Goal: Task Accomplishment & Management: Use online tool/utility

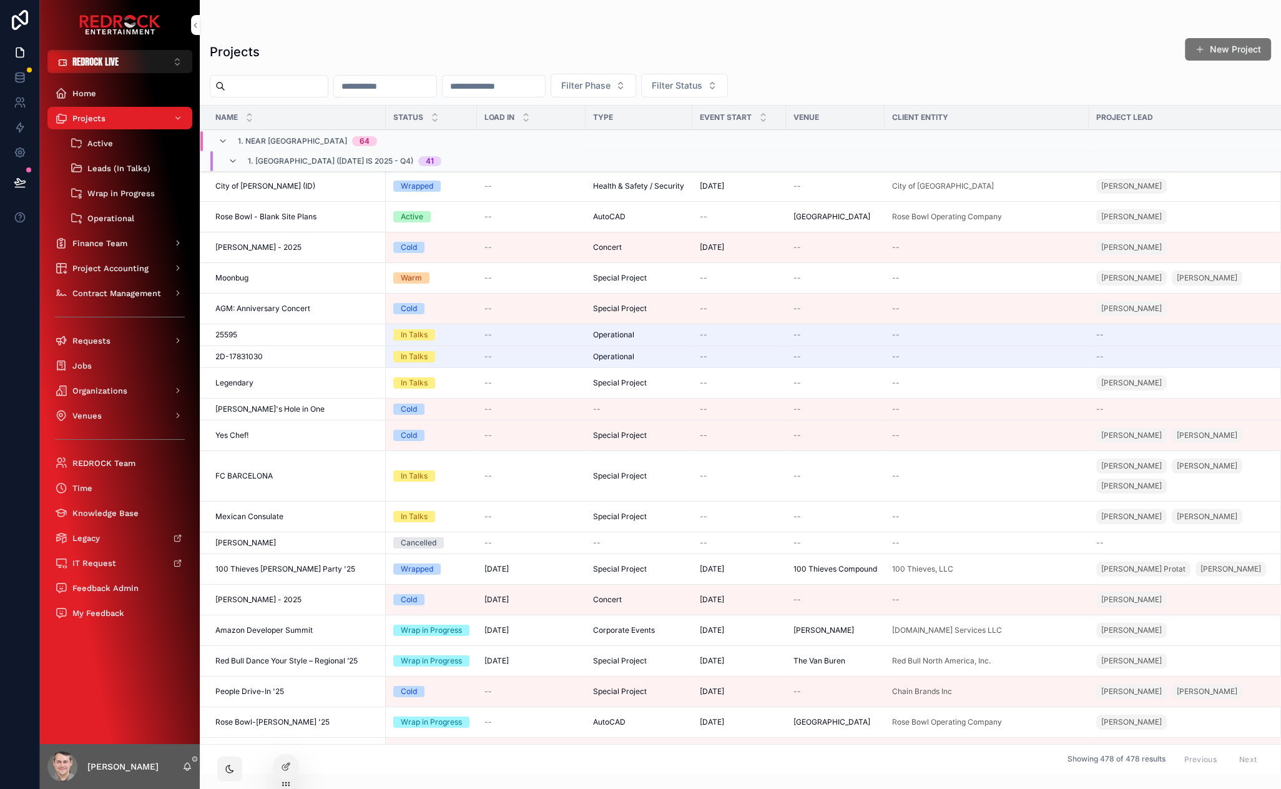
drag, startPoint x: 402, startPoint y: 44, endPoint x: 322, endPoint y: 33, distance: 80.7
drag, startPoint x: 343, startPoint y: 44, endPoint x: 302, endPoint y: 46, distance: 41.2
click at [302, 46] on div "Projects New Project" at bounding box center [741, 51] width 1062 height 29
drag, startPoint x: 308, startPoint y: 34, endPoint x: 256, endPoint y: 28, distance: 52.8
drag, startPoint x: 217, startPoint y: 24, endPoint x: 357, endPoint y: 45, distance: 140.9
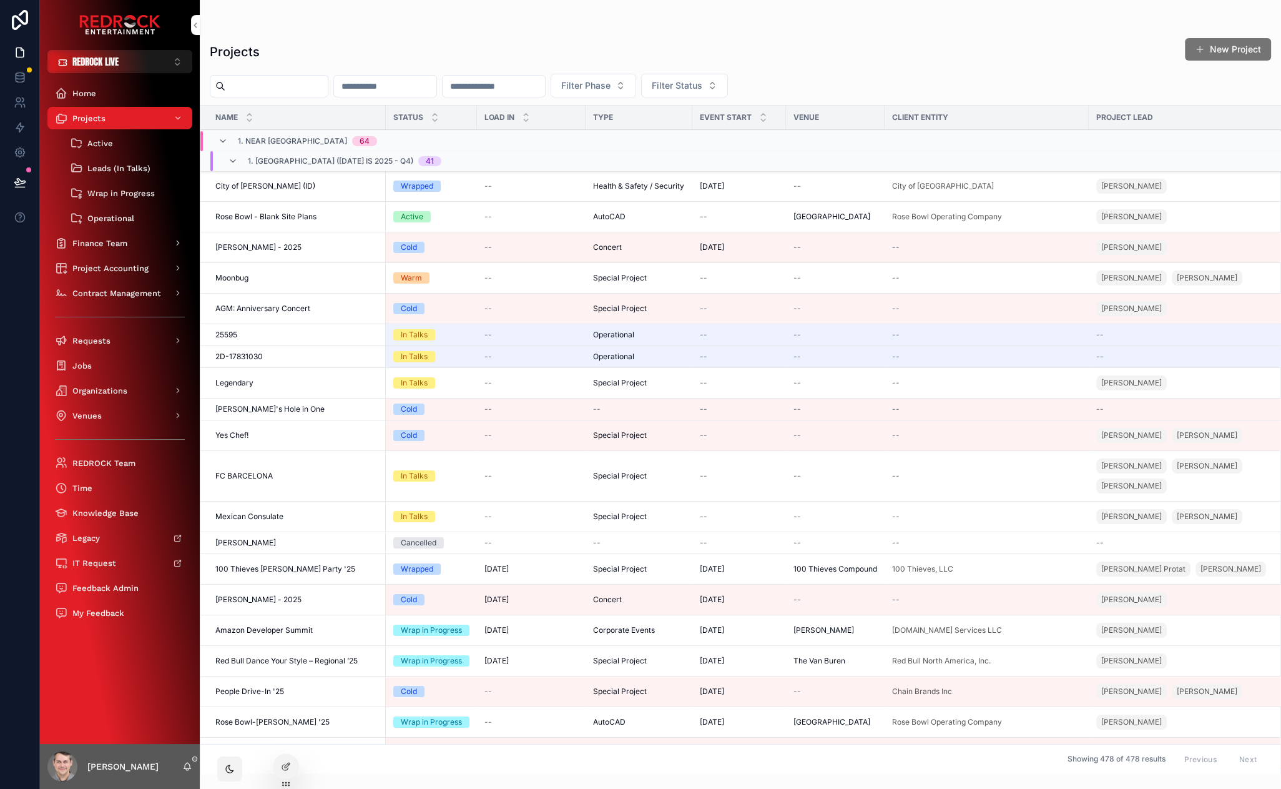
click at [327, 43] on div "Projects New Project" at bounding box center [741, 51] width 1062 height 29
click at [98, 62] on span "REDROCK LIVE" at bounding box center [95, 61] width 46 height 13
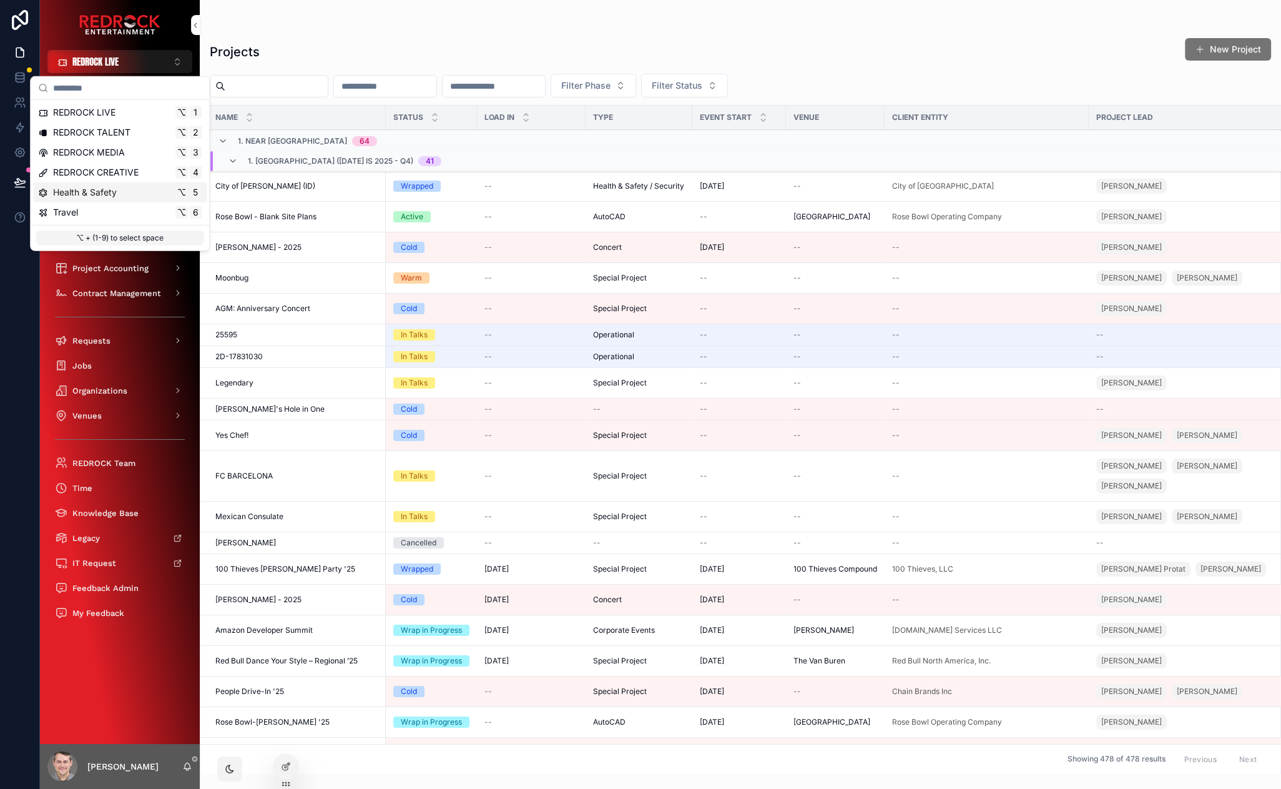
click at [131, 191] on div "Health & Safety ⌥ 5" at bounding box center [120, 192] width 164 height 12
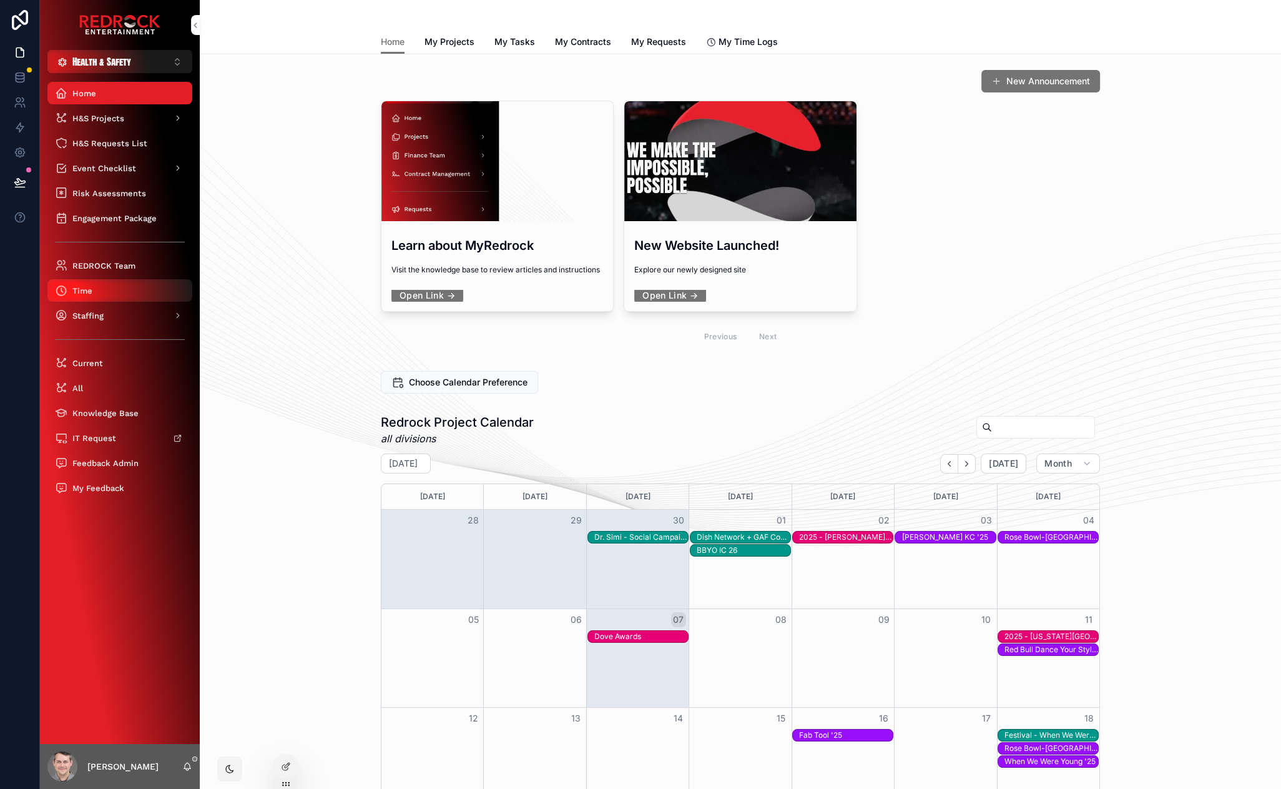
click at [99, 285] on div "Time" at bounding box center [120, 290] width 130 height 20
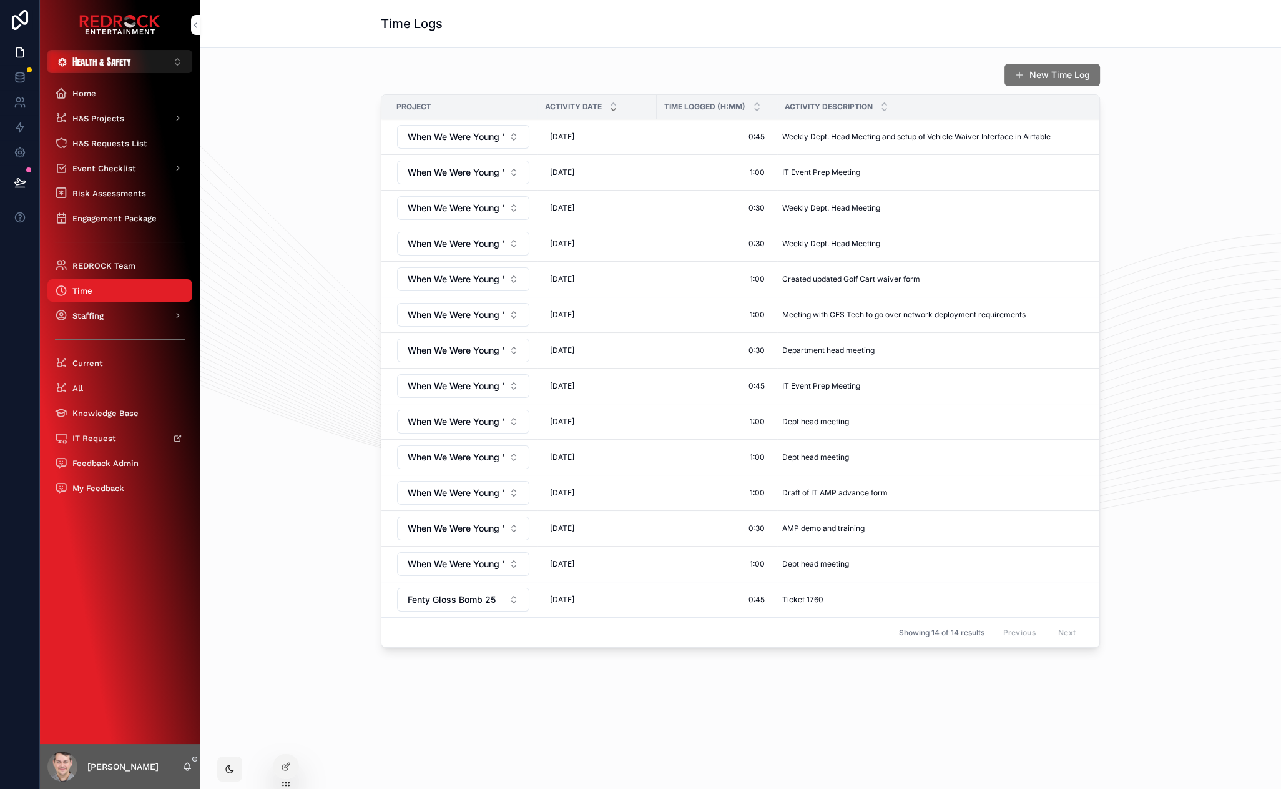
click at [156, 64] on button "Health & Safety ⌥ 5" at bounding box center [119, 61] width 145 height 23
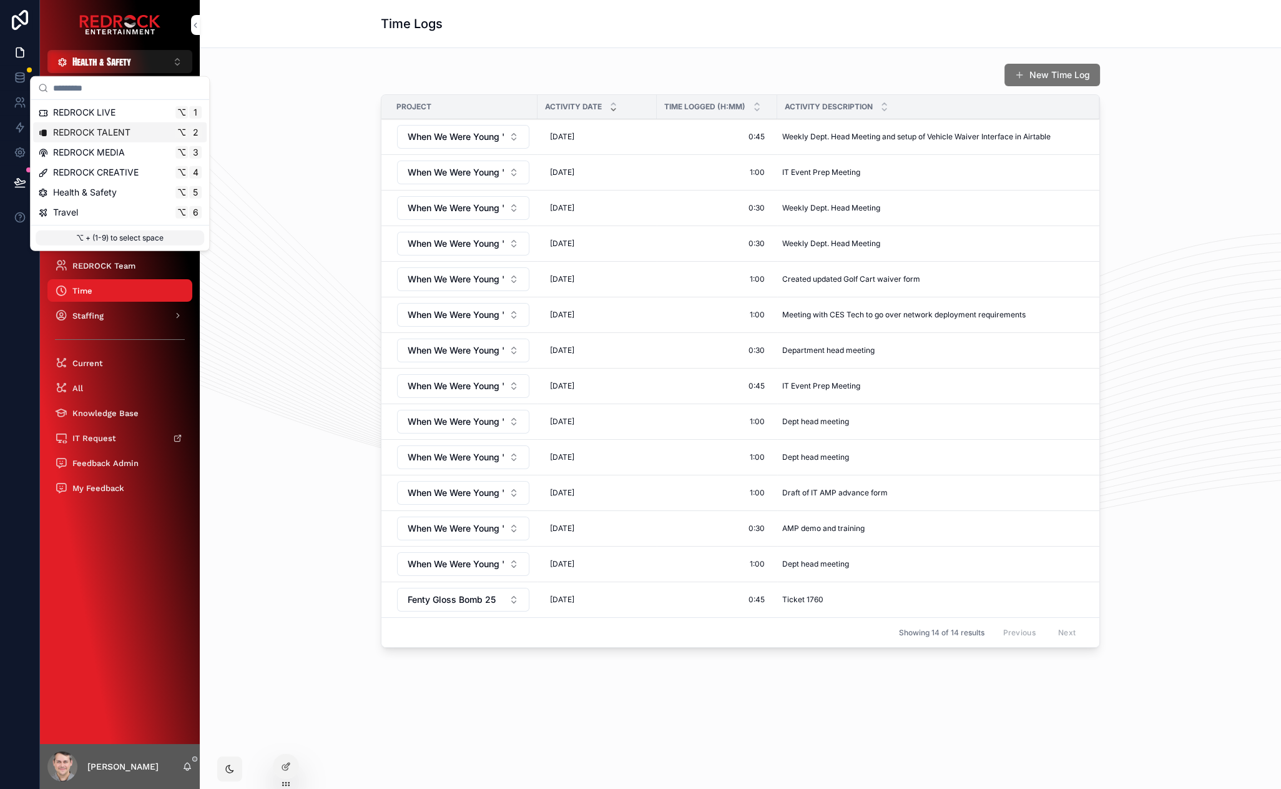
click at [134, 131] on div "REDROCK TALENT ⌥ 2" at bounding box center [120, 132] width 164 height 12
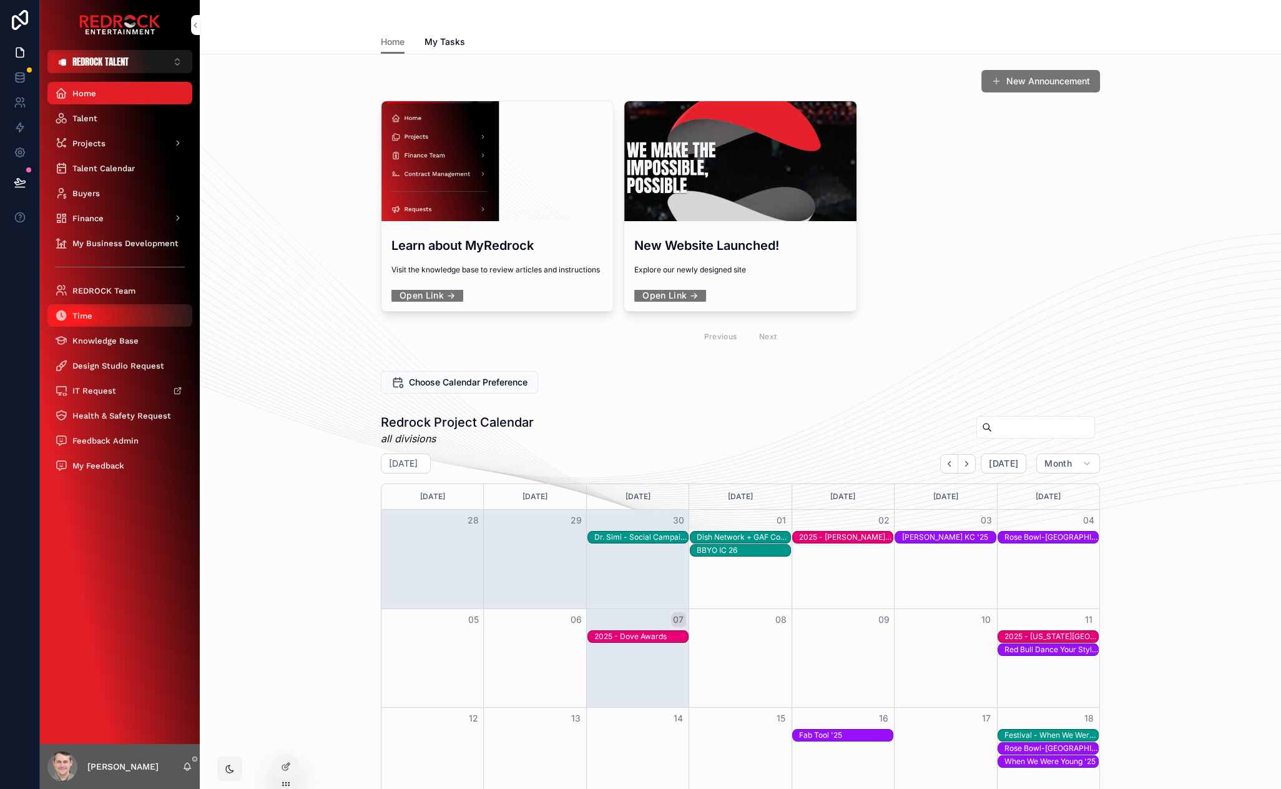
click at [99, 310] on div "Time" at bounding box center [120, 315] width 130 height 20
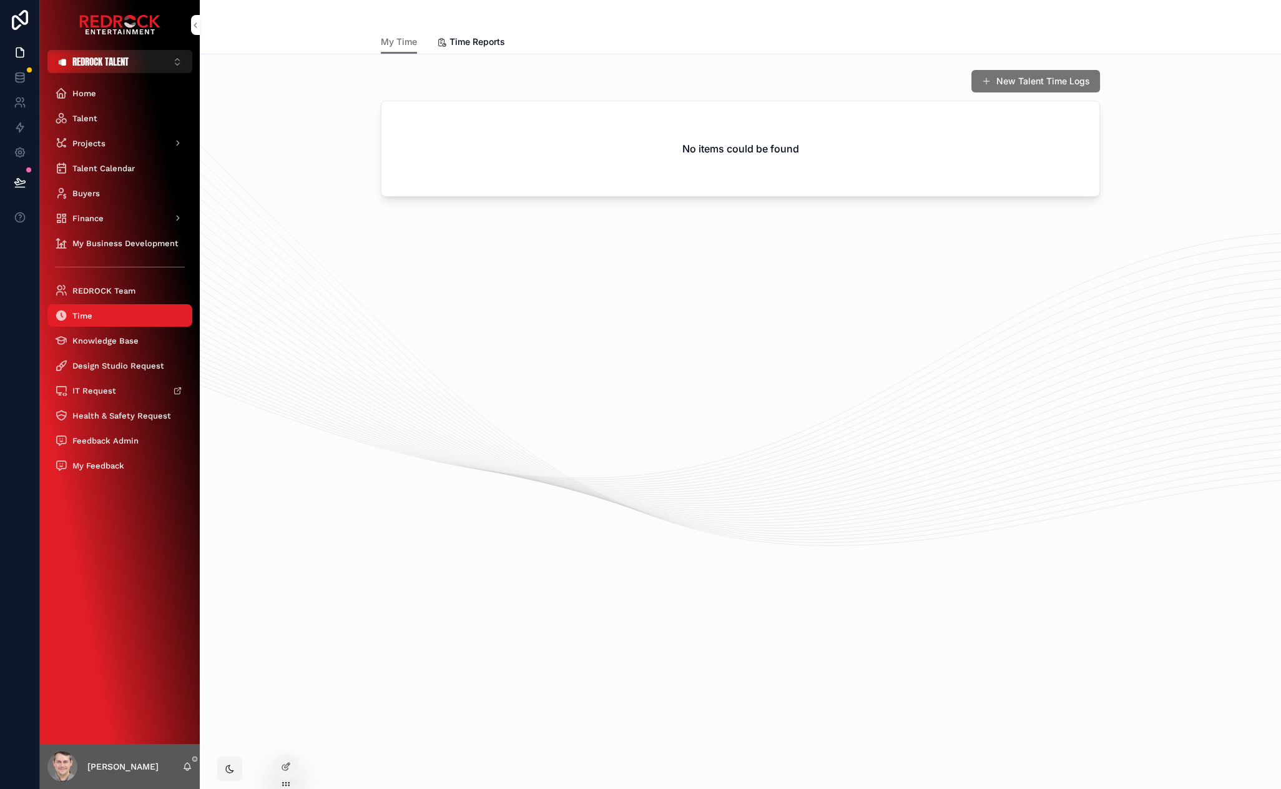
click at [1041, 80] on button "New Talent Time Logs" at bounding box center [1036, 81] width 129 height 22
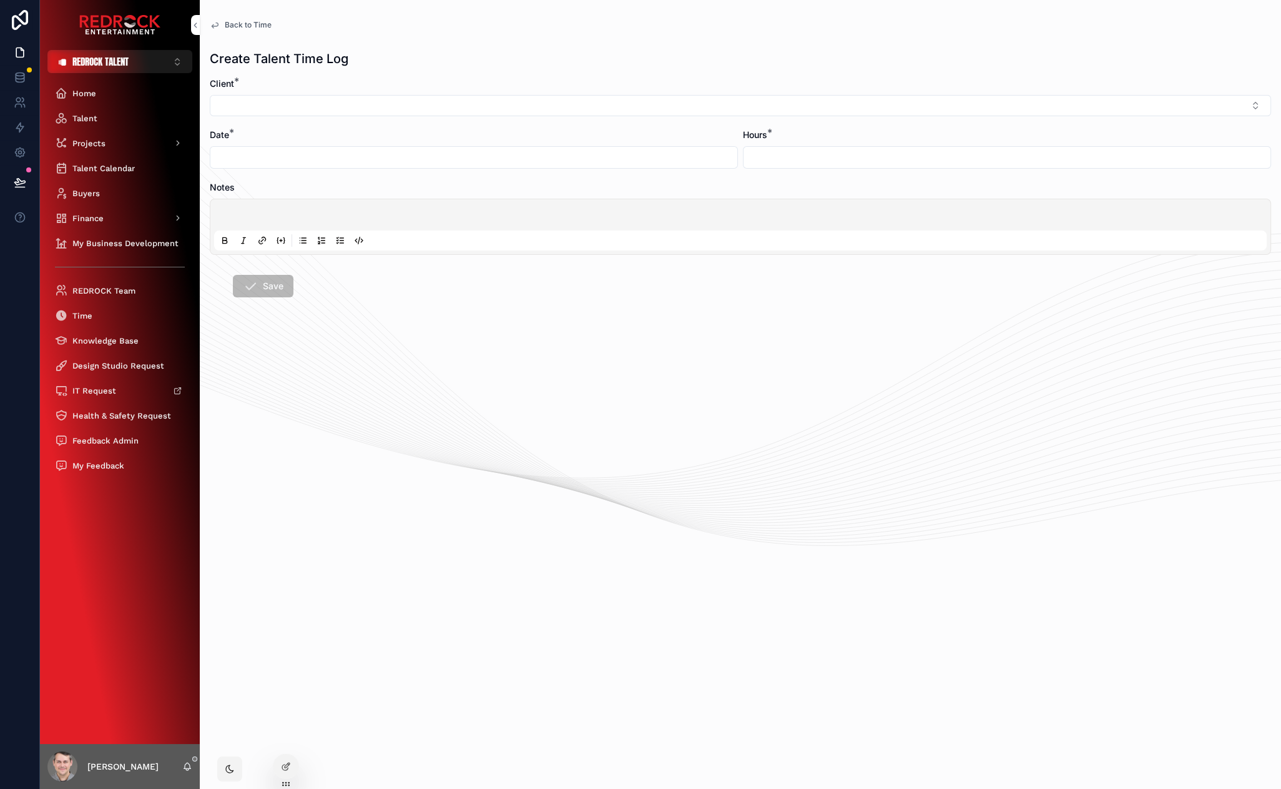
click at [250, 24] on span "Back to Time" at bounding box center [248, 25] width 47 height 10
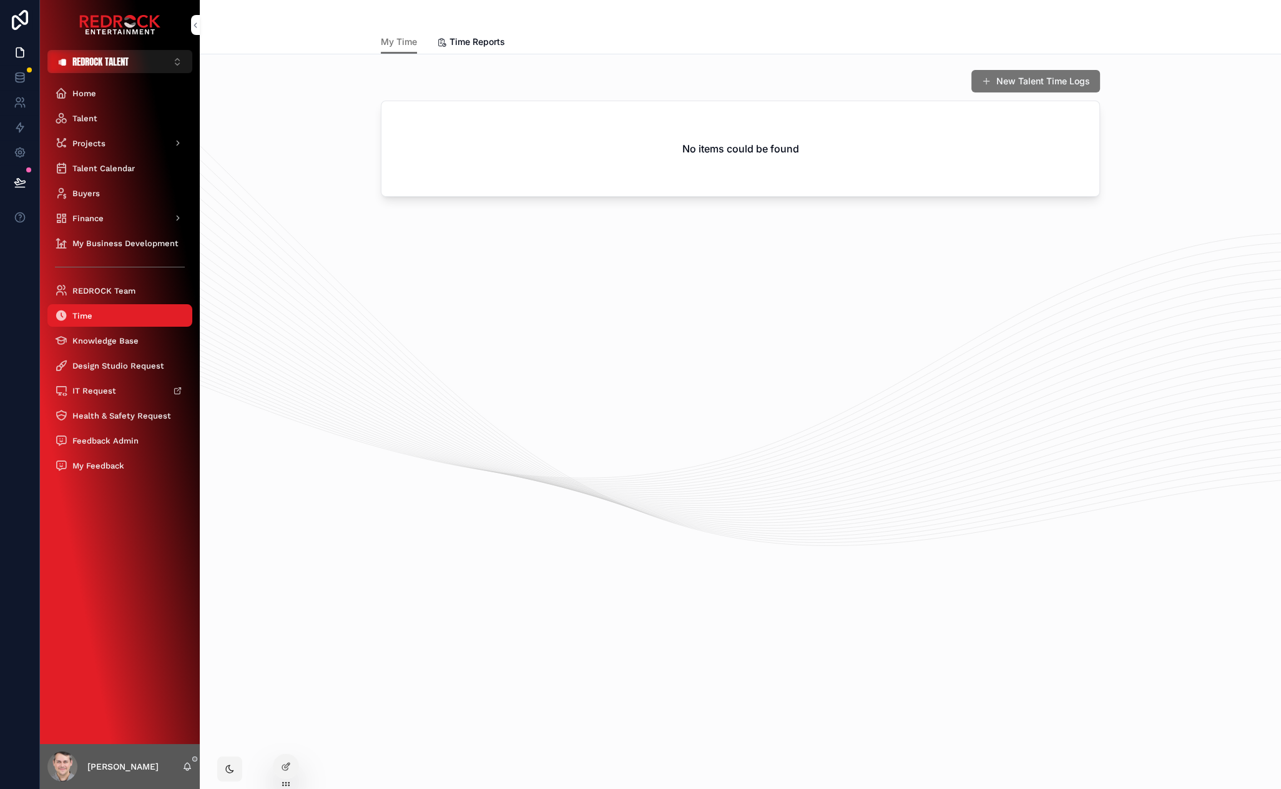
click at [145, 64] on button "REDROCK TALENT ⌥ 2" at bounding box center [119, 61] width 145 height 23
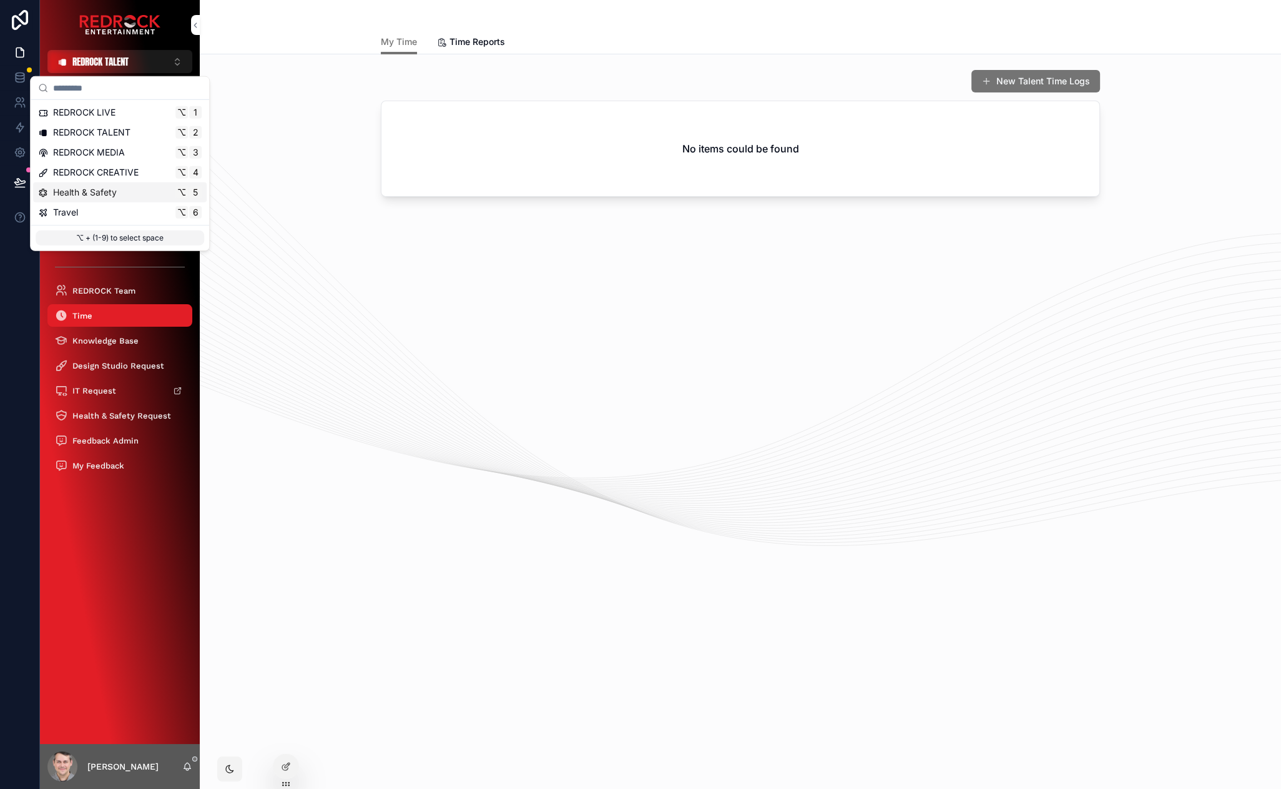
click at [127, 190] on div "Health & Safety ⌥ 5" at bounding box center [120, 192] width 164 height 12
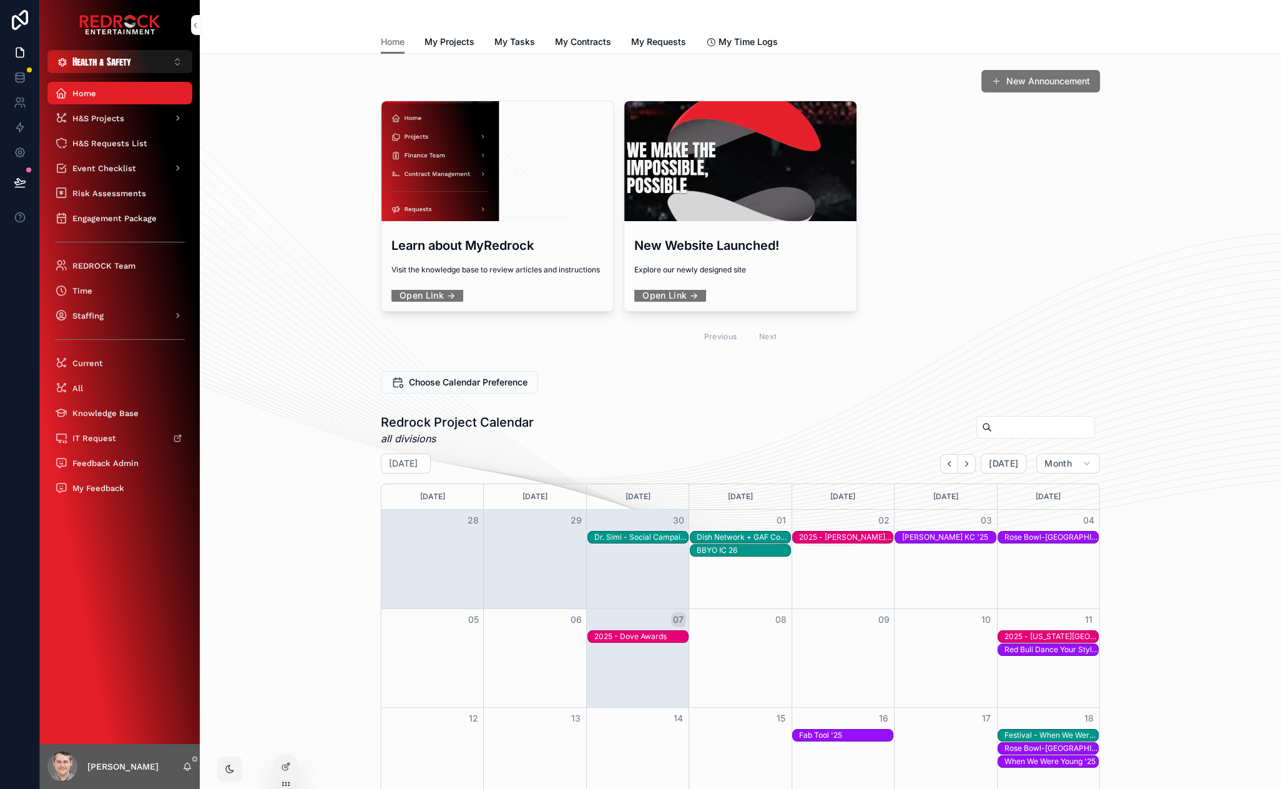
click at [271, 185] on div "New Announcement Learn about MyRedrock Visit the knowledge base to review artic…" at bounding box center [741, 210] width 1062 height 292
click at [109, 288] on div "Time" at bounding box center [120, 290] width 130 height 20
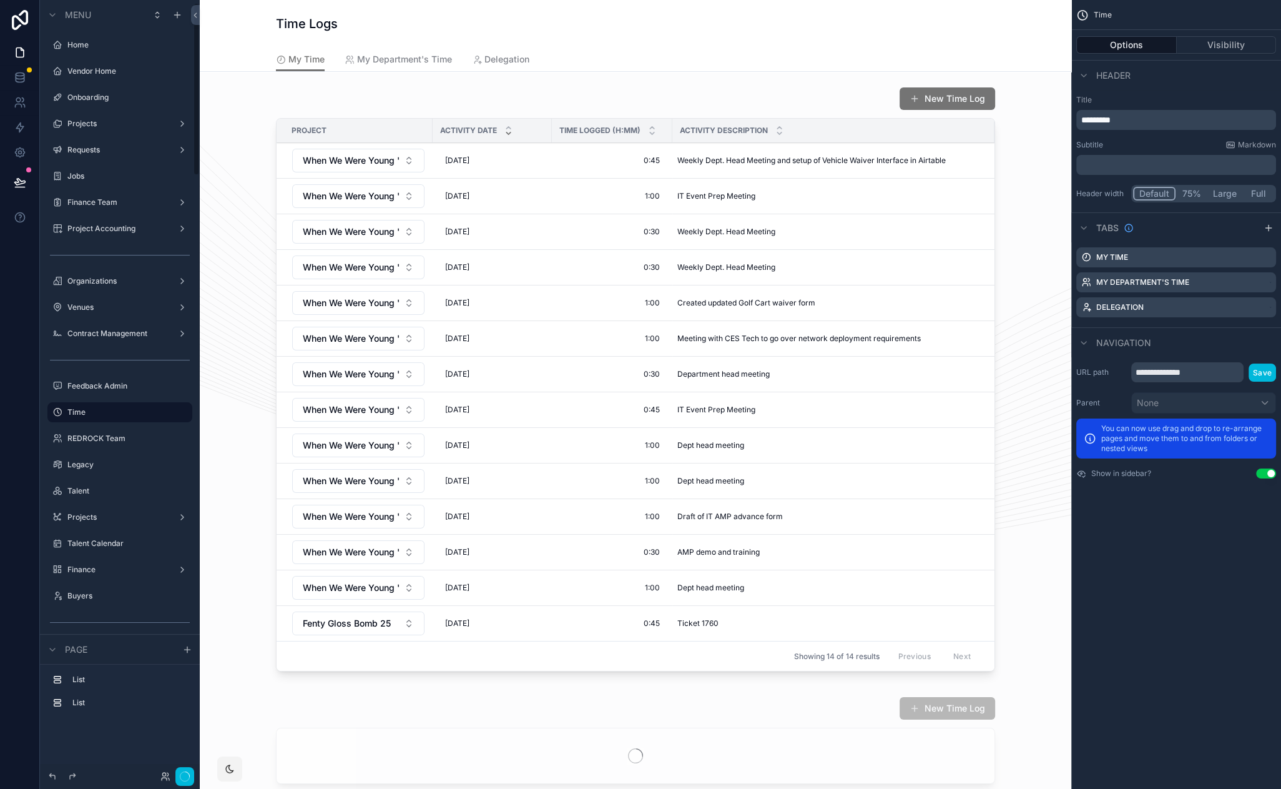
scroll to position [11, 0]
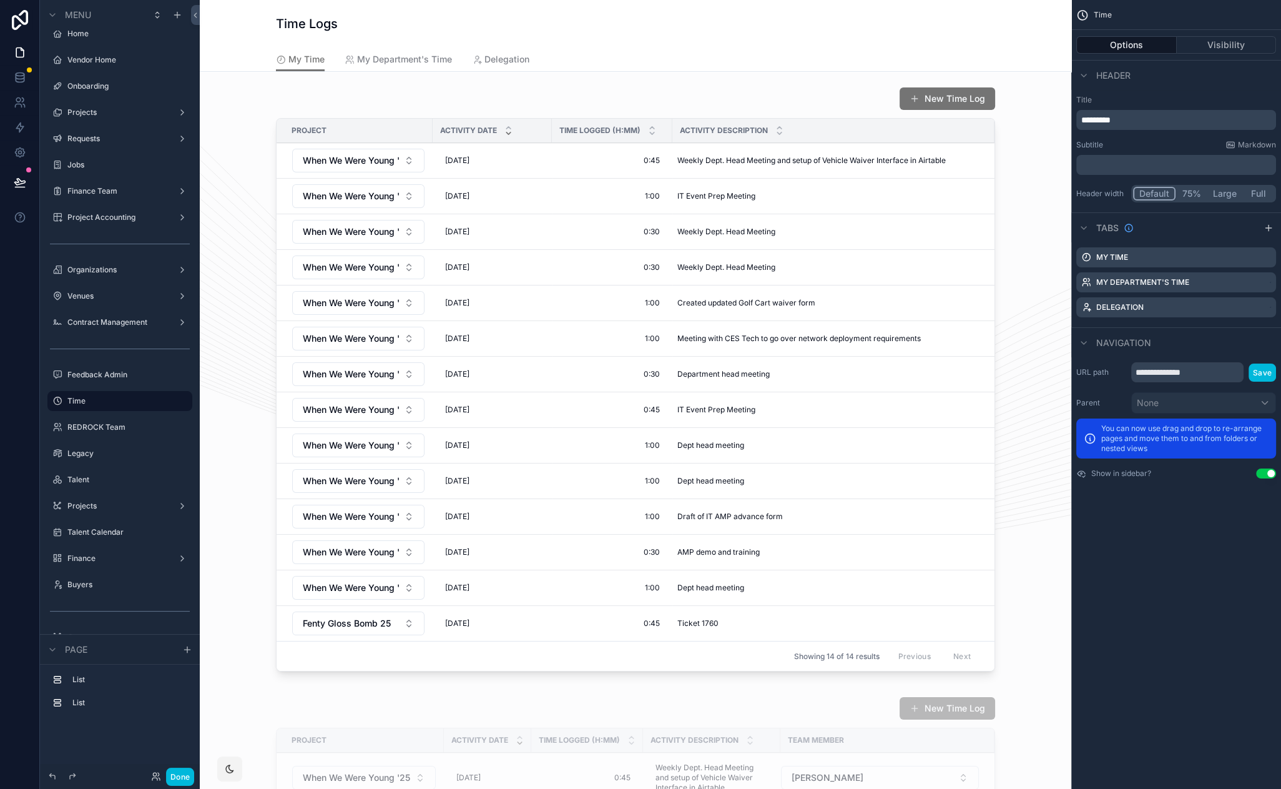
click at [609, 97] on div "scrollable content" at bounding box center [636, 381] width 852 height 599
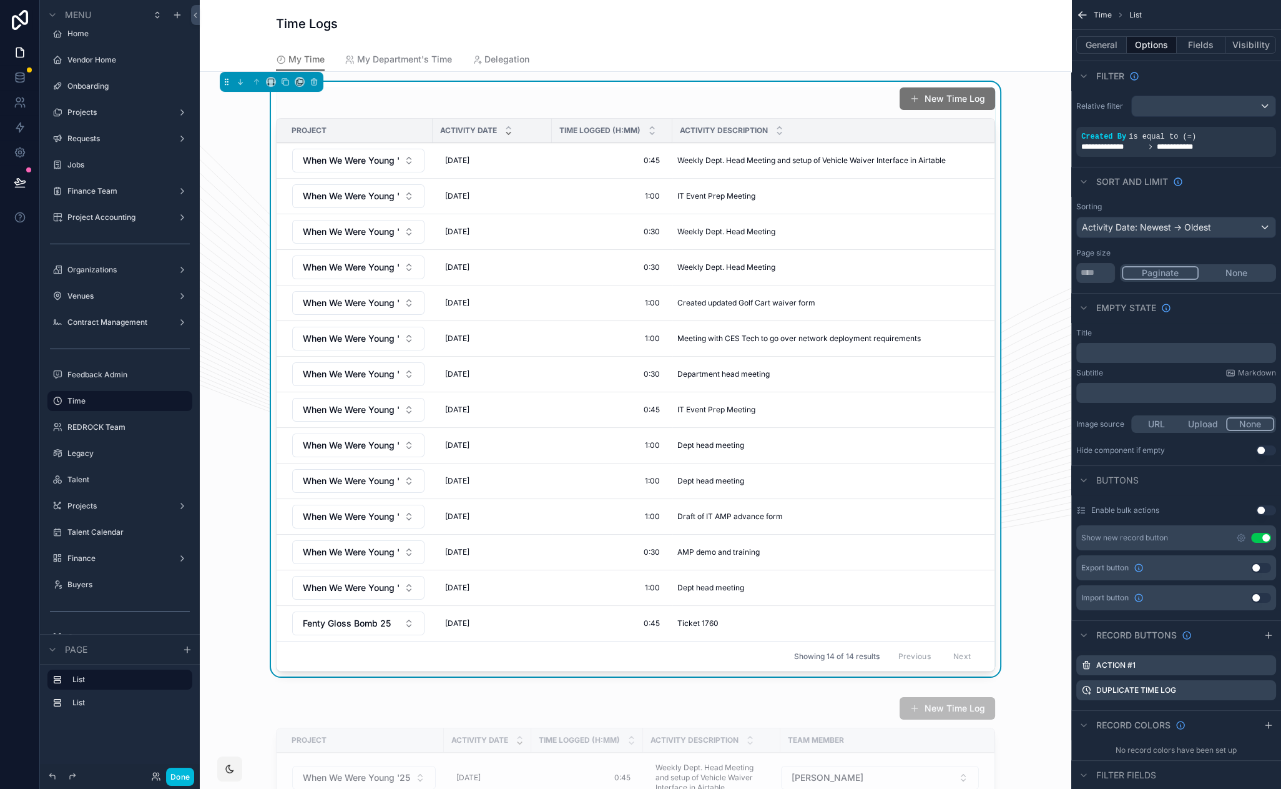
click at [628, 39] on div "Time Logs" at bounding box center [635, 23] width 719 height 47
click at [1036, 175] on div "New Time Log Project Activity Date Time Logged (h:mm) Activity Description When…" at bounding box center [636, 381] width 852 height 599
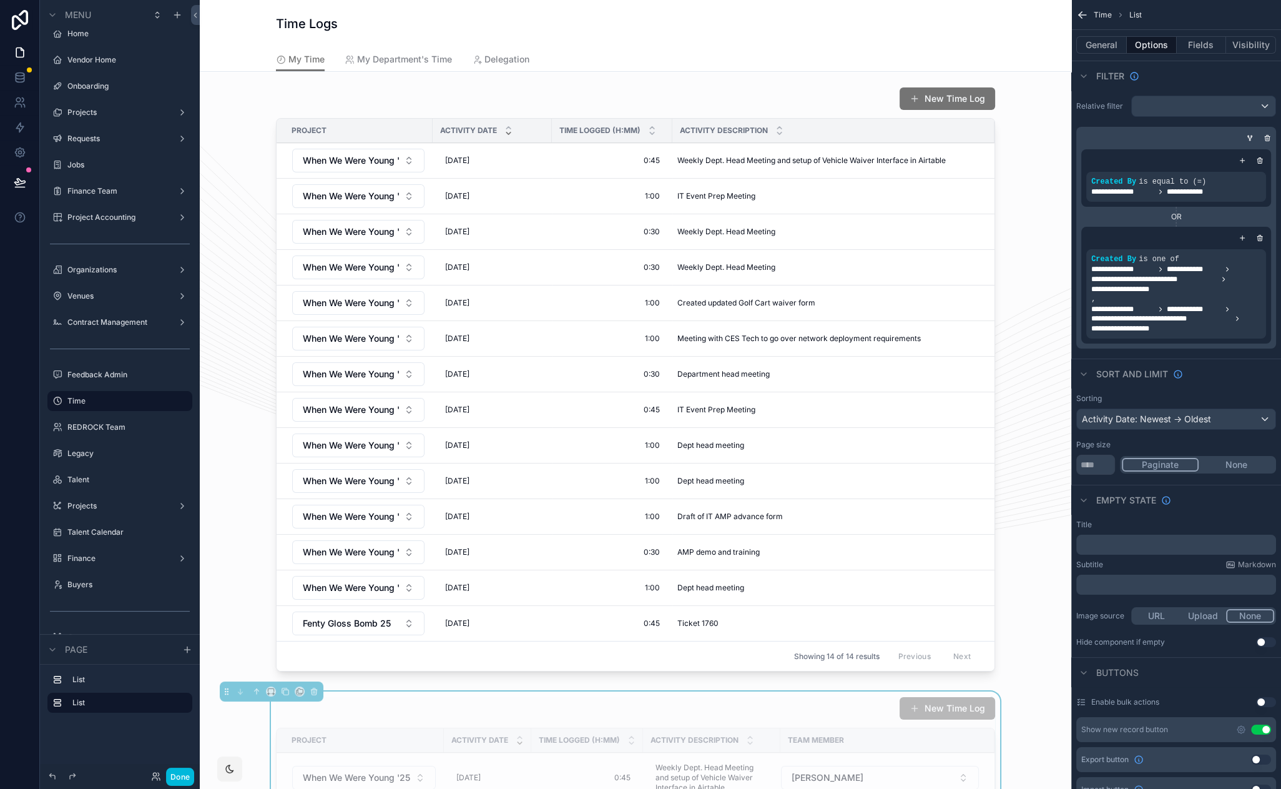
click at [667, 13] on div "Time Logs" at bounding box center [635, 23] width 719 height 47
click at [1082, 11] on icon "scrollable content" at bounding box center [1083, 15] width 12 height 12
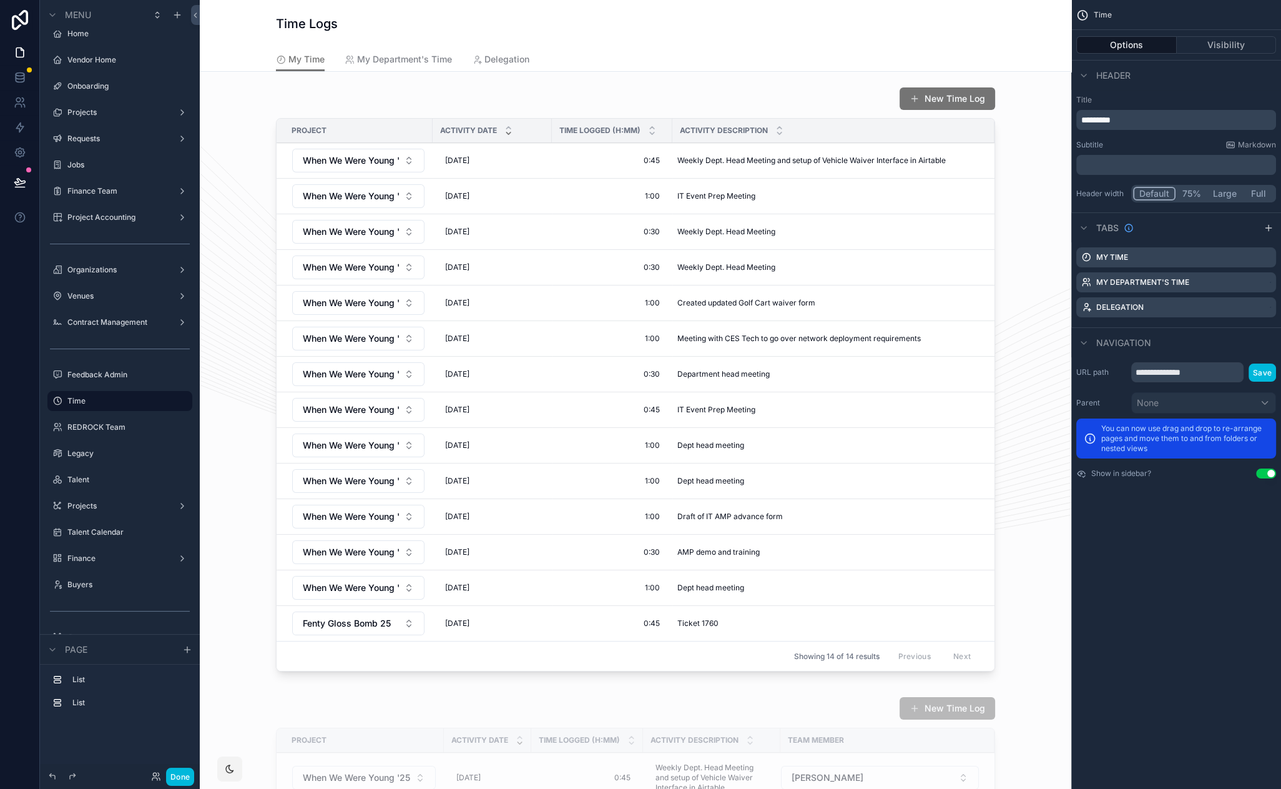
click at [1270, 227] on icon "scrollable content" at bounding box center [1269, 228] width 10 height 10
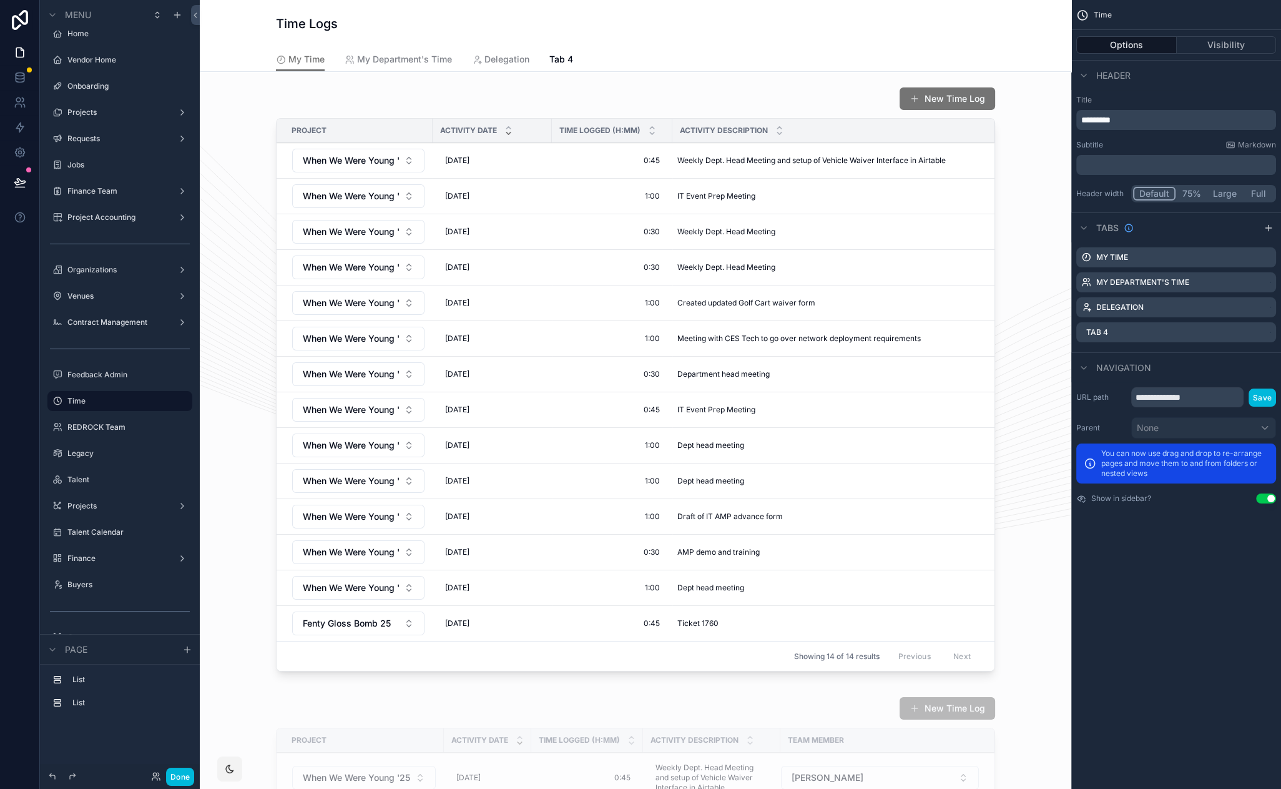
click at [0, 0] on icon "scrollable content" at bounding box center [0, 0] width 0 height 0
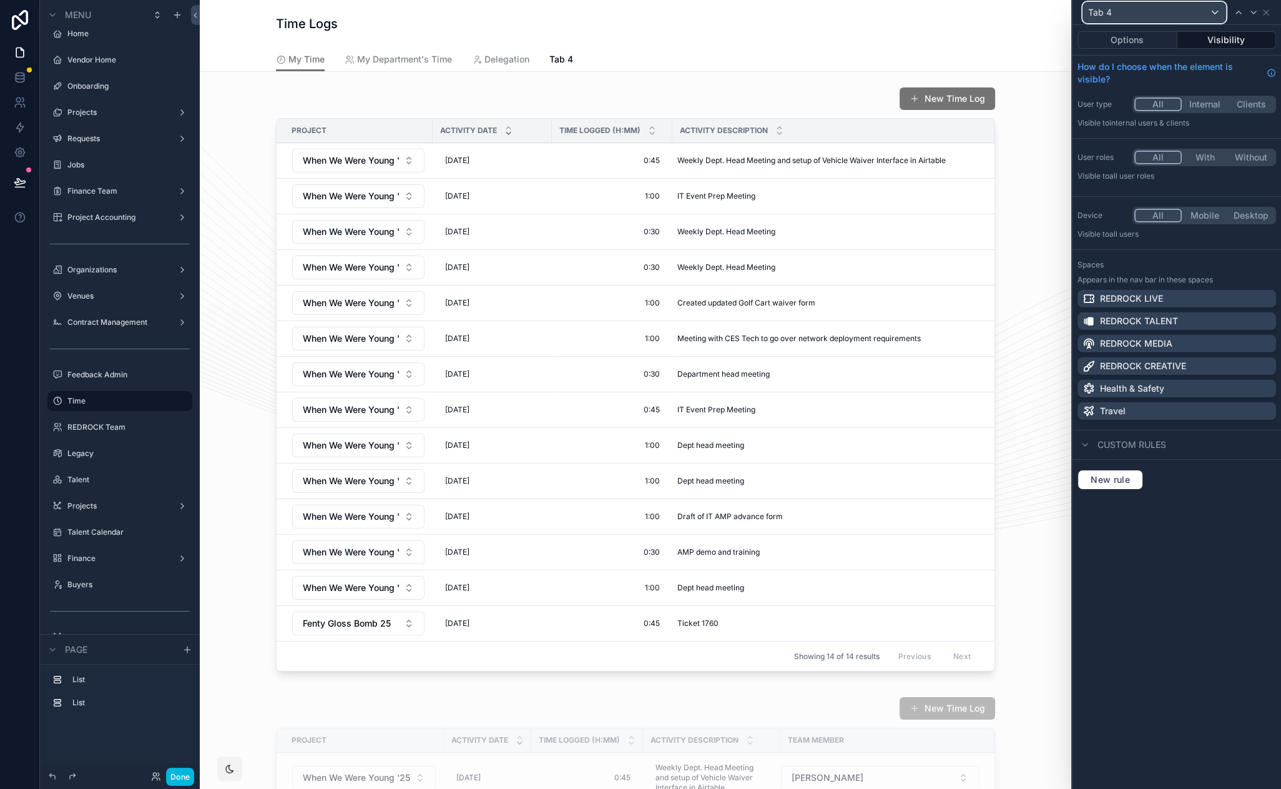
click at [1106, 4] on div "Tab 4" at bounding box center [1154, 12] width 142 height 20
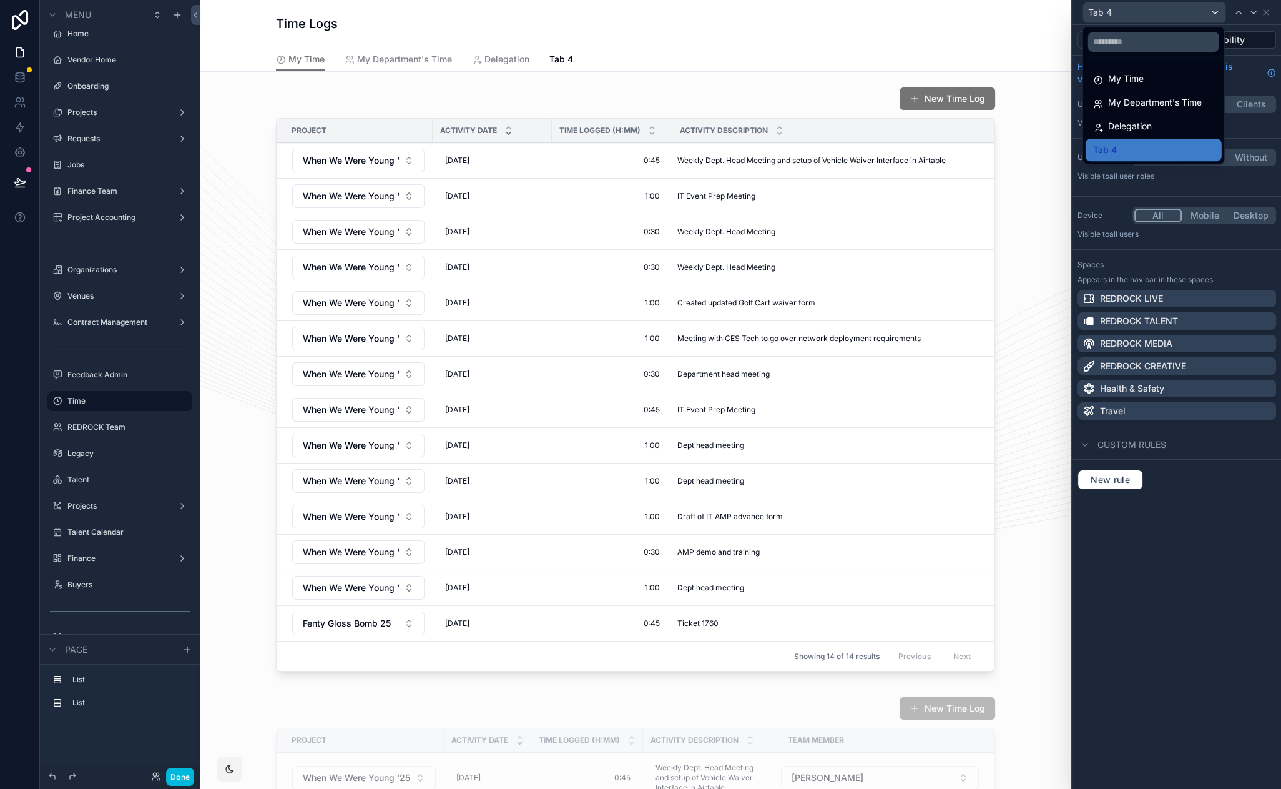
click at [1262, 55] on div at bounding box center [1177, 394] width 209 height 789
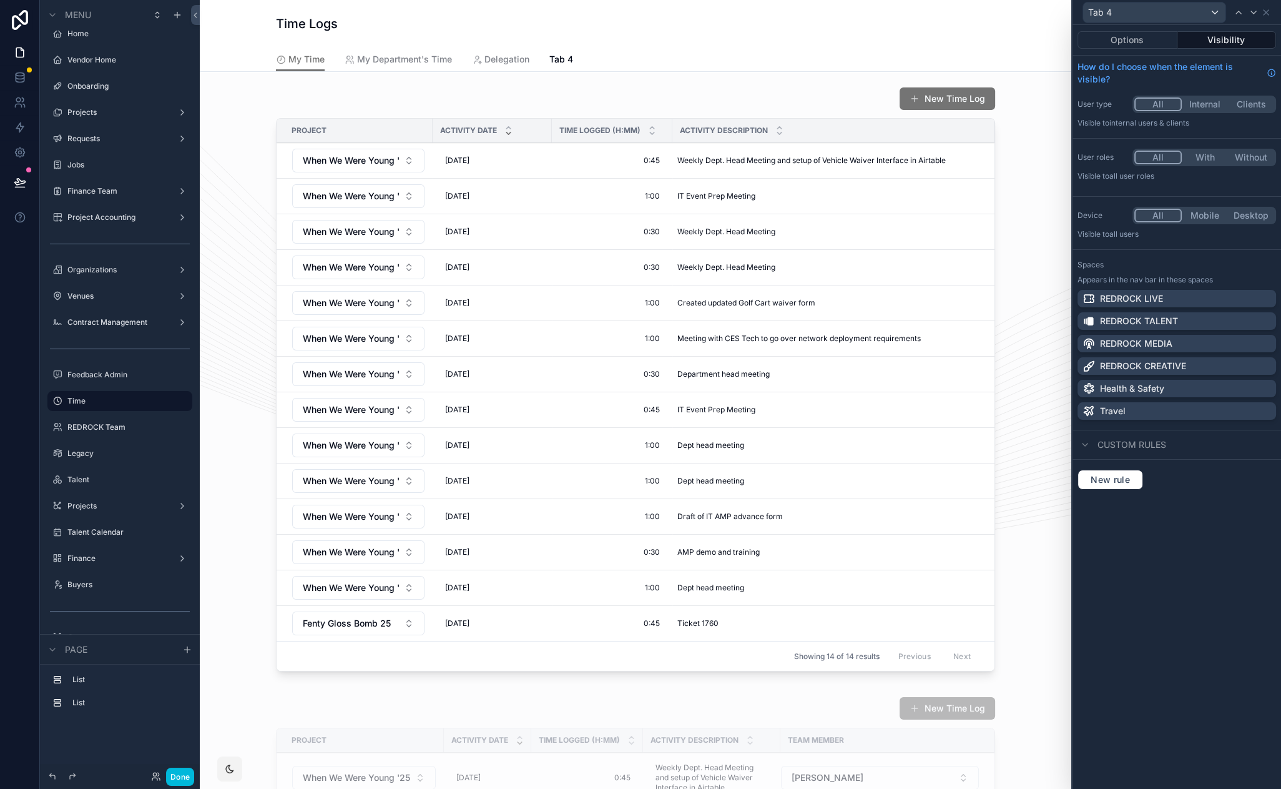
click at [1125, 39] on button "Options" at bounding box center [1128, 39] width 100 height 17
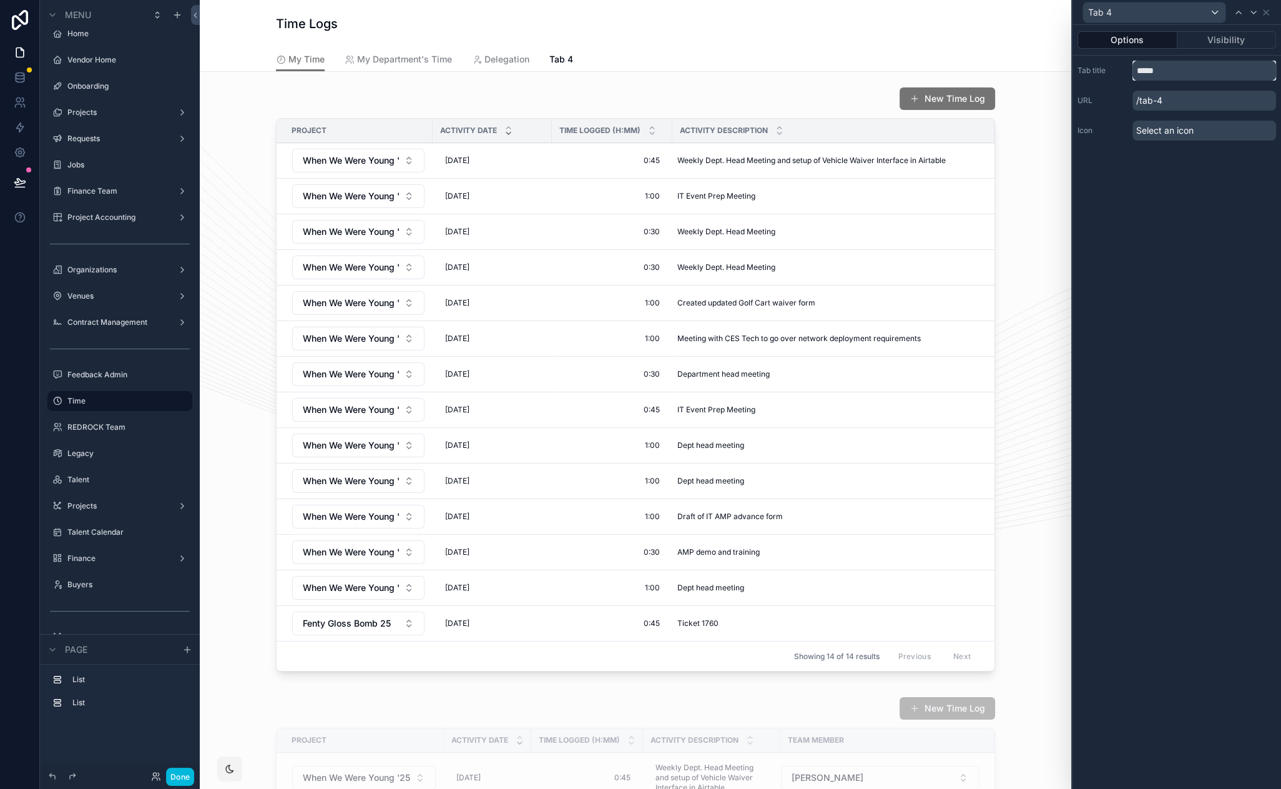
click at [1190, 64] on input "*****" at bounding box center [1205, 71] width 144 height 20
click at [1170, 127] on span "Select an icon" at bounding box center [1165, 130] width 57 height 12
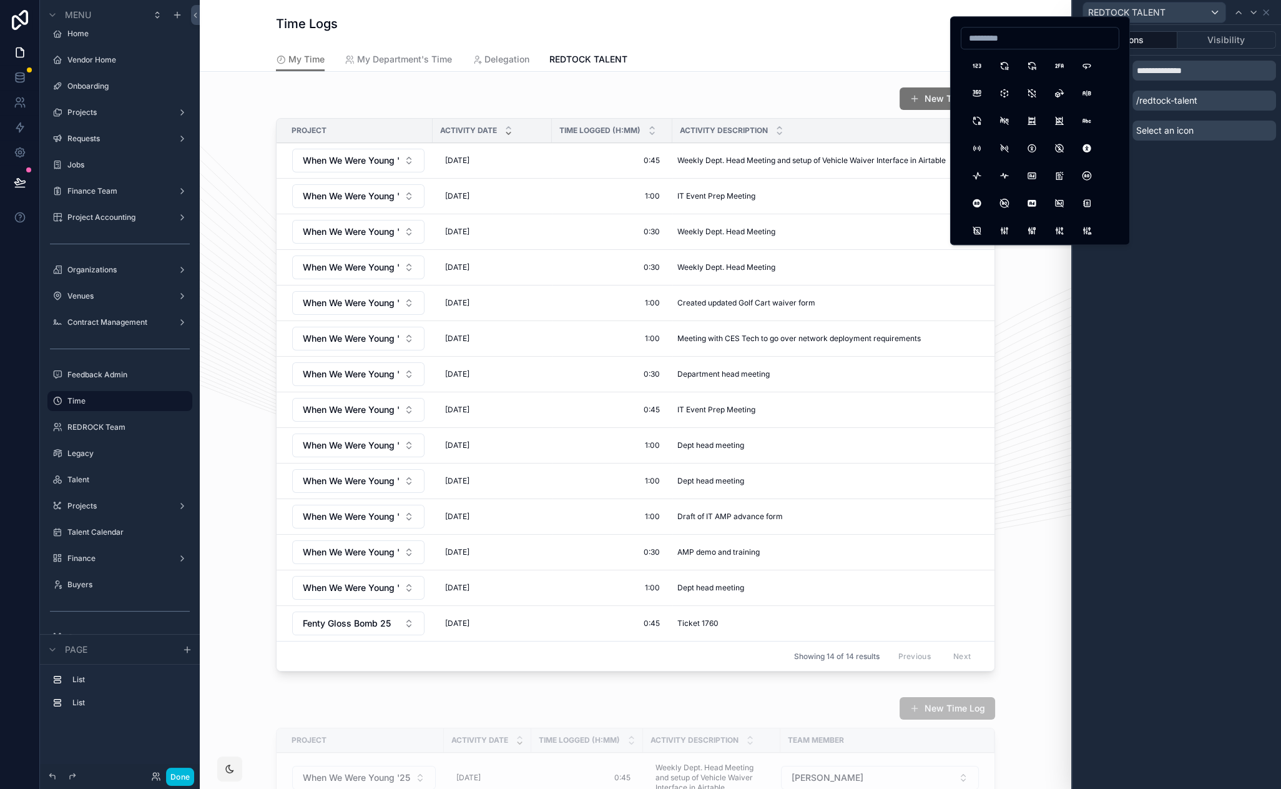
click at [1217, 103] on p "/redtock-talent" at bounding box center [1205, 101] width 144 height 20
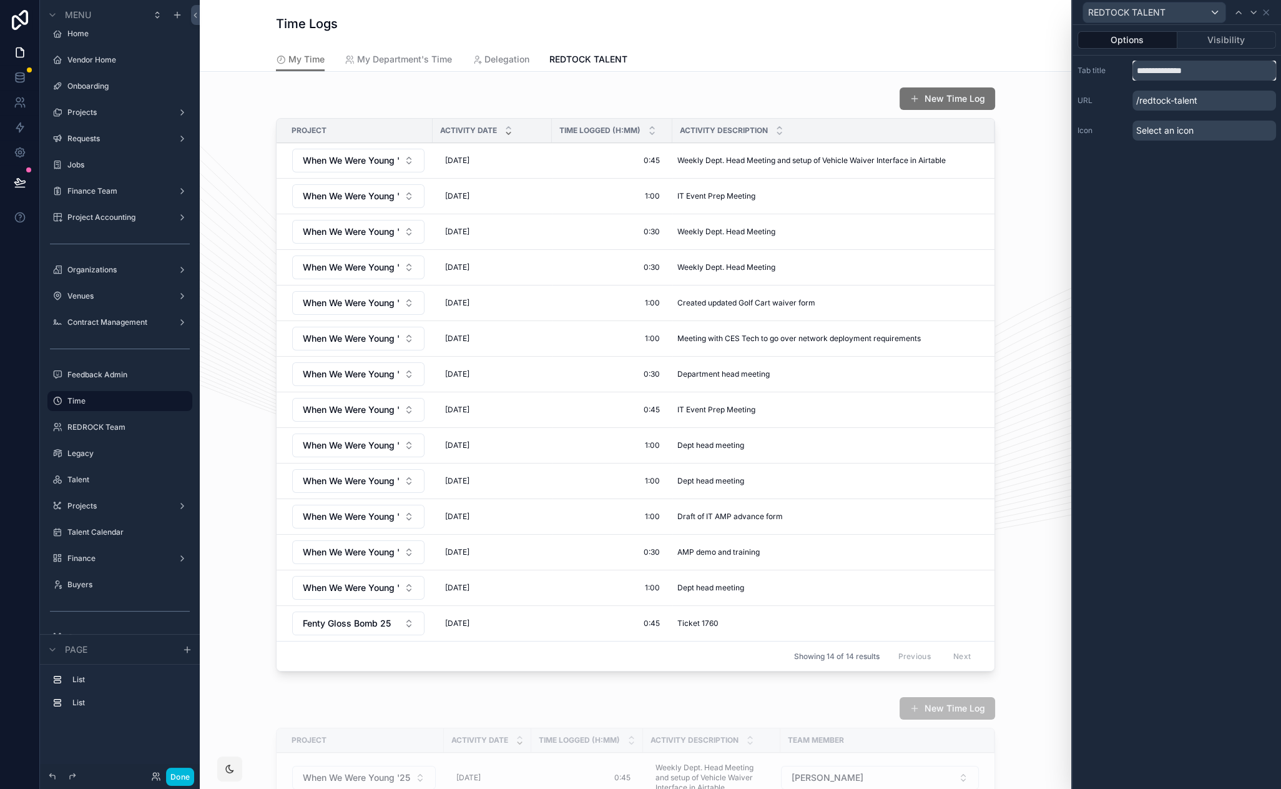
click at [1230, 74] on input "**********" at bounding box center [1205, 71] width 144 height 20
type input "**********"
click at [1200, 129] on div "Select an icon" at bounding box center [1205, 131] width 144 height 20
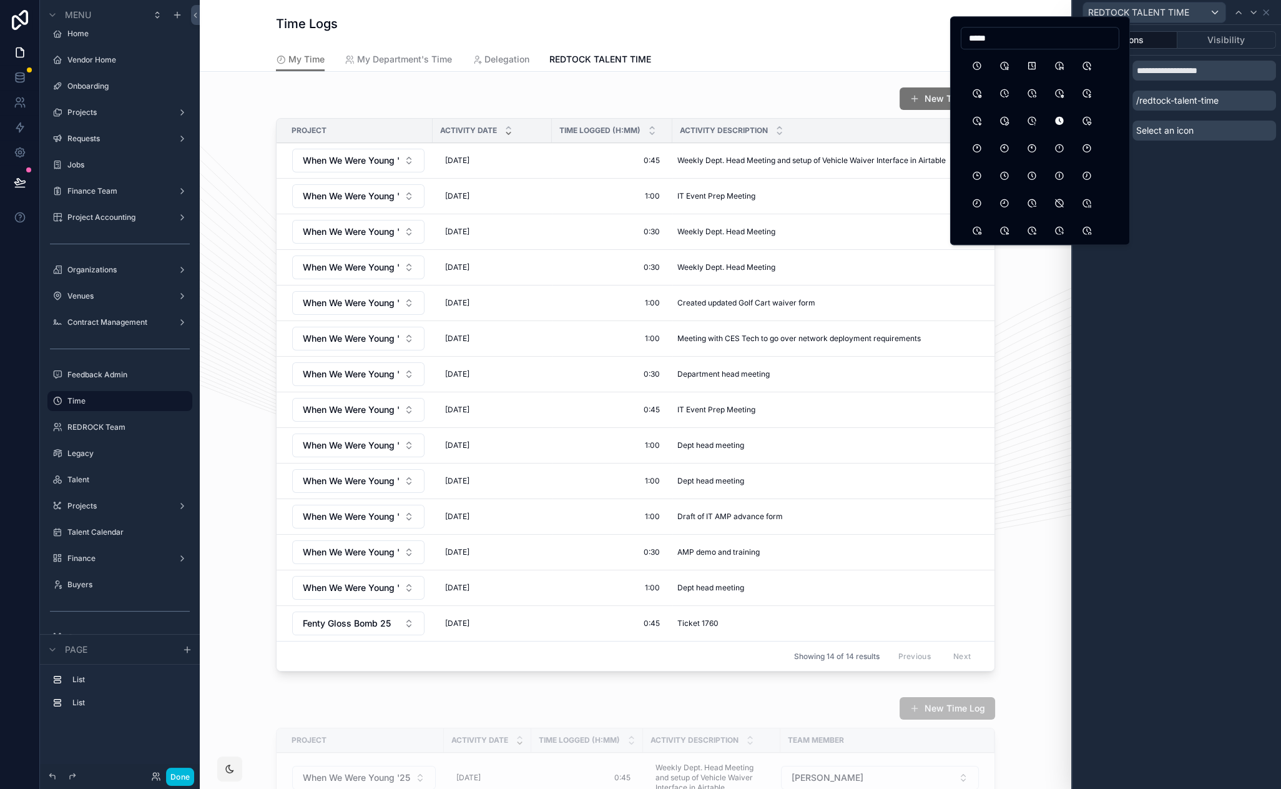
type input "*****"
click at [1057, 118] on button "ClockFilled" at bounding box center [1059, 120] width 22 height 22
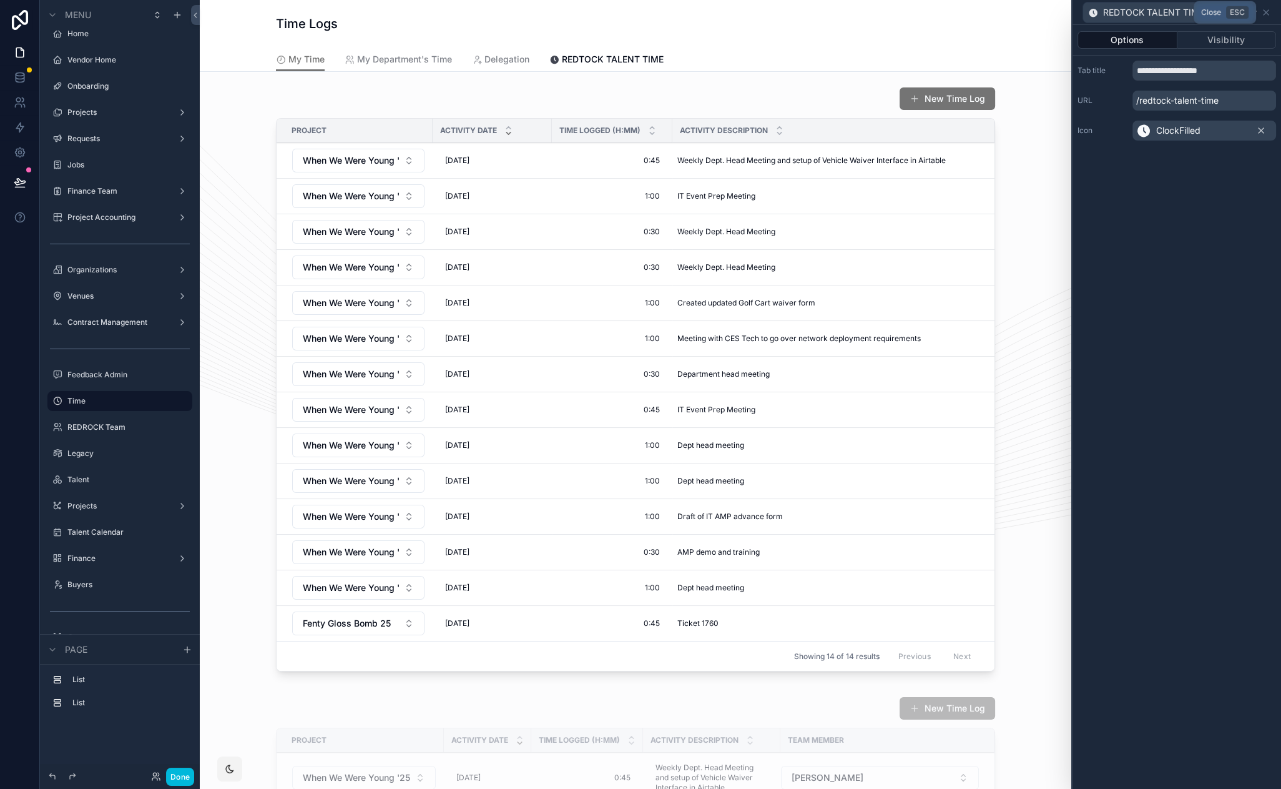
click at [1266, 9] on icon at bounding box center [1266, 12] width 10 height 10
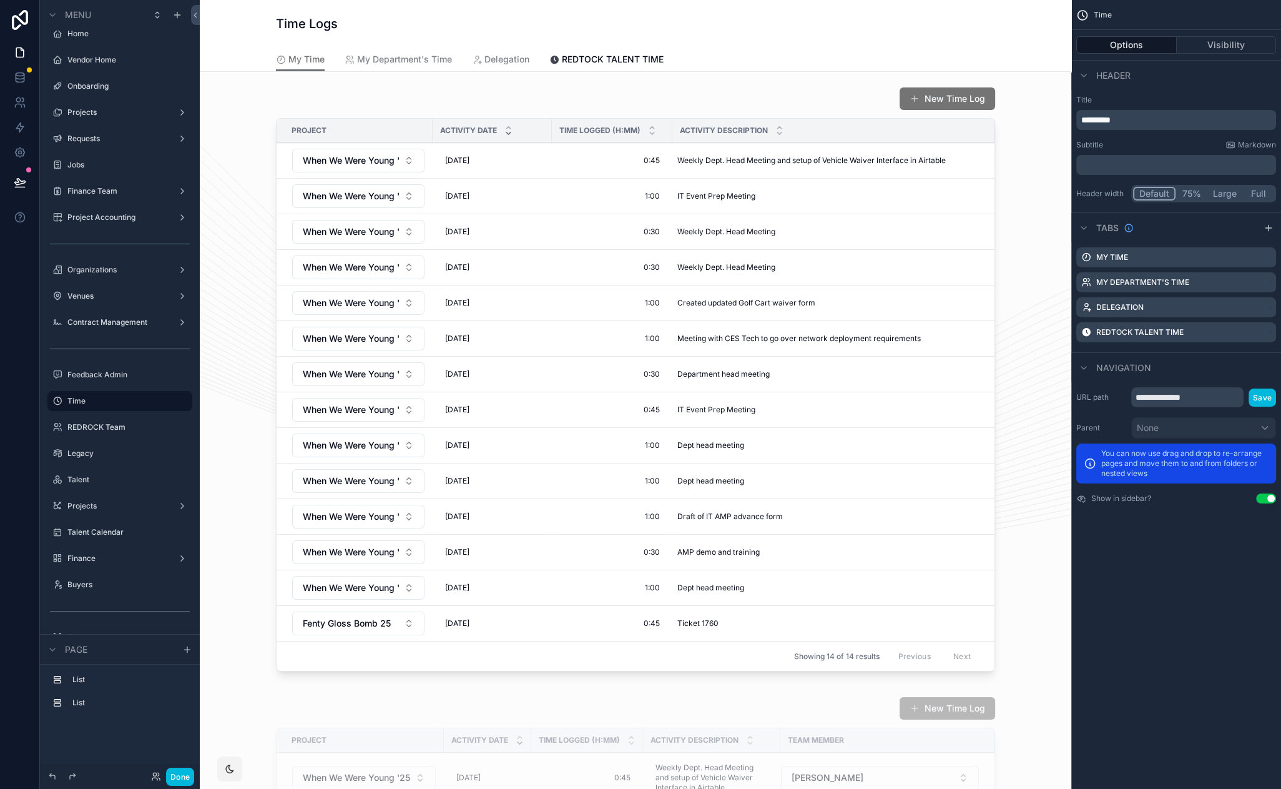
click at [1209, 44] on button "Visibility" at bounding box center [1227, 44] width 100 height 17
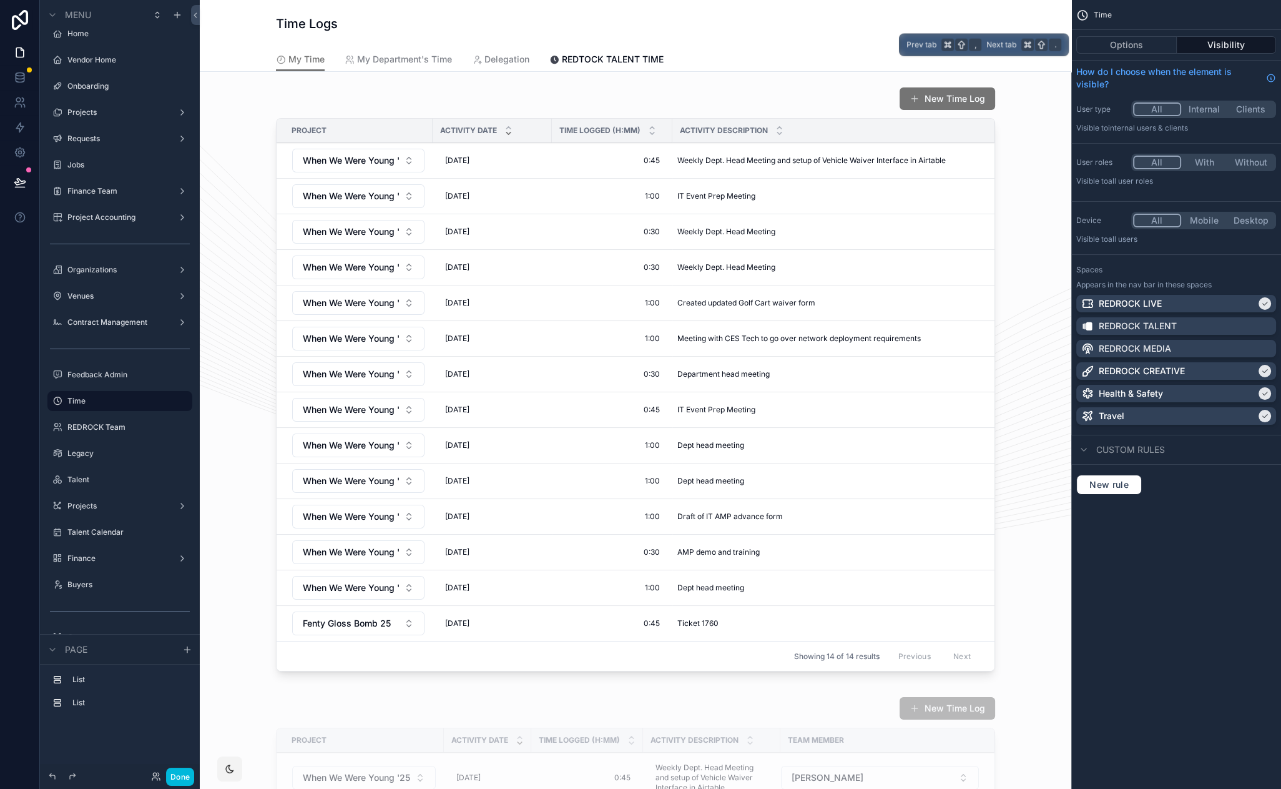
click at [1147, 46] on button "Options" at bounding box center [1127, 44] width 101 height 17
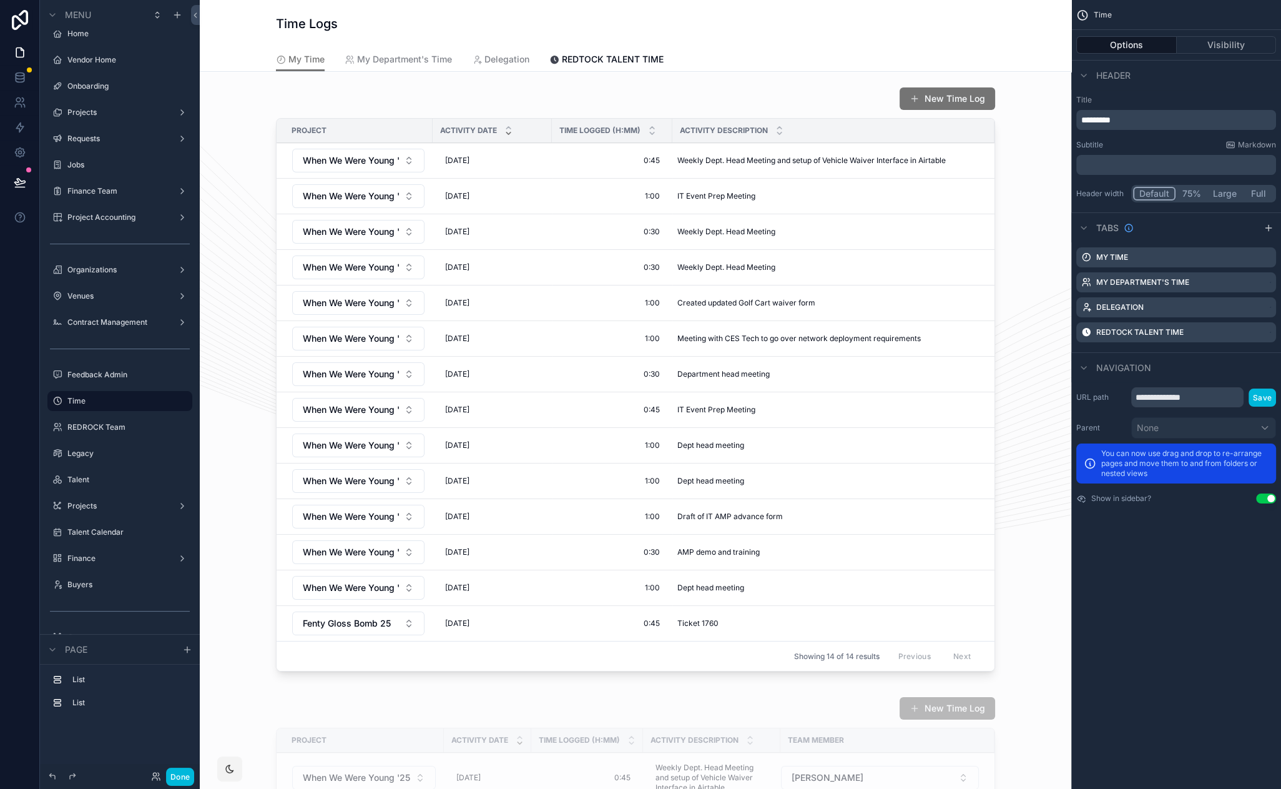
click at [0, 0] on icon "scrollable content" at bounding box center [0, 0] width 0 height 0
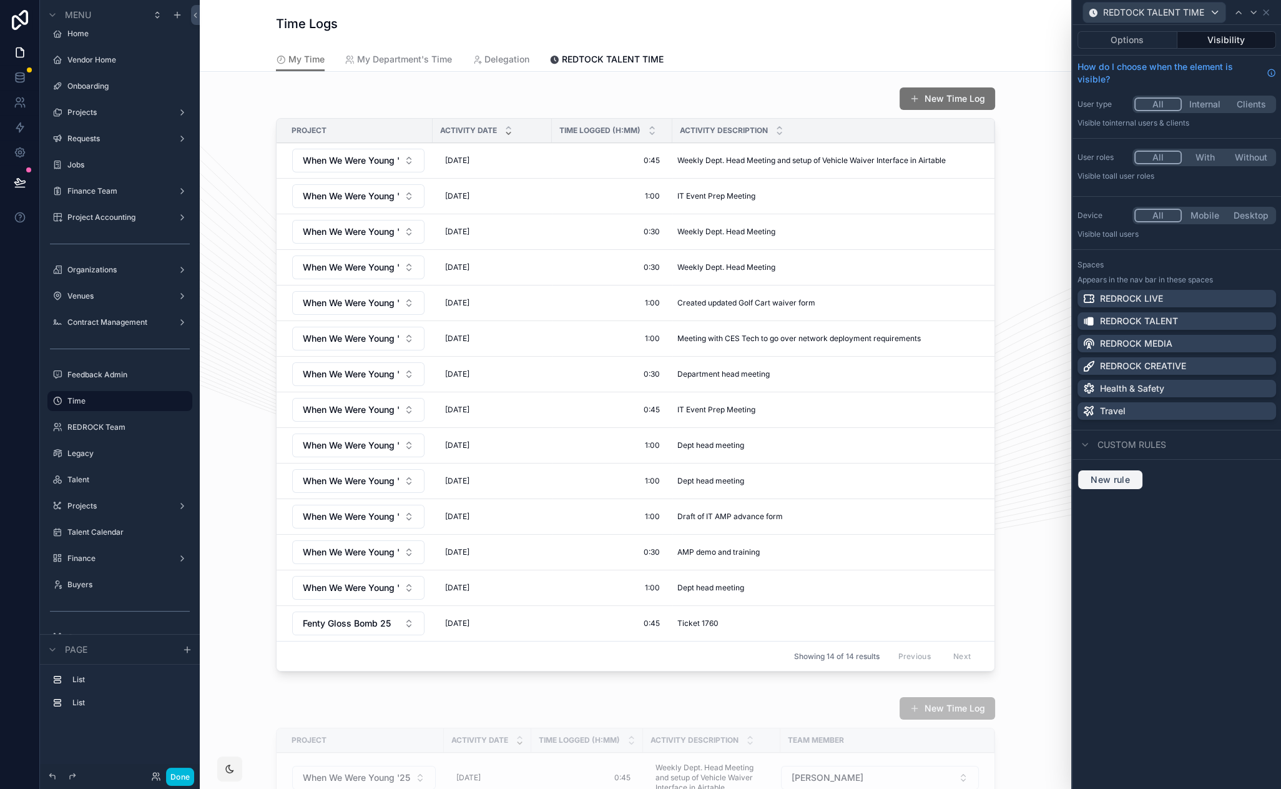
click at [1109, 485] on button "New rule" at bounding box center [1111, 480] width 66 height 20
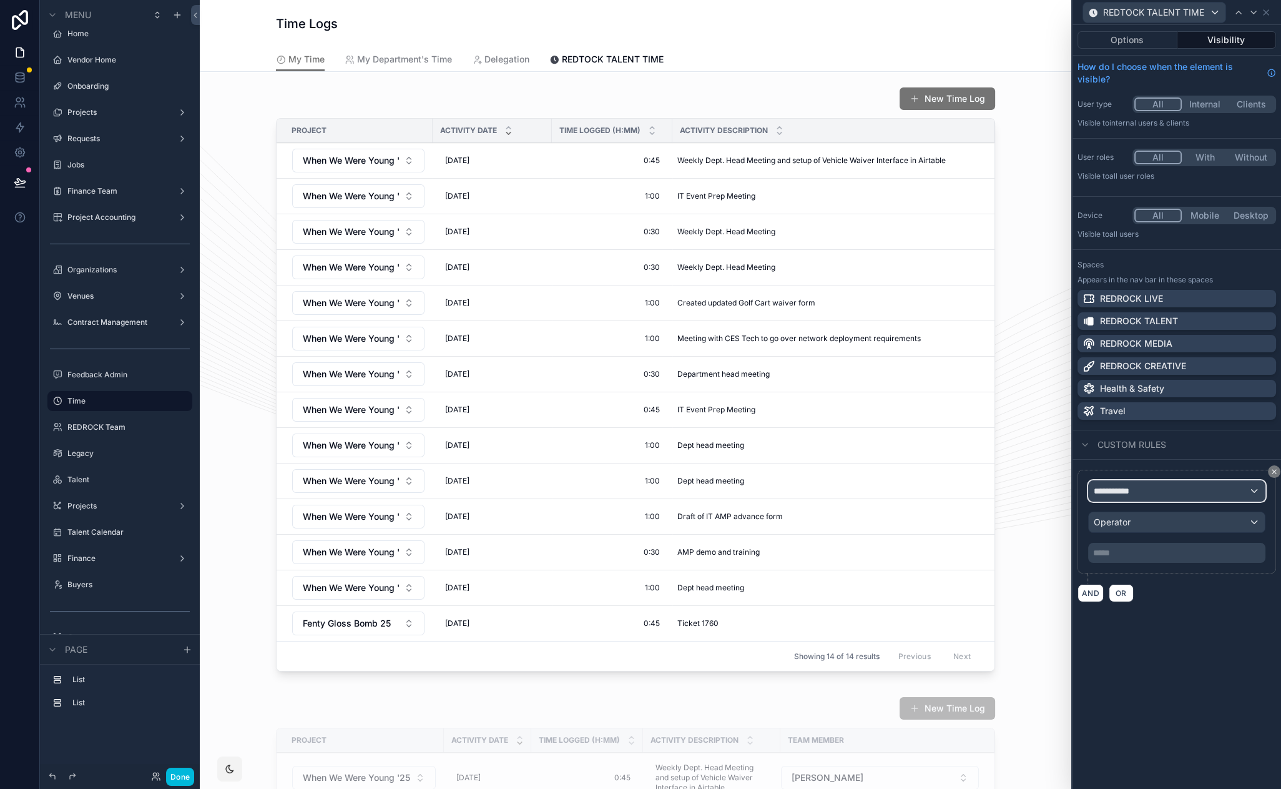
click at [1132, 494] on span "**********" at bounding box center [1117, 491] width 46 height 12
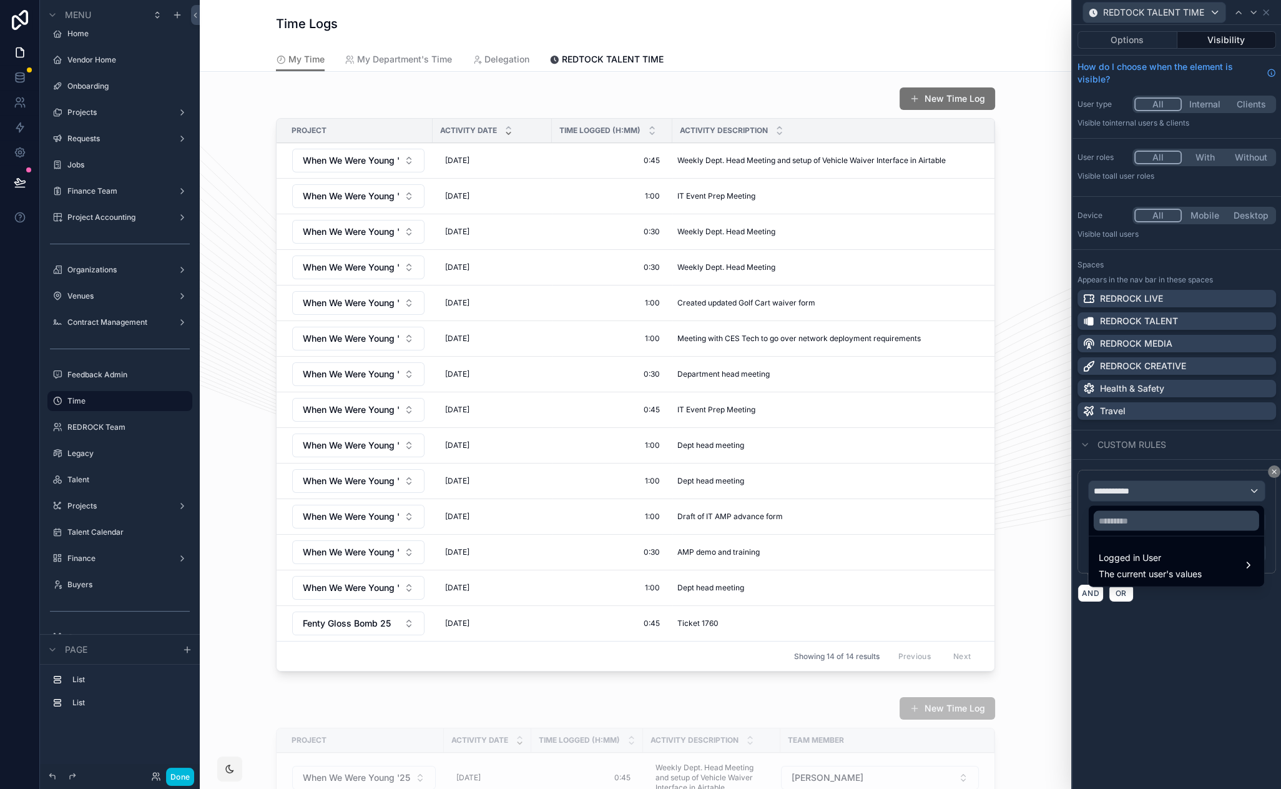
click at [1175, 555] on span "Logged in User" at bounding box center [1150, 557] width 103 height 15
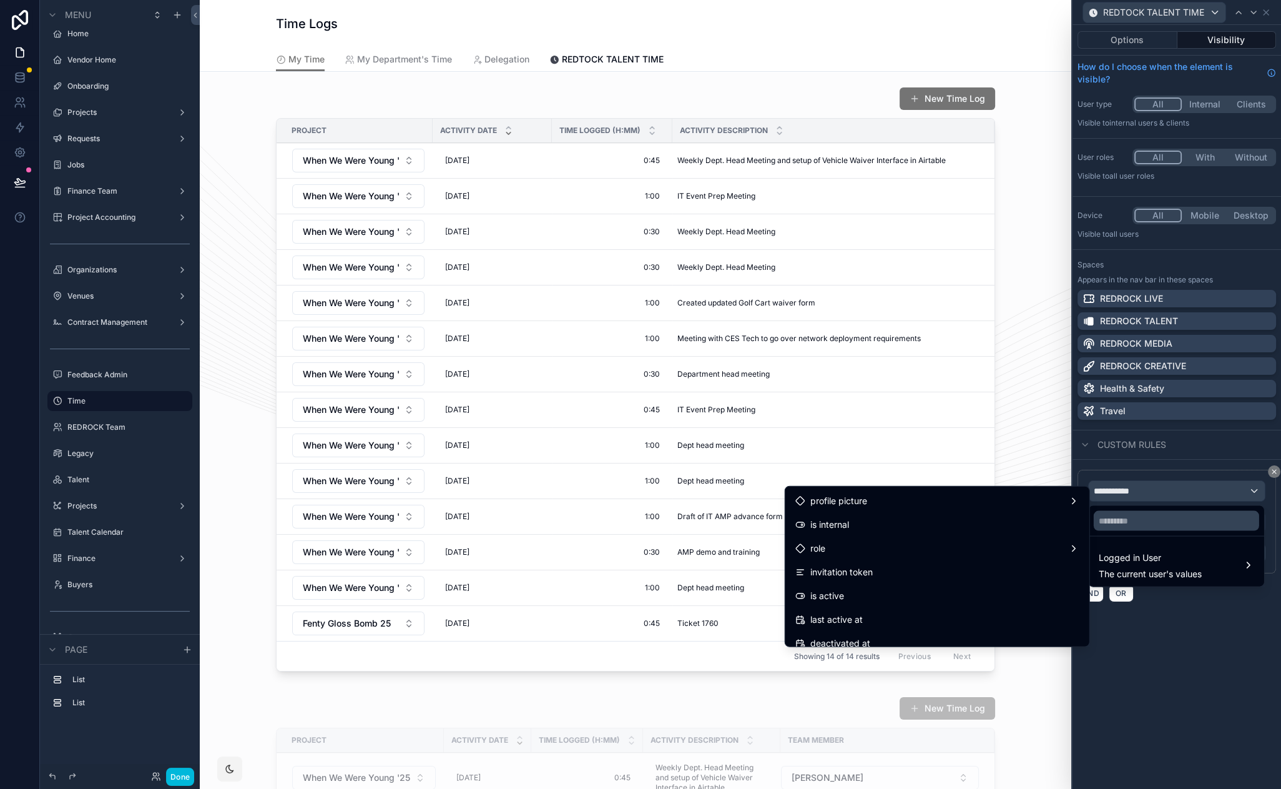
scroll to position [181, 0]
click at [924, 598] on div "Redrock User" at bounding box center [938, 603] width 284 height 15
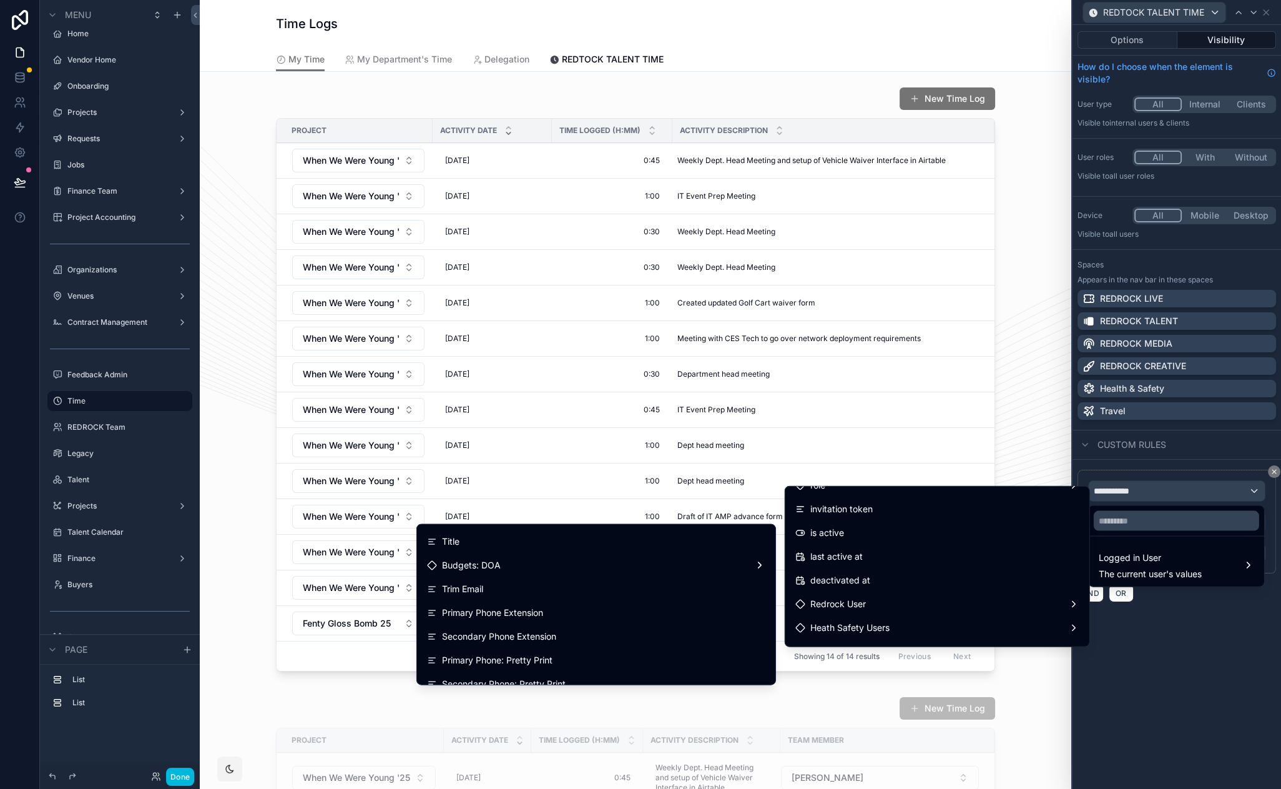
scroll to position [528, 0]
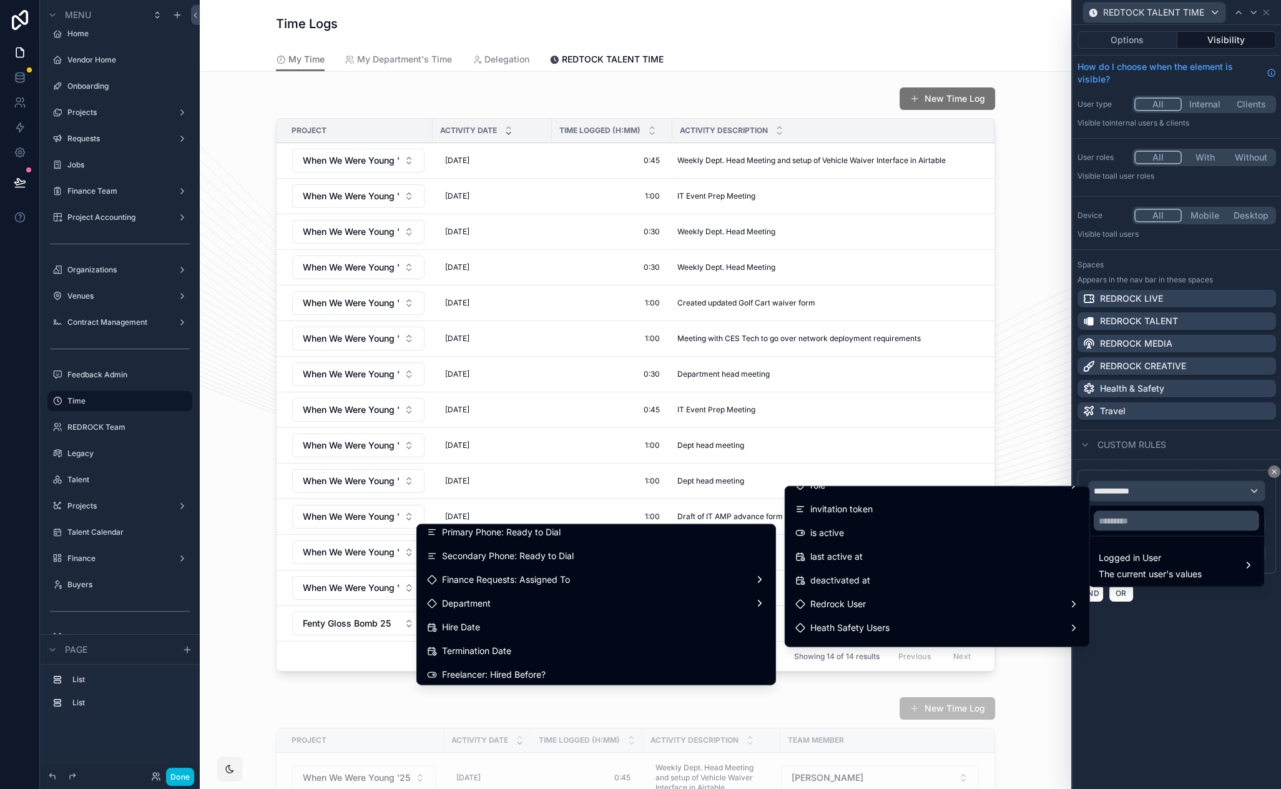
click at [604, 607] on div "Department" at bounding box center [596, 603] width 338 height 15
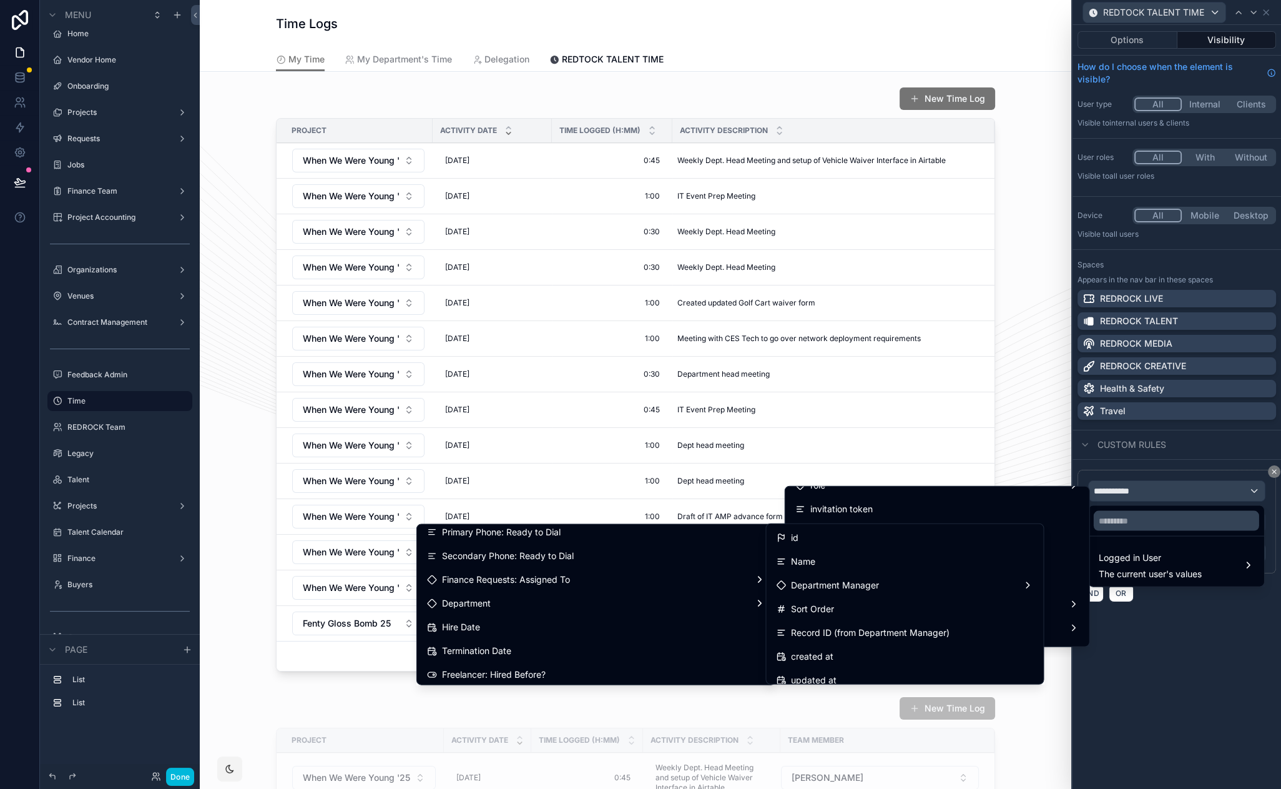
click at [814, 540] on div "id" at bounding box center [904, 537] width 257 height 15
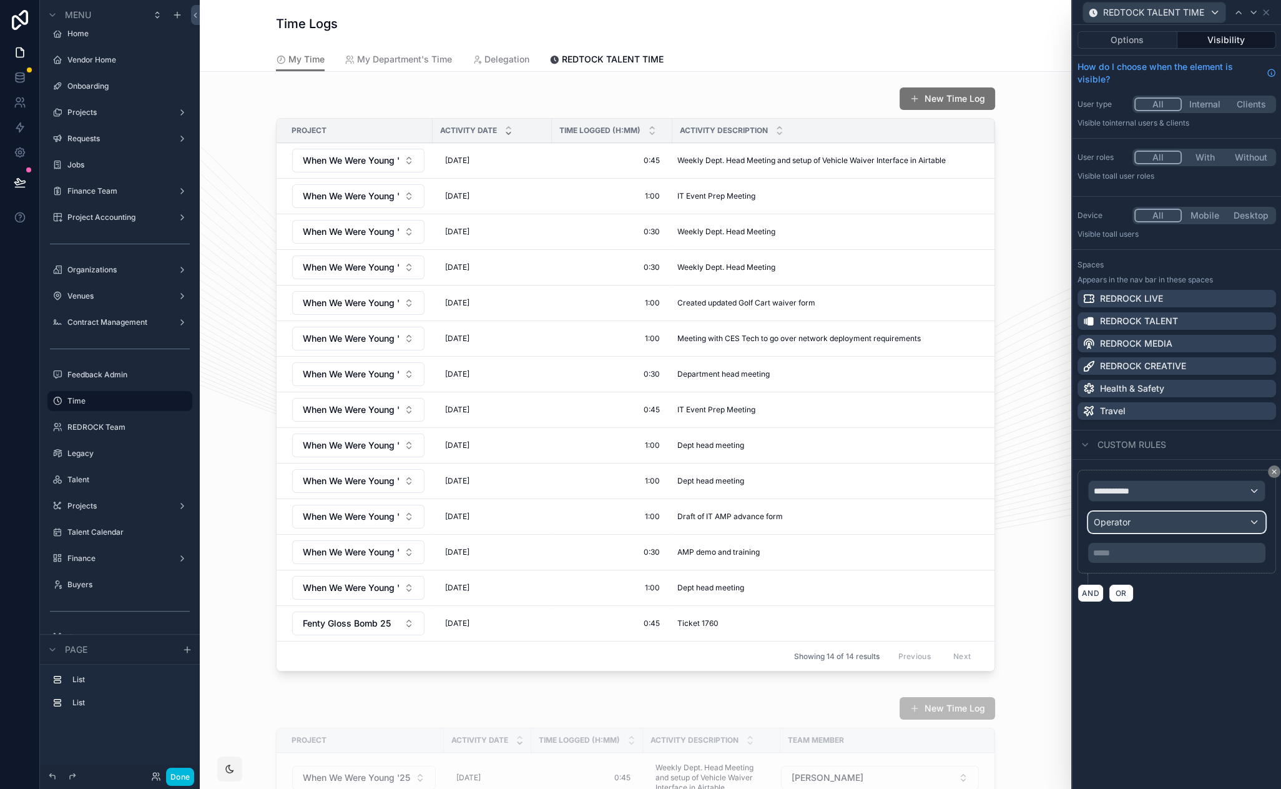
click at [1155, 523] on div "Operator" at bounding box center [1177, 522] width 176 height 20
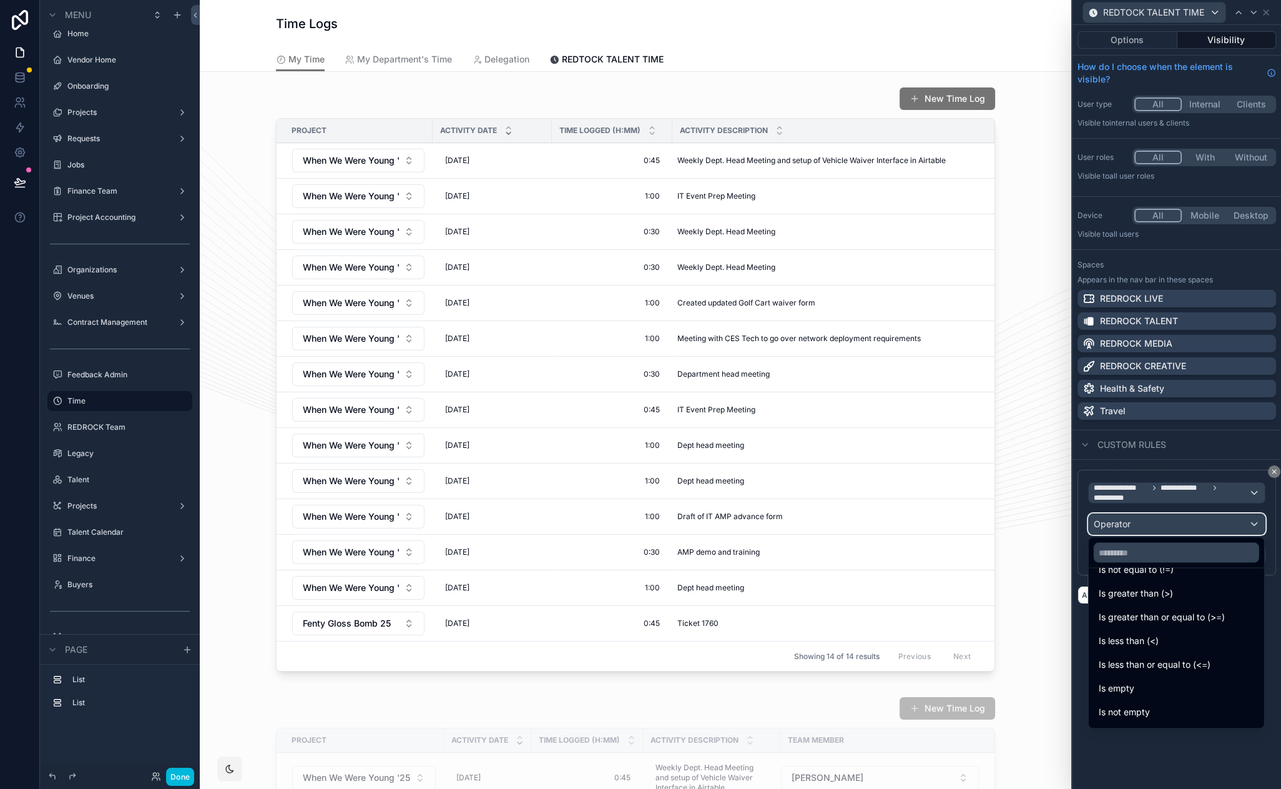
scroll to position [88, 0]
click at [1169, 694] on div "Is one of" at bounding box center [1176, 690] width 155 height 15
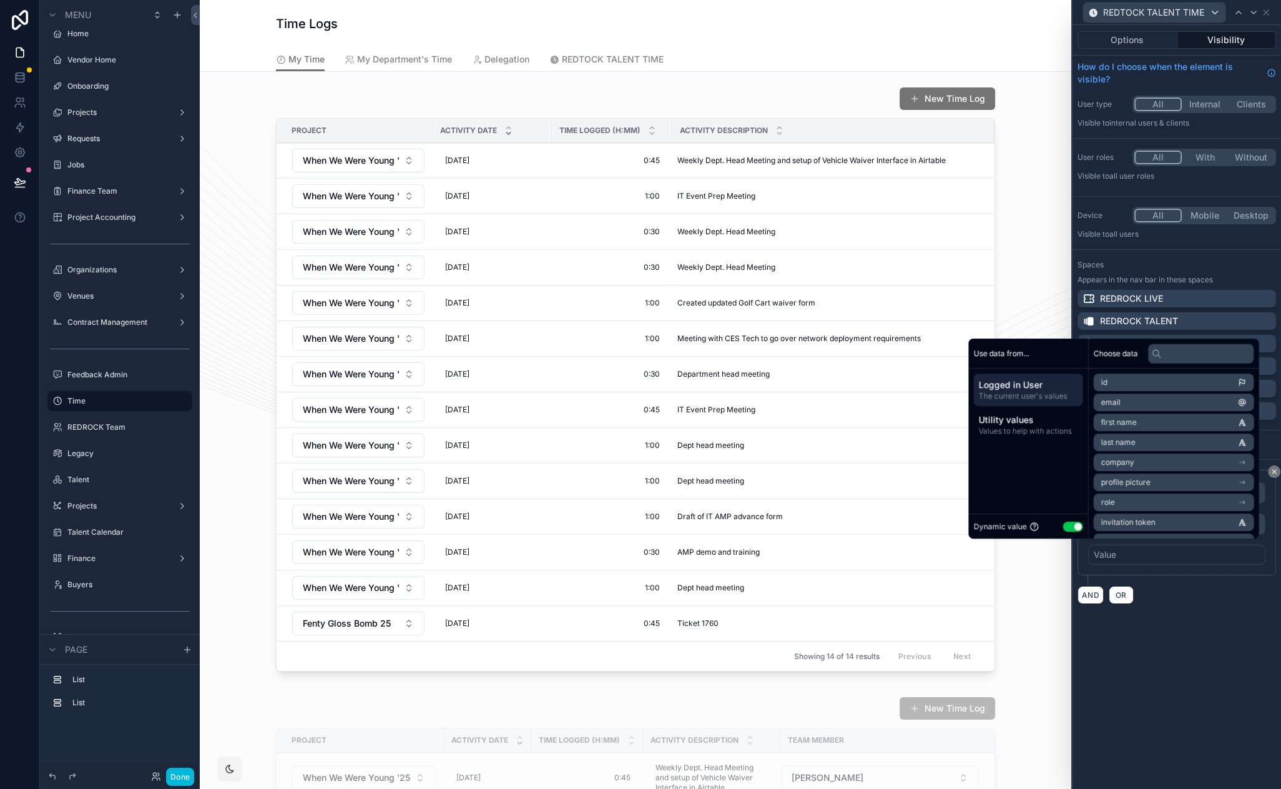
click at [1067, 526] on button "Use setting" at bounding box center [1073, 526] width 20 height 10
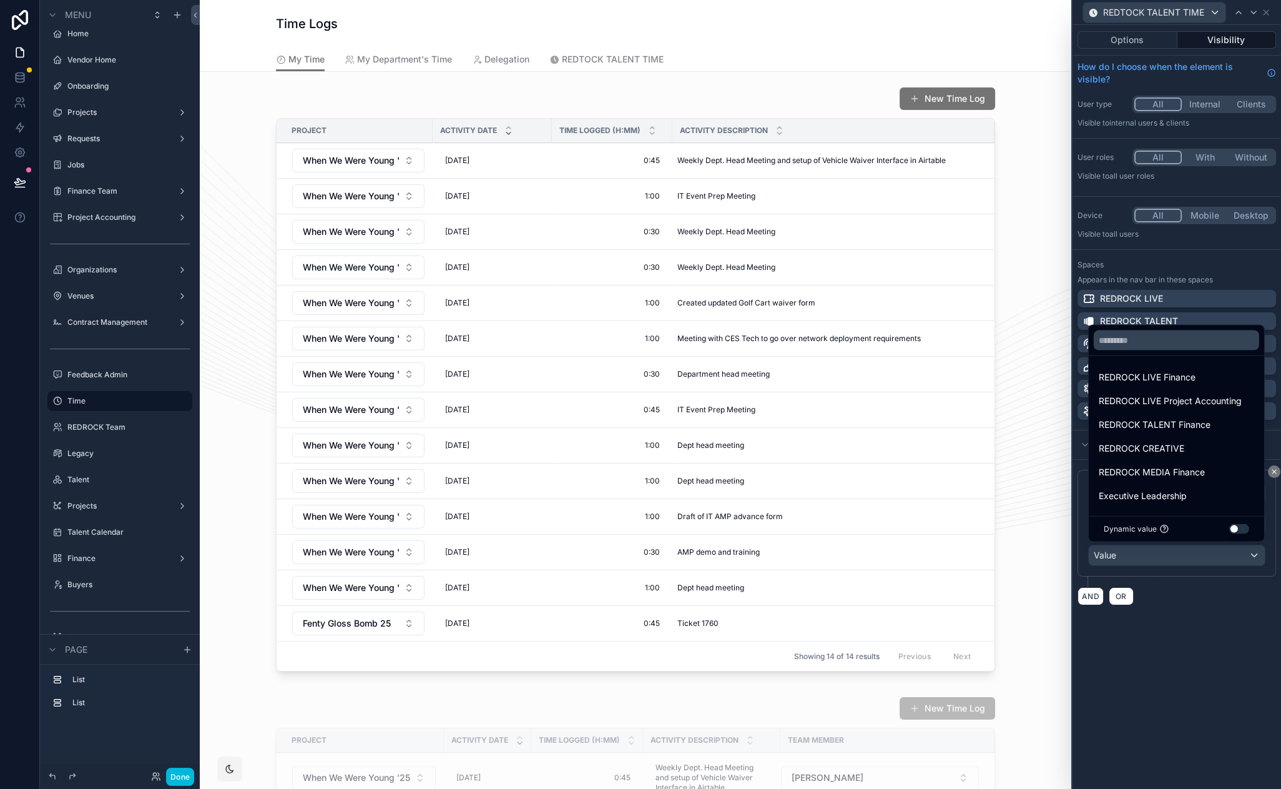
click at [1170, 428] on span "REDROCK TALENT Finance" at bounding box center [1155, 424] width 112 height 15
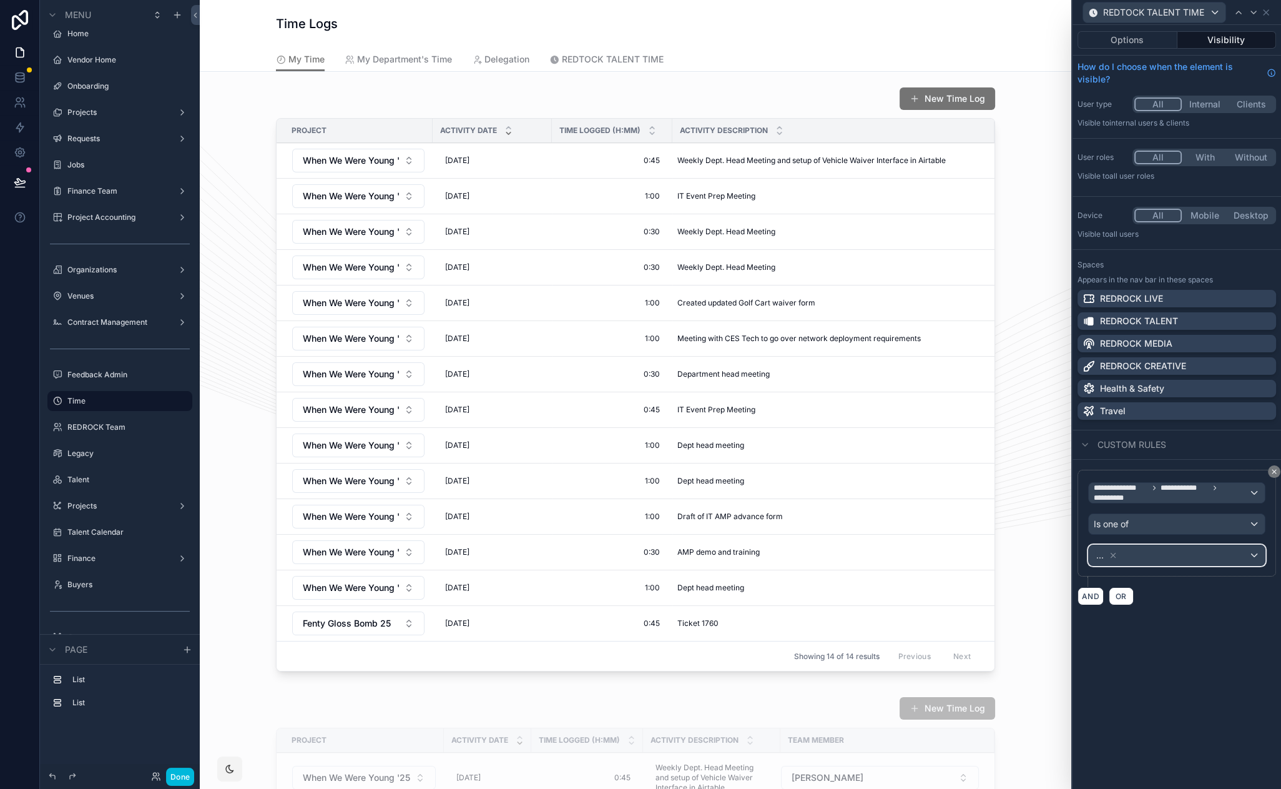
click at [1179, 560] on div "..." at bounding box center [1177, 555] width 176 height 20
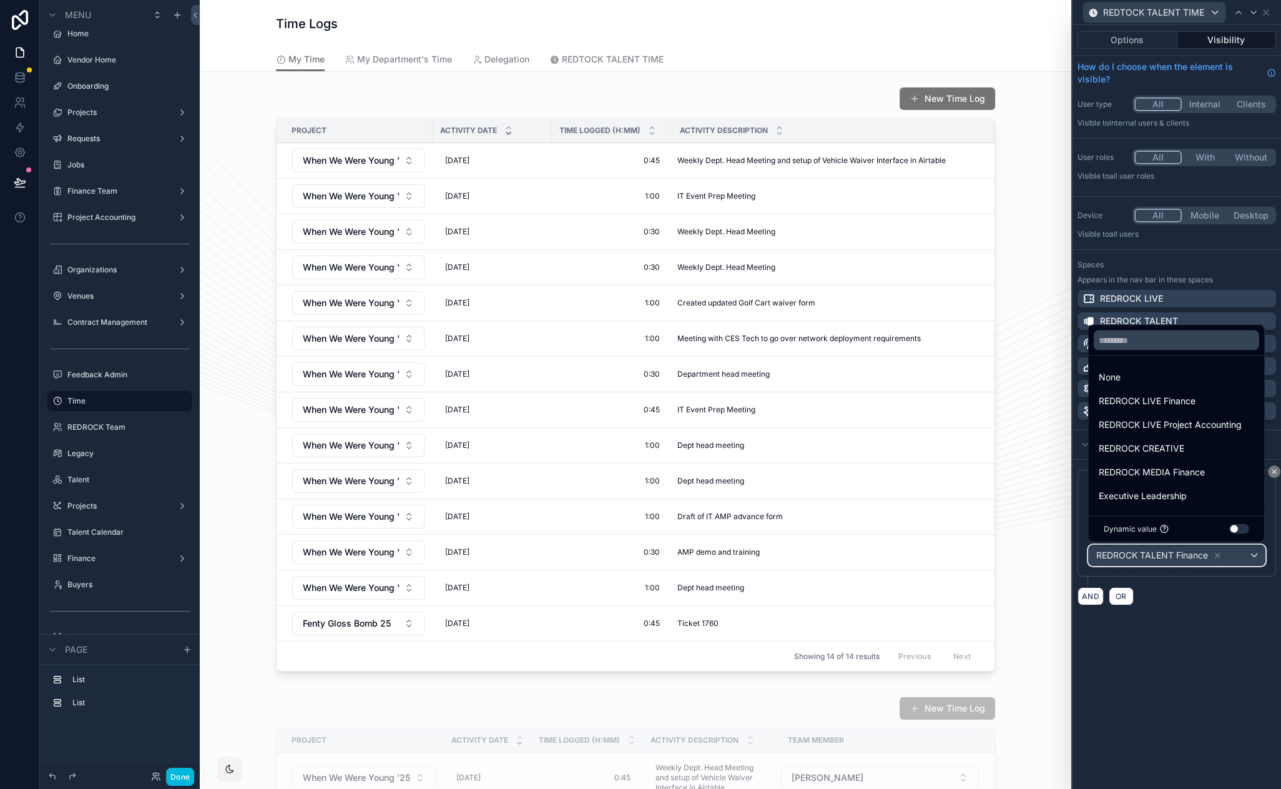
scroll to position [190, 0]
click at [1173, 491] on span "REDROCK TALENT" at bounding box center [1137, 495] width 77 height 15
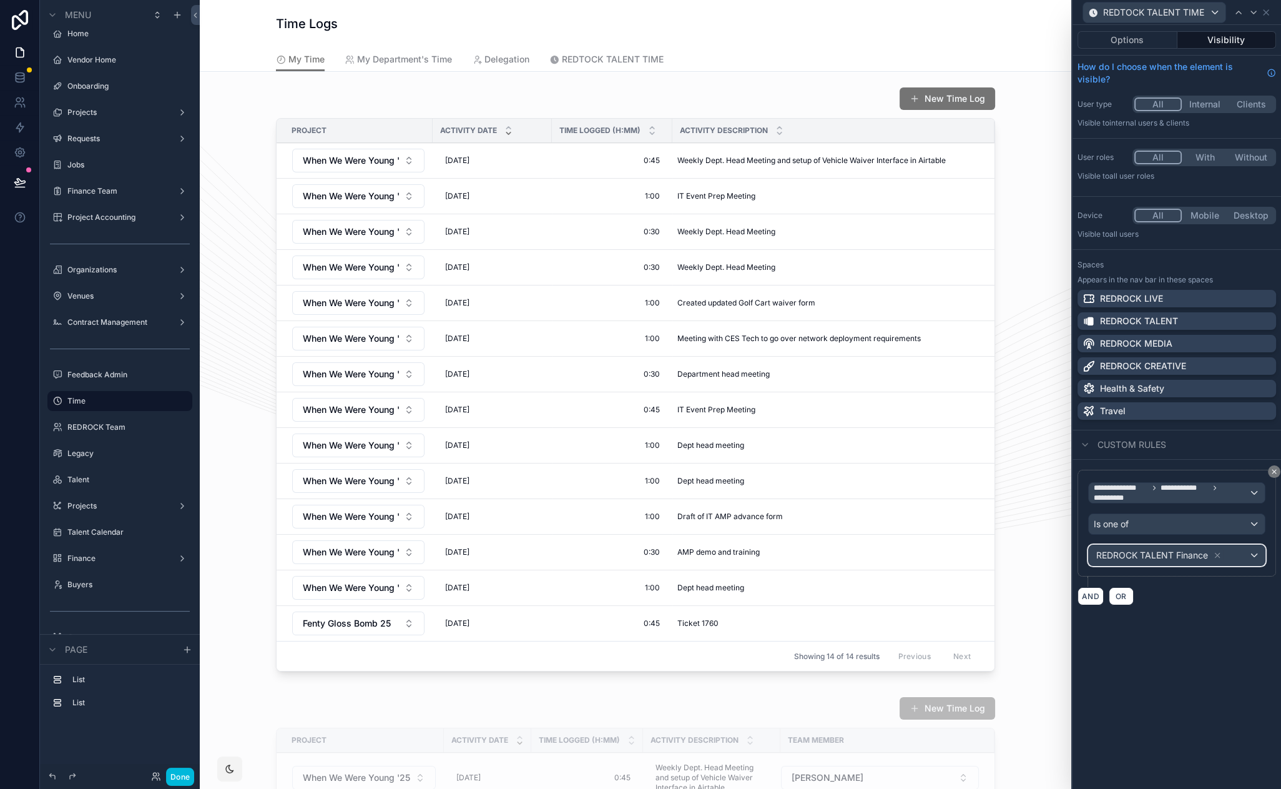
click at [1256, 557] on div "REDROCK TALENT Finance" at bounding box center [1177, 555] width 176 height 20
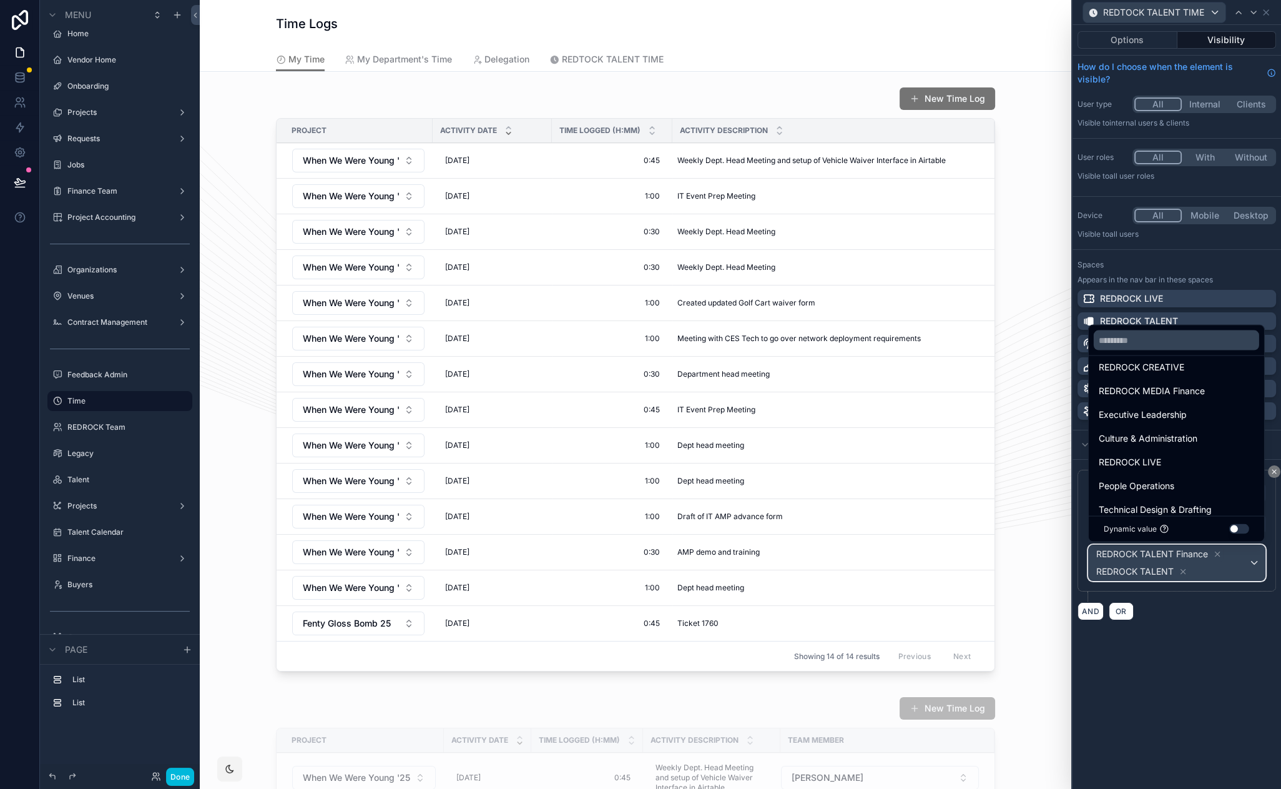
scroll to position [87, 0]
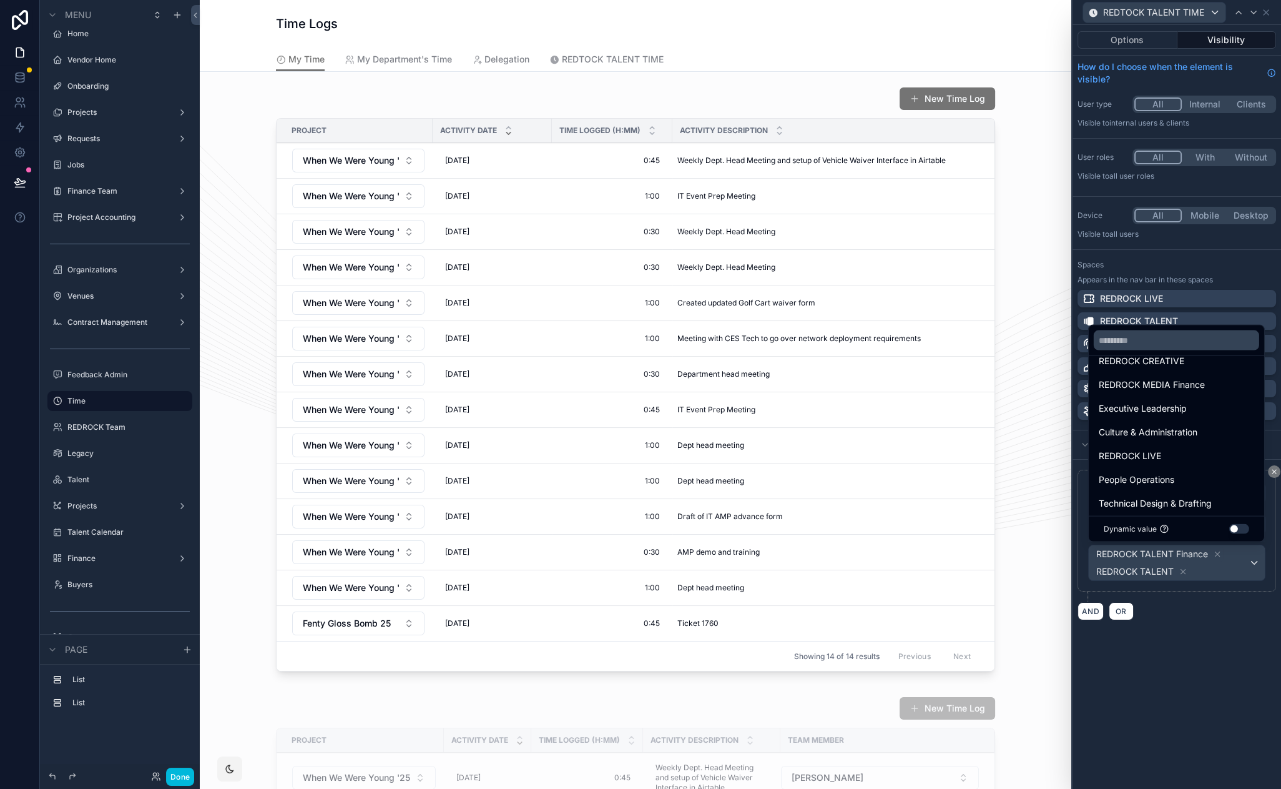
click at [1162, 406] on span "Executive Leadership" at bounding box center [1143, 408] width 88 height 15
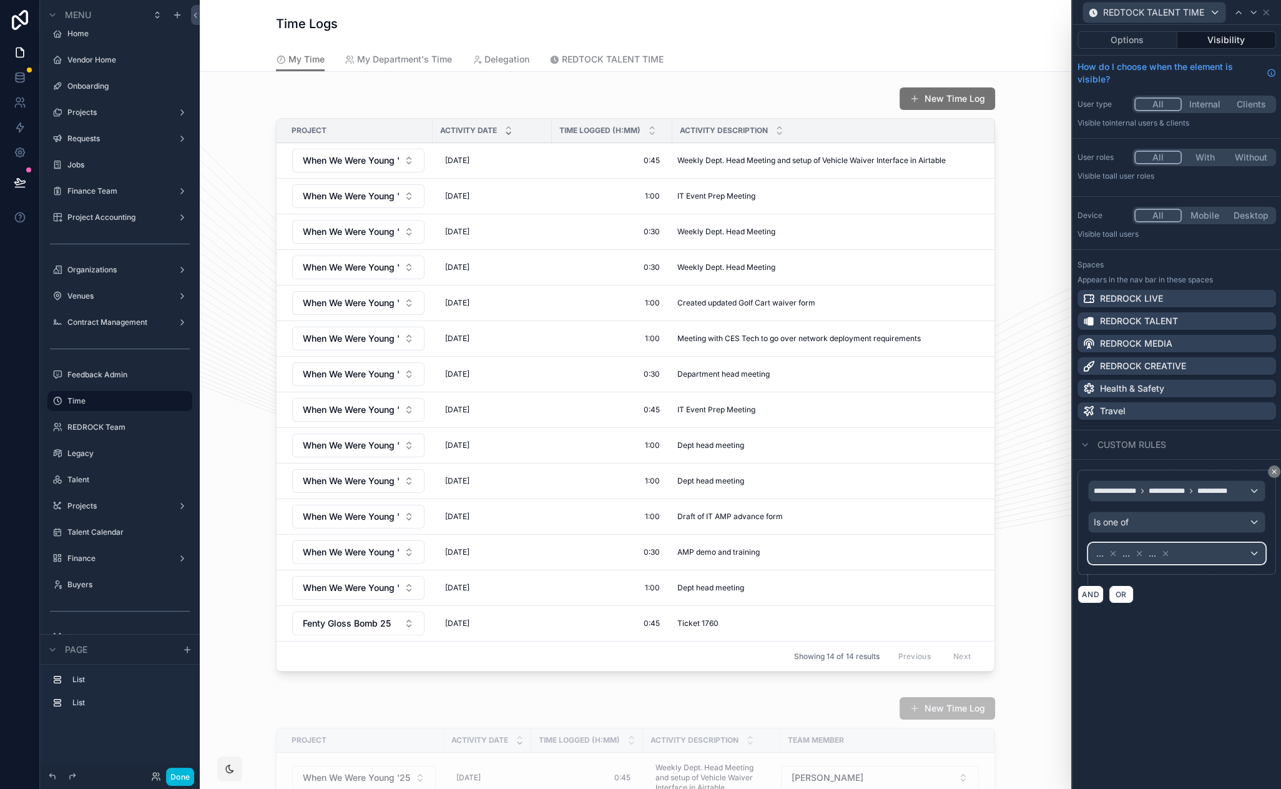
click at [1260, 563] on div "... ... ..." at bounding box center [1177, 553] width 176 height 20
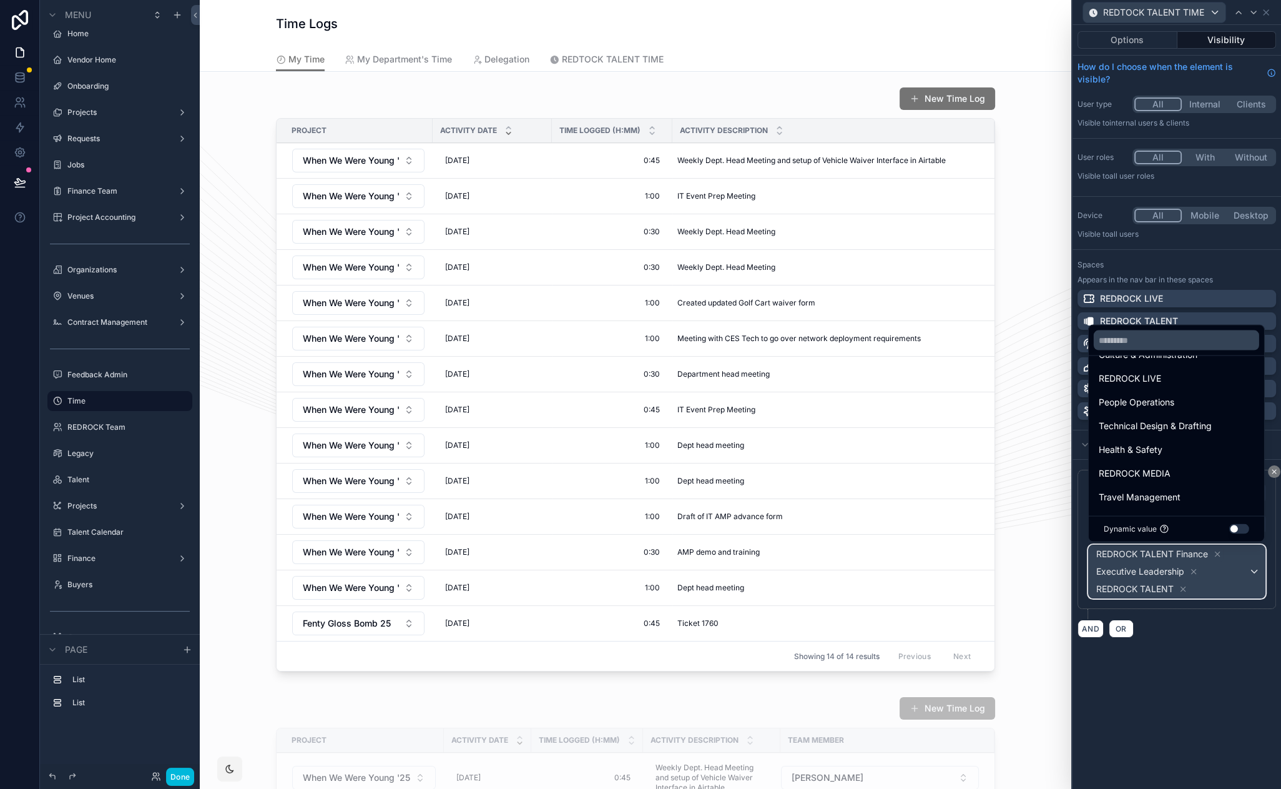
scroll to position [167, 0]
click at [1195, 488] on span "Information Technology" at bounding box center [1147, 495] width 96 height 15
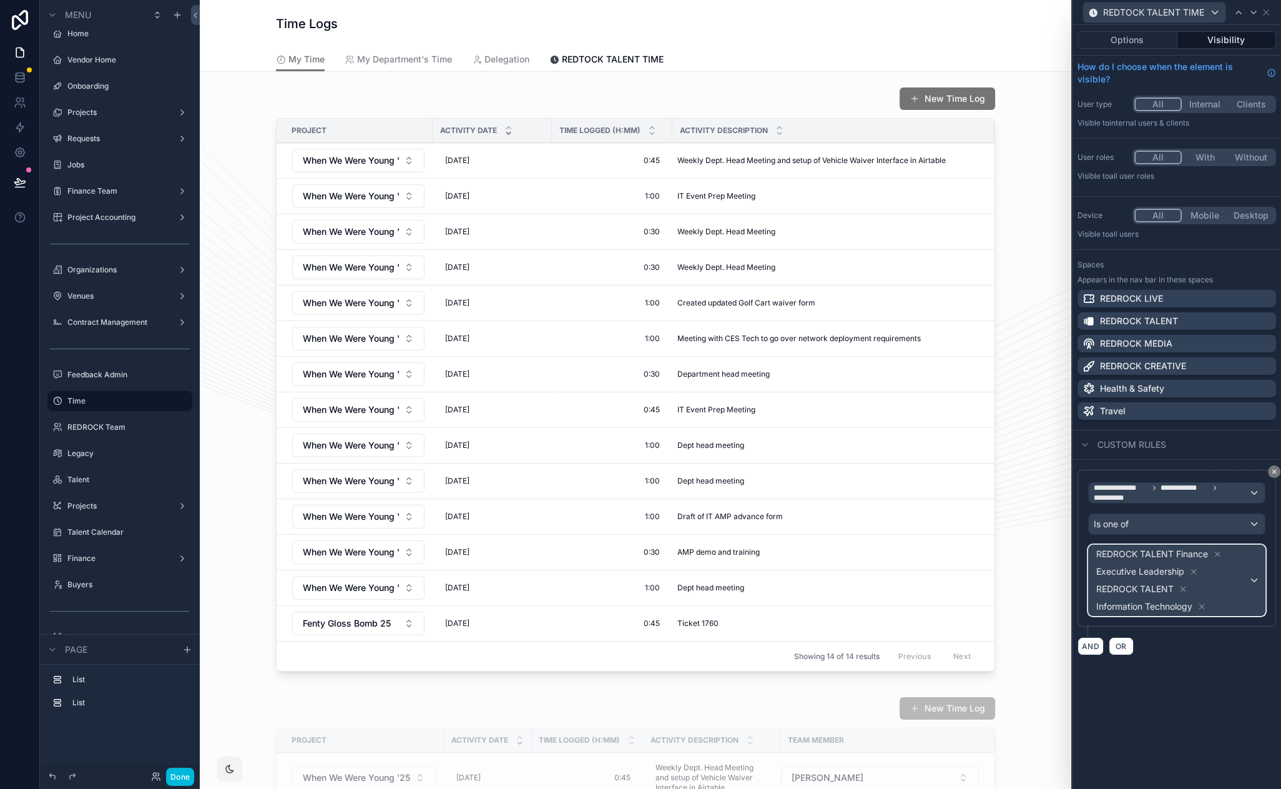
click at [1258, 574] on div "REDROCK TALENT Finance Executive Leadership REDROCK TALENT Information Technolo…" at bounding box center [1177, 580] width 176 height 70
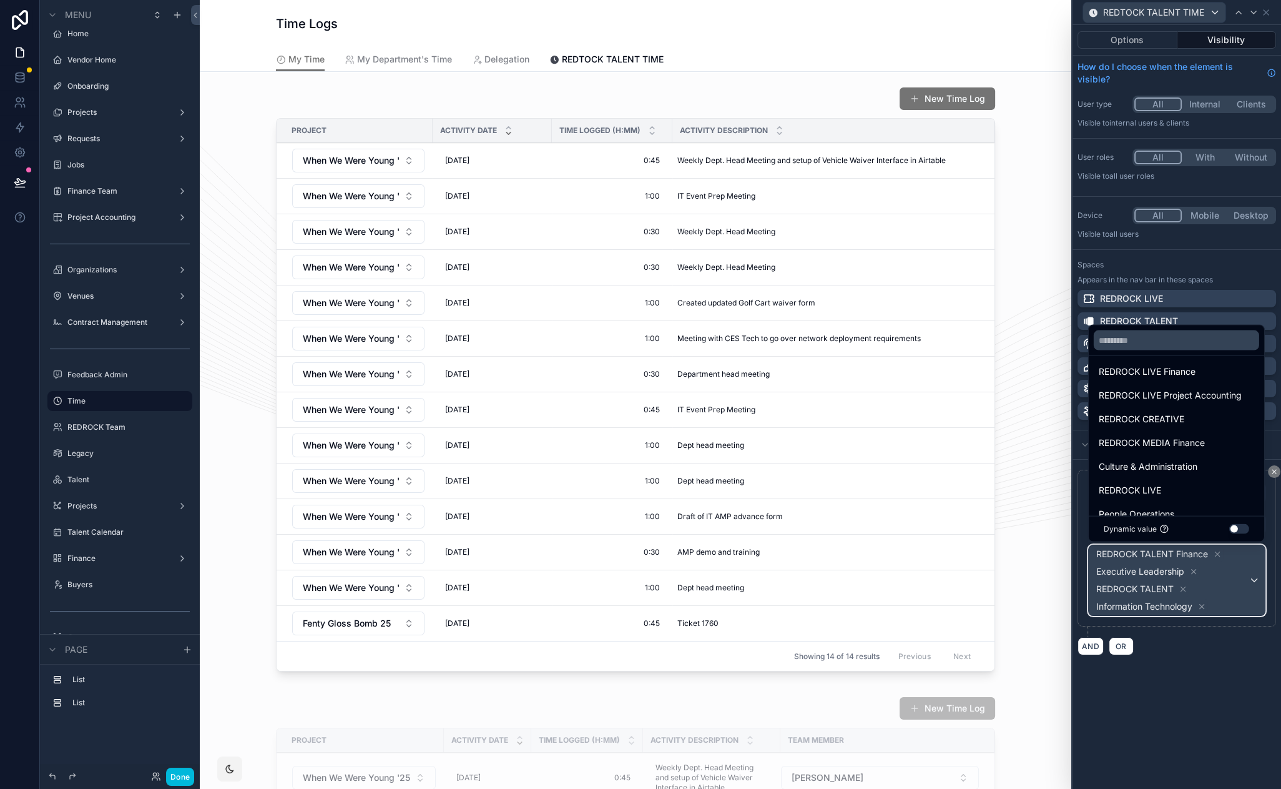
scroll to position [37, 0]
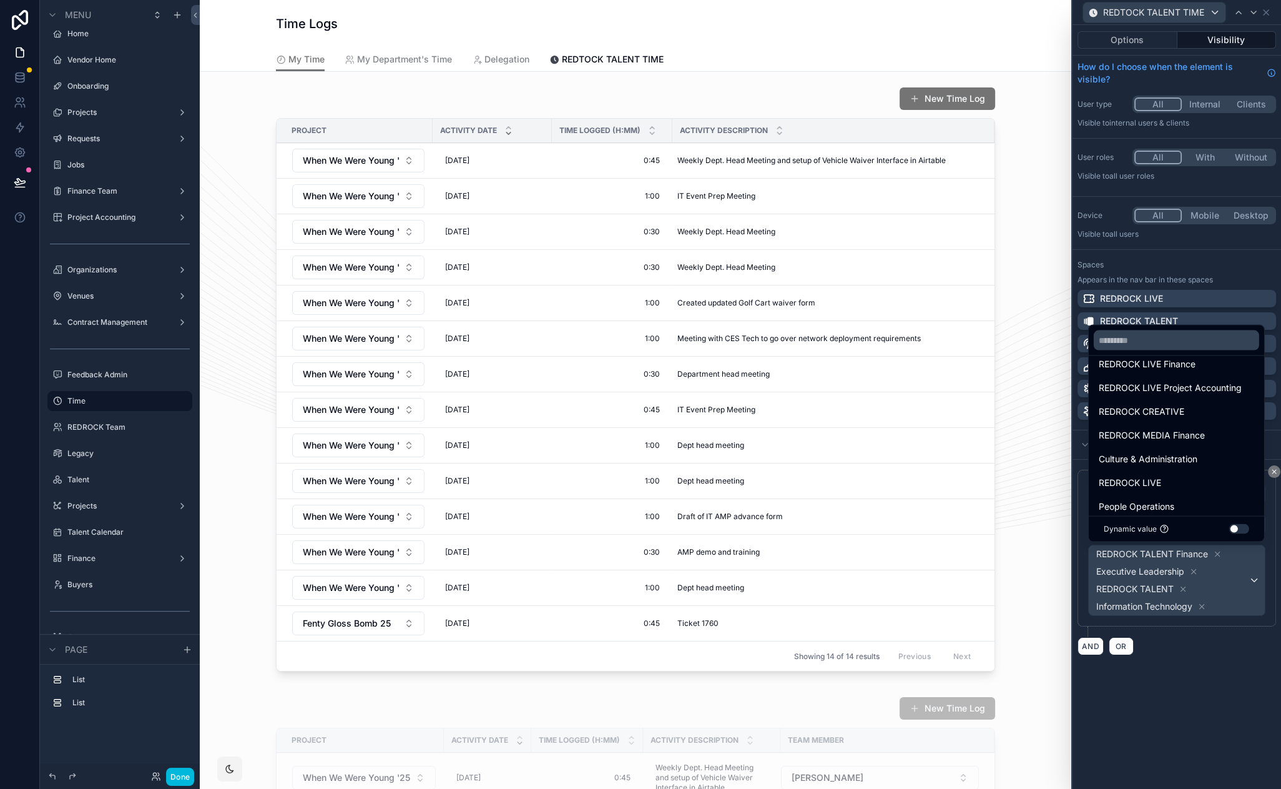
click at [1190, 439] on span "REDROCK MEDIA Finance" at bounding box center [1152, 435] width 106 height 15
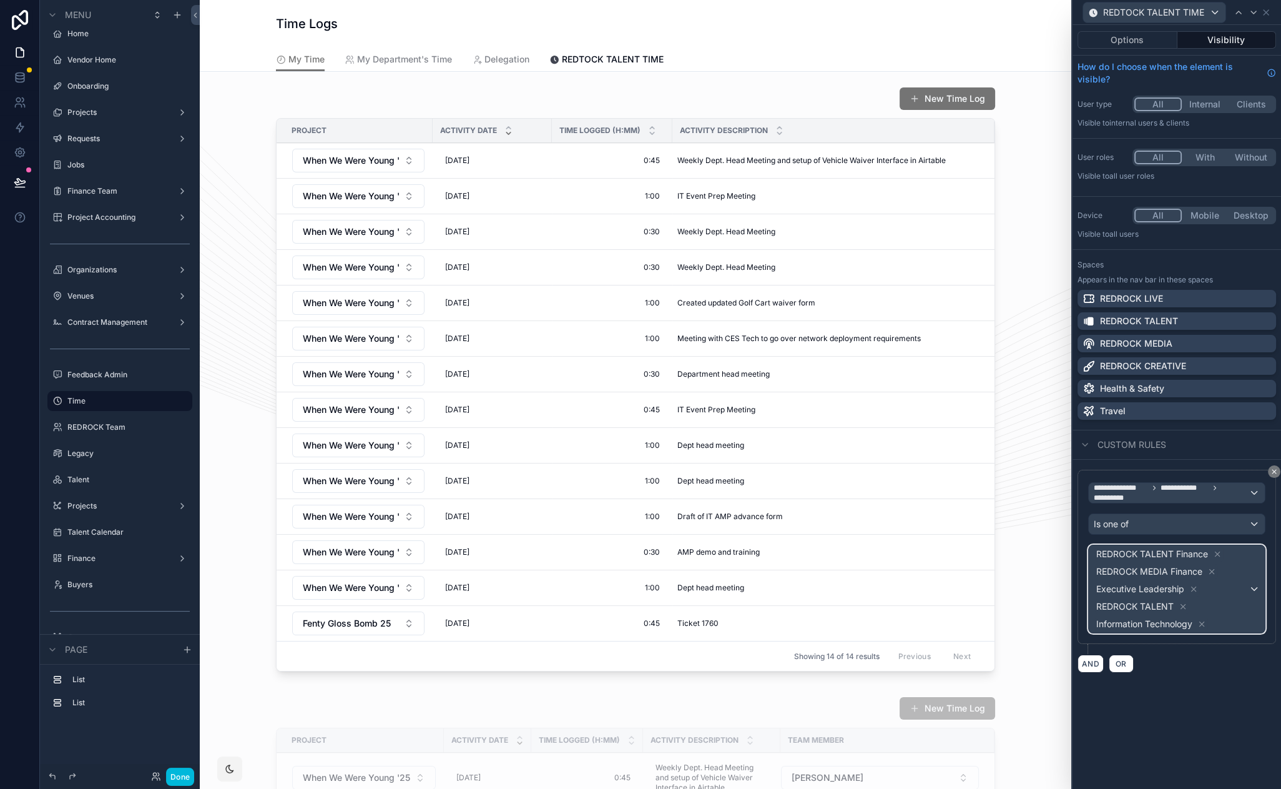
click at [1255, 588] on div "REDROCK TALENT Finance REDROCK MEDIA Finance Executive Leadership REDROCK TALEN…" at bounding box center [1177, 588] width 176 height 87
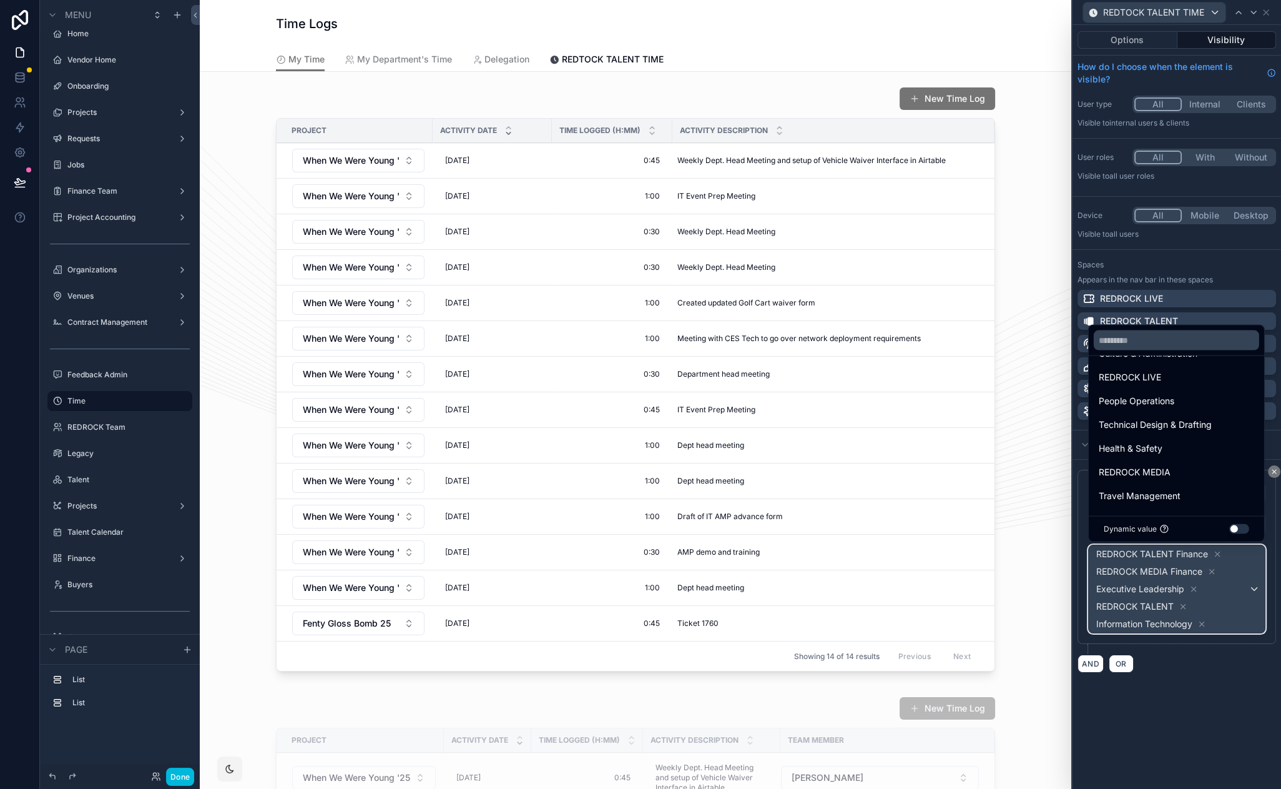
scroll to position [119, 0]
click at [1190, 471] on div "REDROCK MEDIA" at bounding box center [1176, 471] width 155 height 15
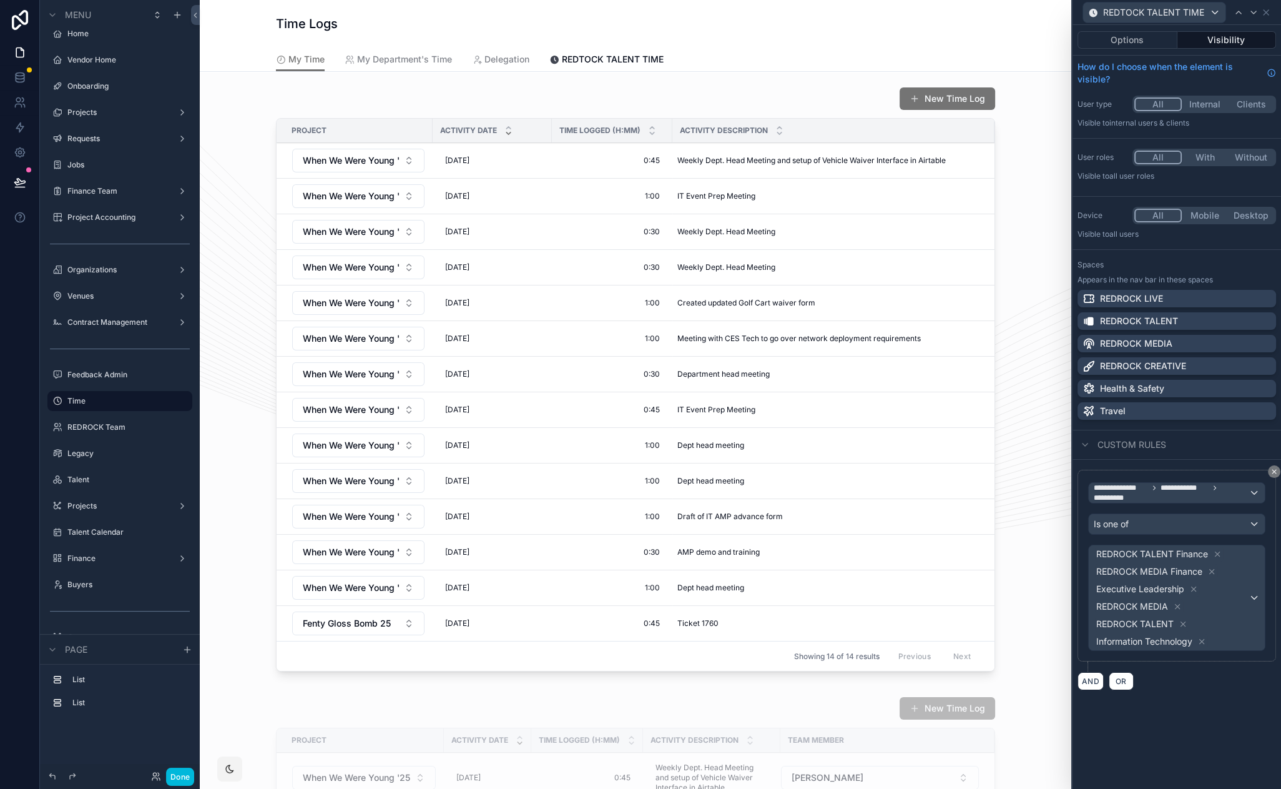
click at [1177, 604] on icon at bounding box center [1178, 606] width 4 height 4
click at [1210, 569] on icon at bounding box center [1212, 571] width 4 height 4
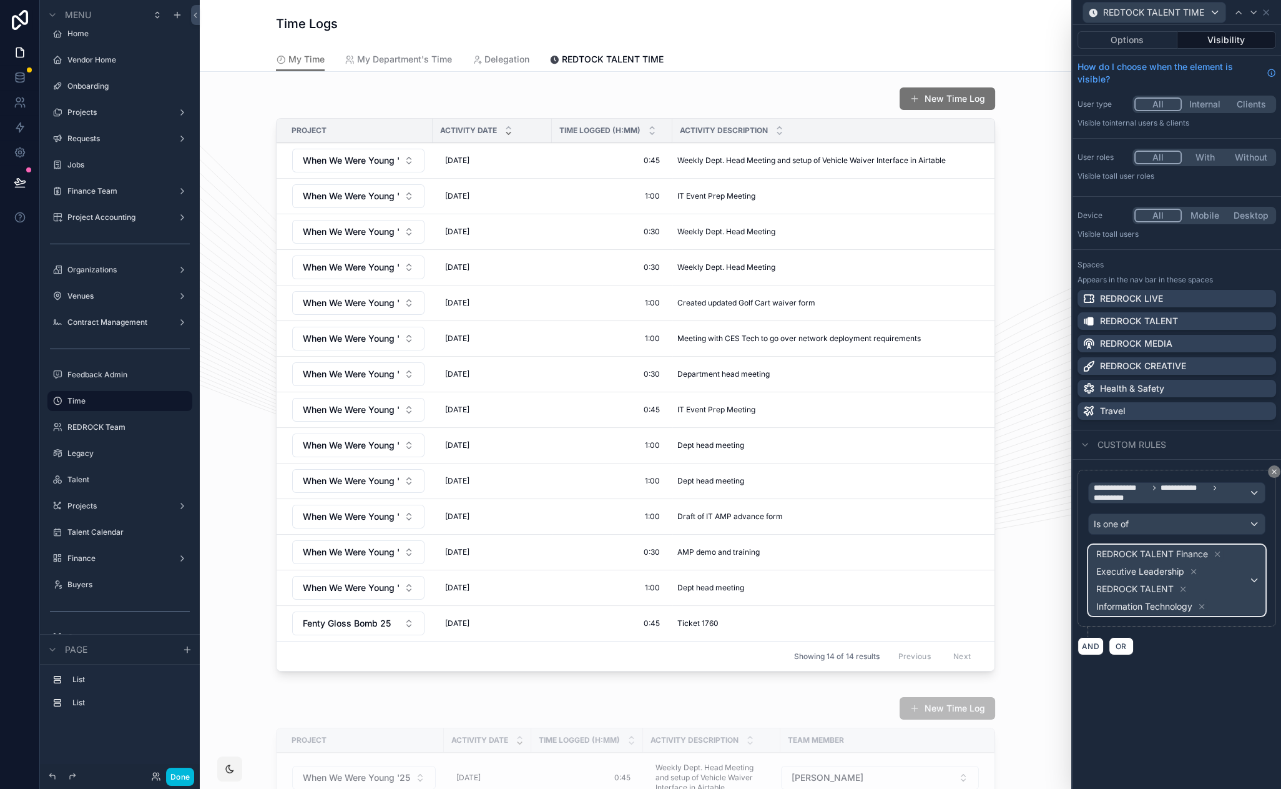
click at [1258, 579] on div "REDROCK TALENT Finance Executive Leadership REDROCK TALENT Information Technolo…" at bounding box center [1177, 580] width 176 height 70
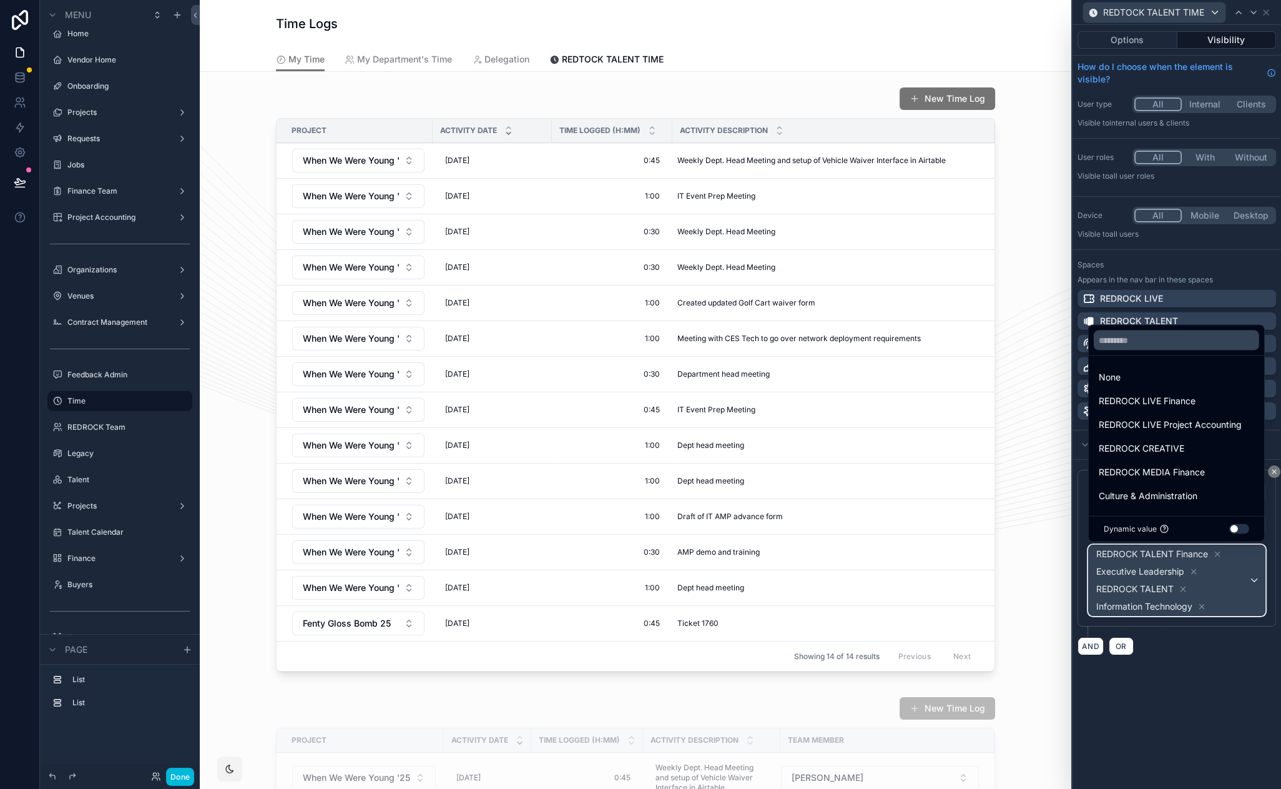
scroll to position [7, 0]
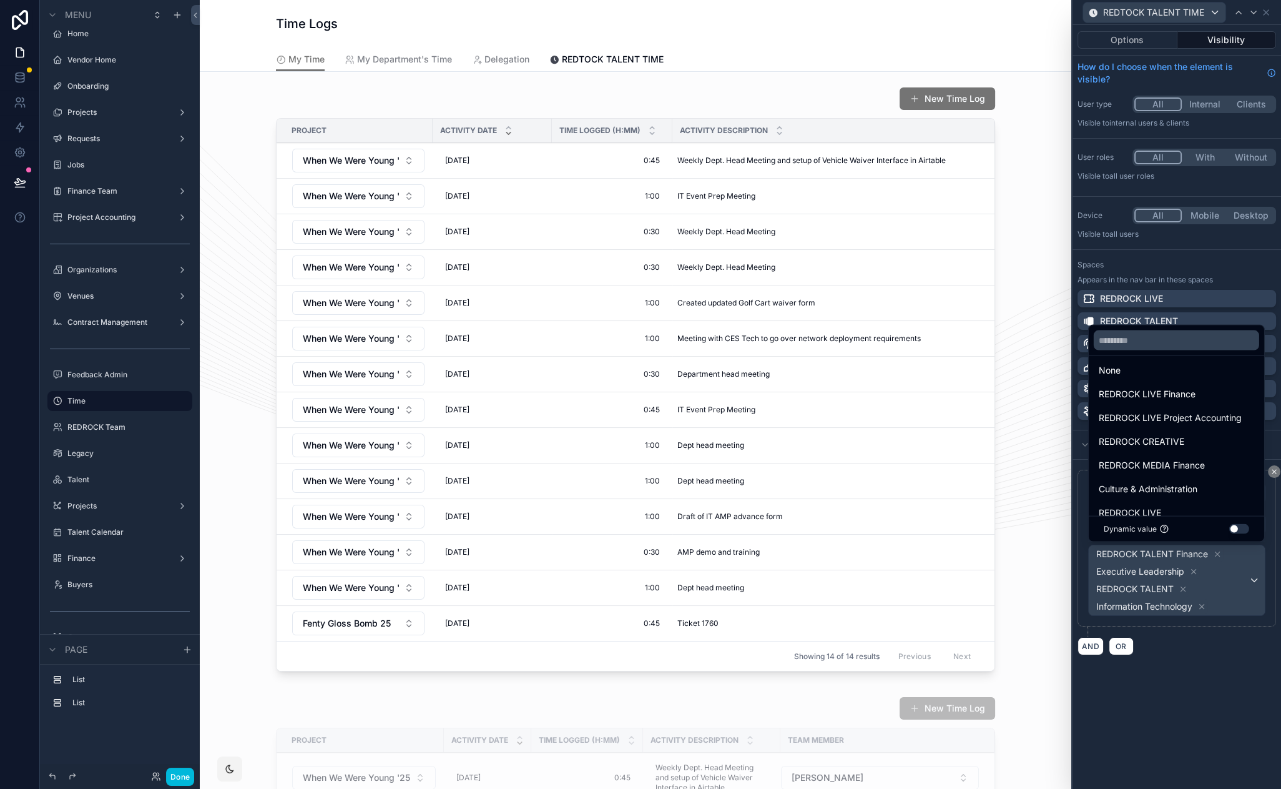
click at [1087, 700] on div at bounding box center [1177, 394] width 209 height 789
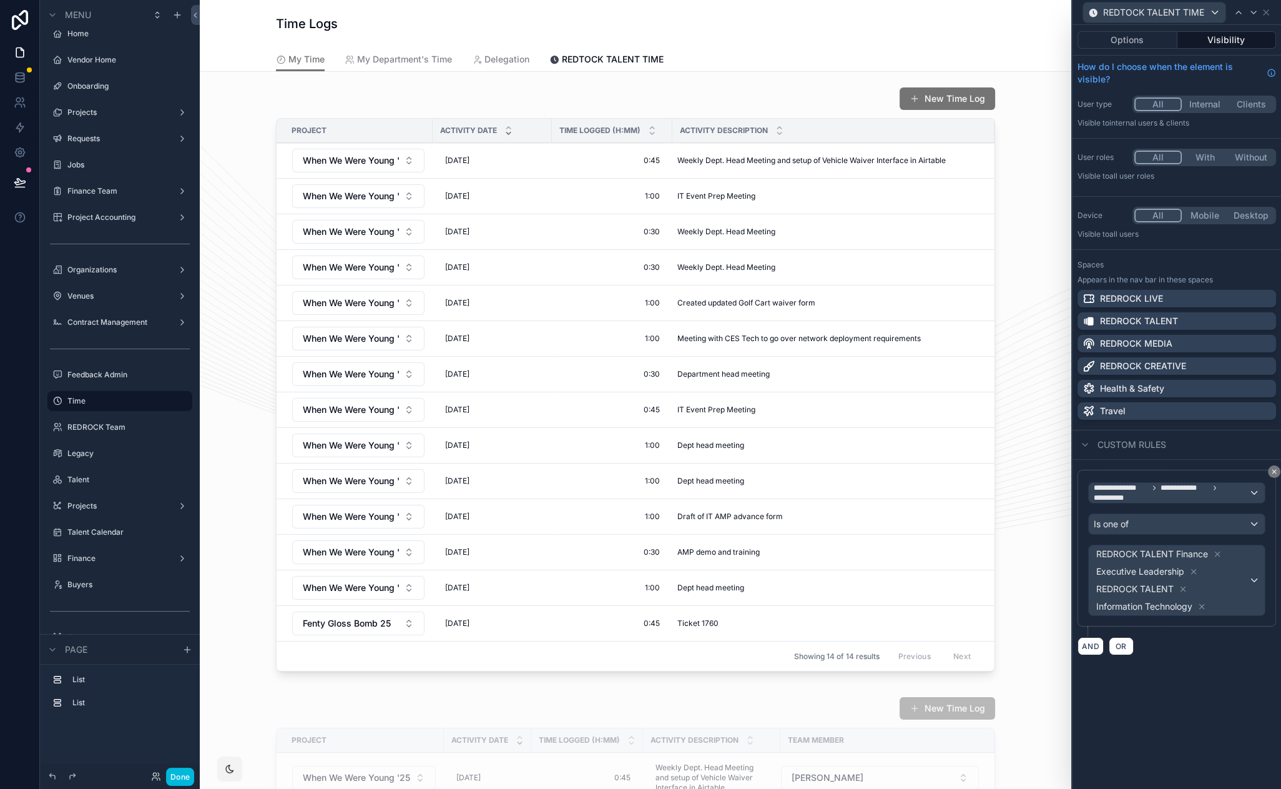
drag, startPoint x: 452, startPoint y: 30, endPoint x: 264, endPoint y: 16, distance: 189.1
drag, startPoint x: 528, startPoint y: 24, endPoint x: 363, endPoint y: 22, distance: 164.9
click at [1271, 15] on icon at bounding box center [1266, 12] width 10 height 10
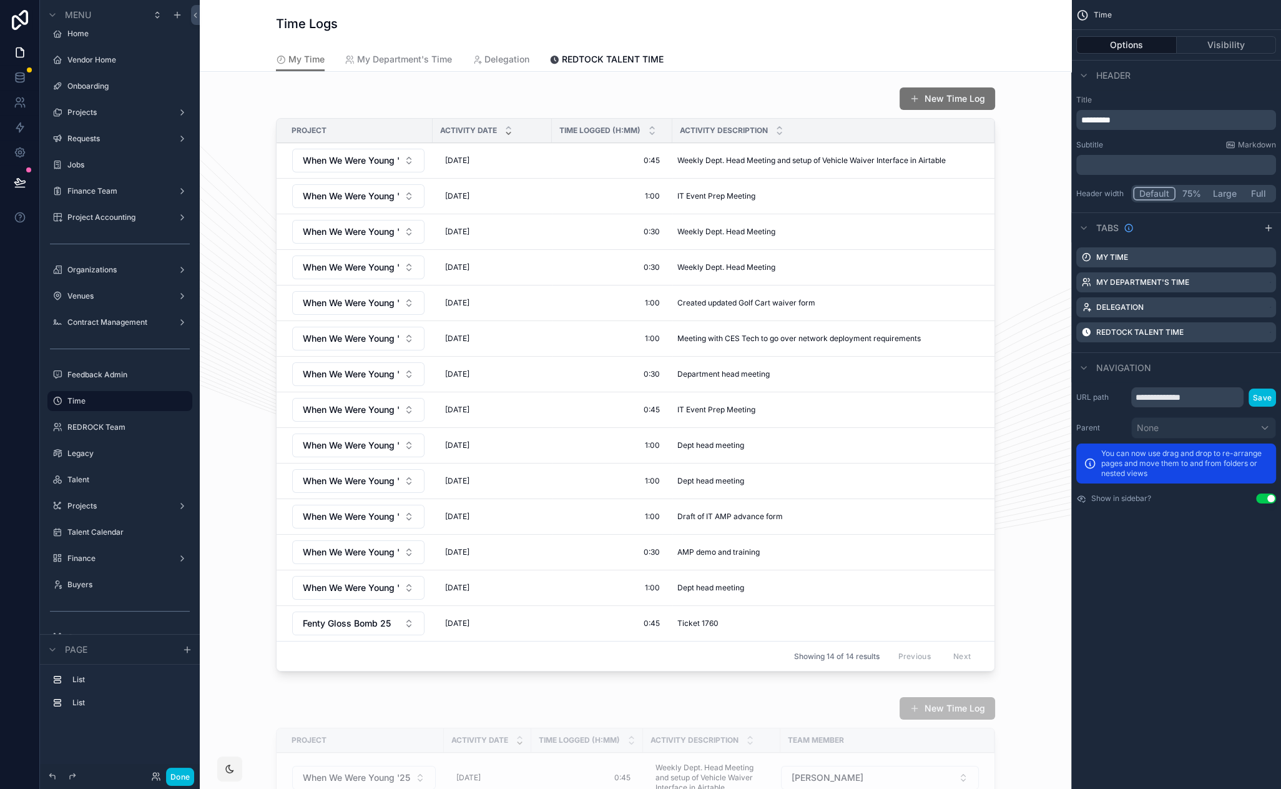
click at [621, 57] on span "REDTOCK TALENT TIME" at bounding box center [613, 59] width 102 height 12
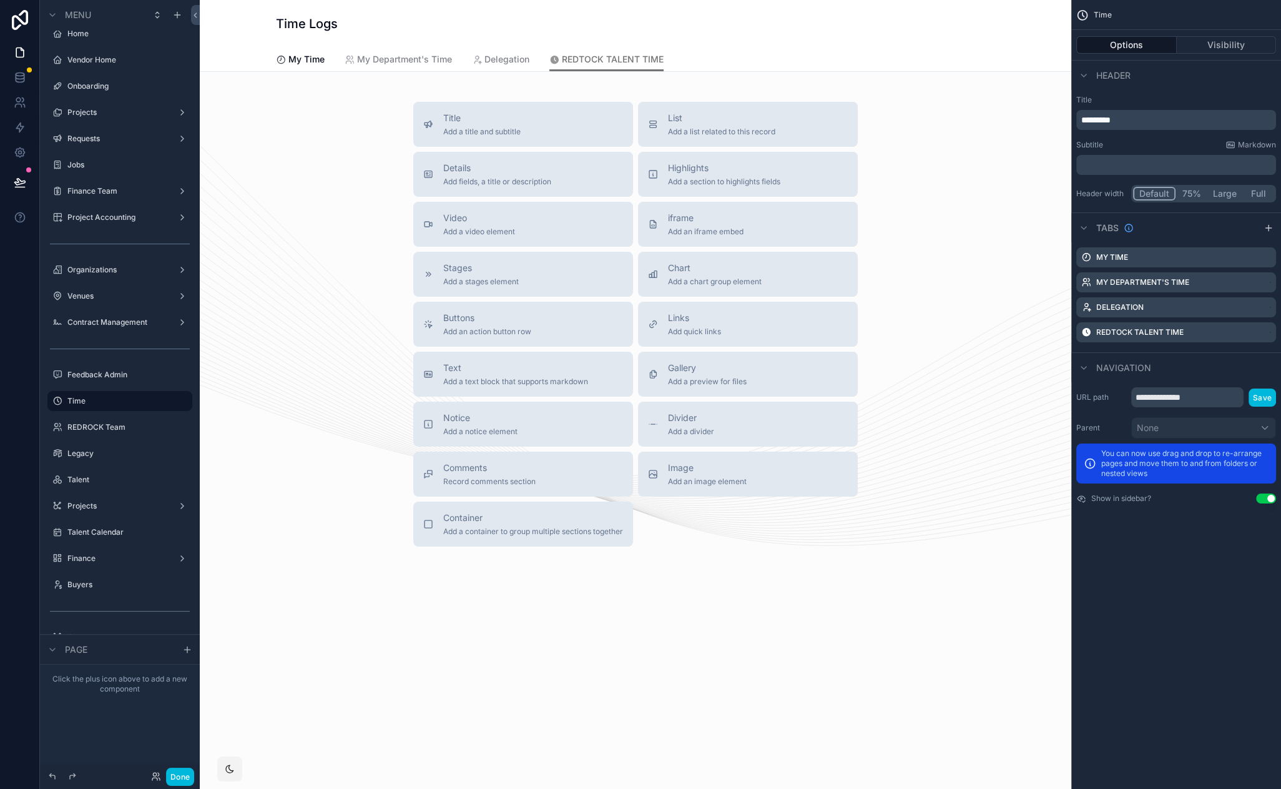
click at [741, 123] on span "List" at bounding box center [721, 118] width 107 height 12
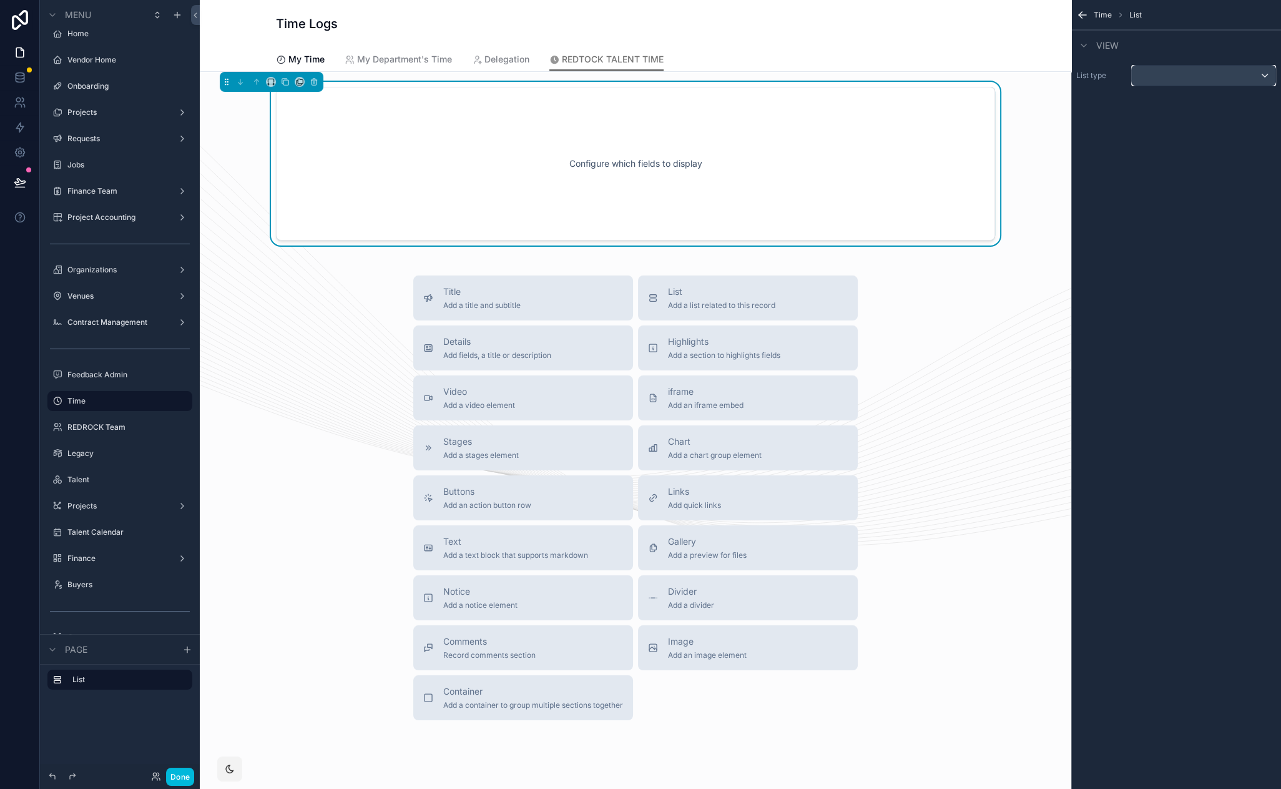
click at [1156, 79] on div "scrollable content" at bounding box center [1204, 76] width 144 height 20
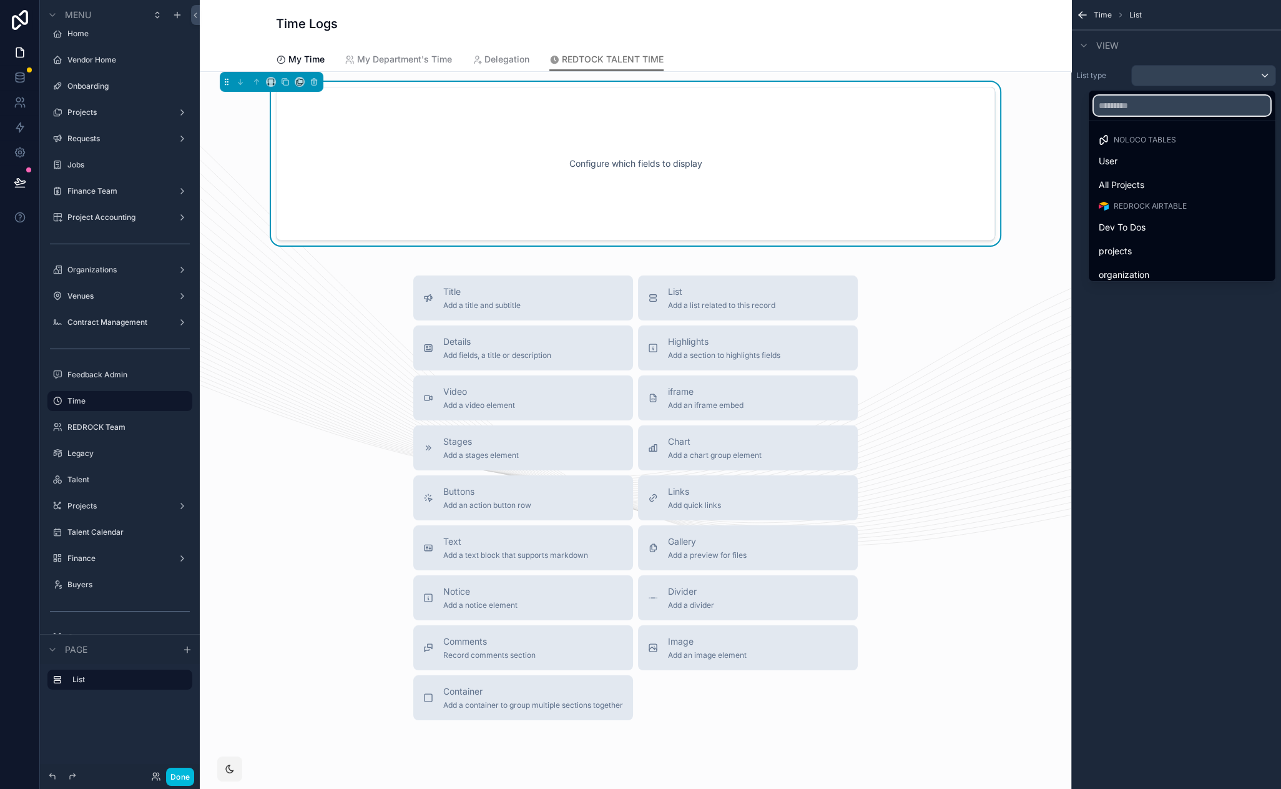
click at [1153, 112] on input "text" at bounding box center [1182, 106] width 177 height 20
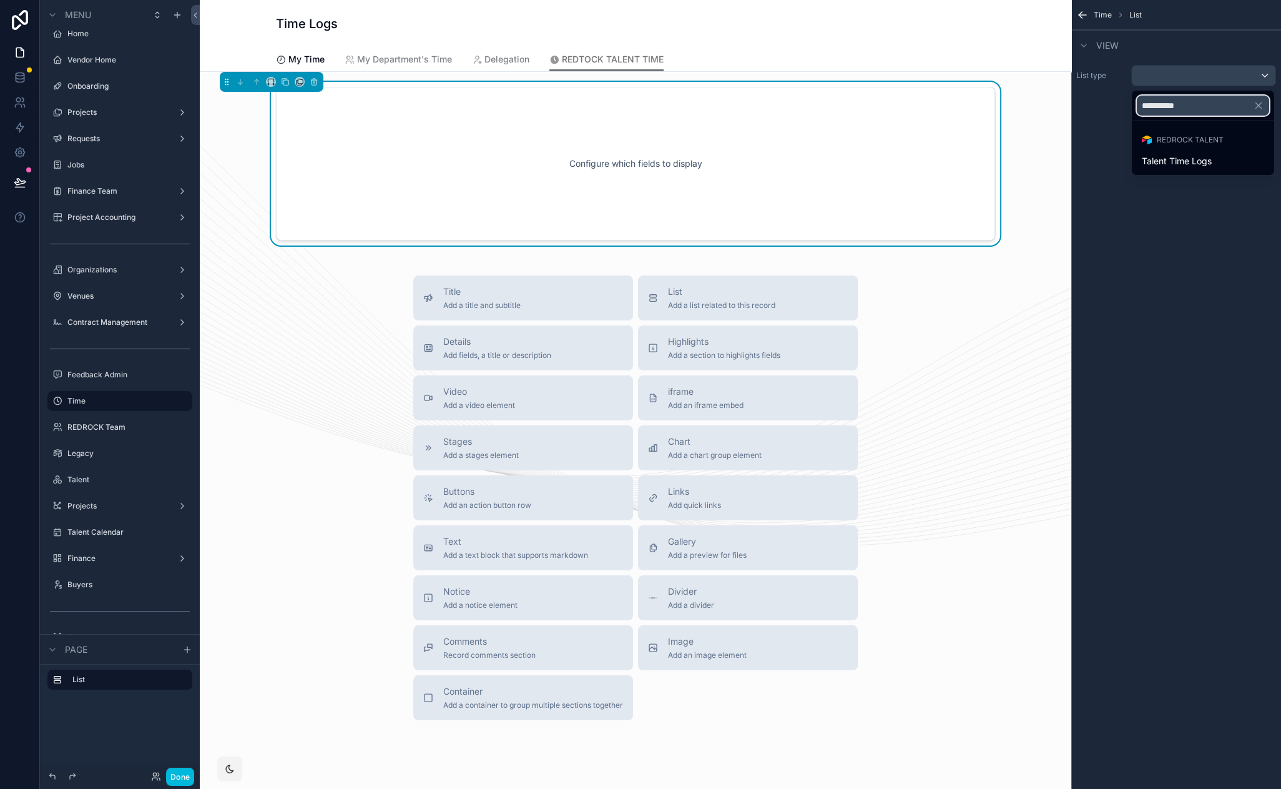
type input "**********"
click at [1228, 168] on div "Talent Time Logs" at bounding box center [1203, 161] width 122 height 15
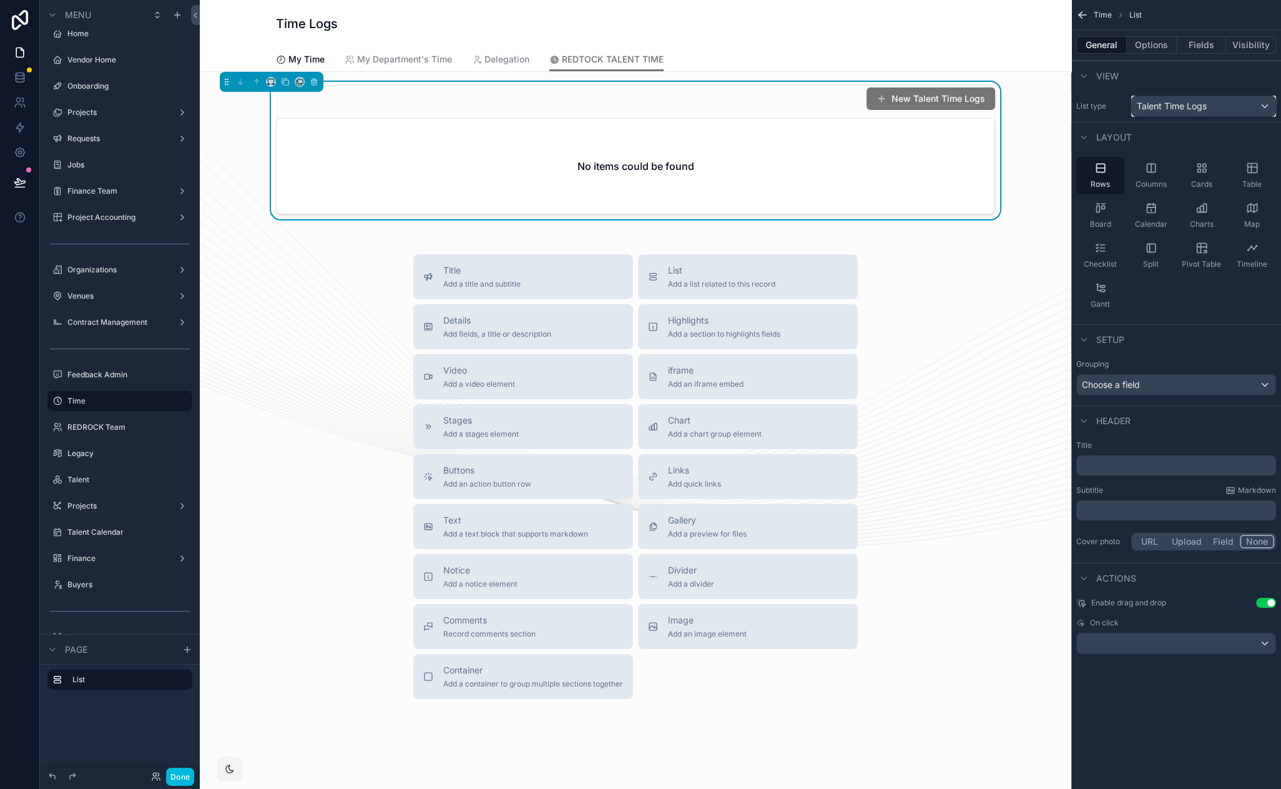
click at [1142, 109] on span "Talent Time Logs" at bounding box center [1172, 106] width 70 height 12
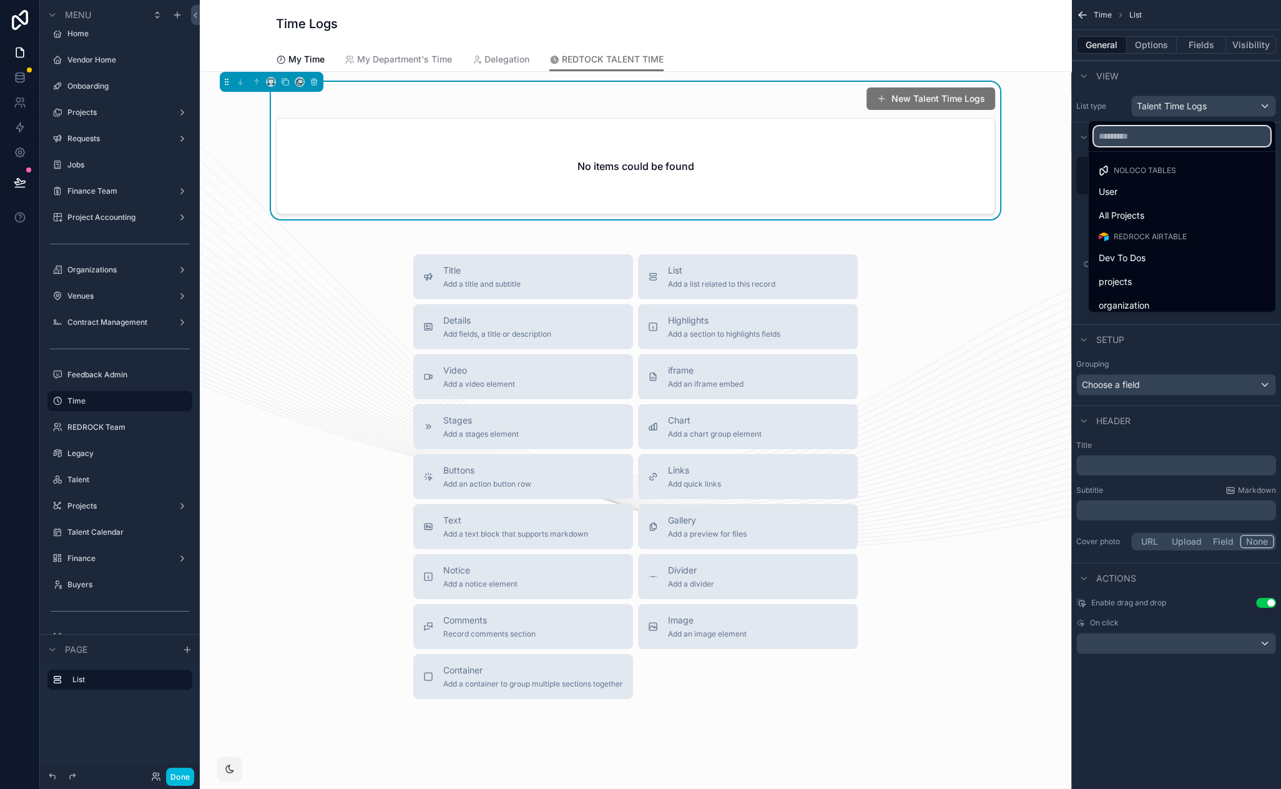
click at [1140, 140] on input "text" at bounding box center [1182, 136] width 177 height 20
click at [1122, 100] on div "scrollable content" at bounding box center [640, 394] width 1281 height 789
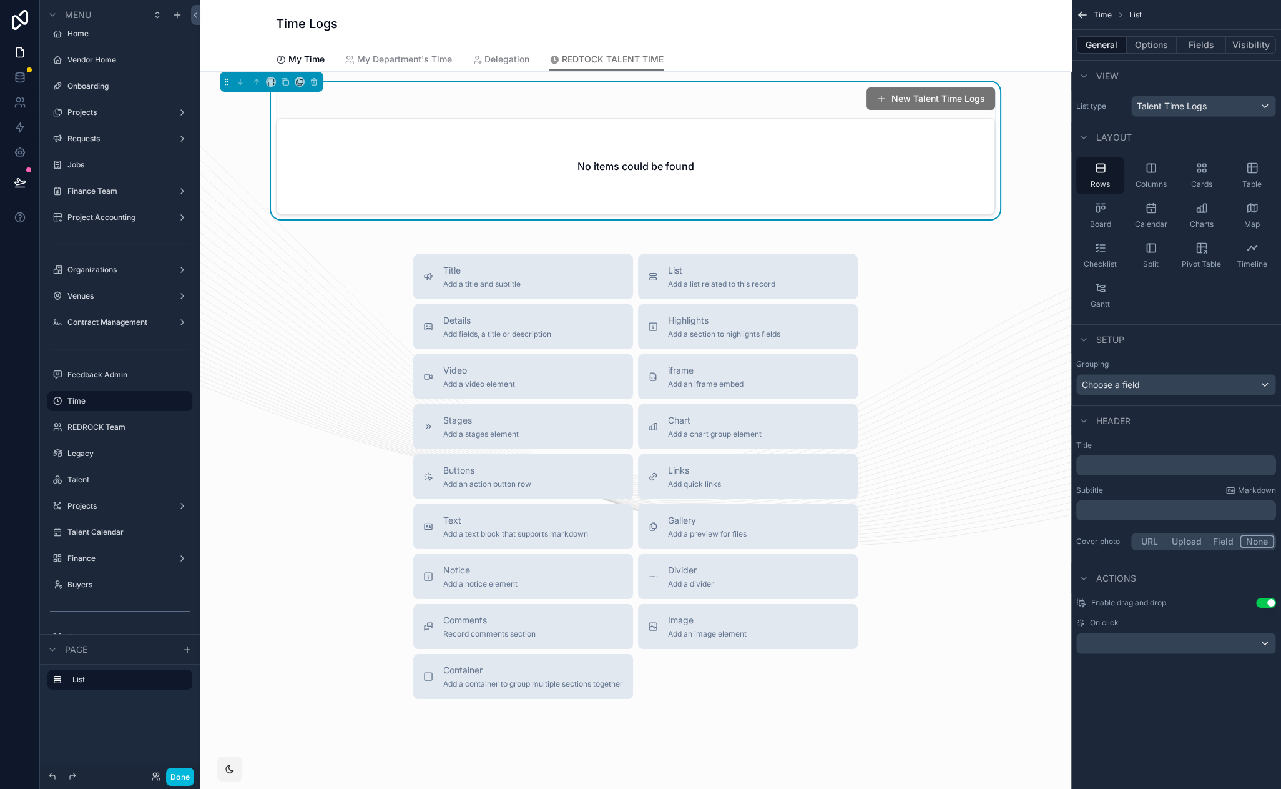
click at [1147, 55] on div "General Options Fields Visibility" at bounding box center [1177, 45] width 210 height 30
click at [1148, 49] on button "Options" at bounding box center [1152, 44] width 50 height 17
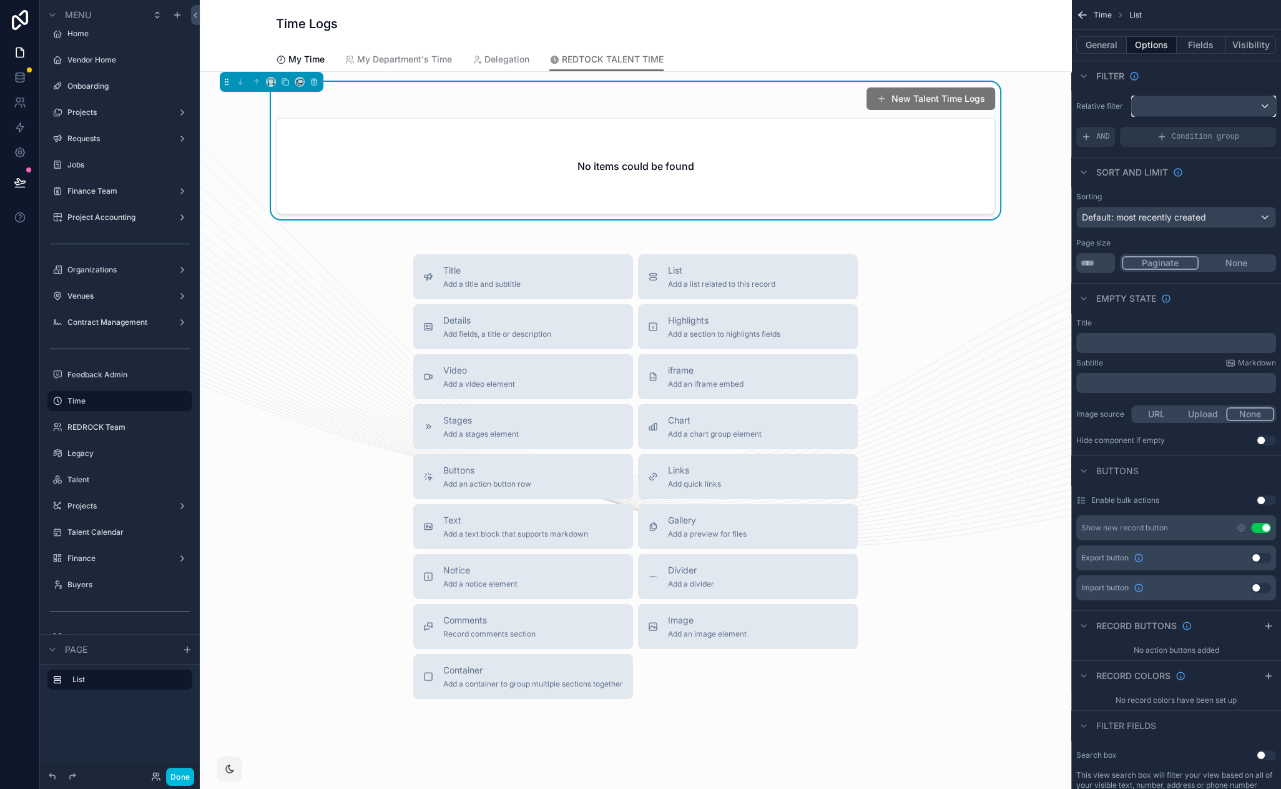
click at [1157, 105] on div "scrollable content" at bounding box center [1204, 106] width 144 height 20
click at [1199, 204] on div "Logged in User The current user's values" at bounding box center [1193, 204] width 103 height 30
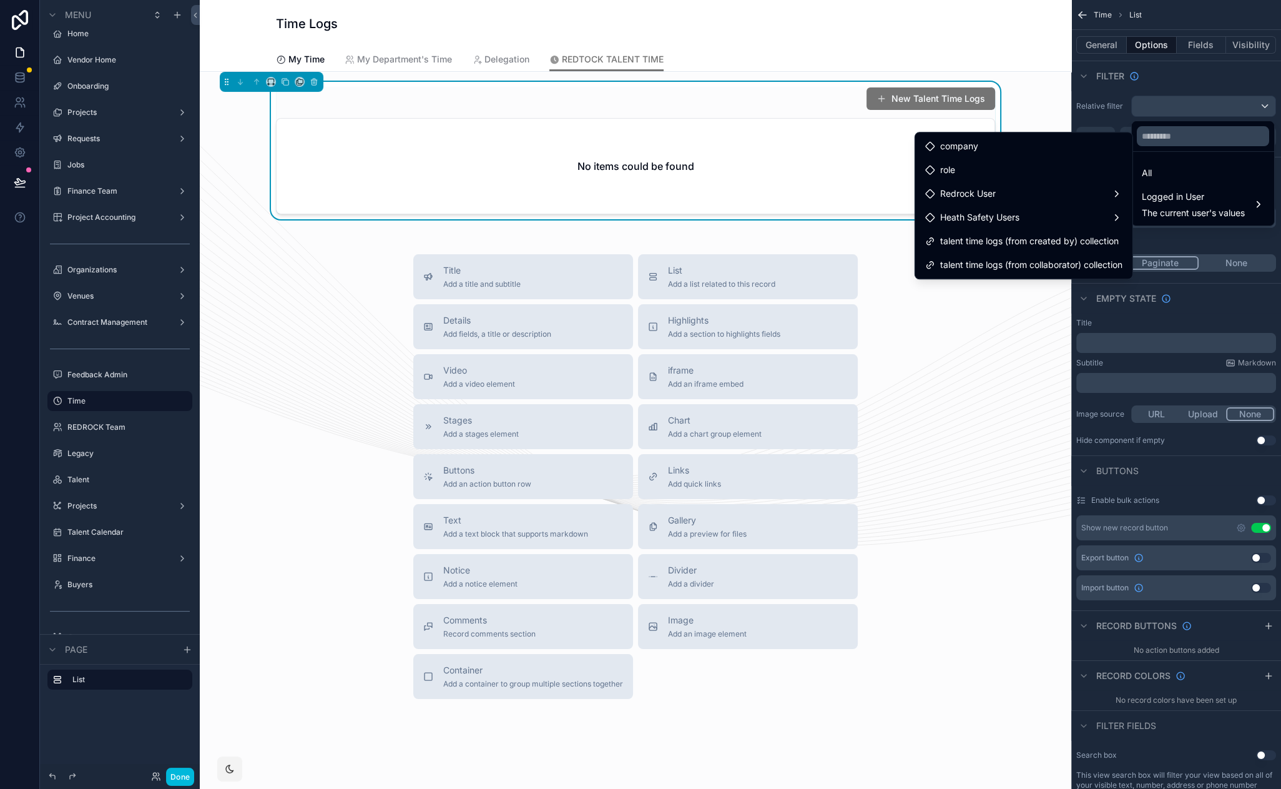
click at [1026, 237] on span "talent time logs (from created by) collection" at bounding box center [1029, 241] width 179 height 15
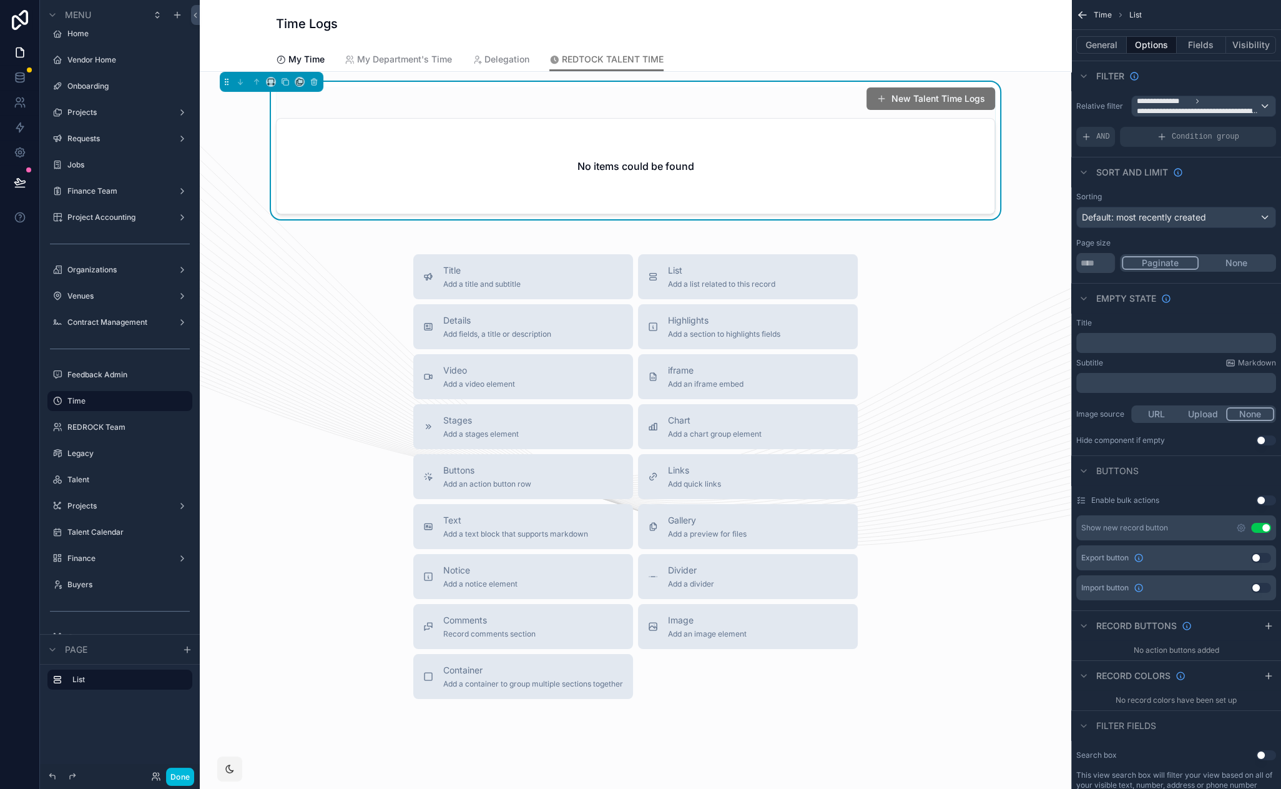
click at [934, 102] on button "New Talent Time Logs" at bounding box center [931, 98] width 129 height 22
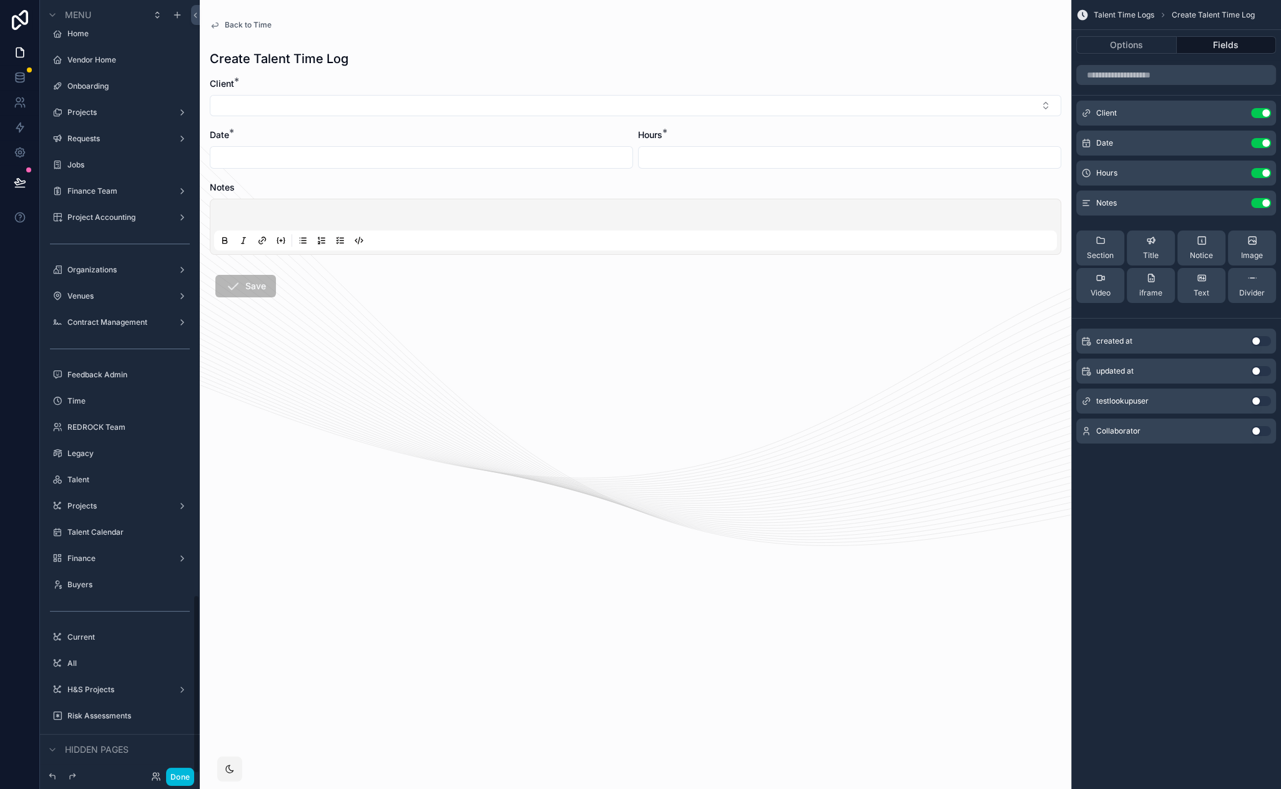
scroll to position [2570, 0]
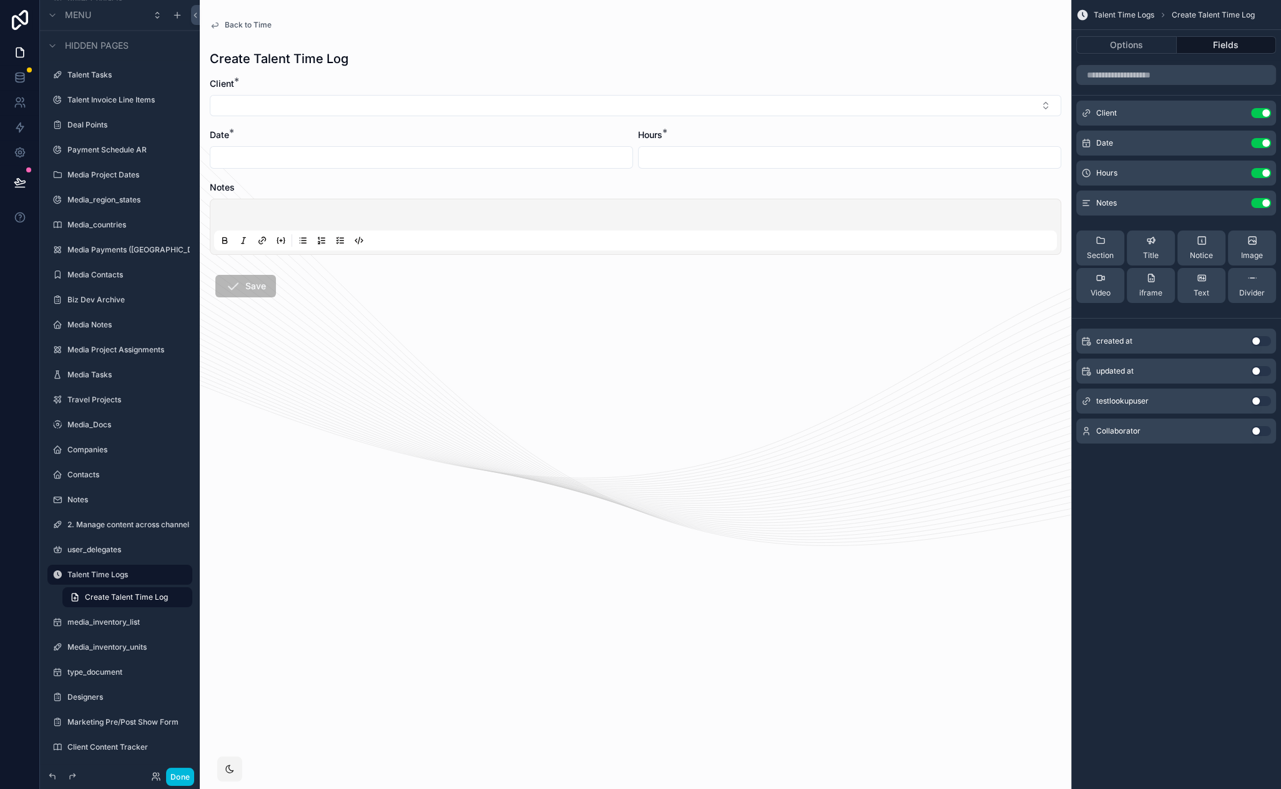
drag, startPoint x: 1105, startPoint y: 500, endPoint x: 1095, endPoint y: 480, distance: 21.8
click at [1261, 430] on button "Use setting" at bounding box center [1261, 431] width 20 height 10
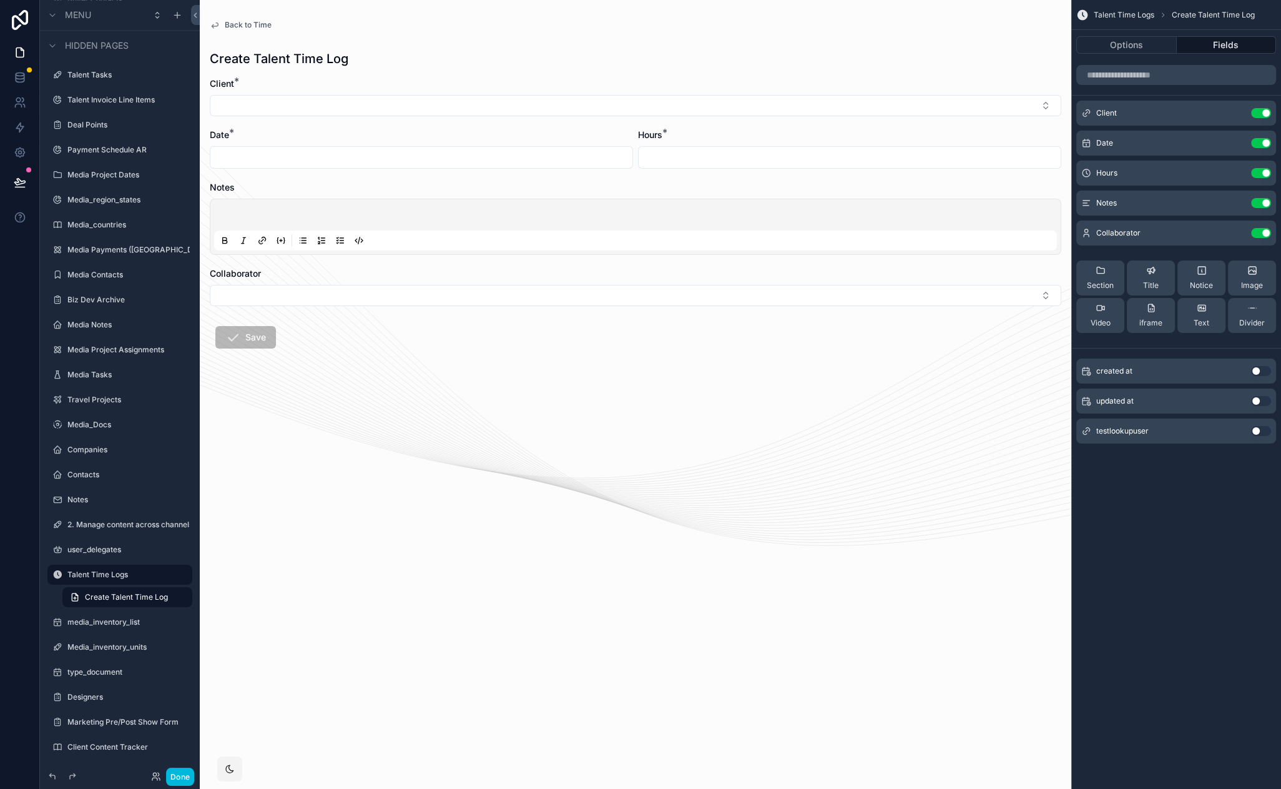
click at [0, 0] on icon "scrollable content" at bounding box center [0, 0] width 0 height 0
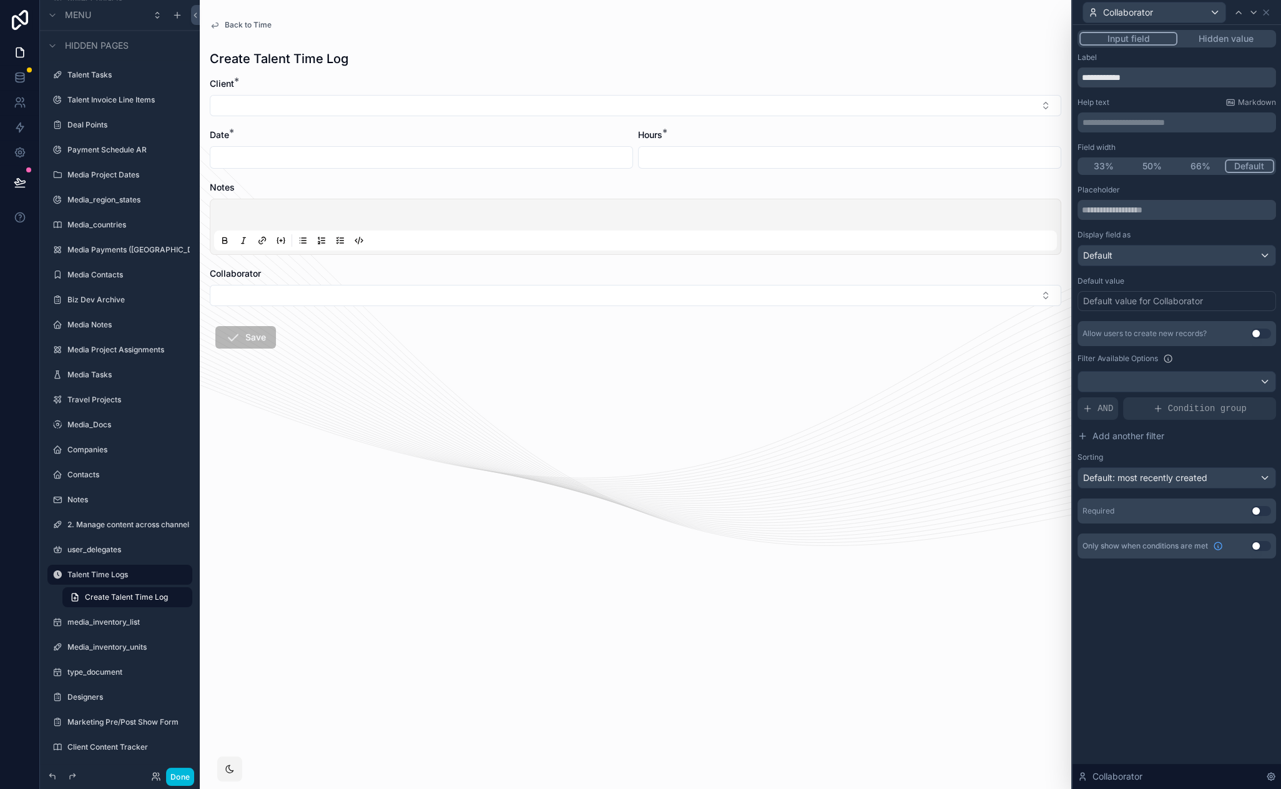
click at [1215, 42] on button "Hidden value" at bounding box center [1226, 39] width 97 height 14
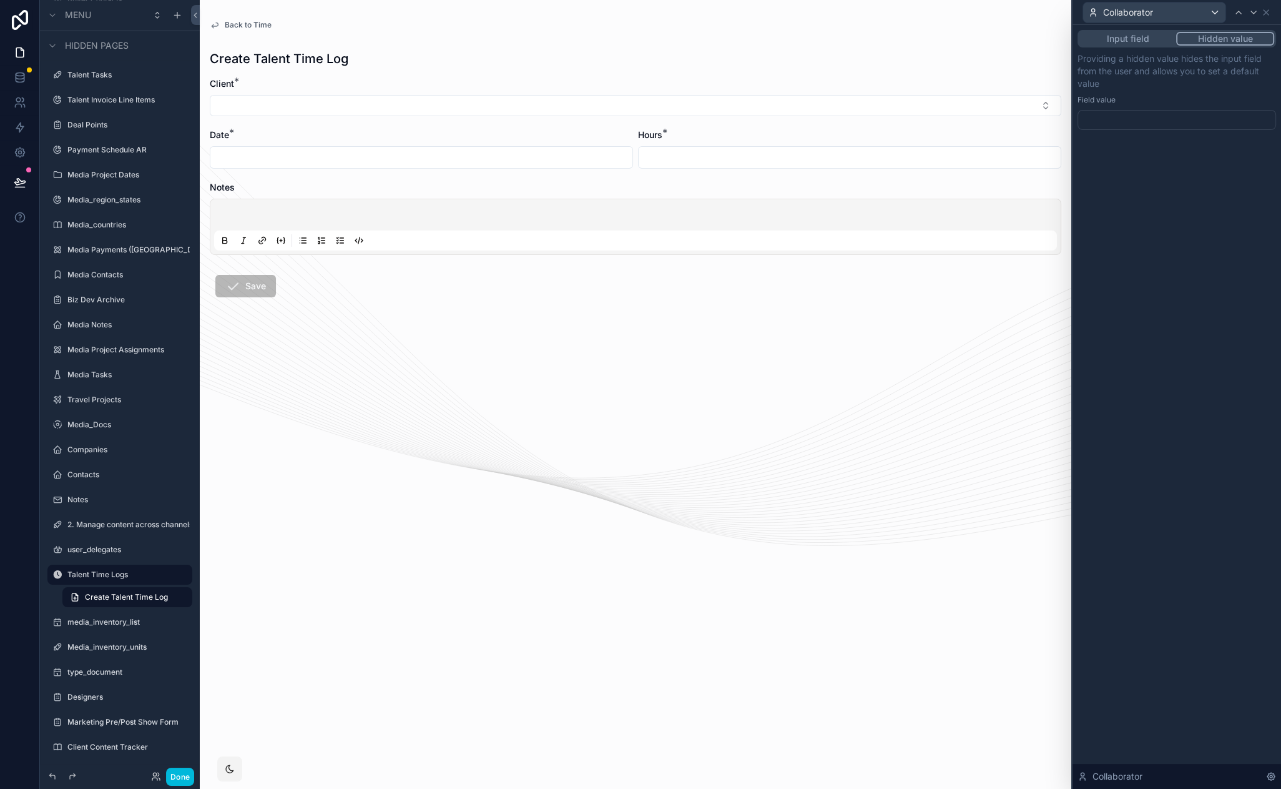
click at [1152, 100] on div "Field value" at bounding box center [1177, 100] width 199 height 10
click at [1148, 119] on div at bounding box center [1177, 120] width 199 height 20
click at [1087, 381] on div "Input field Hidden value Providing a hidden value hides the input field from th…" at bounding box center [1177, 407] width 209 height 764
click at [1266, 12] on icon at bounding box center [1266, 12] width 5 height 5
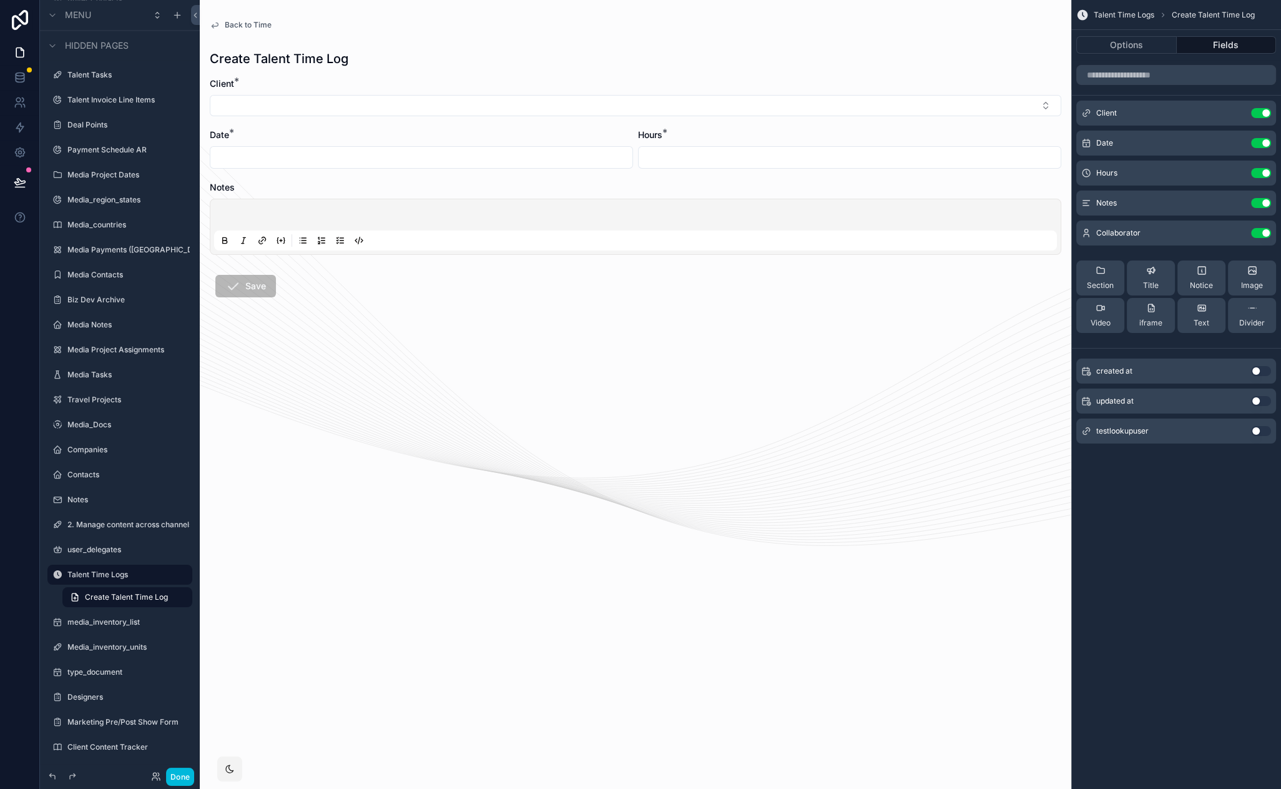
click at [1263, 234] on button "Use setting" at bounding box center [1261, 233] width 20 height 10
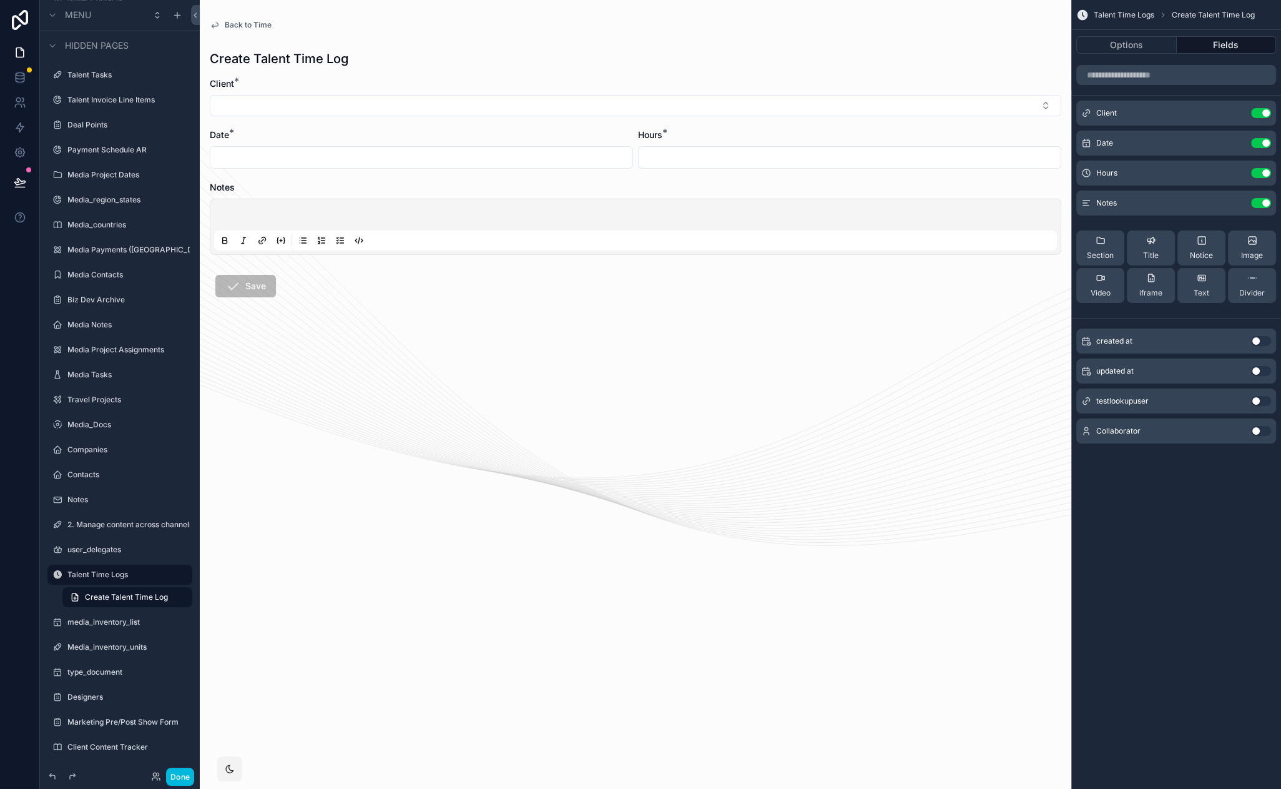
click at [226, 25] on span "Back to Time" at bounding box center [248, 25] width 47 height 10
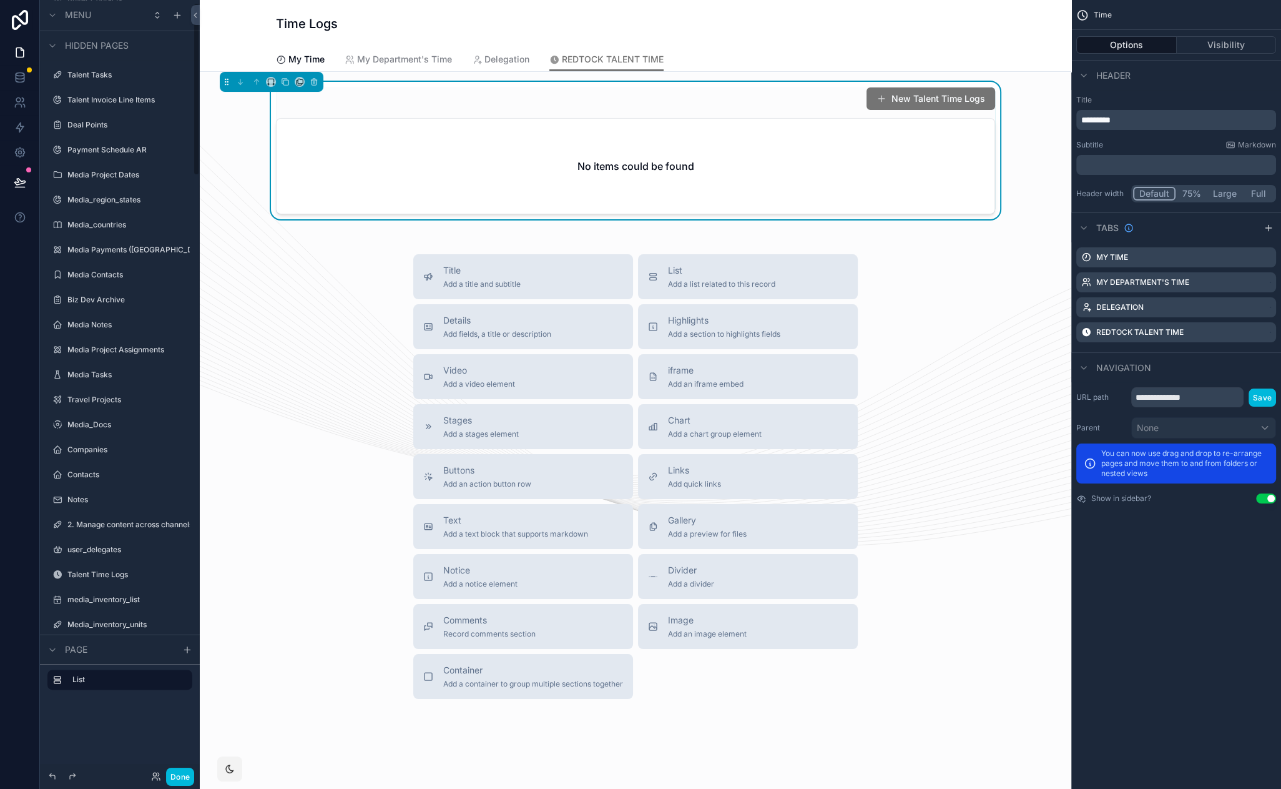
scroll to position [11, 0]
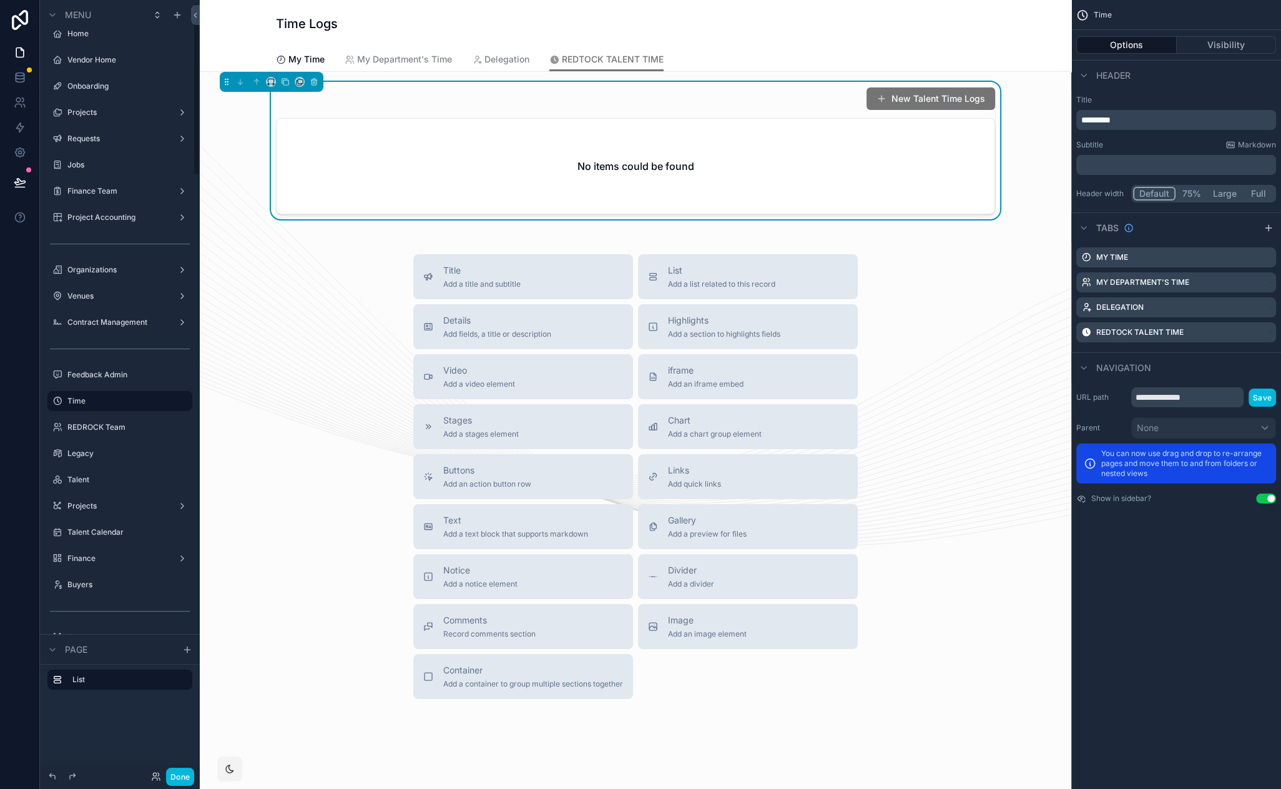
click at [182, 771] on button "Done" at bounding box center [180, 776] width 28 height 18
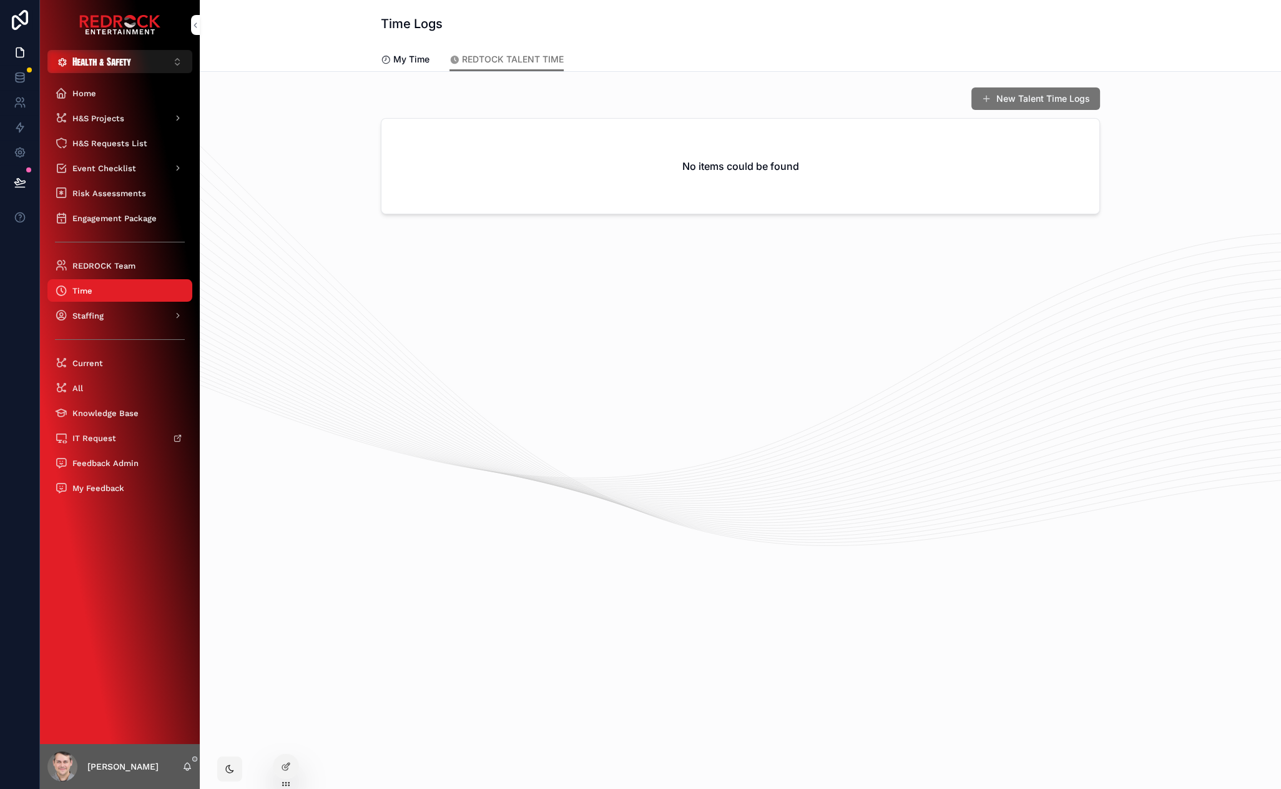
drag, startPoint x: 517, startPoint y: 334, endPoint x: 369, endPoint y: 309, distance: 150.1
click at [0, 0] on icon at bounding box center [0, 0] width 0 height 0
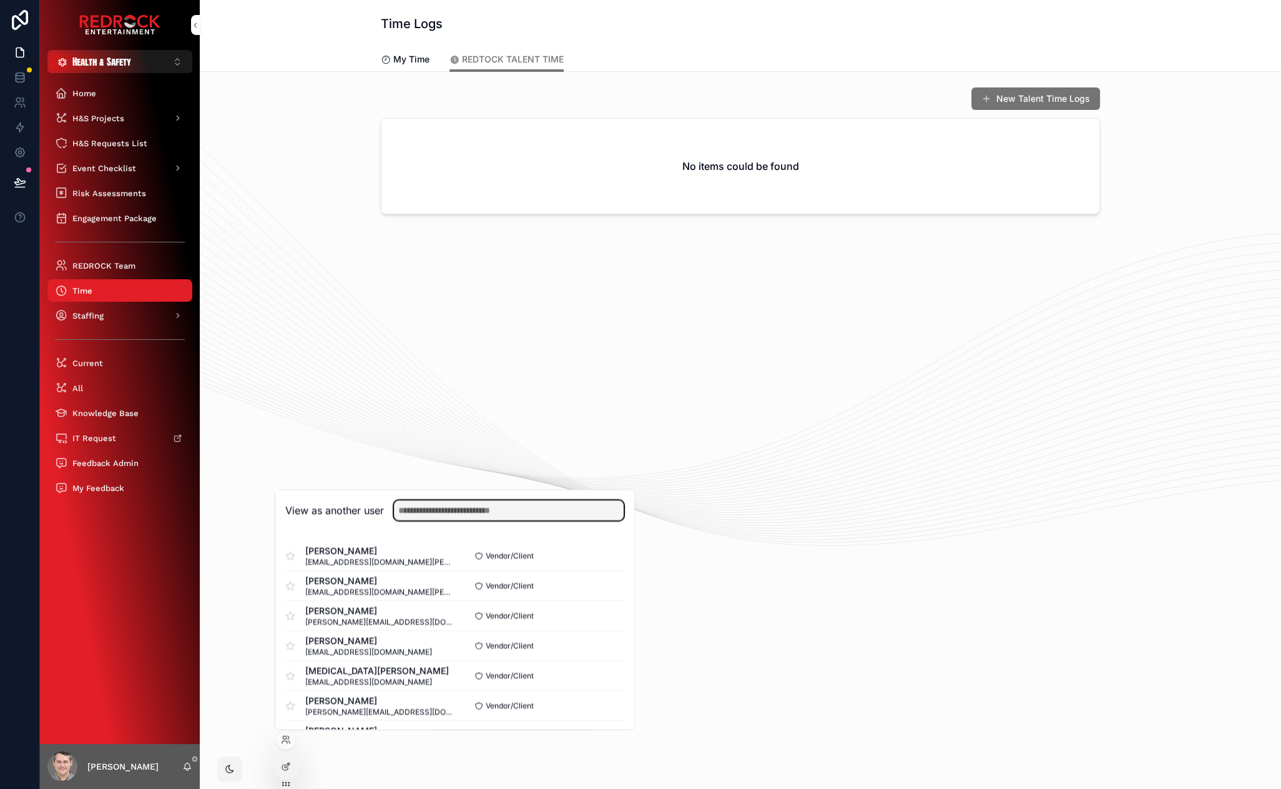
click at [449, 508] on input "text" at bounding box center [509, 510] width 230 height 20
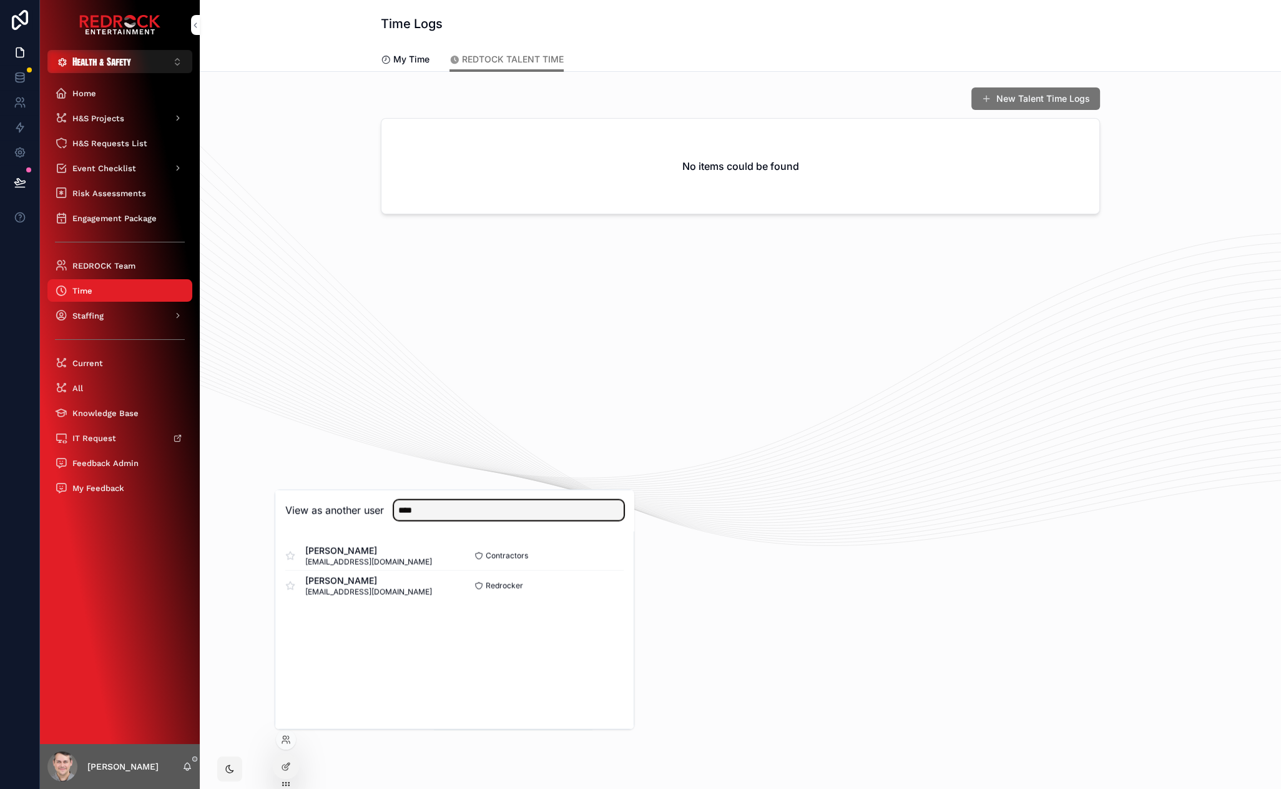
type input "****"
click at [0, 0] on button "Select" at bounding box center [0, 0] width 0 height 0
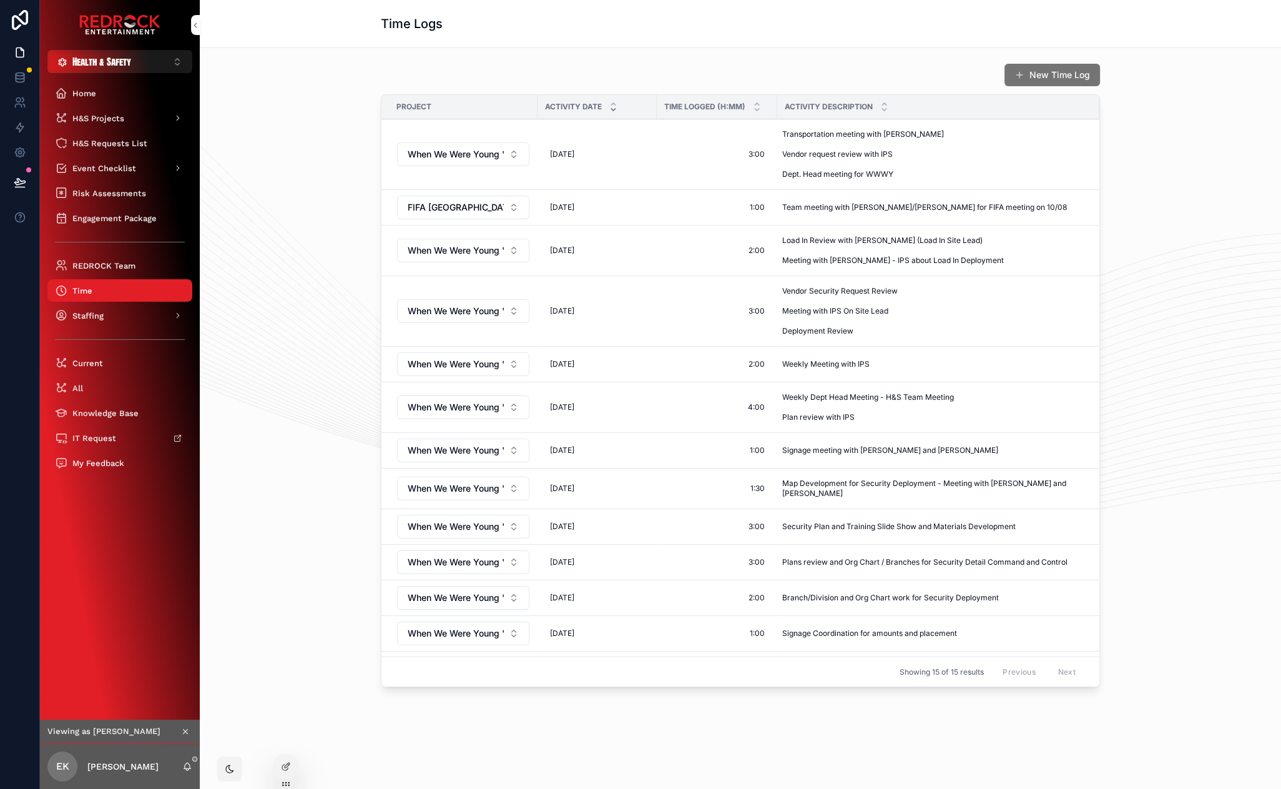
drag, startPoint x: 316, startPoint y: 331, endPoint x: 243, endPoint y: 237, distance: 119.3
click at [240, 233] on div "New Time Log Project Activity Date Time Logged (h:mm) Activity Description When…" at bounding box center [741, 377] width 1062 height 639
click at [252, 254] on div "New Time Log Project Activity Date Time Logged (h:mm) Activity Description When…" at bounding box center [741, 377] width 1062 height 639
drag, startPoint x: 281, startPoint y: 206, endPoint x: 275, endPoint y: 144, distance: 62.7
drag, startPoint x: 272, startPoint y: 137, endPoint x: 267, endPoint y: 120, distance: 18.0
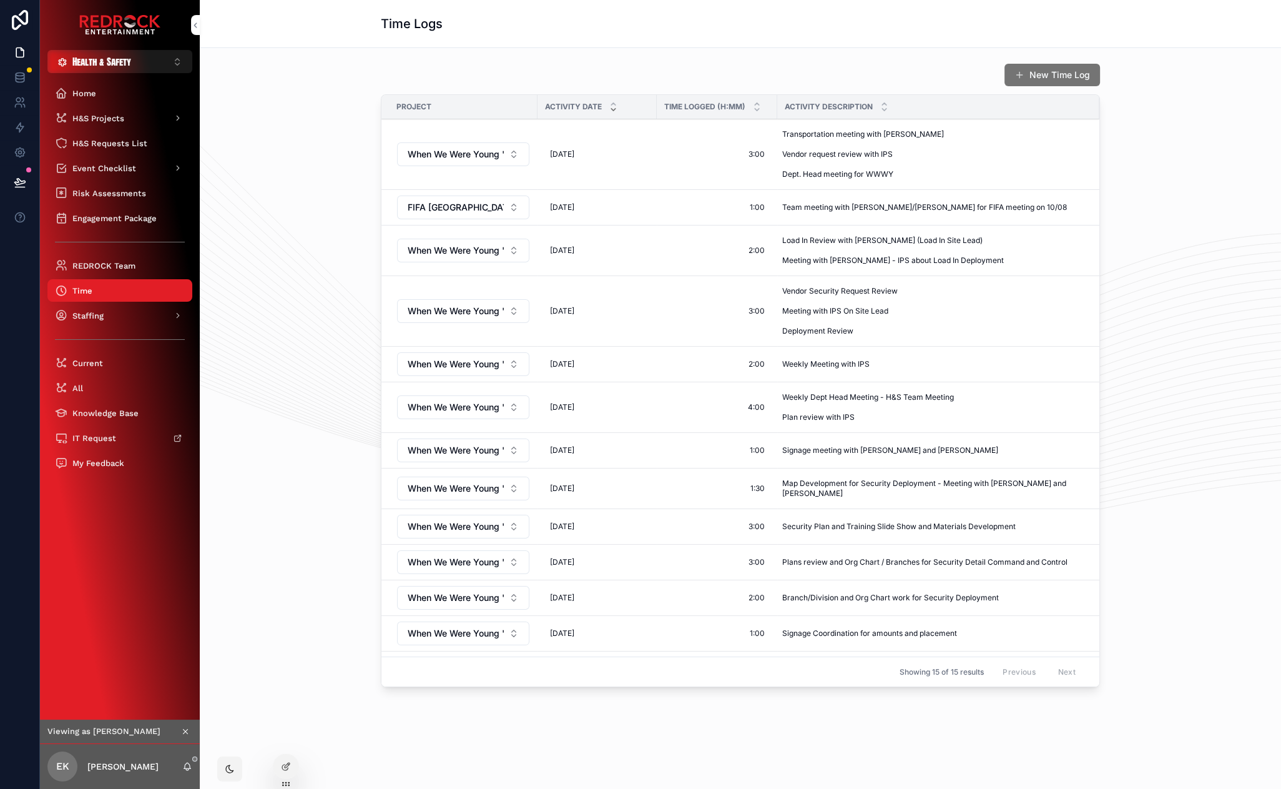
click at [269, 134] on div "New Time Log Project Activity Date Time Logged (h:mm) Activity Description When…" at bounding box center [741, 377] width 1062 height 639
drag, startPoint x: 286, startPoint y: 341, endPoint x: 277, endPoint y: 300, distance: 42.3
click at [277, 285] on div "New Time Log Project Activity Date Time Logged (h:mm) Activity Description When…" at bounding box center [741, 377] width 1062 height 639
click at [185, 725] on button "scrollable content" at bounding box center [186, 731] width 14 height 14
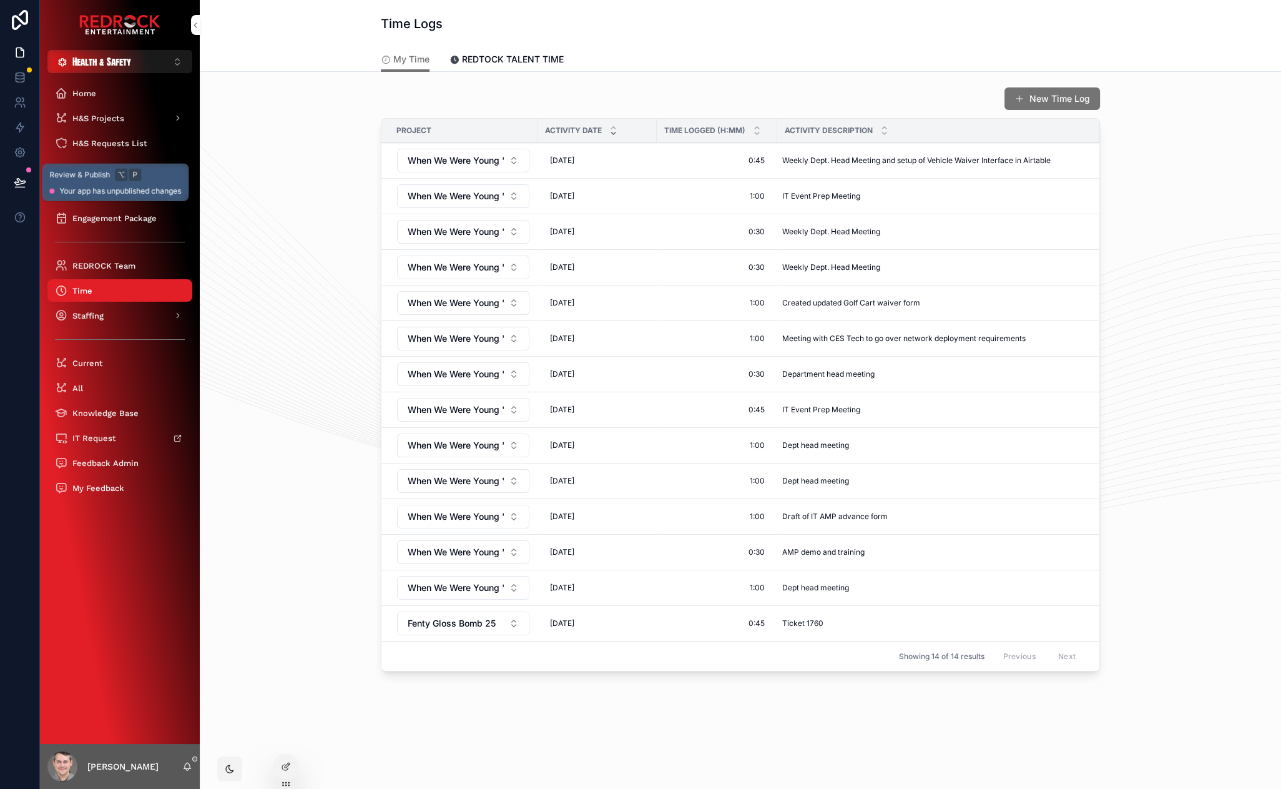
click at [21, 184] on icon at bounding box center [20, 182] width 12 height 12
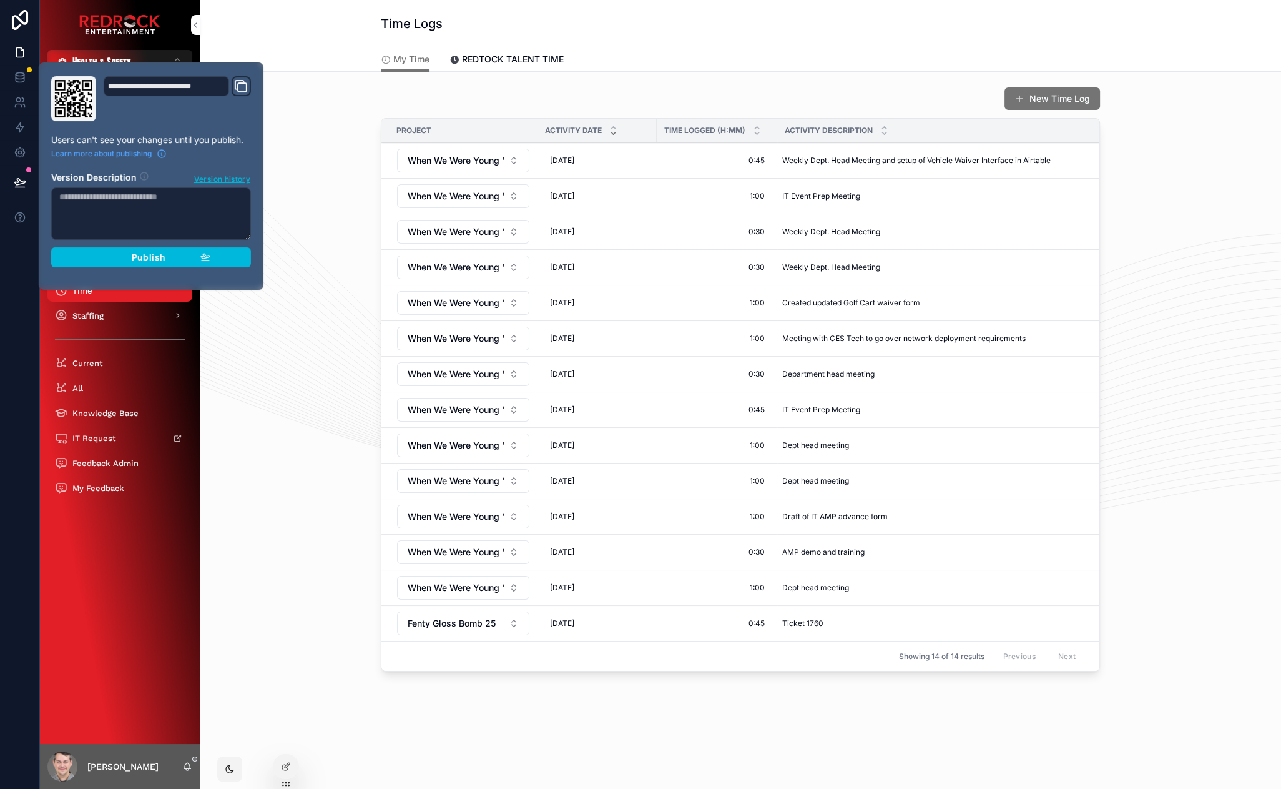
click at [189, 262] on div "Publish" at bounding box center [151, 257] width 119 height 11
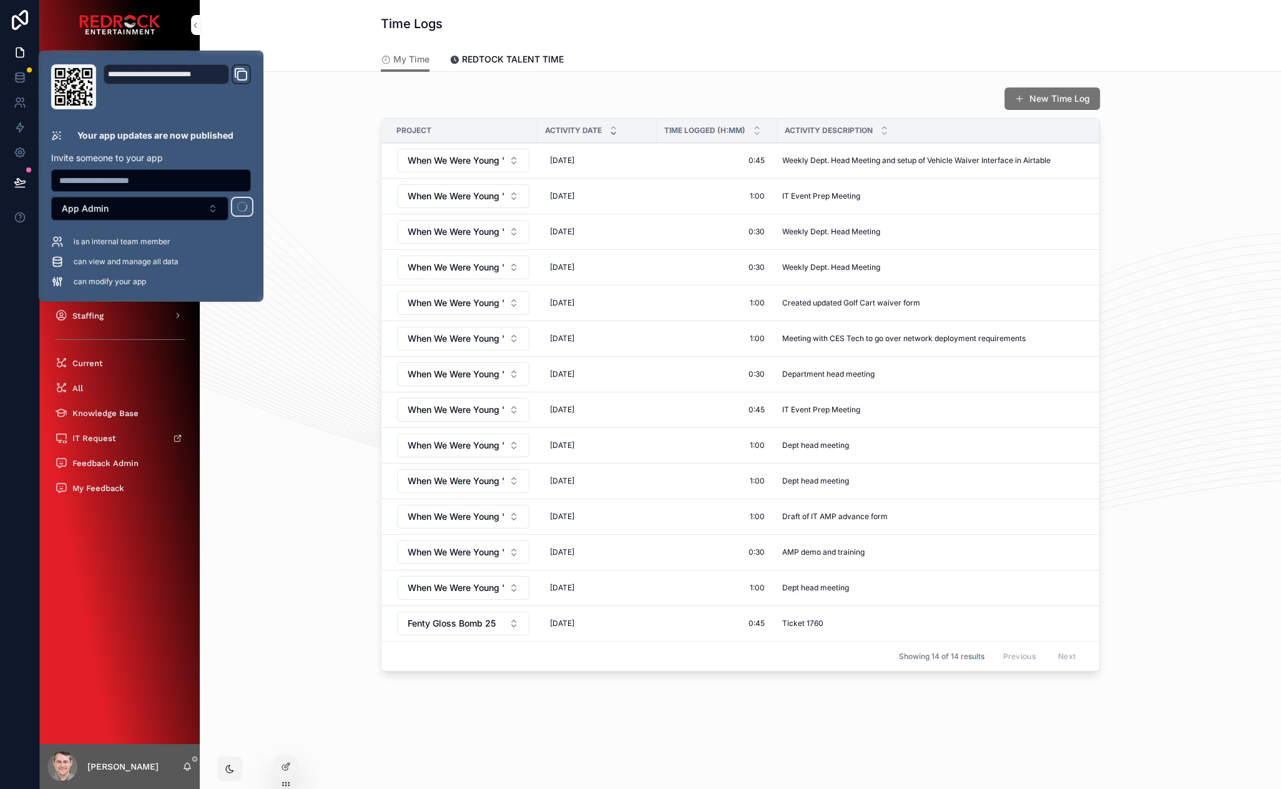
click at [280, 348] on div "New Time Log Project Activity Date Time Logged (h:mm) Activity Description When…" at bounding box center [741, 381] width 1062 height 599
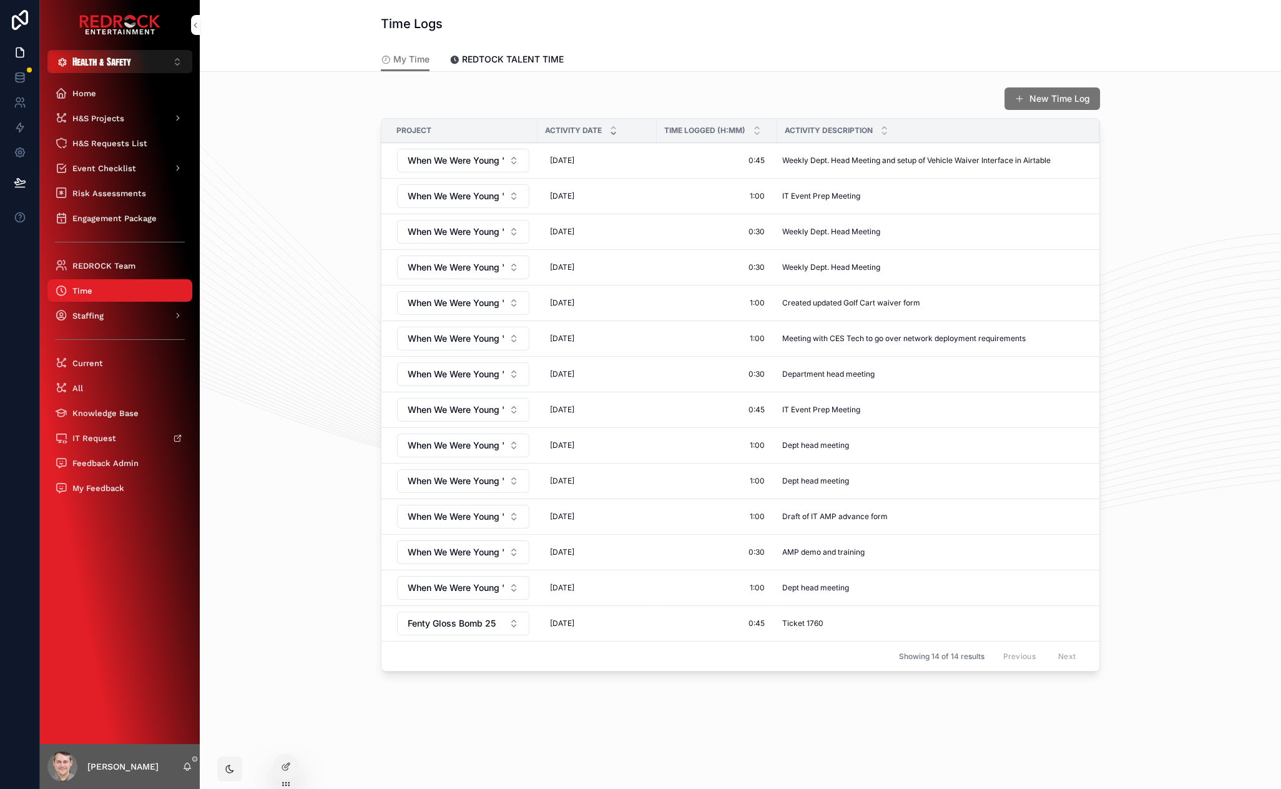
click at [285, 356] on div "New Time Log Project Activity Date Time Logged (h:mm) Activity Description When…" at bounding box center [741, 381] width 1062 height 599
click at [0, 0] on icon at bounding box center [0, 0] width 0 height 0
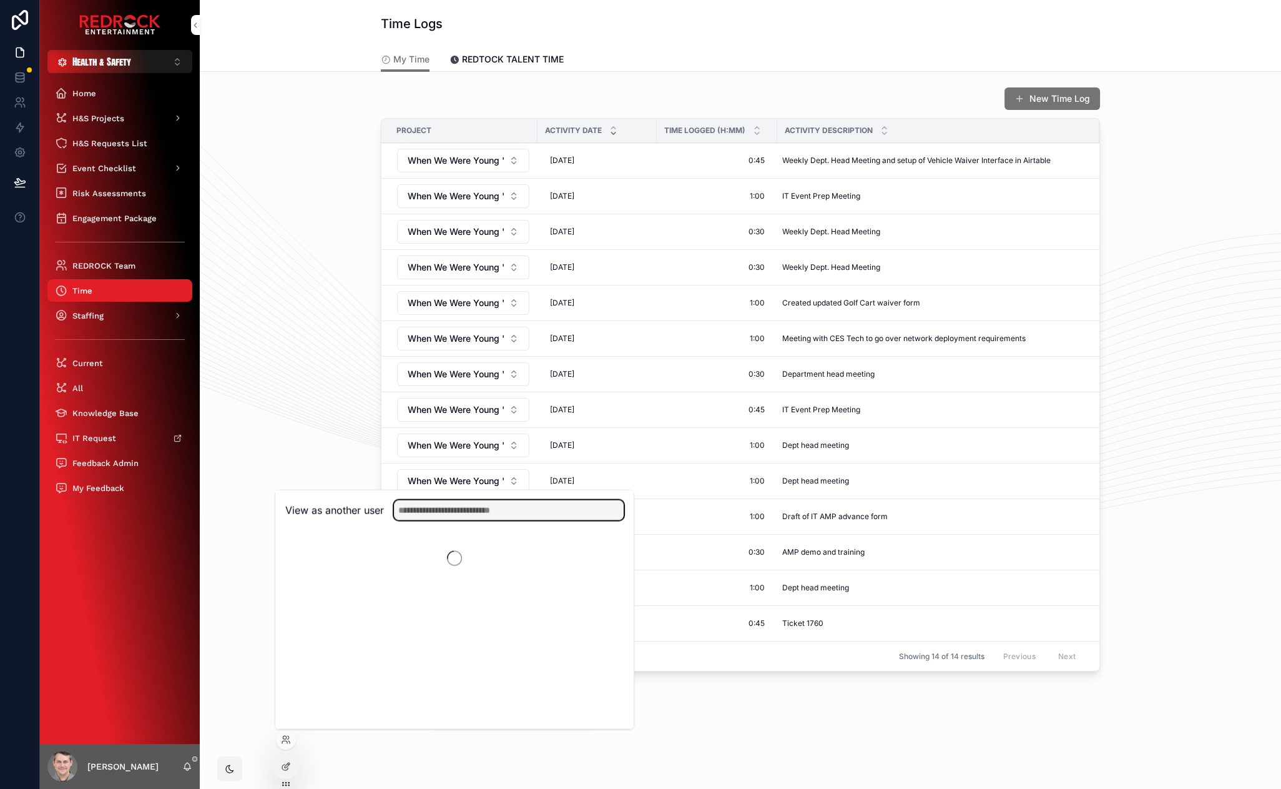
click at [437, 511] on input "text" at bounding box center [509, 510] width 230 height 20
type input "****"
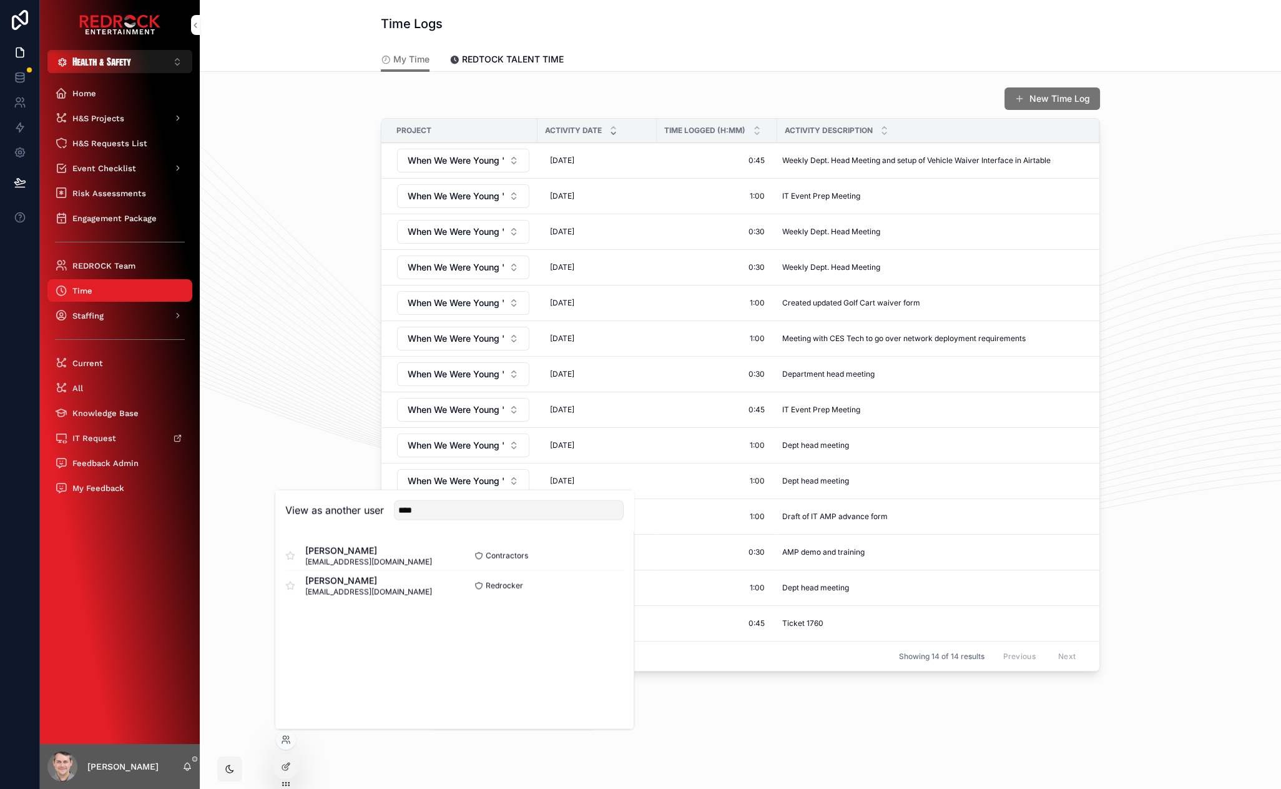
click at [0, 0] on button "Select" at bounding box center [0, 0] width 0 height 0
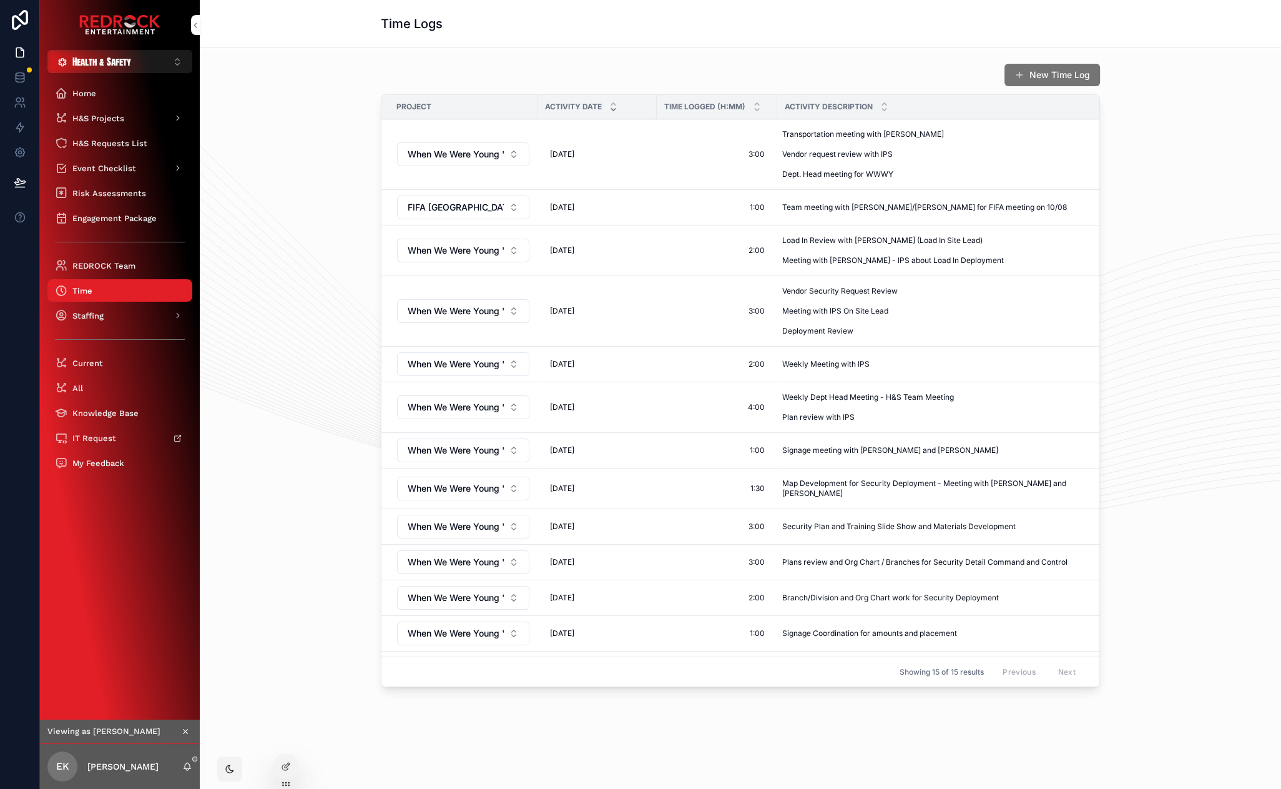
drag, startPoint x: 297, startPoint y: 535, endPoint x: 279, endPoint y: 484, distance: 53.7
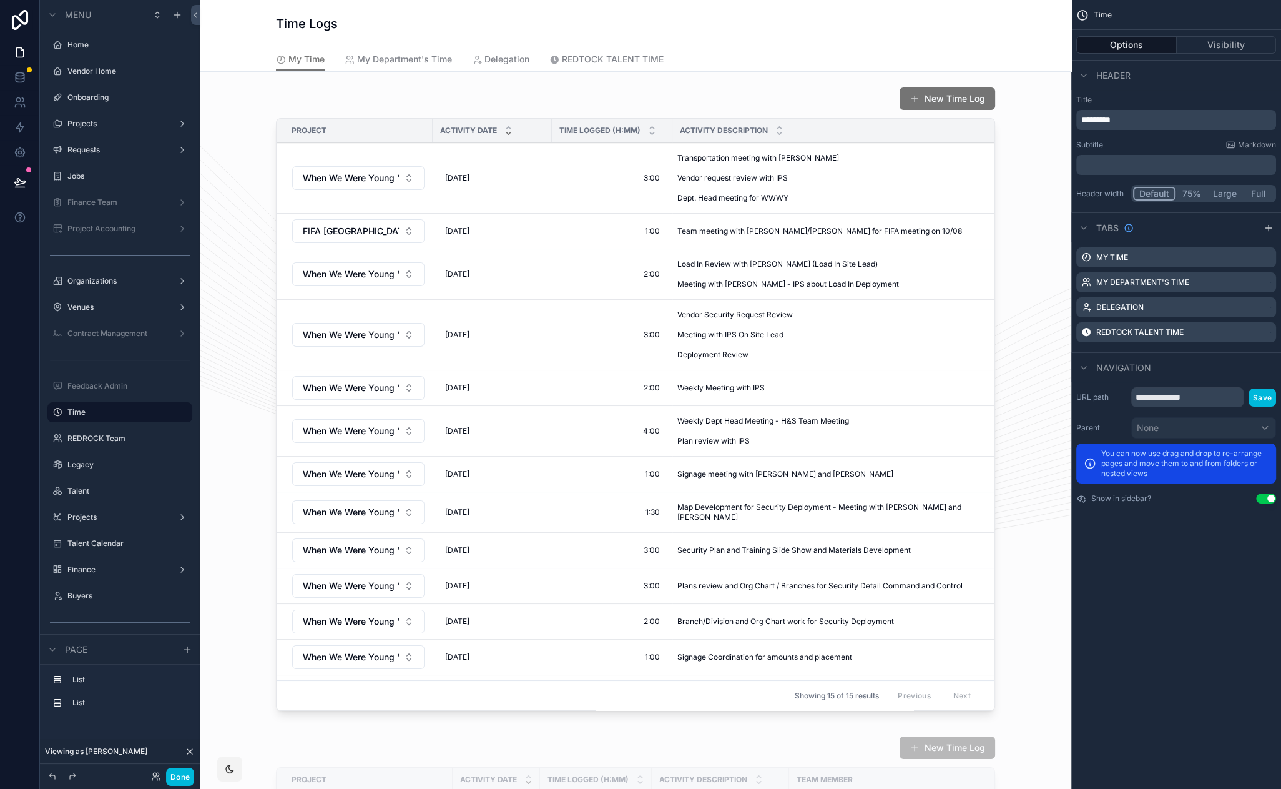
scroll to position [11, 0]
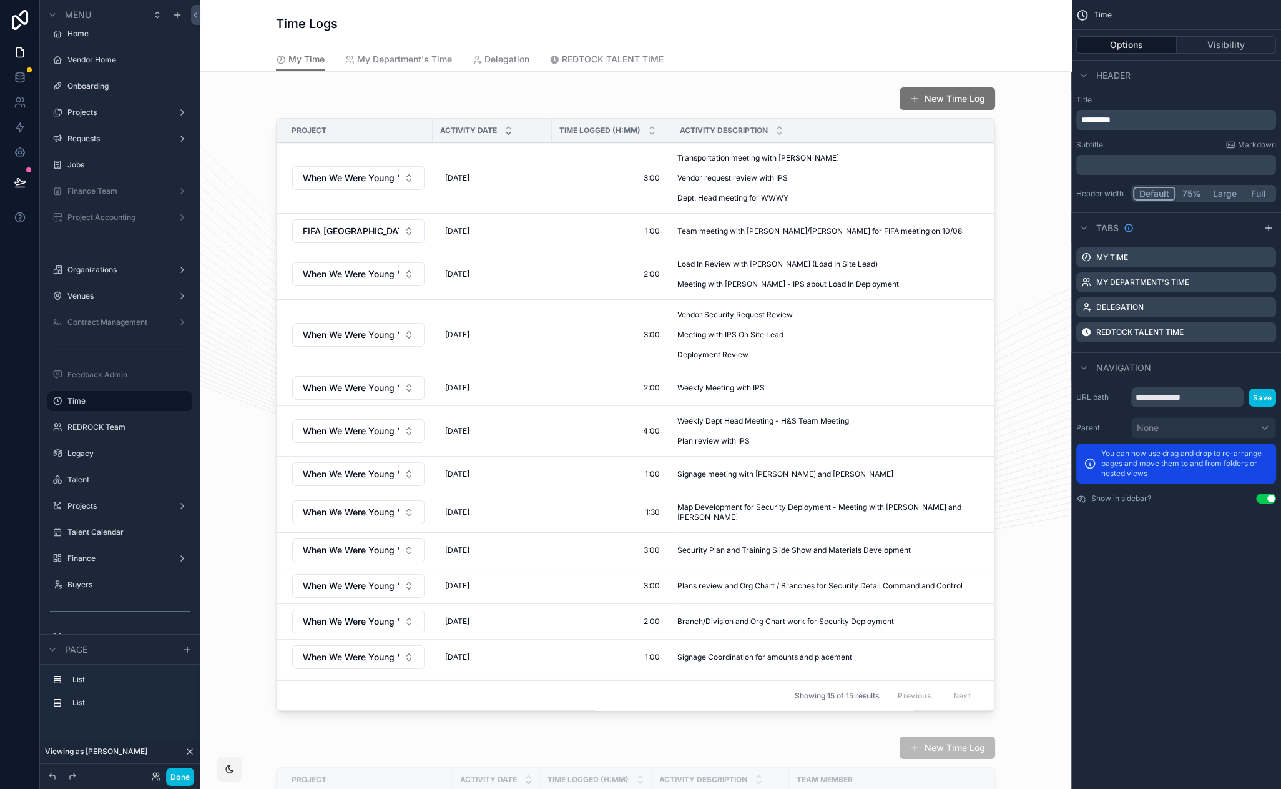
click at [1264, 332] on div "REDTOCK TALENT TIME" at bounding box center [1177, 332] width 200 height 20
click at [0, 0] on icon "scrollable content" at bounding box center [0, 0] width 0 height 0
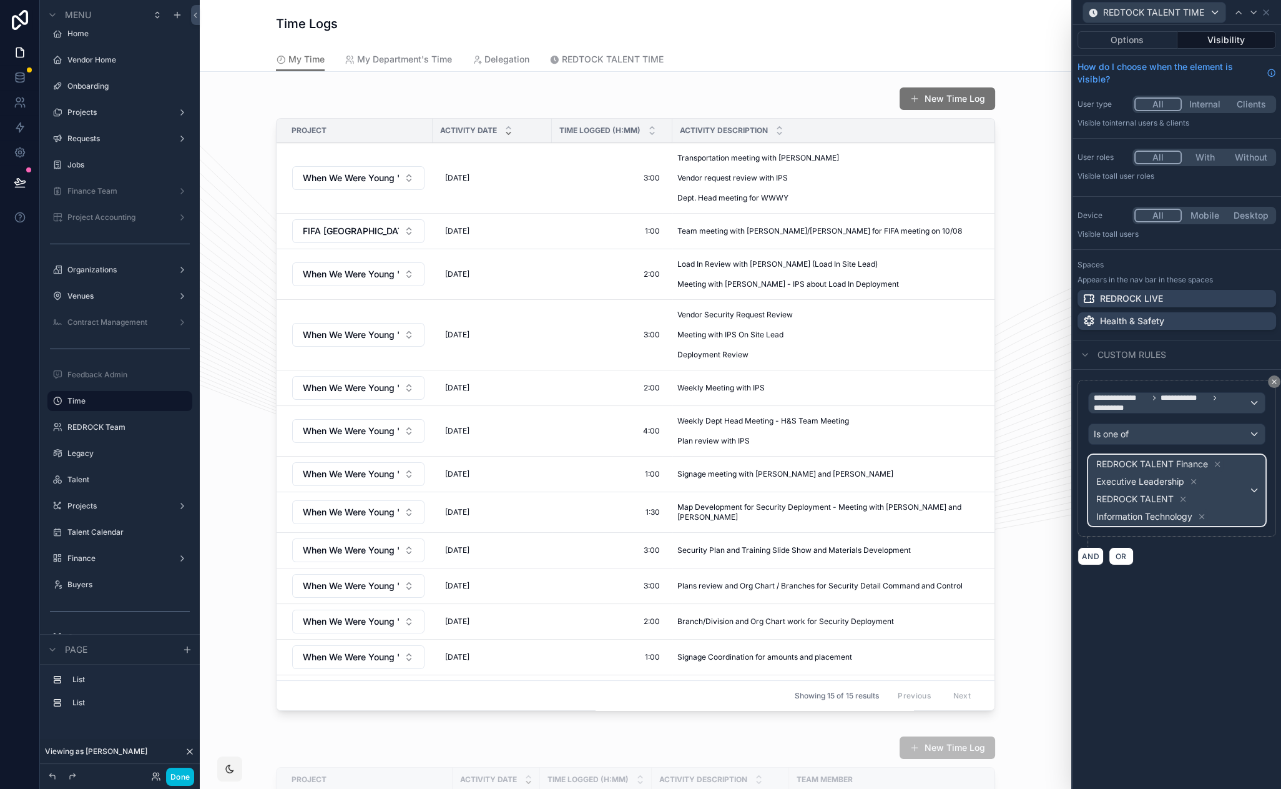
click at [1257, 489] on div "REDROCK TALENT Finance Executive Leadership REDROCK TALENT Information Technolo…" at bounding box center [1177, 490] width 176 height 70
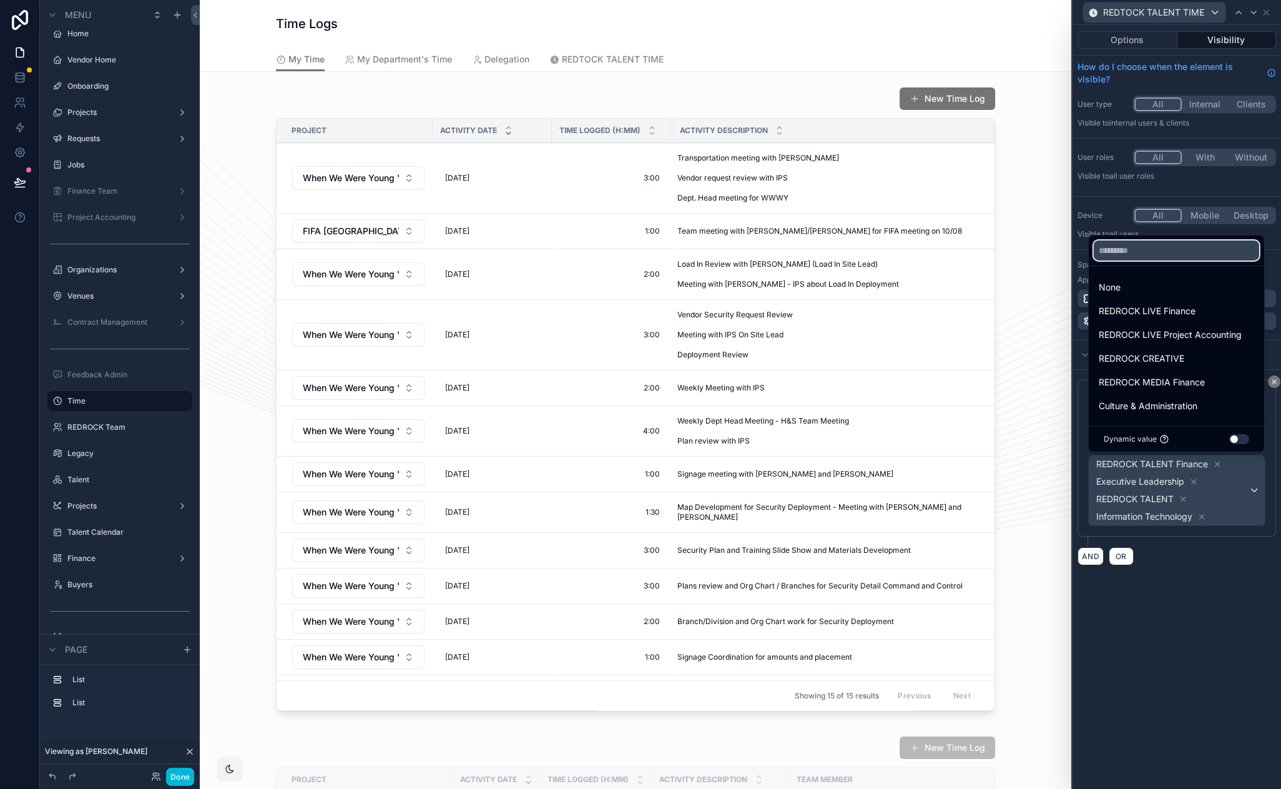
click at [1152, 242] on input "text" at bounding box center [1176, 250] width 165 height 20
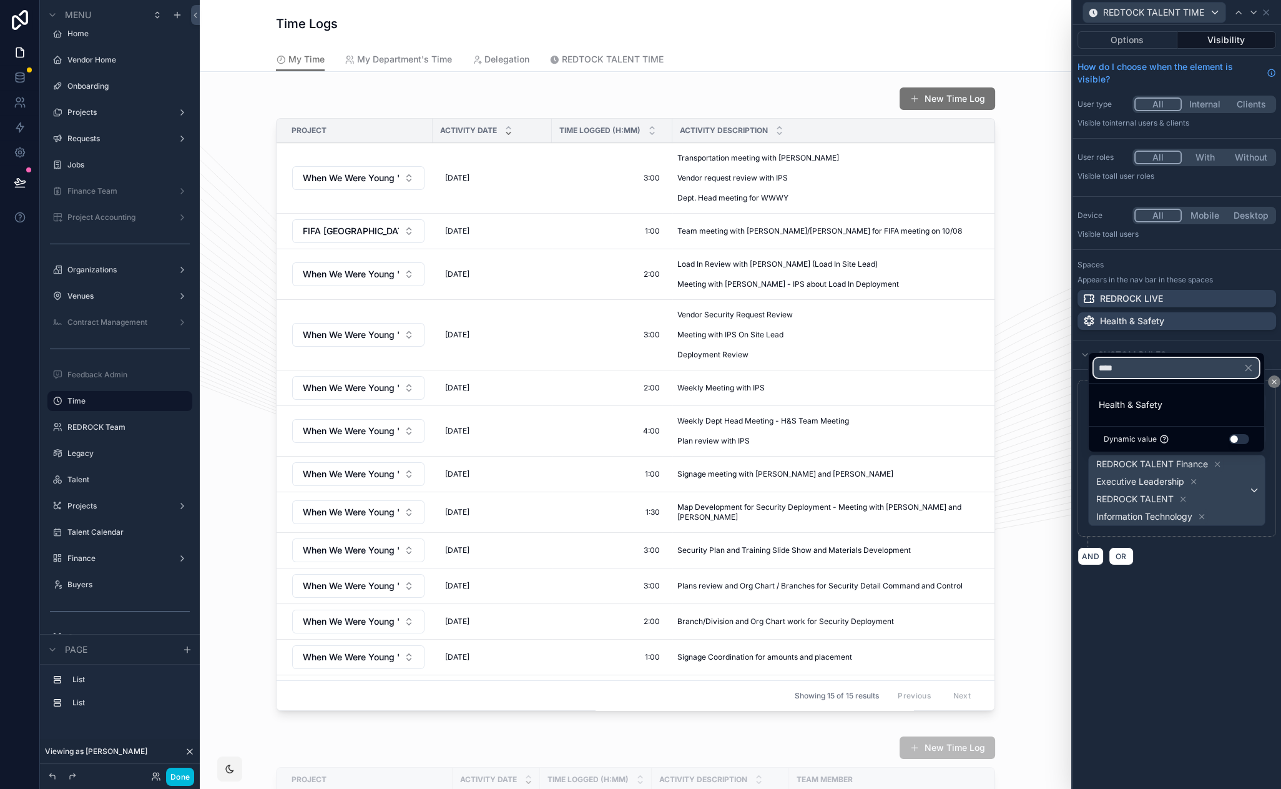
type input "****"
click at [1153, 401] on span "Health & Safety" at bounding box center [1131, 404] width 64 height 15
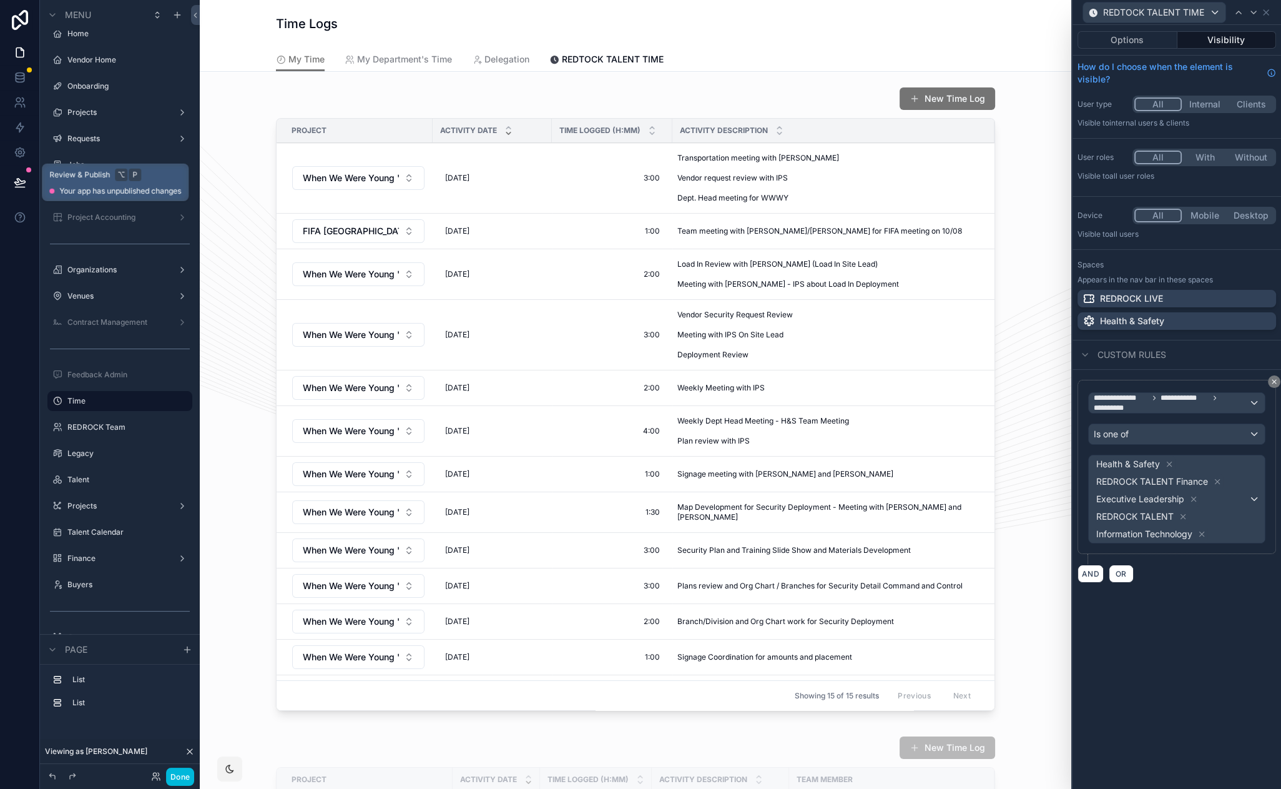
click at [19, 182] on icon at bounding box center [20, 182] width 12 height 12
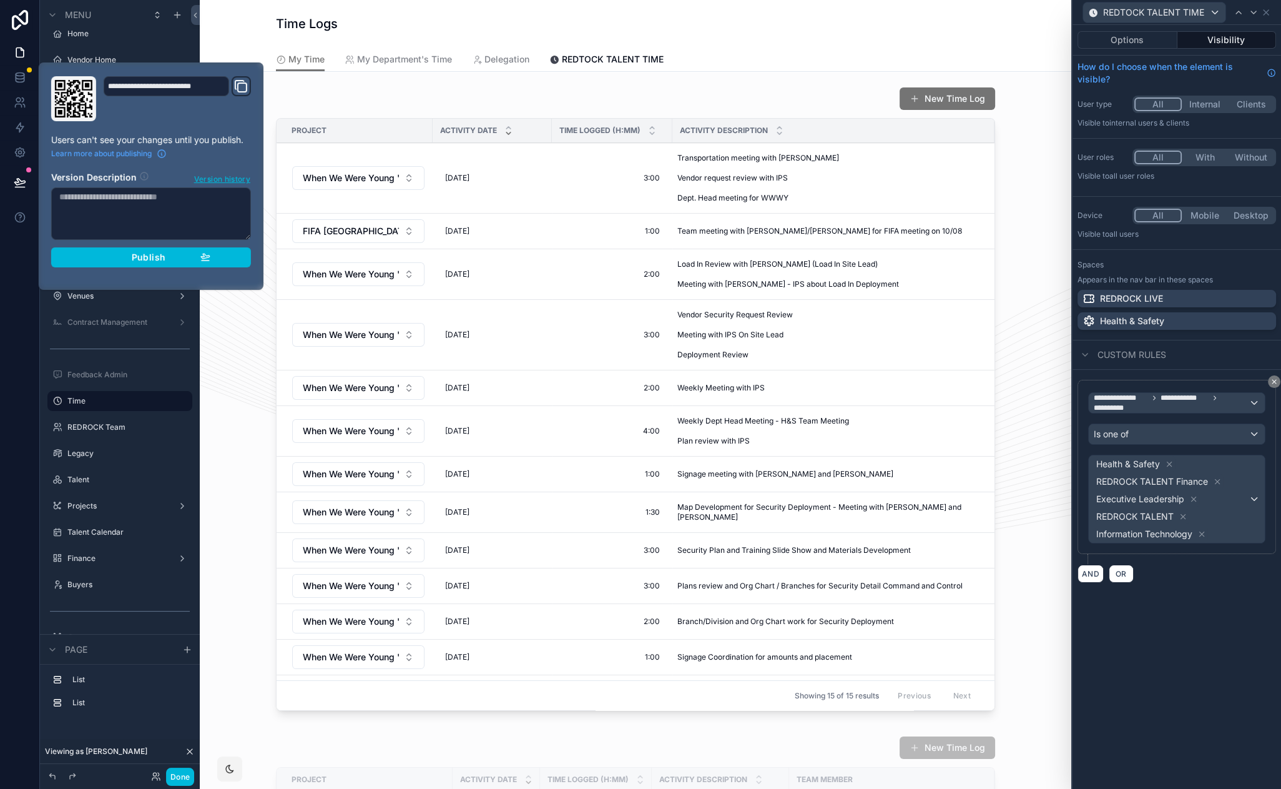
click at [170, 257] on div "Publish" at bounding box center [151, 257] width 119 height 11
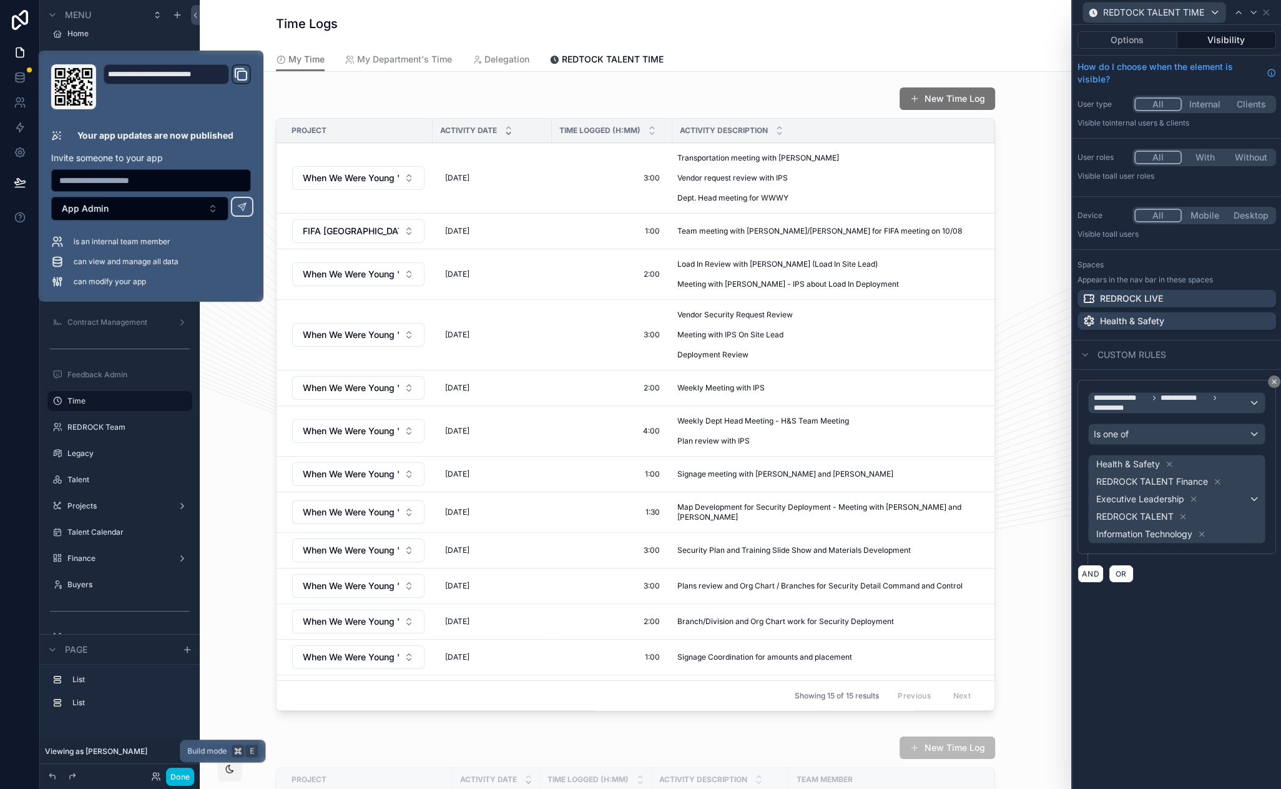
click at [182, 774] on button "Done" at bounding box center [180, 776] width 28 height 18
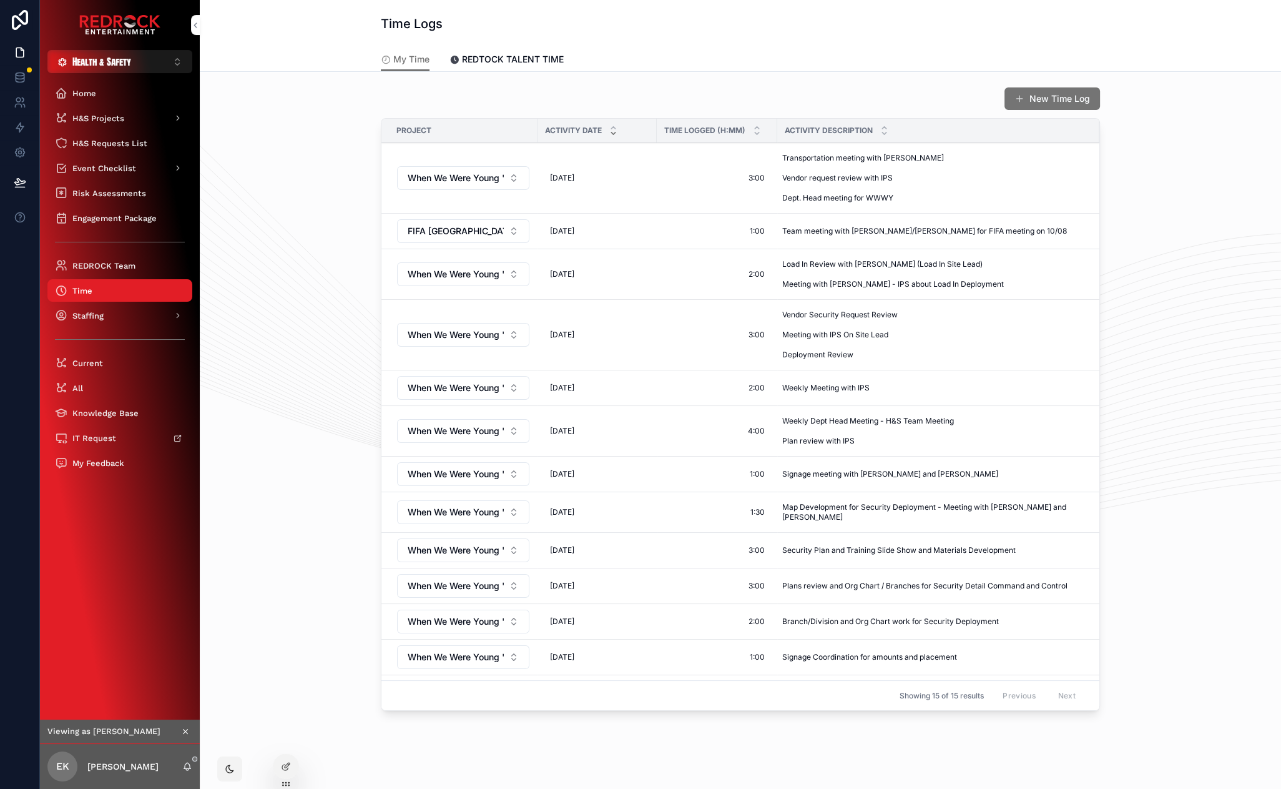
click at [499, 64] on span "REDTOCK TALENT TIME" at bounding box center [513, 59] width 102 height 12
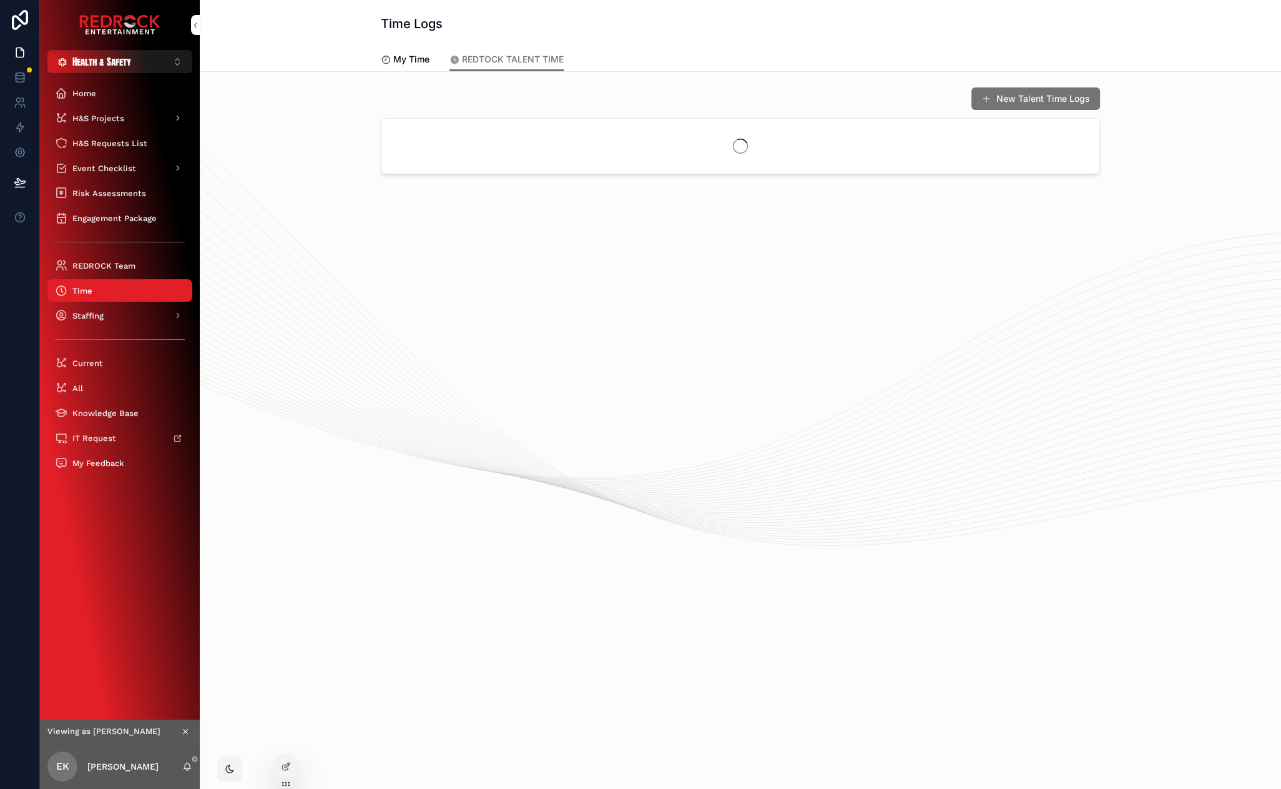
click at [1042, 94] on button "New Talent Time Logs" at bounding box center [1036, 98] width 129 height 22
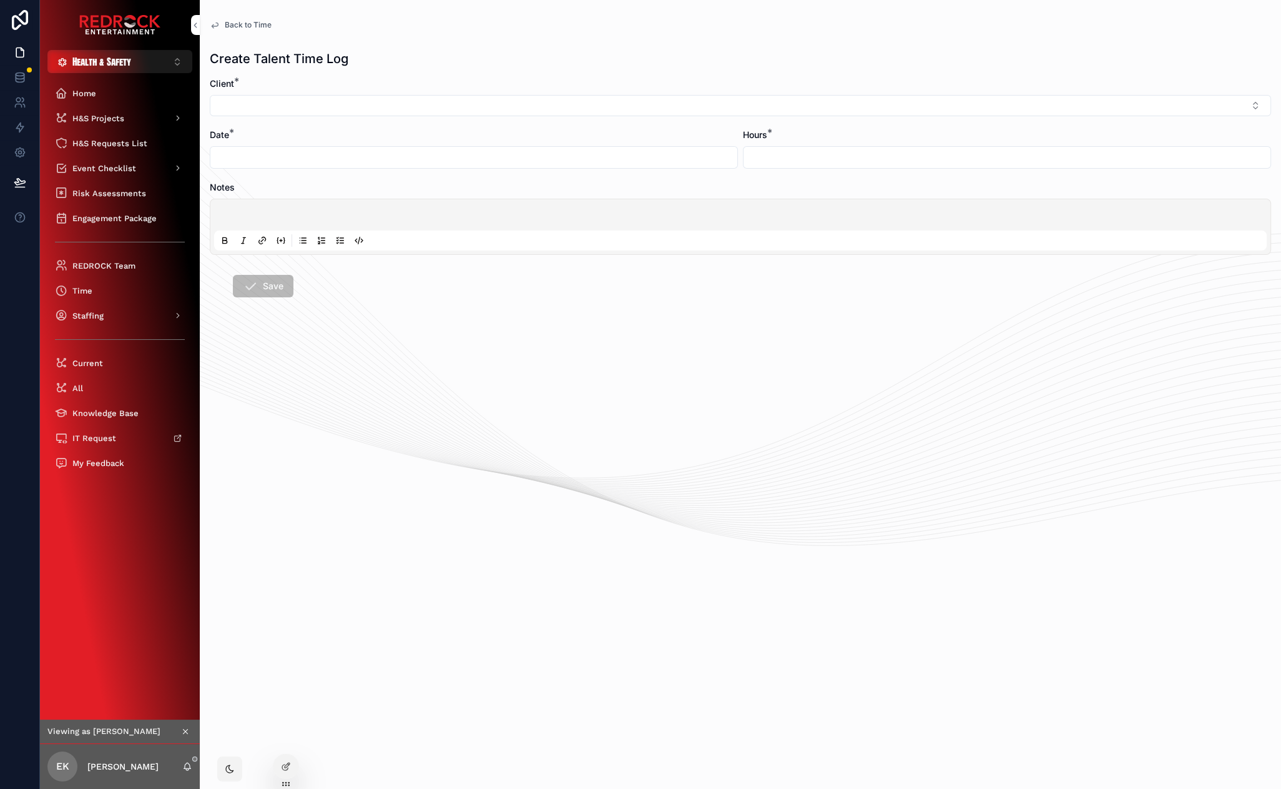
click at [471, 101] on button "Select Button" at bounding box center [741, 105] width 1062 height 21
click at [155, 67] on button "Health & Safety ⌥ 2" at bounding box center [119, 61] width 145 height 23
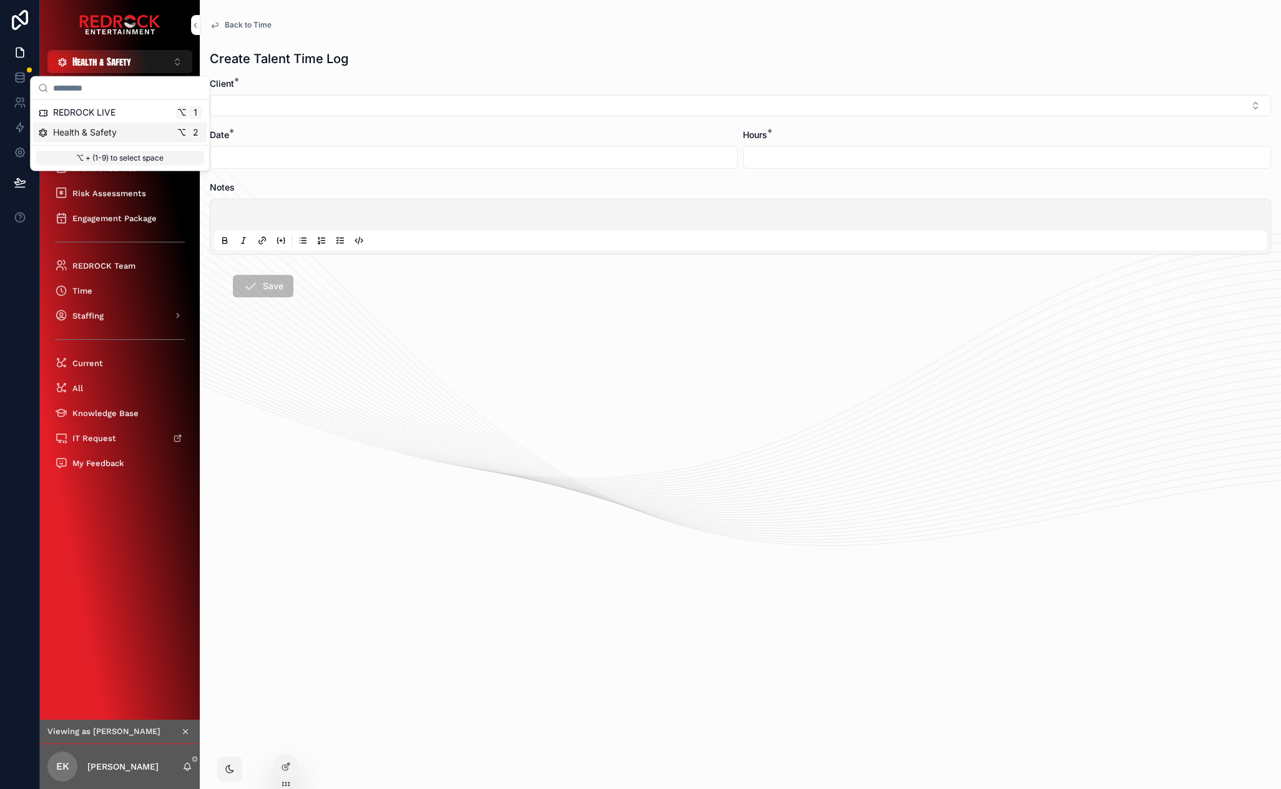
click at [182, 727] on icon "scrollable content" at bounding box center [185, 731] width 9 height 9
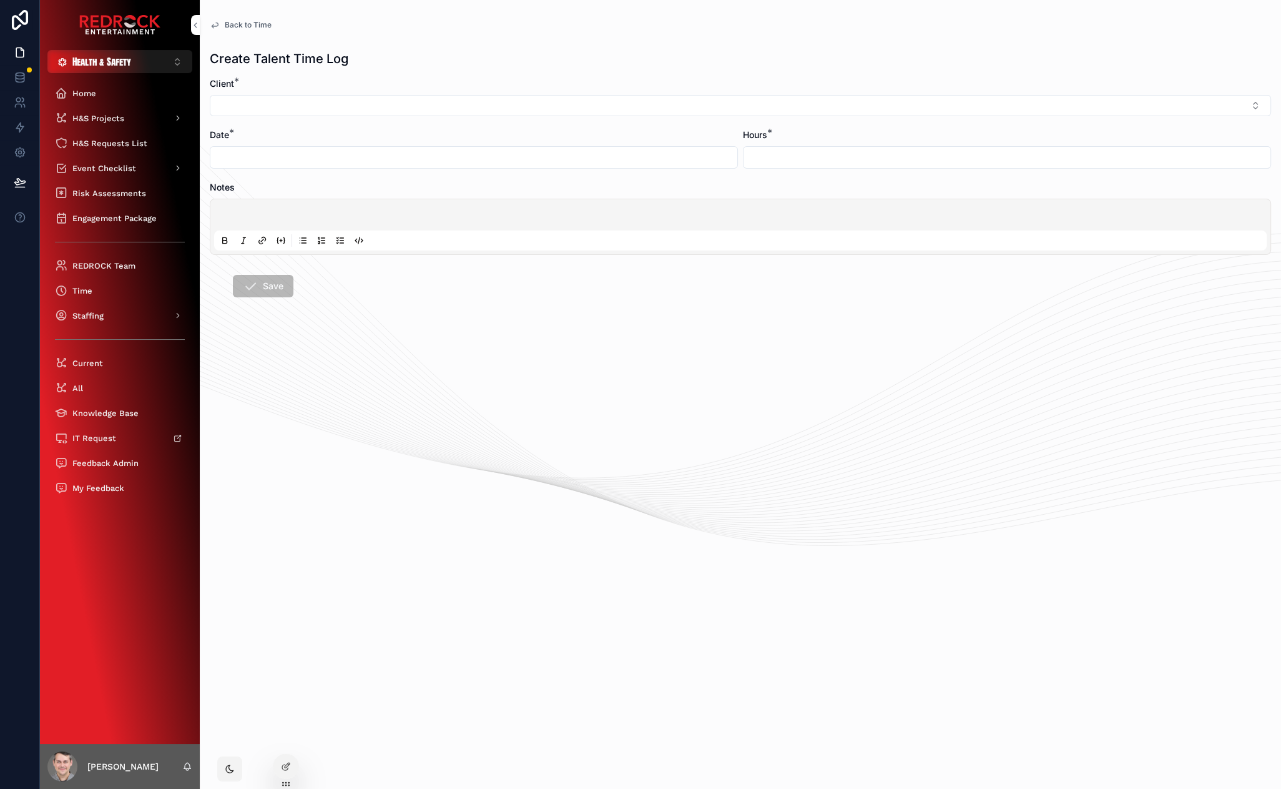
drag, startPoint x: 118, startPoint y: 61, endPoint x: 118, endPoint y: 73, distance: 12.5
click at [118, 61] on span "Health & Safety" at bounding box center [101, 61] width 59 height 13
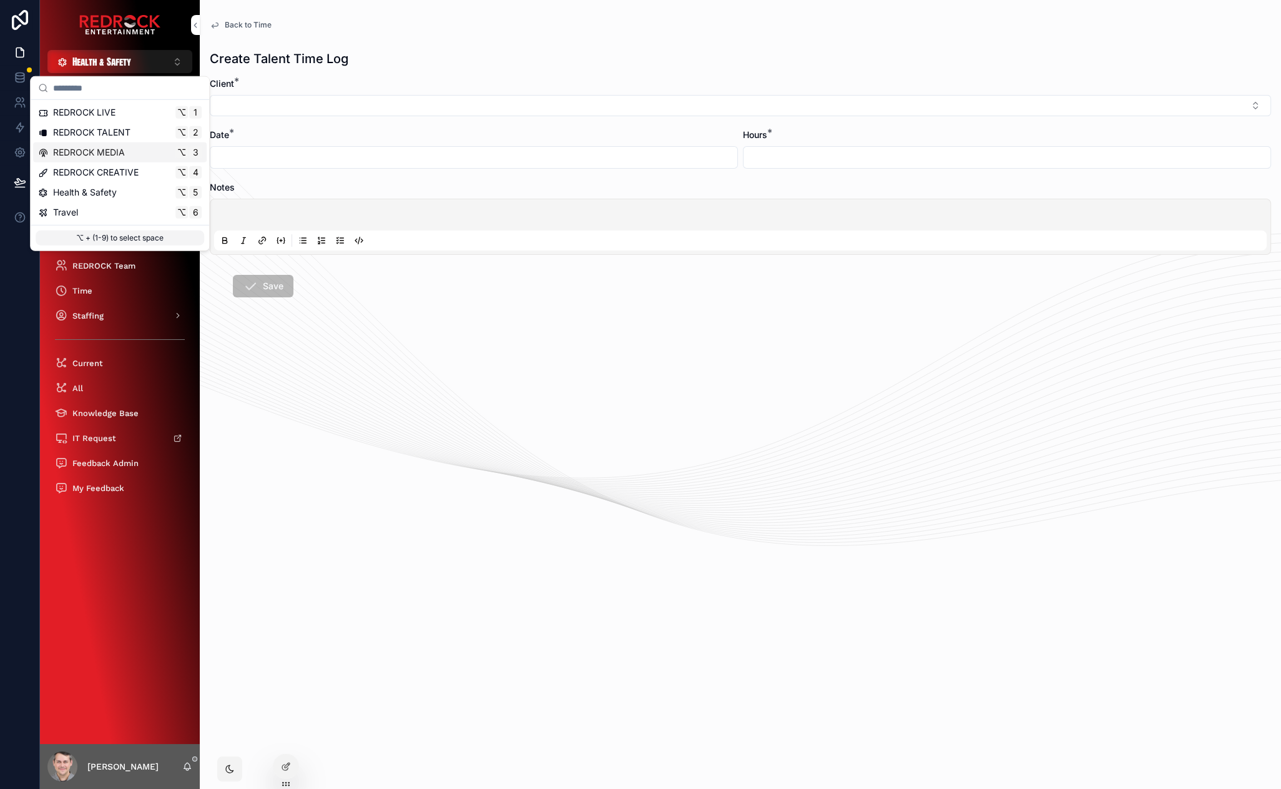
click at [96, 144] on div "REDROCK MEDIA ⌥ 3" at bounding box center [120, 152] width 174 height 20
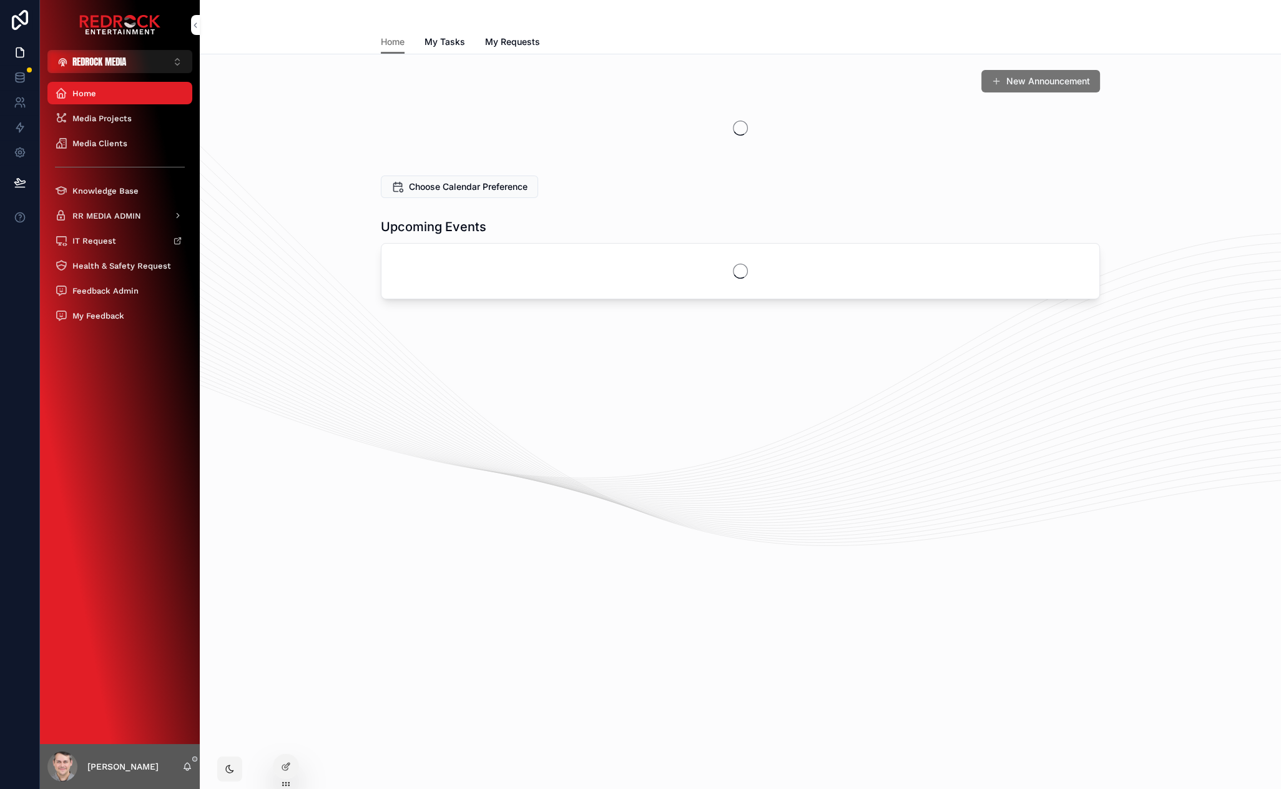
click at [109, 50] on button "REDROCK MEDIA ⌥ 3" at bounding box center [119, 61] width 145 height 23
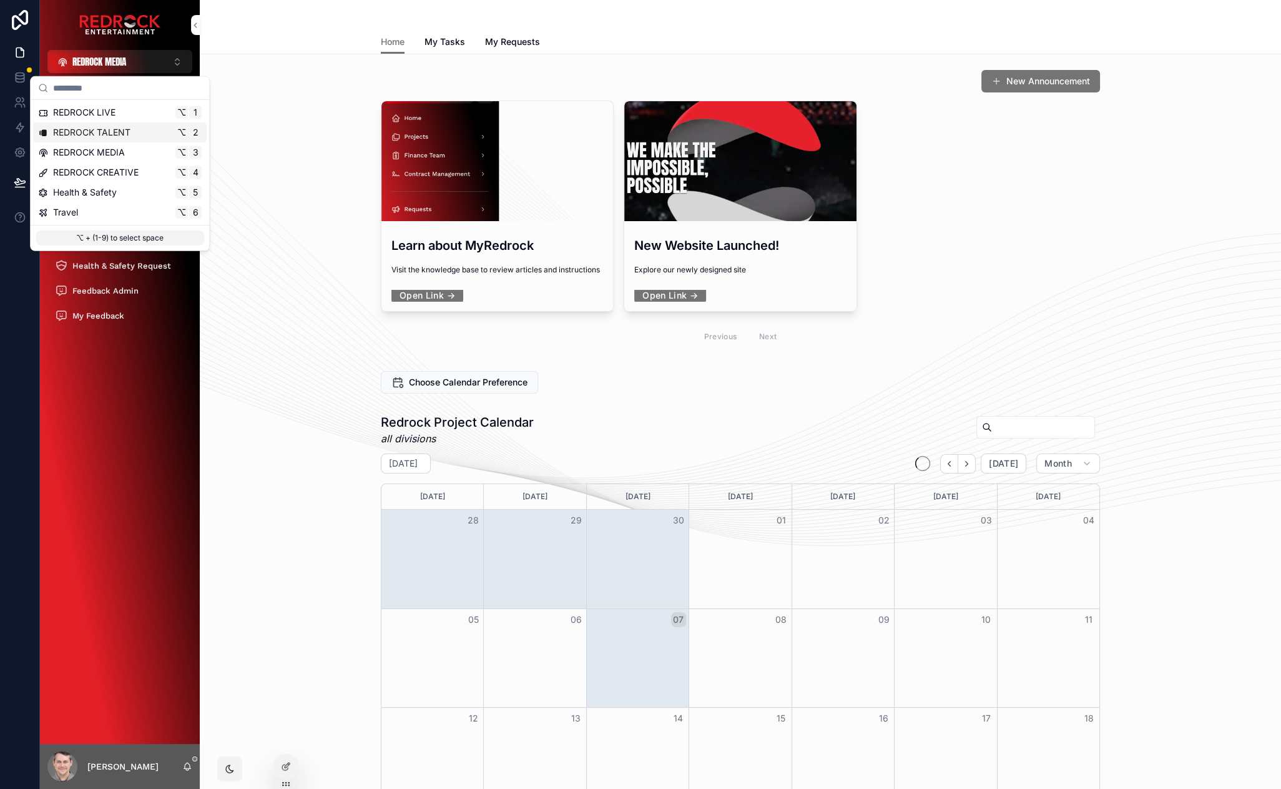
click at [121, 134] on span "REDROCK TALENT" at bounding box center [91, 132] width 77 height 12
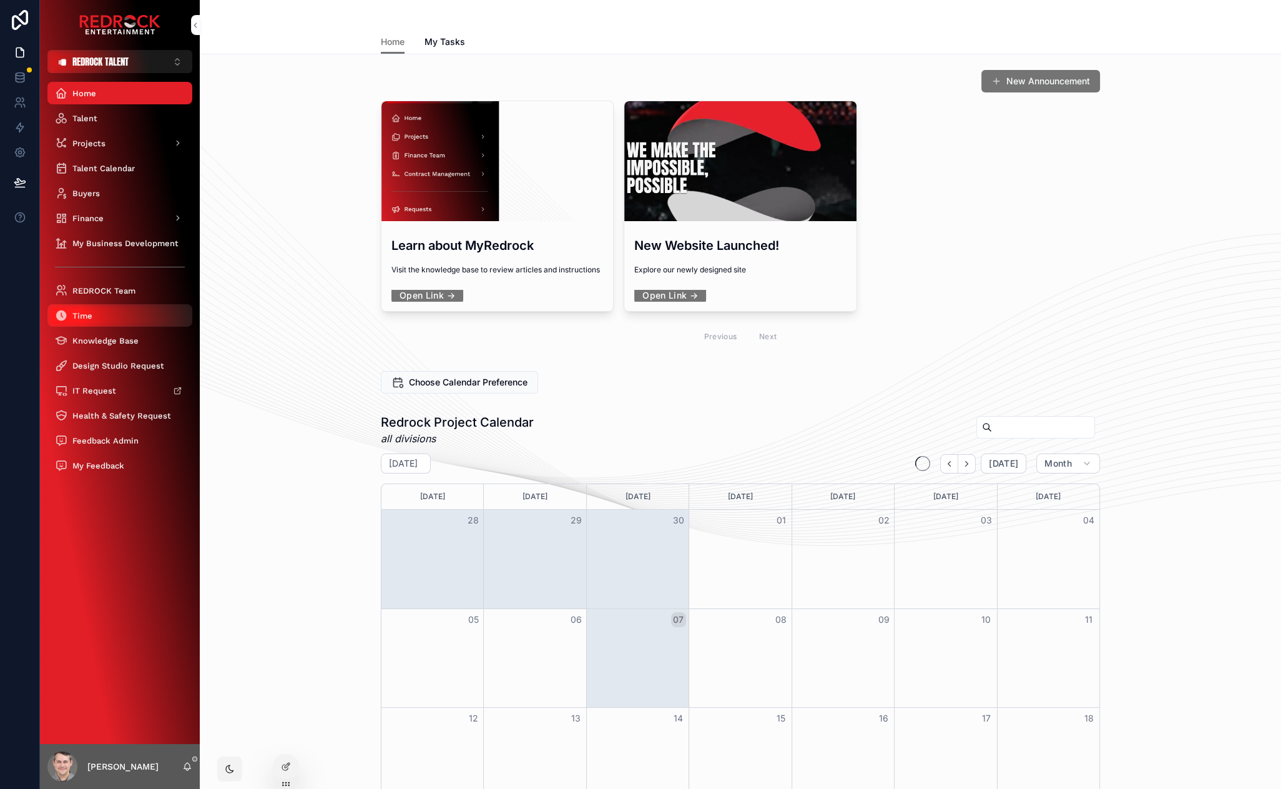
click at [104, 316] on div "Time" at bounding box center [120, 315] width 130 height 20
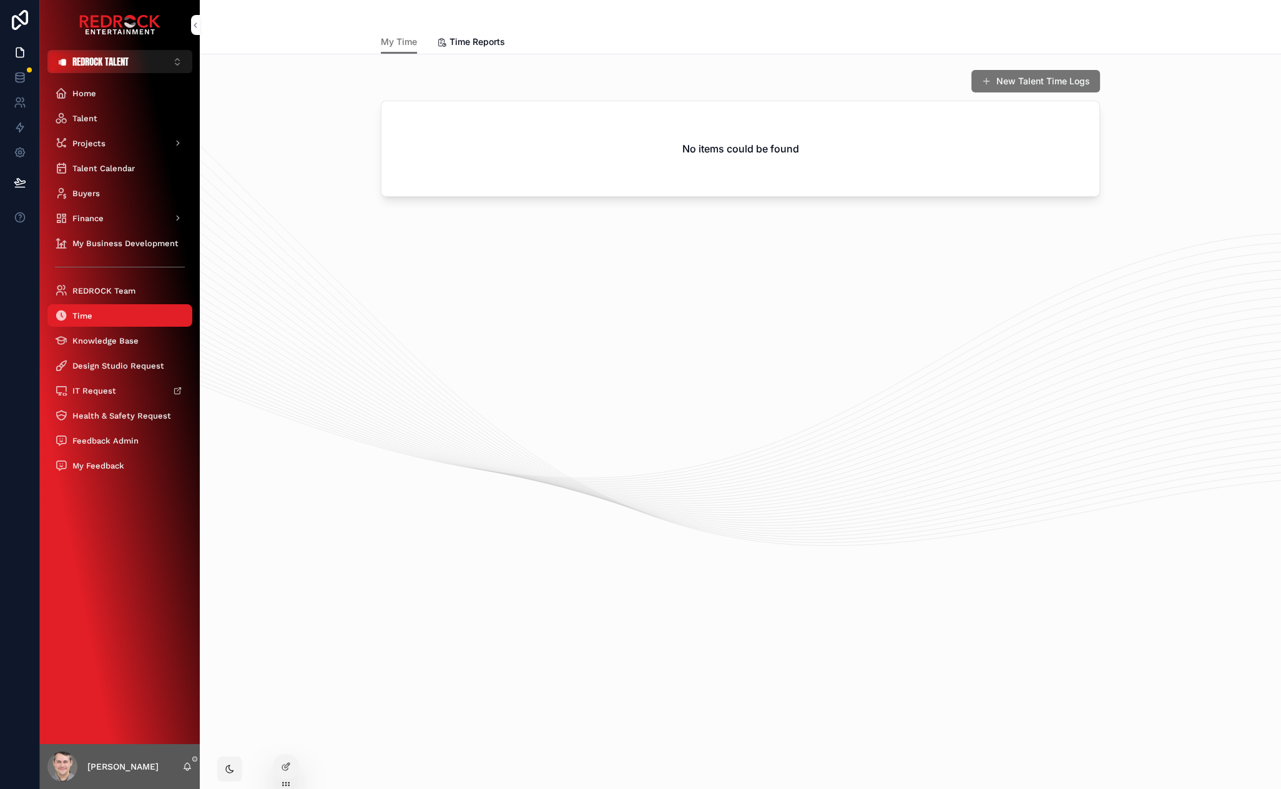
click at [1017, 77] on button "New Talent Time Logs" at bounding box center [1036, 81] width 129 height 22
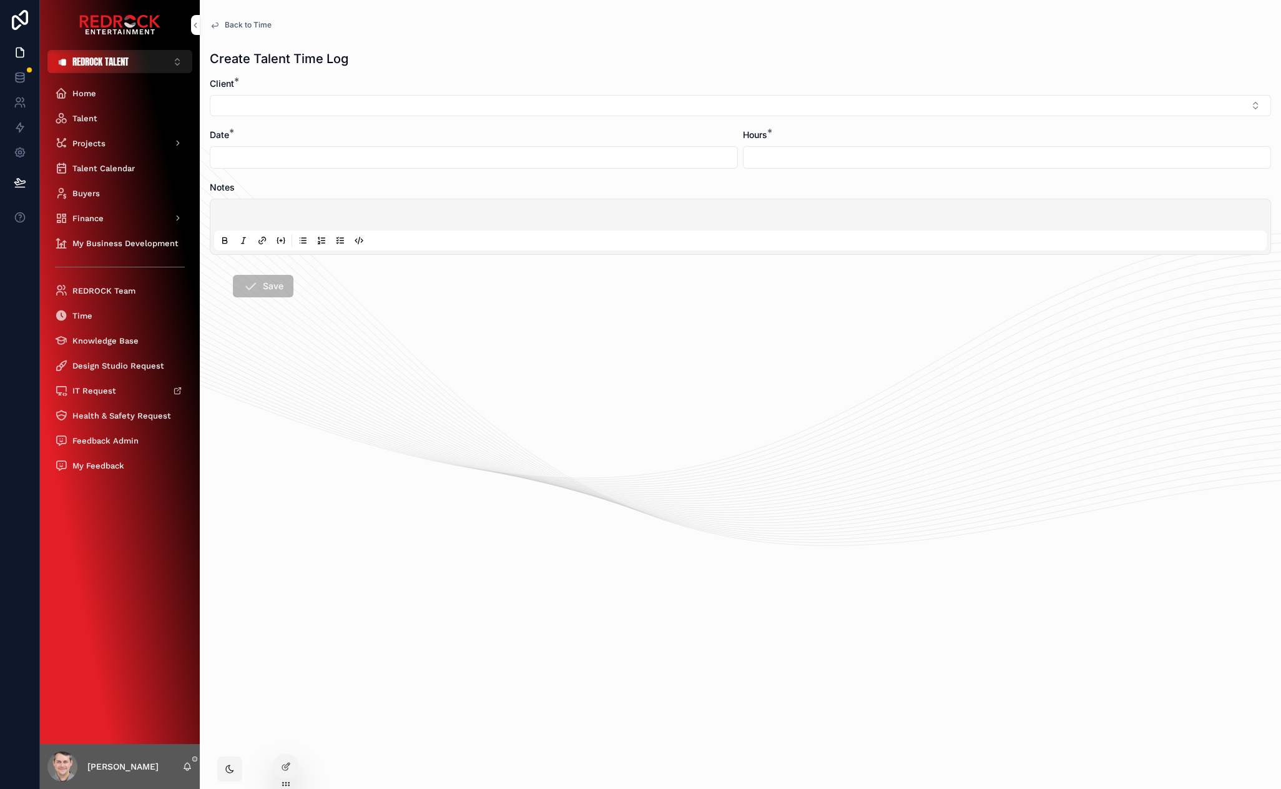
click at [255, 22] on span "Back to Time" at bounding box center [248, 25] width 47 height 10
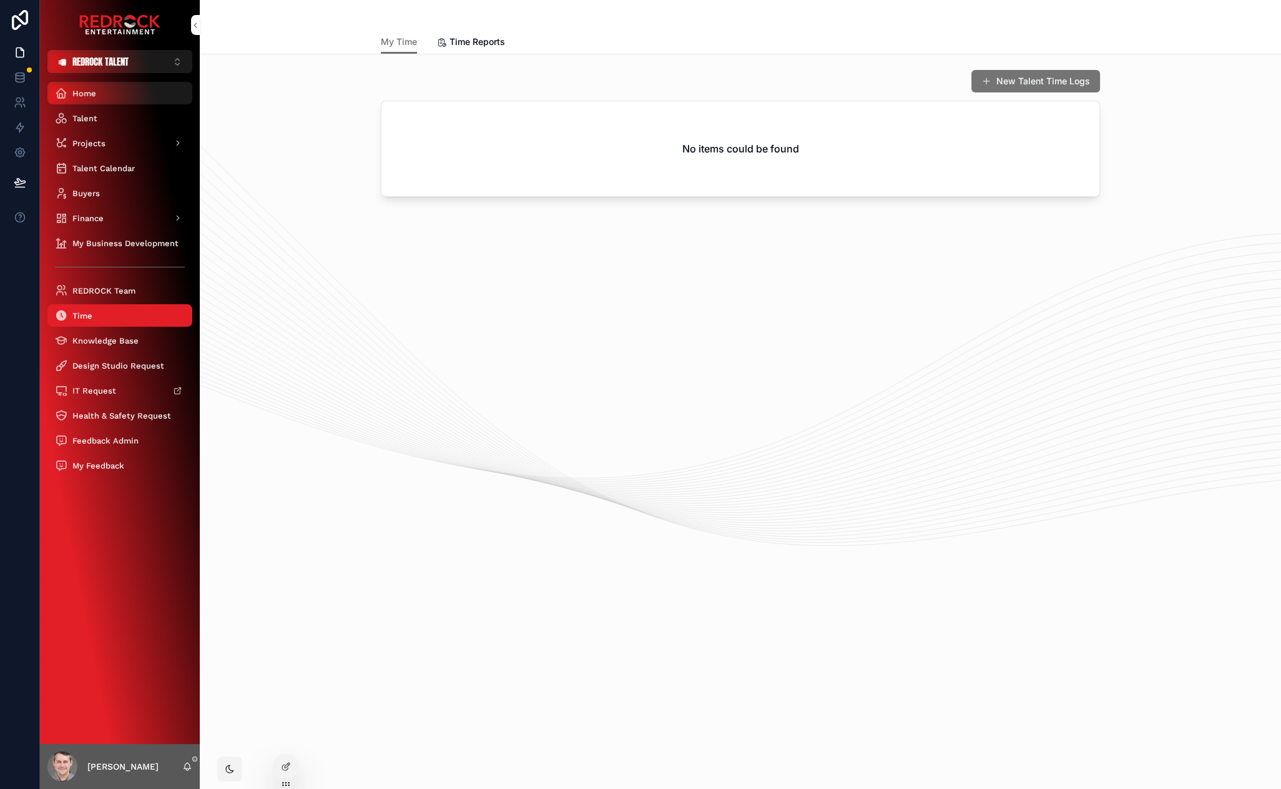
drag, startPoint x: 299, startPoint y: 192, endPoint x: 173, endPoint y: 92, distance: 160.5
click at [262, 135] on div "New Talent Time Logs No items could be found" at bounding box center [741, 135] width 1062 height 142
click at [150, 61] on button "REDROCK TALENT ⌥ 2" at bounding box center [119, 61] width 145 height 23
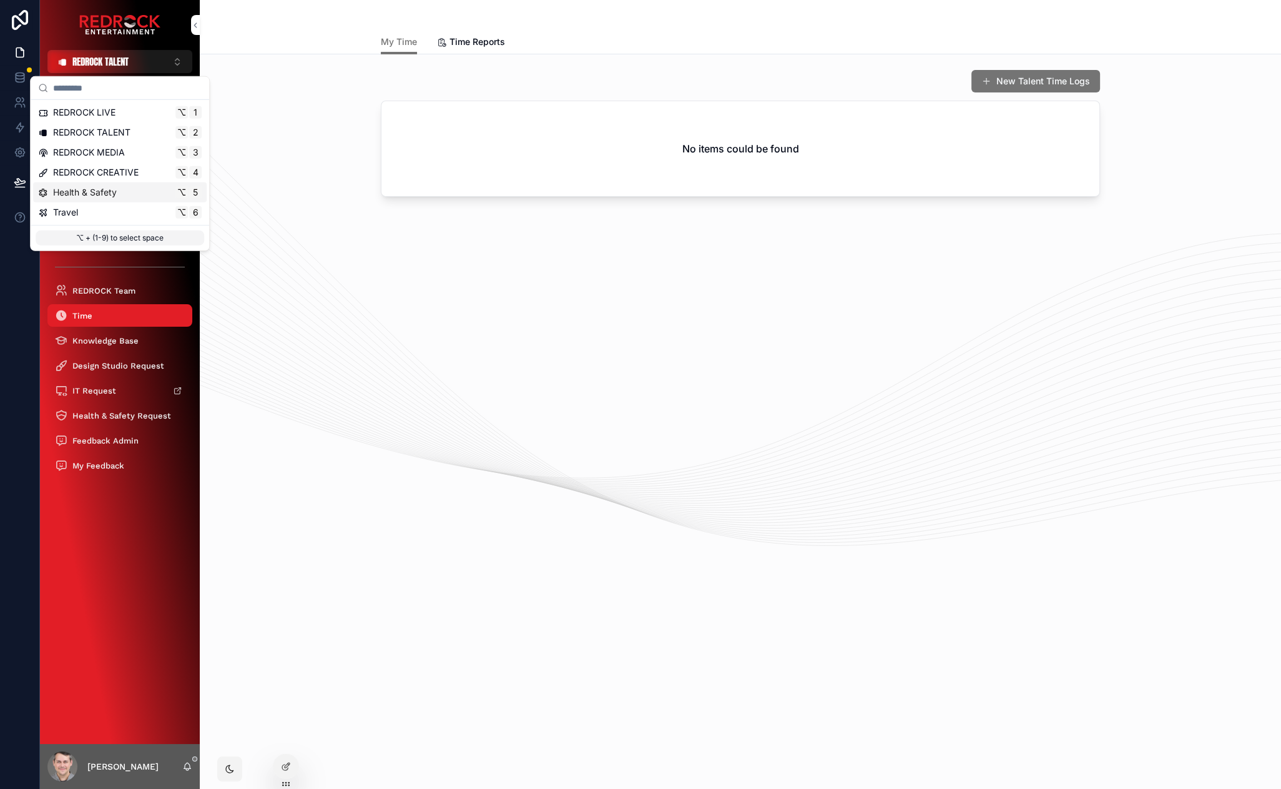
click at [123, 189] on div "Health & Safety ⌥ 5" at bounding box center [120, 192] width 164 height 12
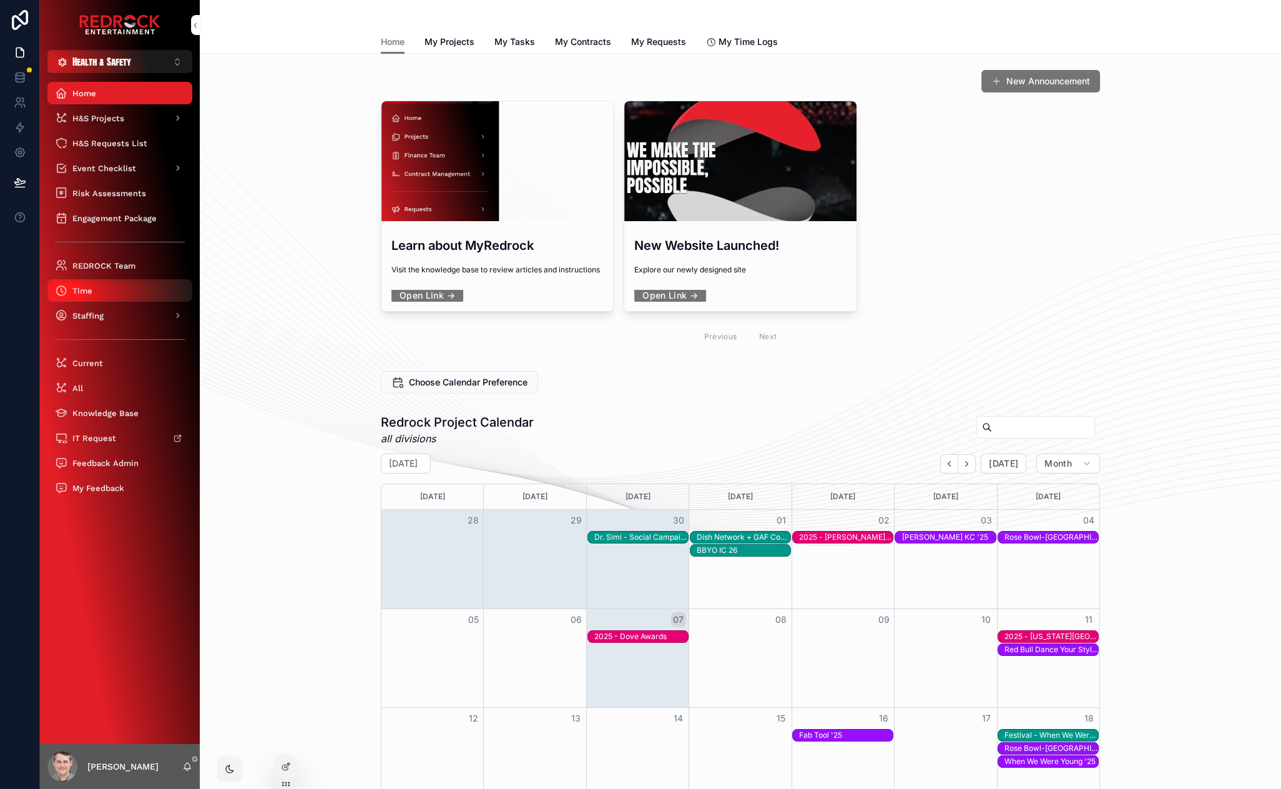
click at [120, 292] on div "Time" at bounding box center [120, 290] width 130 height 20
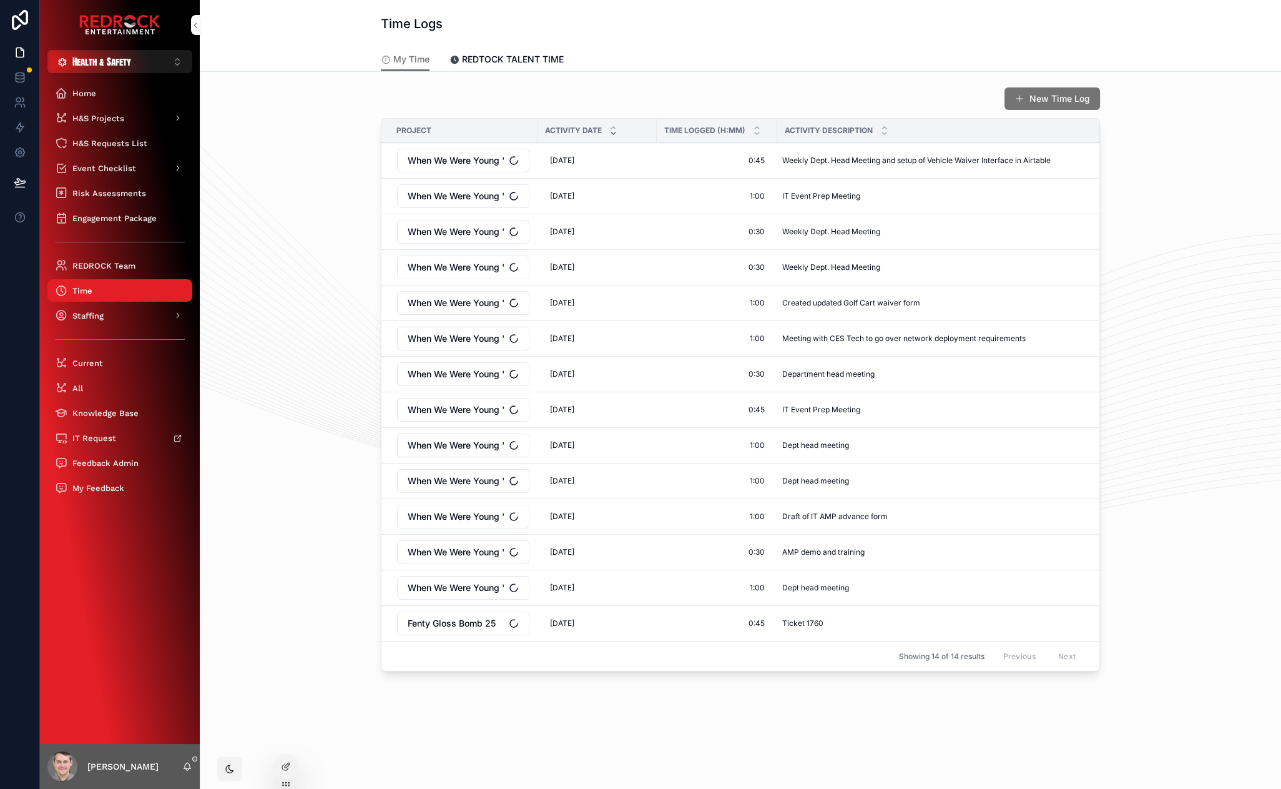
click at [488, 61] on span "REDTOCK TALENT TIME" at bounding box center [513, 59] width 102 height 12
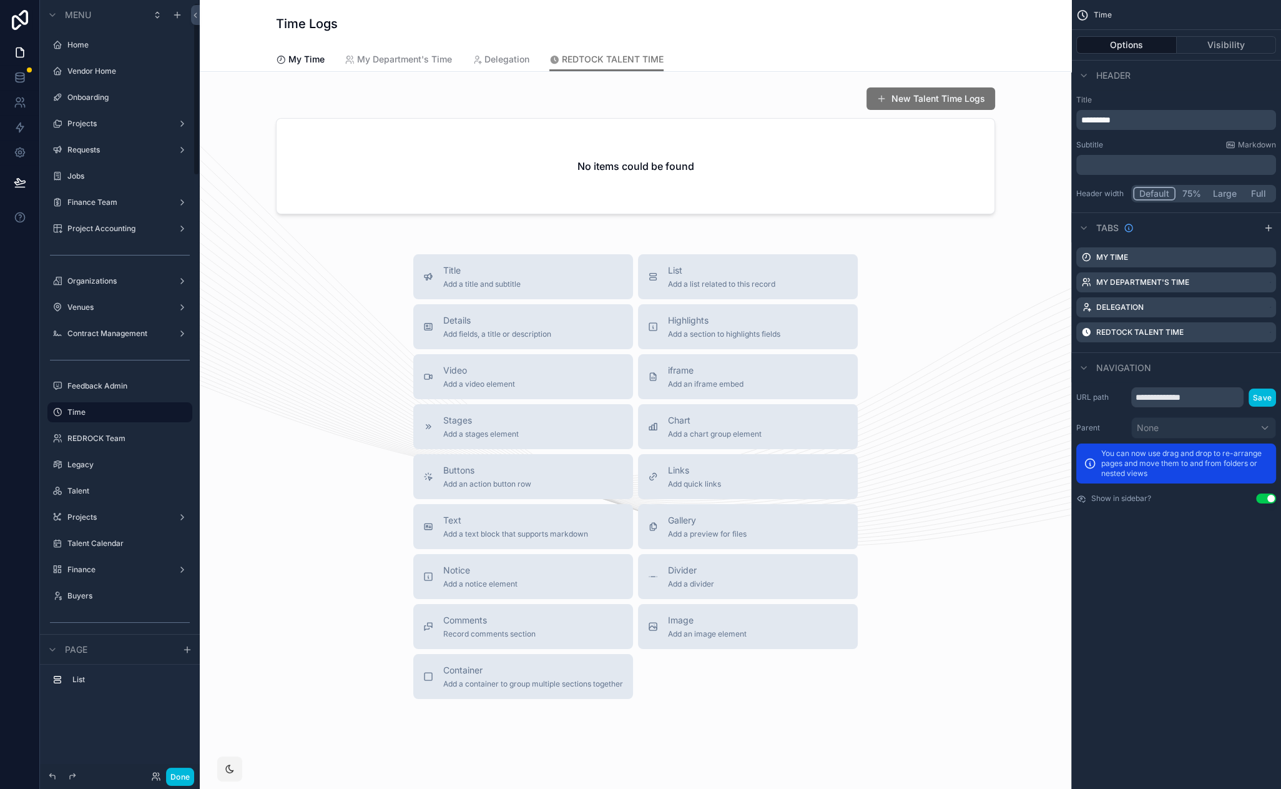
scroll to position [11, 0]
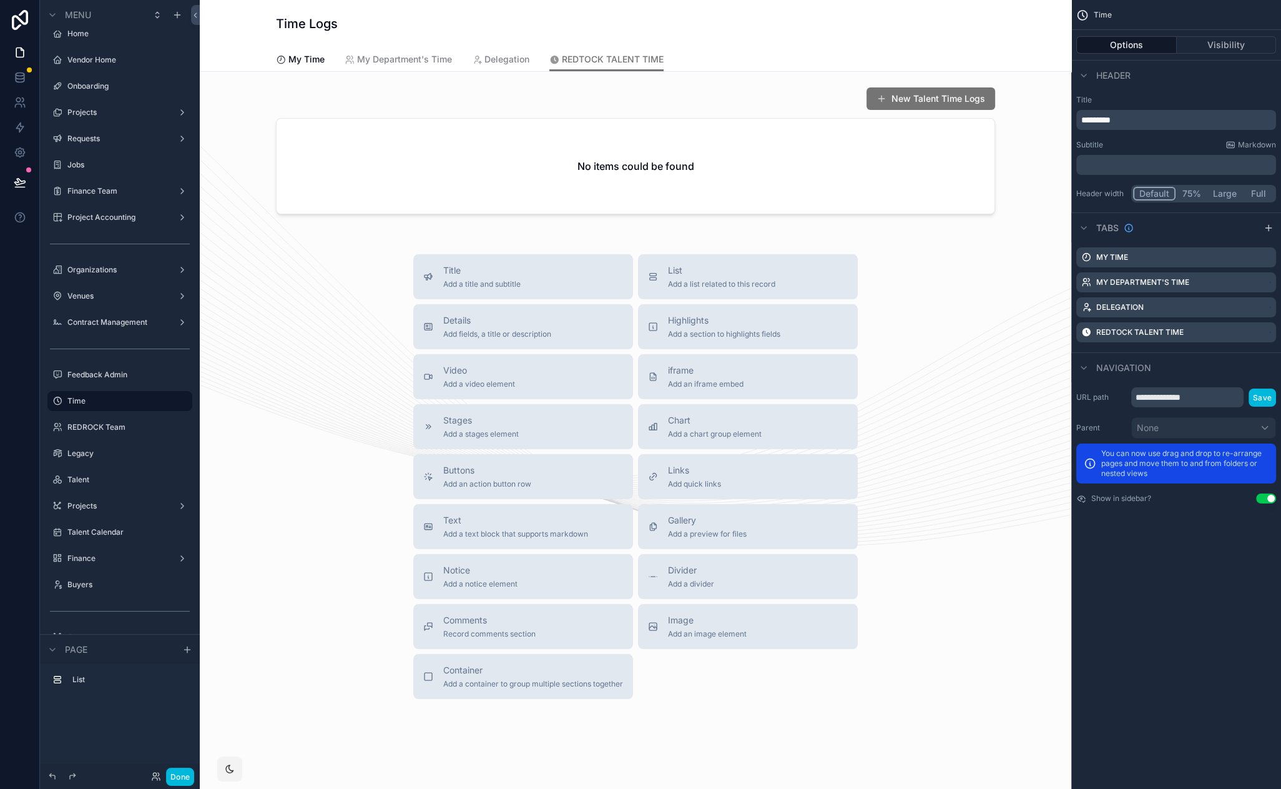
click at [538, 101] on div "scrollable content" at bounding box center [636, 153] width 852 height 142
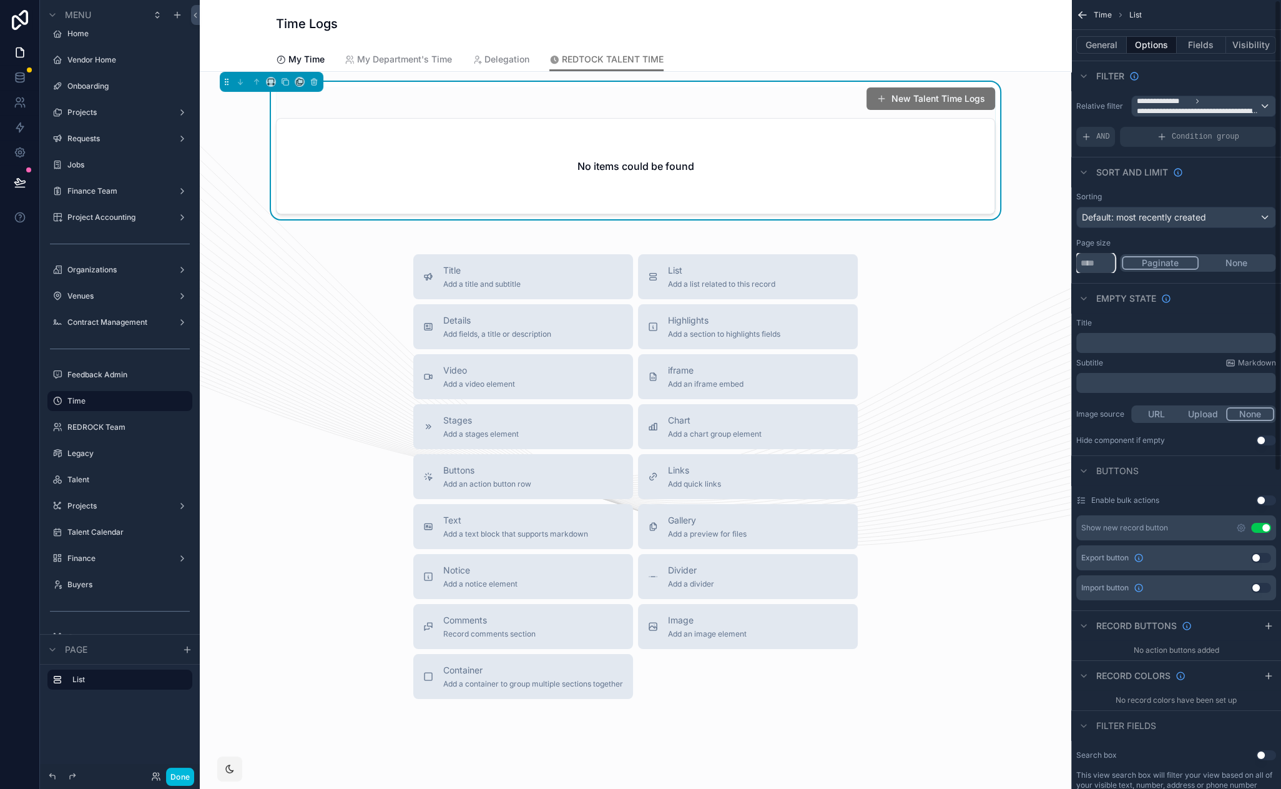
click at [1108, 270] on input "**" at bounding box center [1096, 263] width 39 height 20
type input "****"
click at [1243, 265] on button "None" at bounding box center [1237, 263] width 76 height 14
click at [1144, 214] on span "Default: most recently created" at bounding box center [1144, 217] width 124 height 11
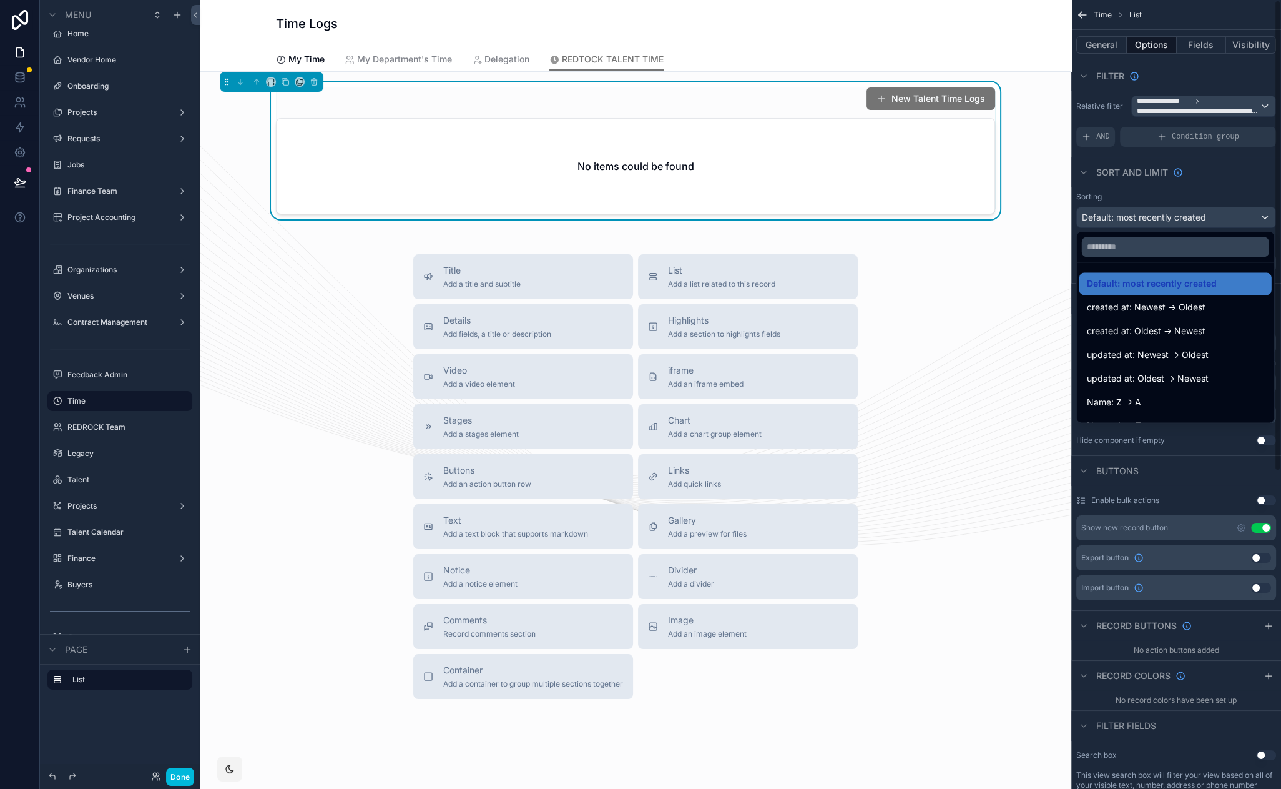
click at [1140, 194] on div "scrollable content" at bounding box center [640, 394] width 1281 height 789
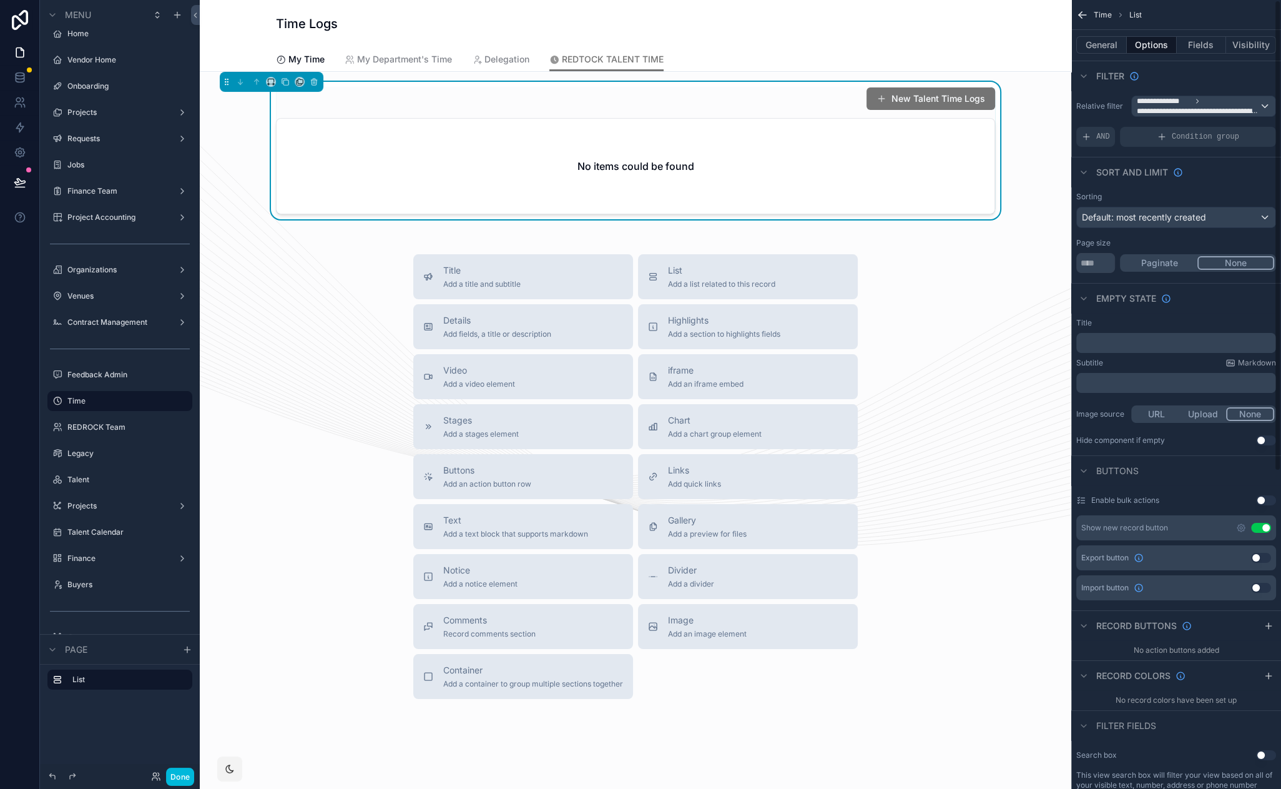
click at [937, 87] on button "New Talent Time Logs" at bounding box center [931, 98] width 129 height 22
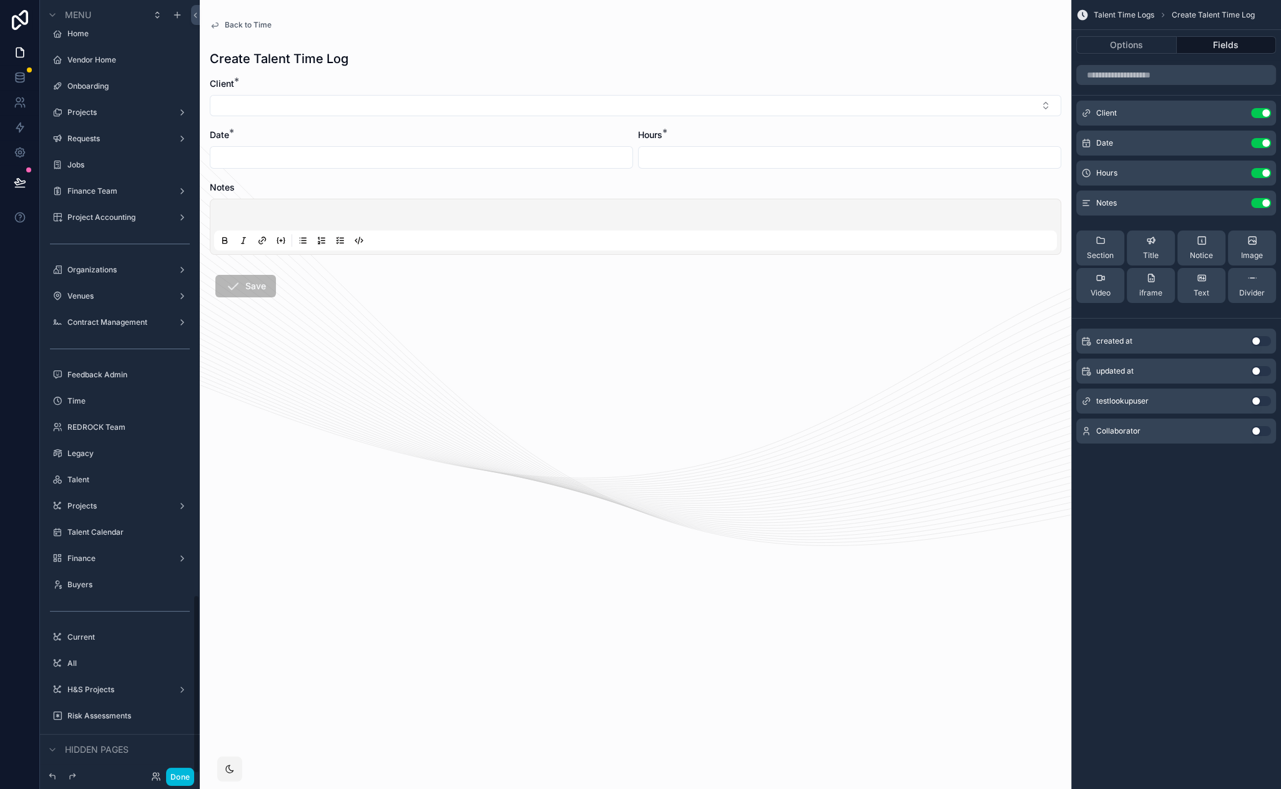
scroll to position [2570, 0]
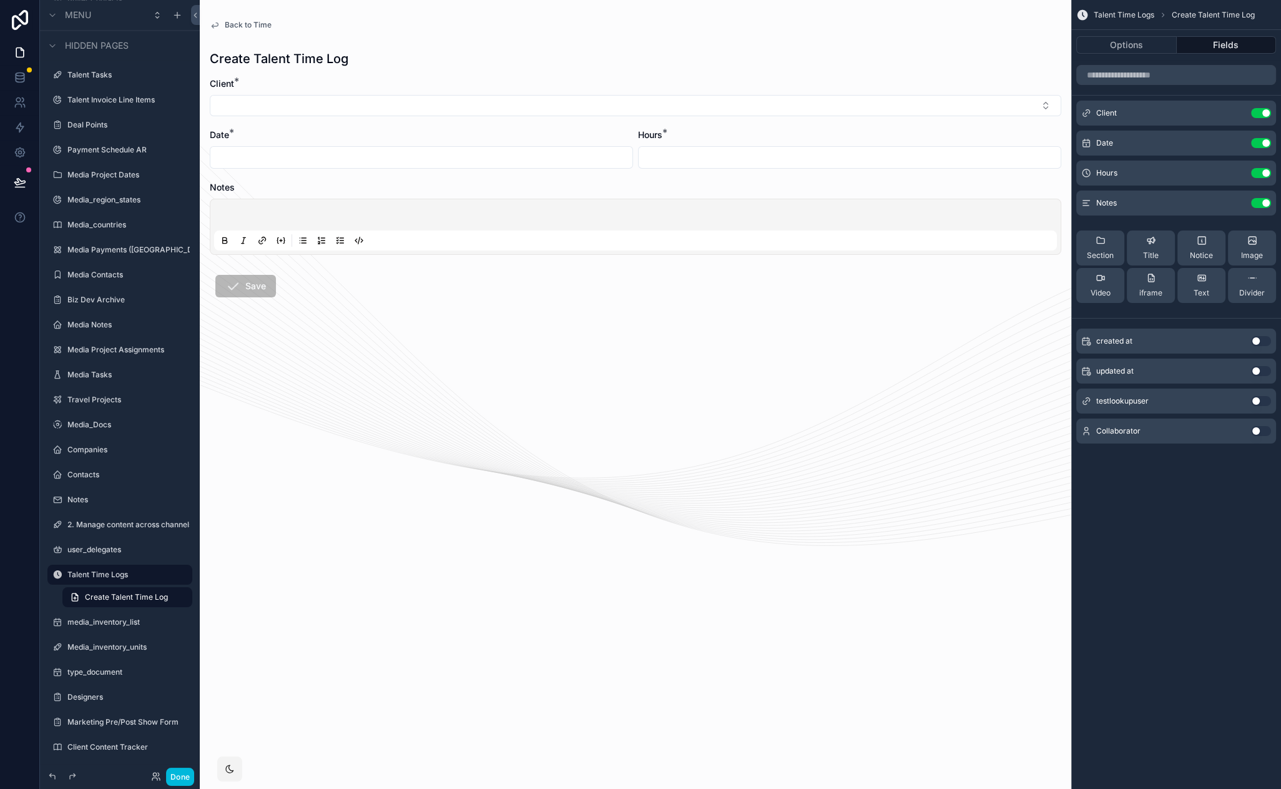
click at [0, 0] on icon "scrollable content" at bounding box center [0, 0] width 0 height 0
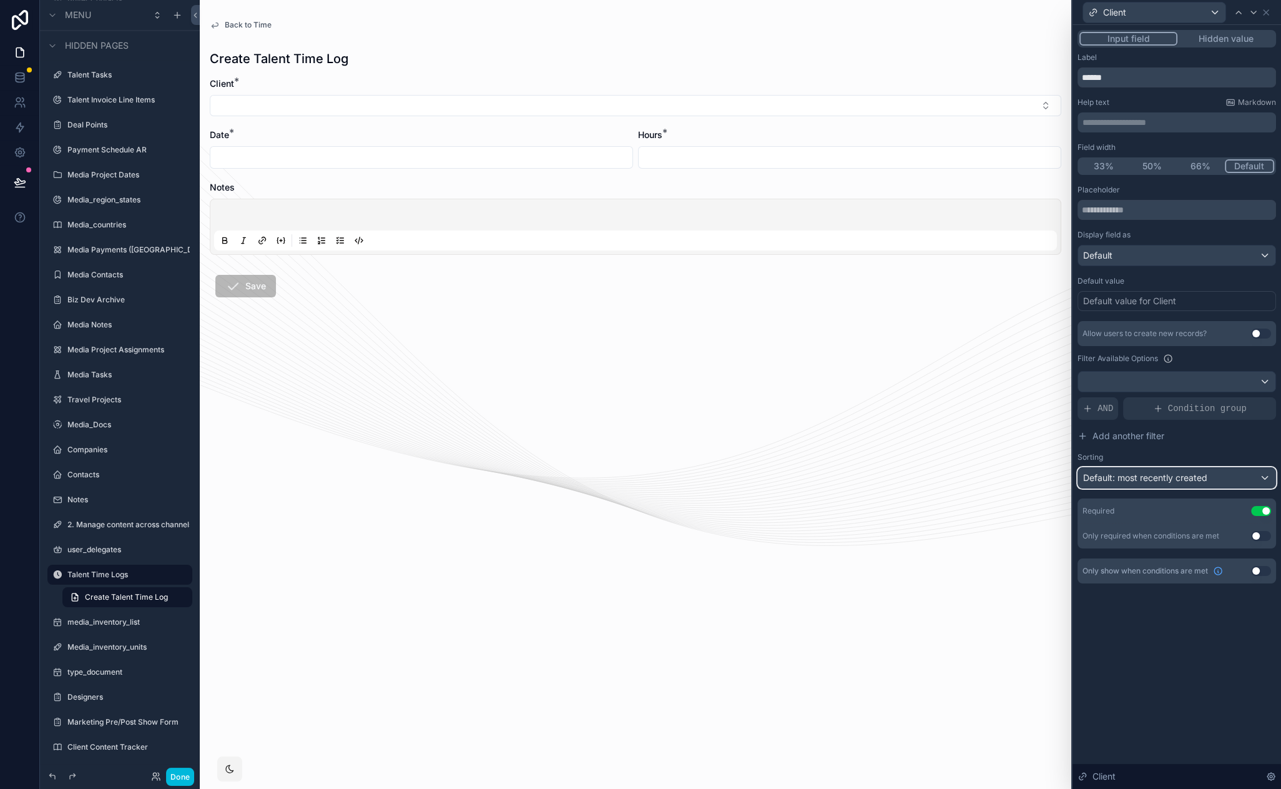
click at [1203, 475] on span "Default: most recently created" at bounding box center [1145, 477] width 124 height 11
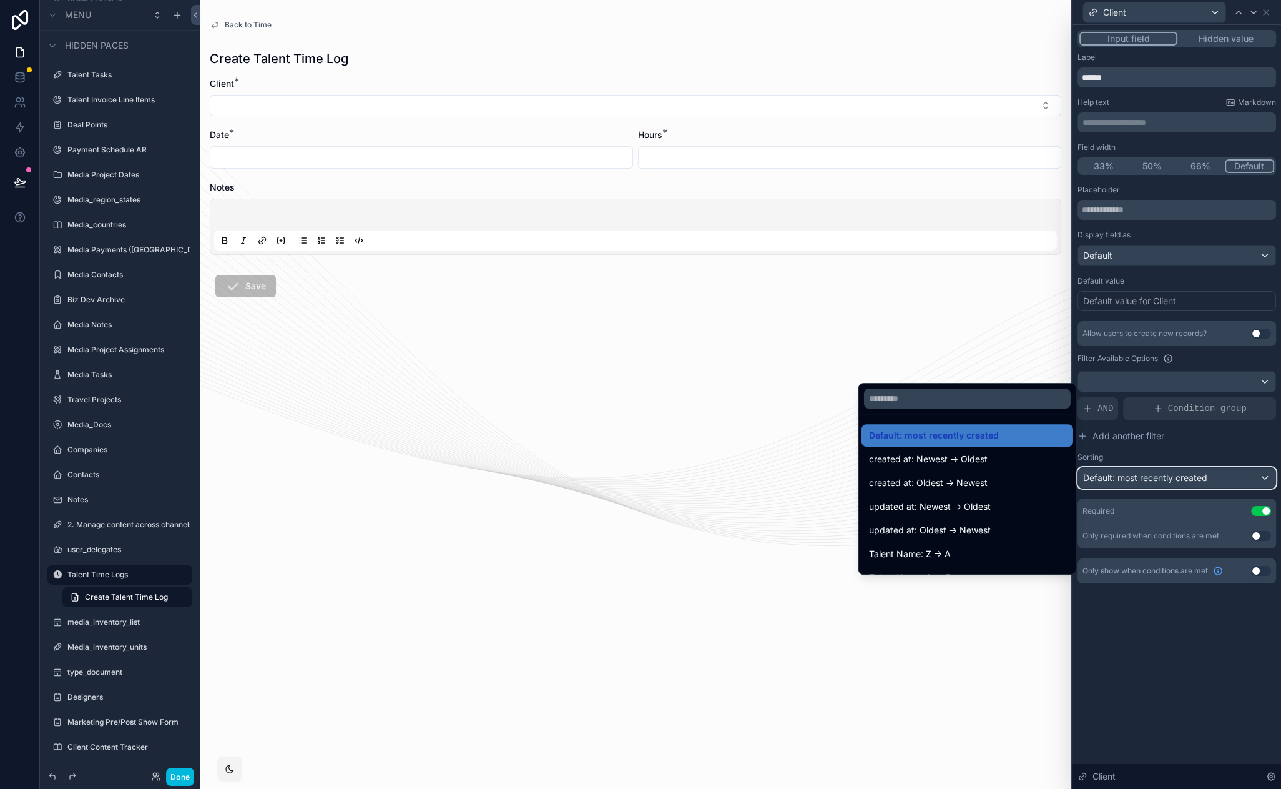
scroll to position [22, 0]
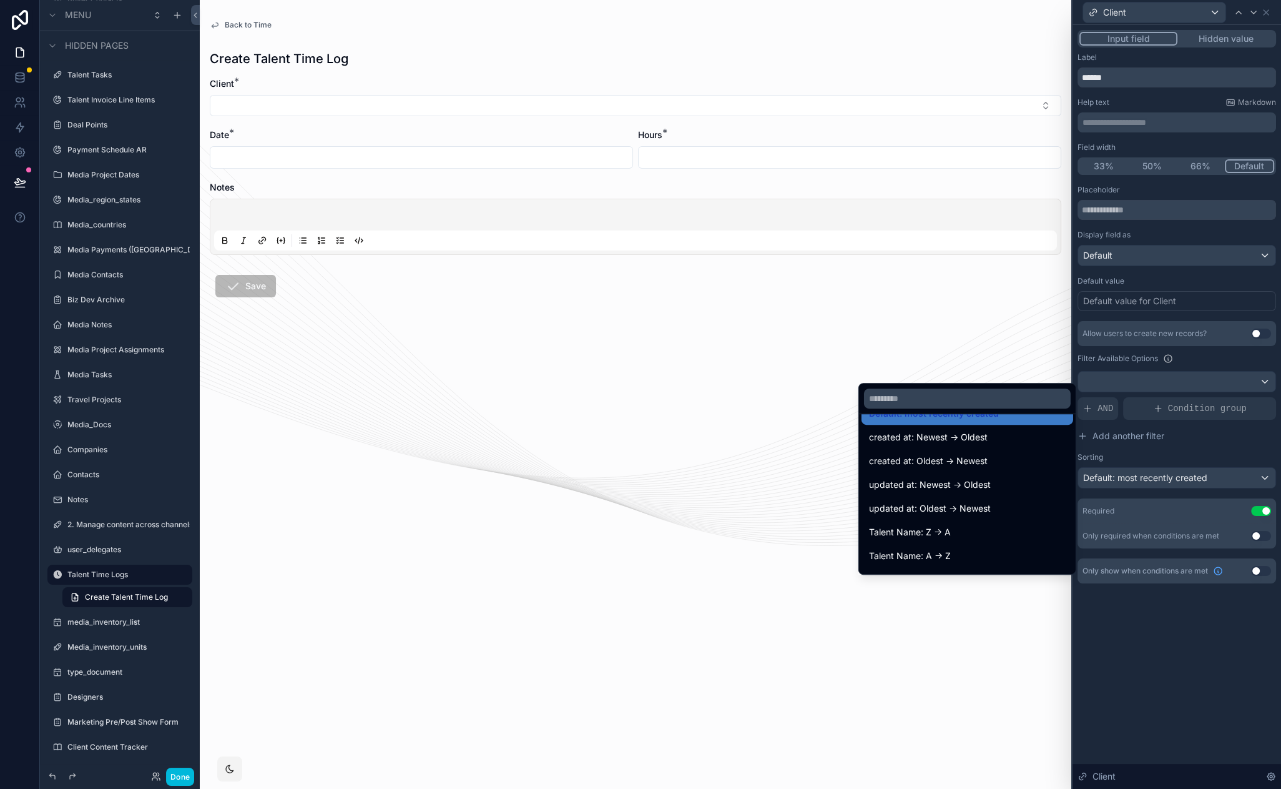
drag, startPoint x: 948, startPoint y: 549, endPoint x: 967, endPoint y: 551, distance: 19.4
click at [948, 549] on div "Talent Name: A -> Z" at bounding box center [967, 555] width 197 height 15
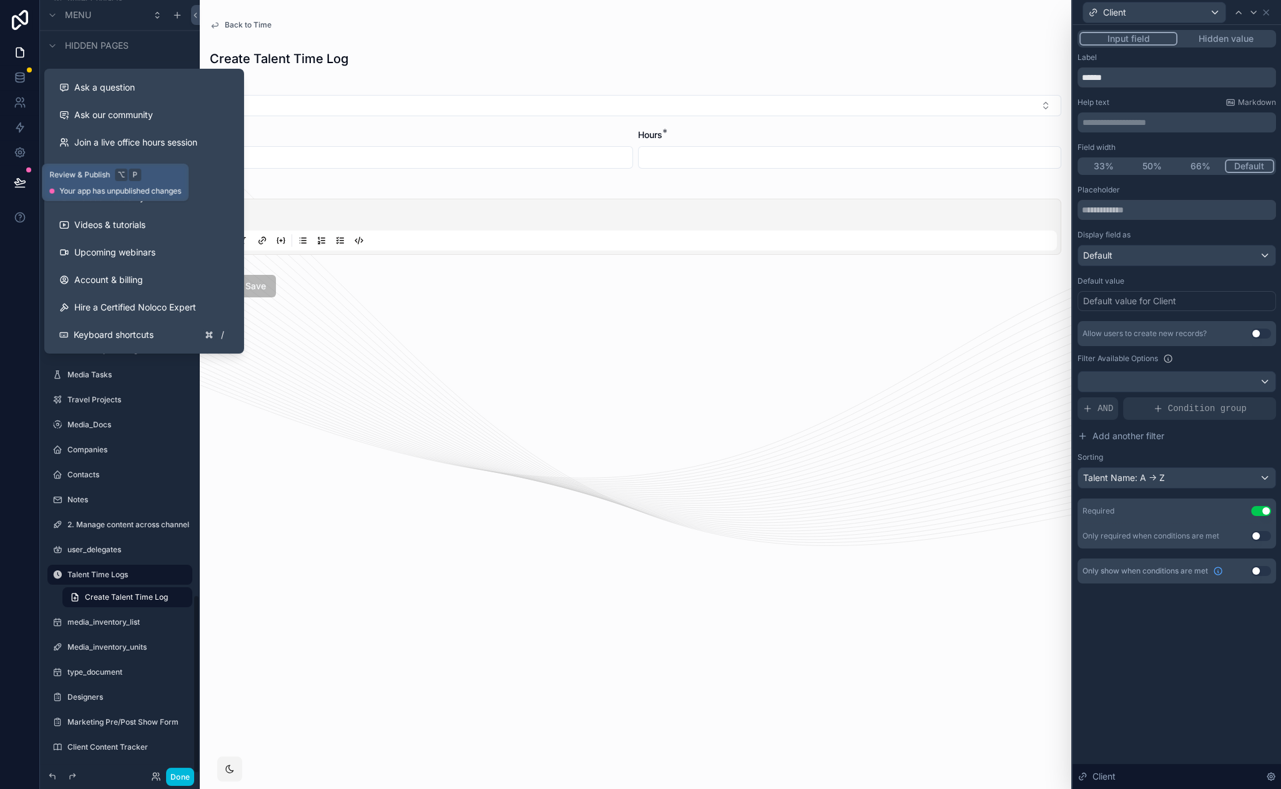
click at [17, 184] on icon at bounding box center [19, 182] width 11 height 6
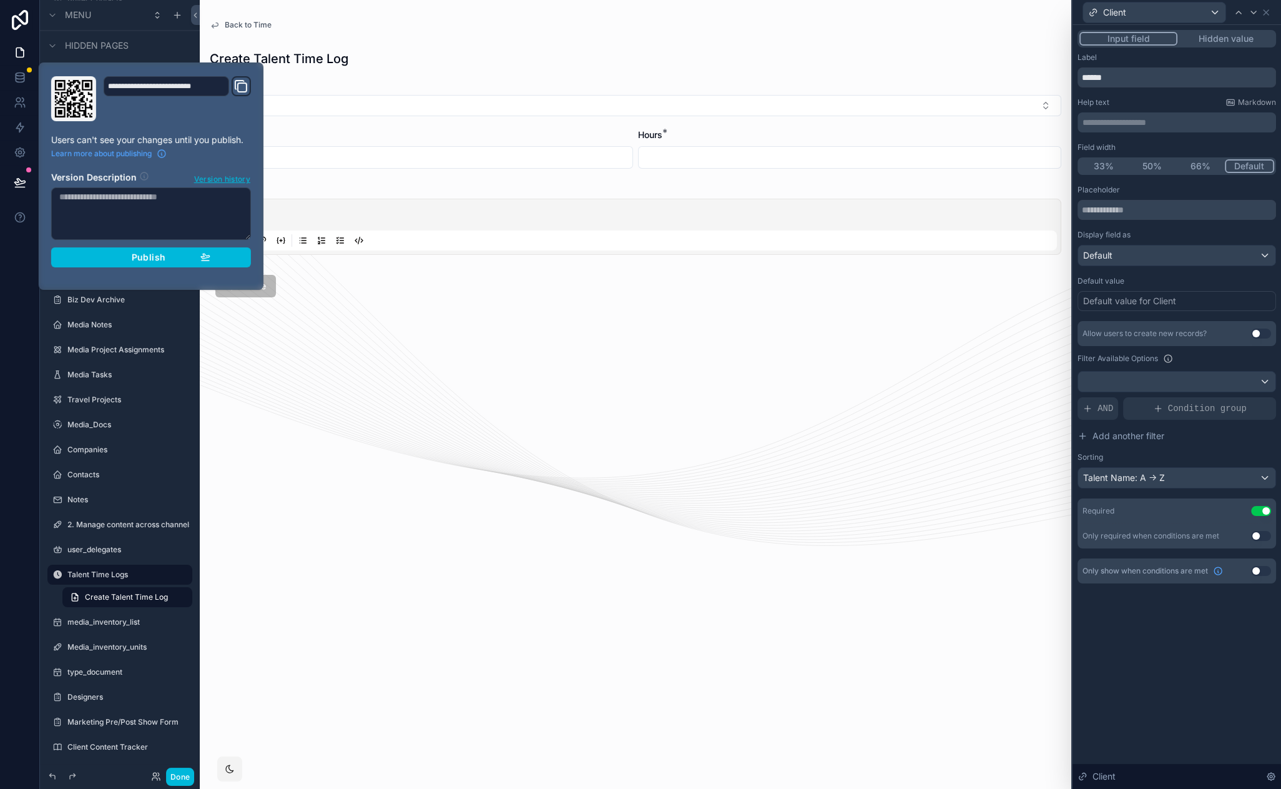
click at [212, 256] on button "Publish" at bounding box center [151, 257] width 200 height 20
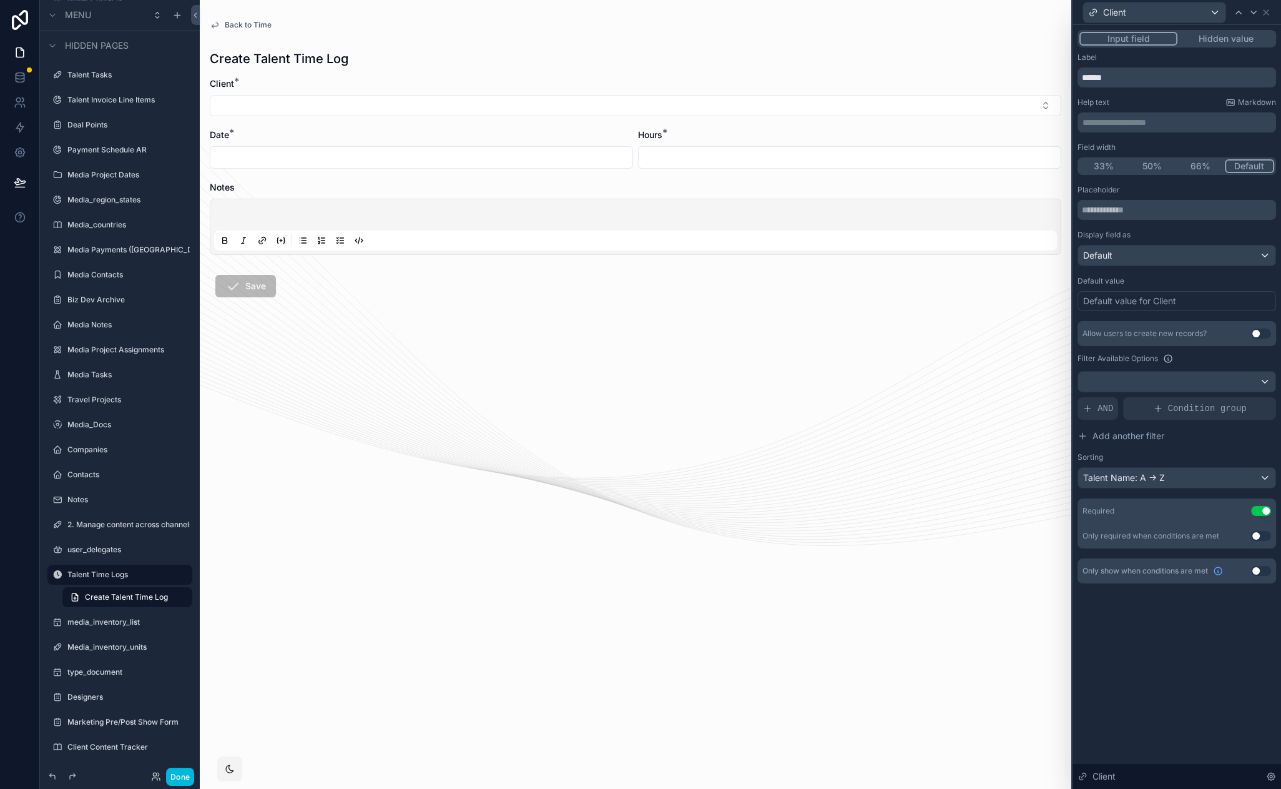
click at [184, 775] on button "Done" at bounding box center [180, 776] width 28 height 18
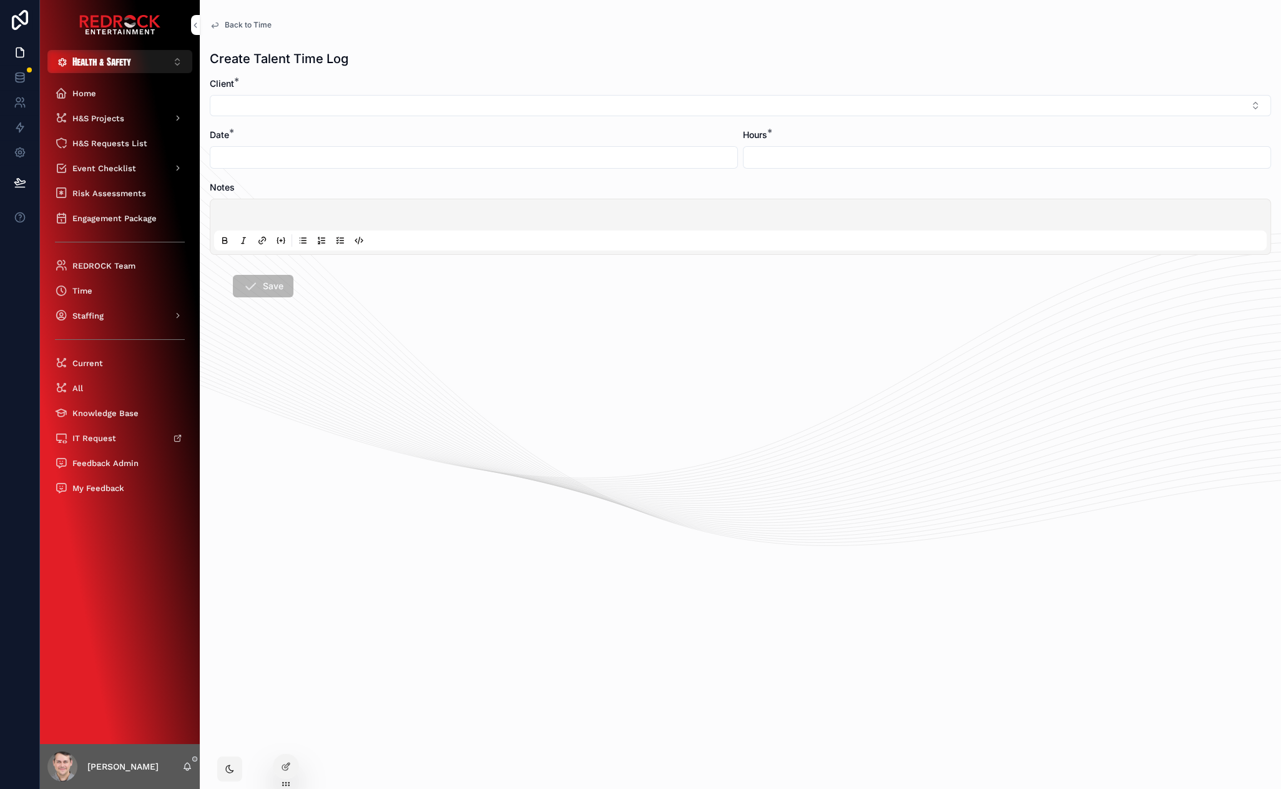
click at [150, 66] on button "Health & Safety ⌥ 5" at bounding box center [119, 61] width 145 height 23
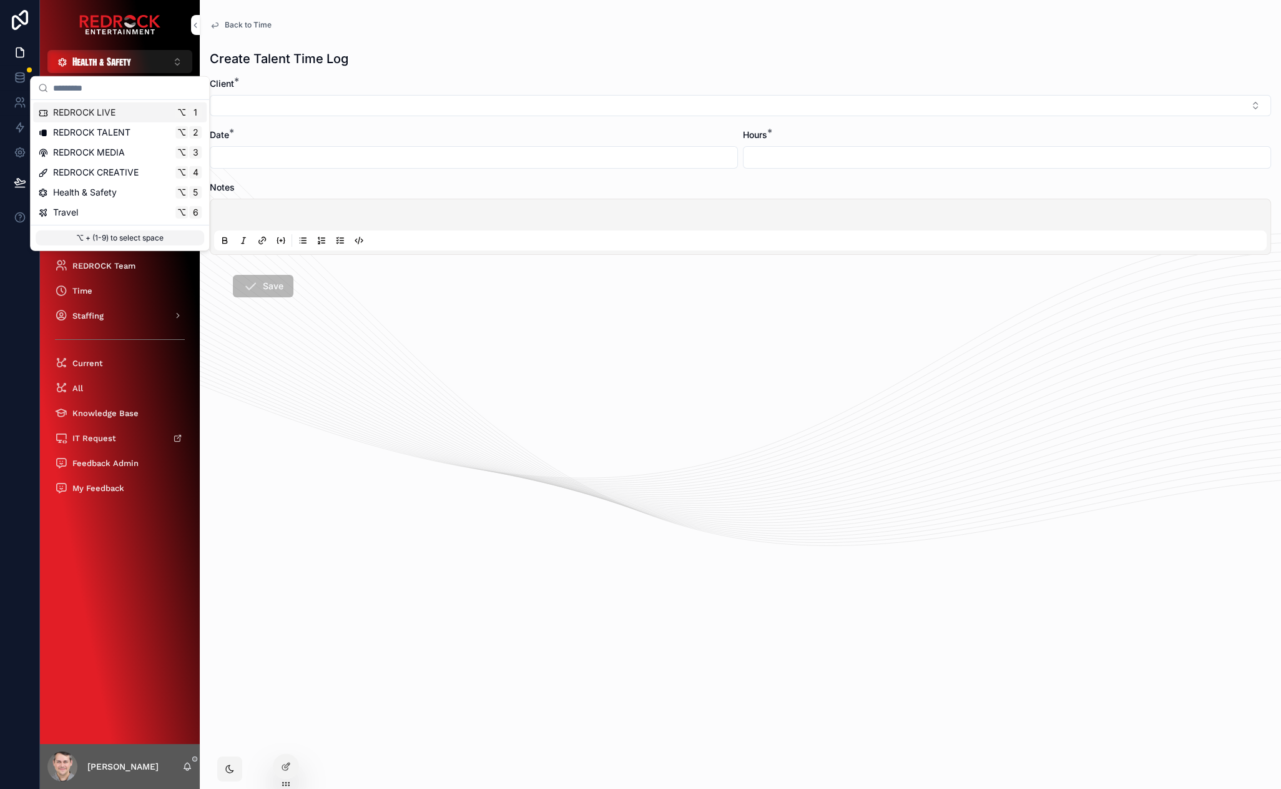
click at [141, 114] on div "REDROCK LIVE ⌥ 1" at bounding box center [120, 112] width 164 height 12
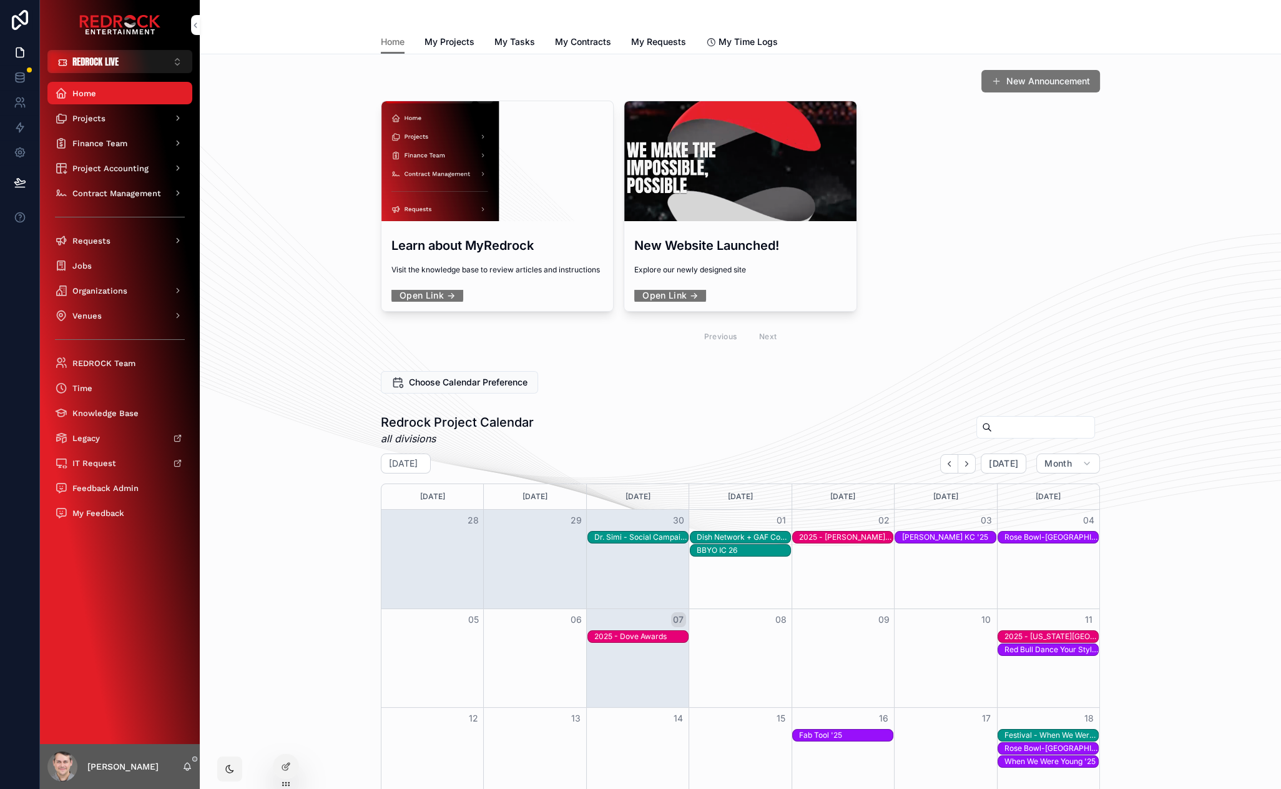
drag, startPoint x: 65, startPoint y: 558, endPoint x: 147, endPoint y: 564, distance: 82.6
click at [72, 559] on div "Home Projects Finance Team Project Accounting Contract Management Requests Jobs…" at bounding box center [120, 408] width 160 height 671
click at [124, 589] on div "Home Projects Finance Team Project Accounting Contract Management Requests Jobs…" at bounding box center [120, 408] width 160 height 671
drag, startPoint x: 415, startPoint y: 340, endPoint x: 312, endPoint y: 336, distance: 103.7
drag, startPoint x: 351, startPoint y: 332, endPoint x: 302, endPoint y: 329, distance: 49.4
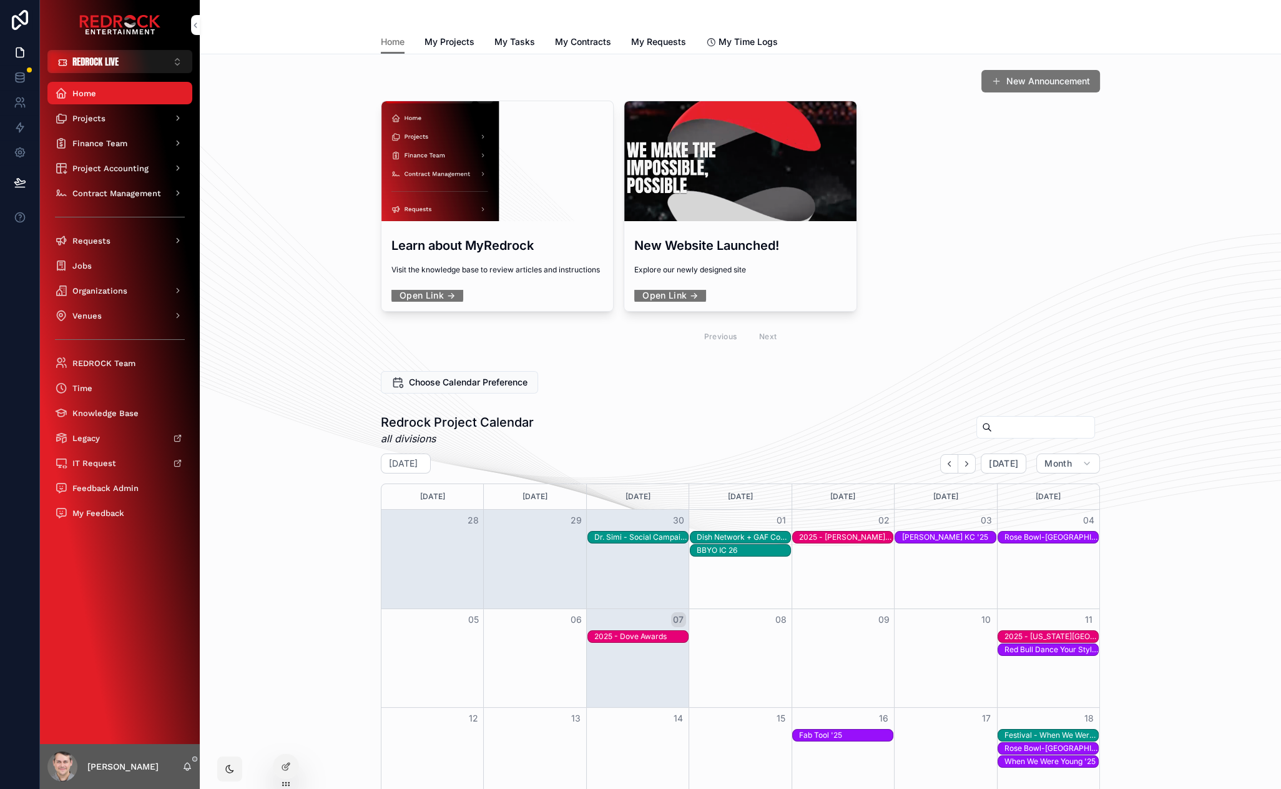
click at [302, 325] on div "New Announcement Learn about MyRedrock Visit the knowledge base to review artic…" at bounding box center [741, 210] width 1062 height 292
drag, startPoint x: 256, startPoint y: 182, endPoint x: 237, endPoint y: 145, distance: 40.8
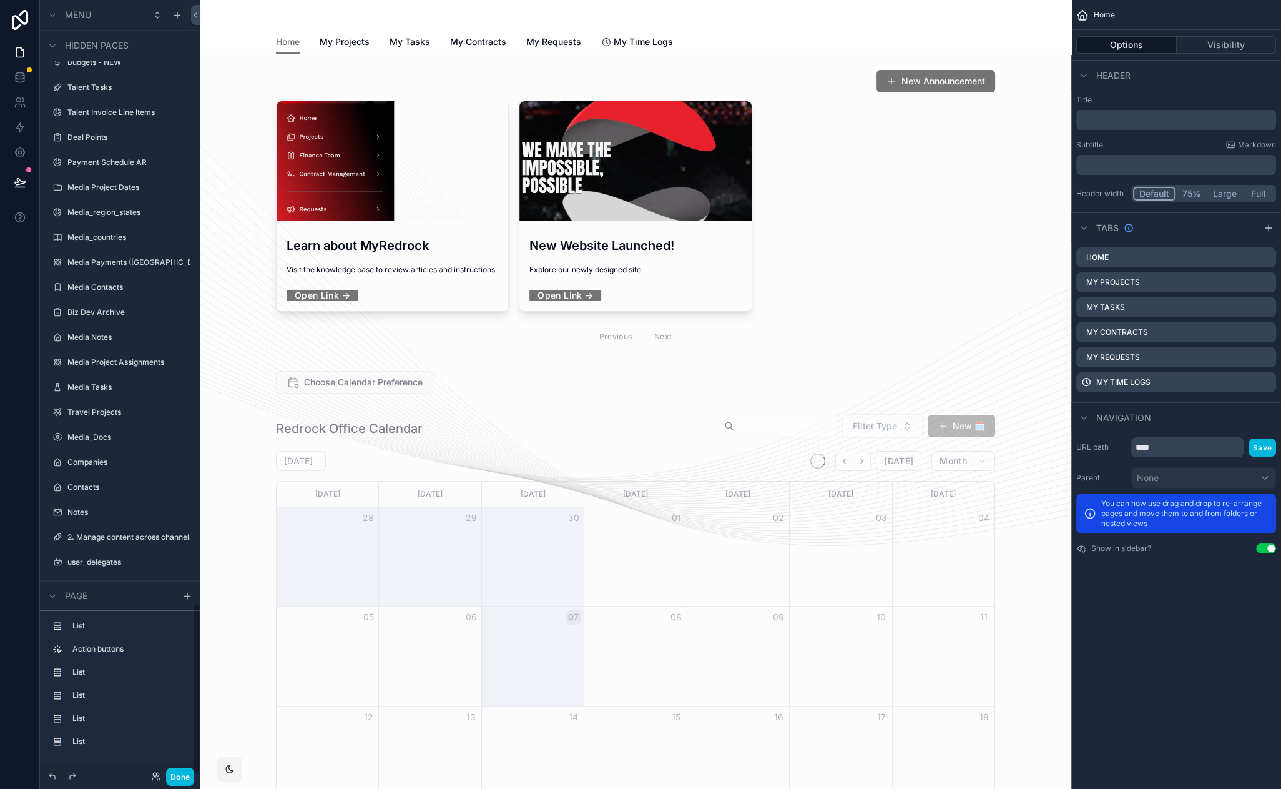
scroll to position [2731, 0]
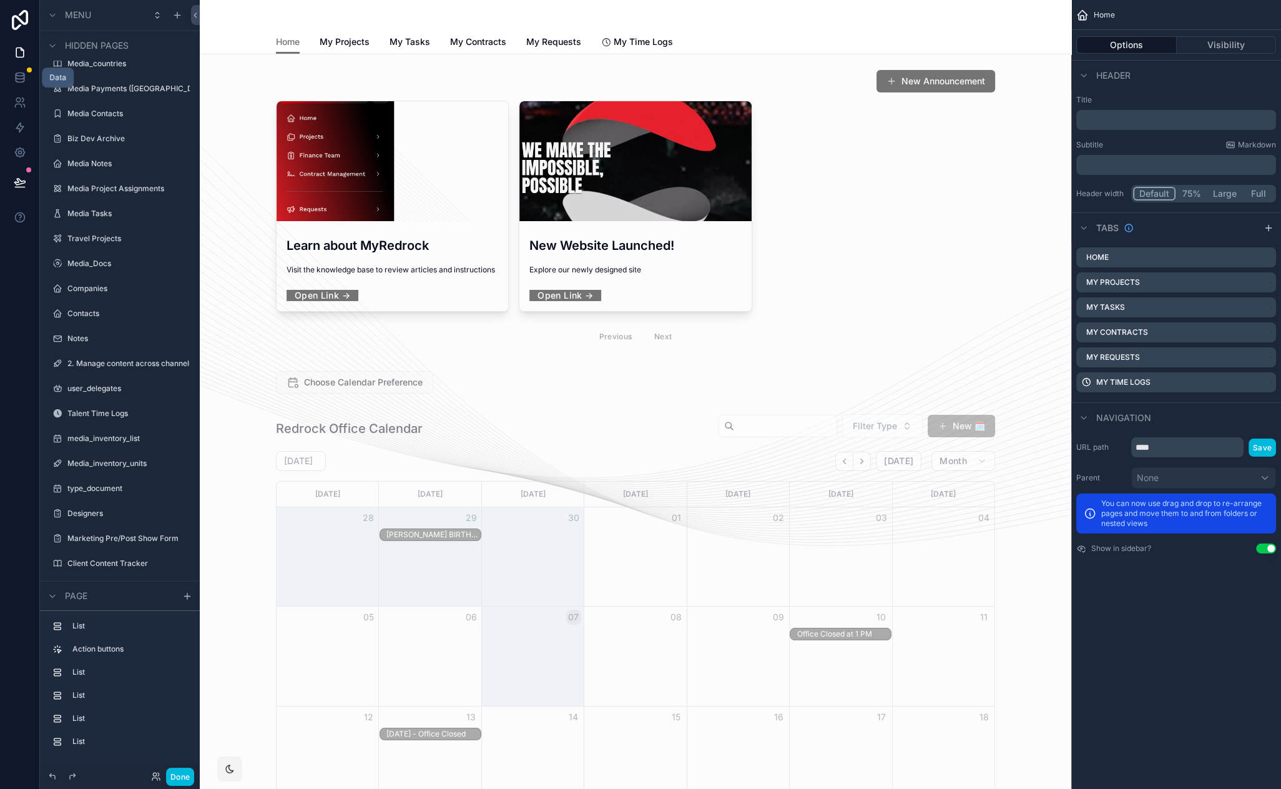
drag, startPoint x: 20, startPoint y: 74, endPoint x: 77, endPoint y: 194, distance: 132.4
click at [21, 74] on icon at bounding box center [20, 77] width 12 height 12
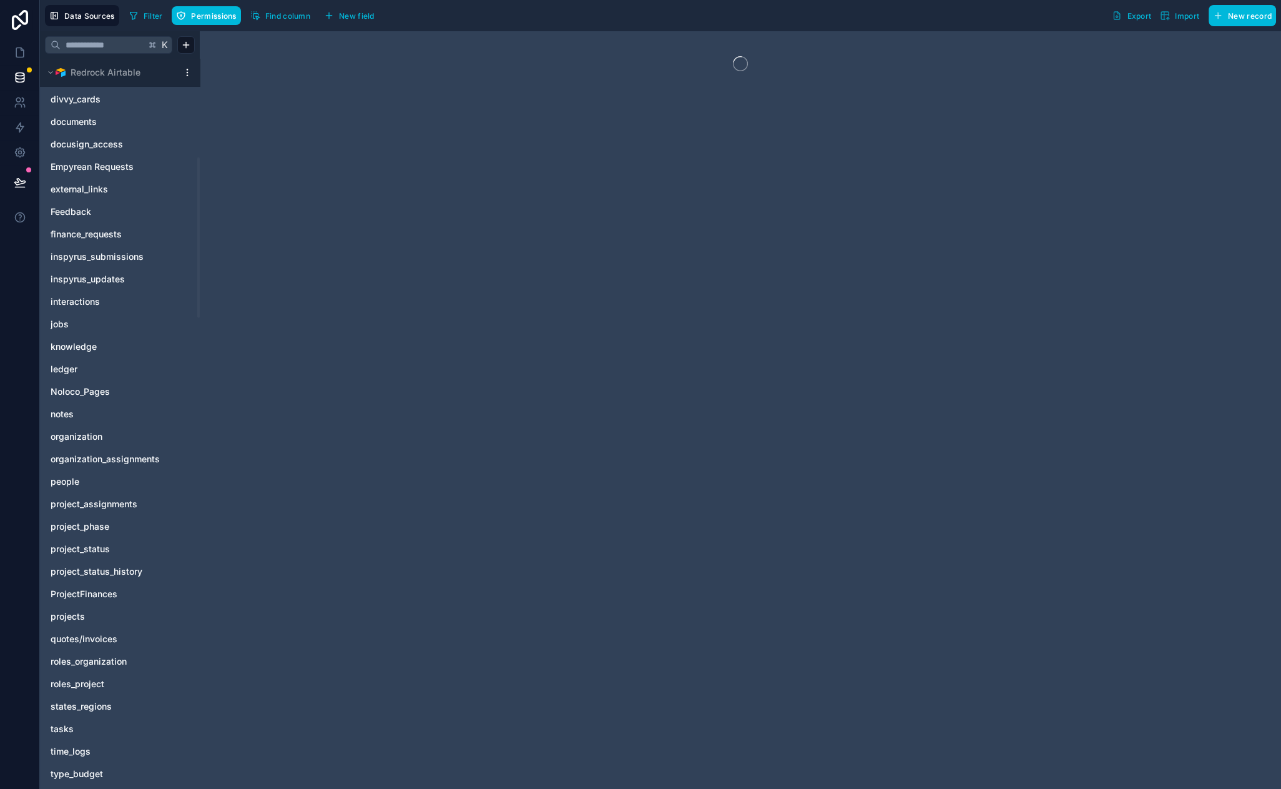
scroll to position [242, 0]
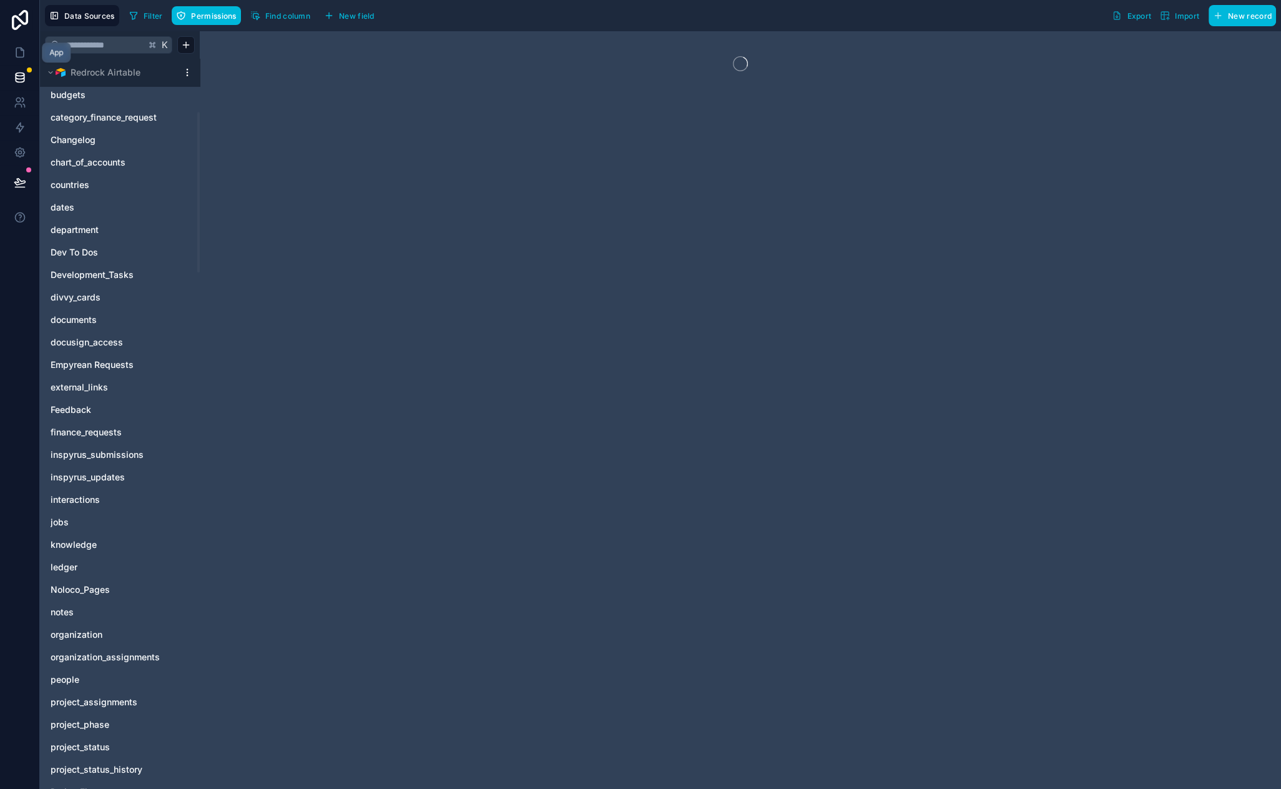
click at [22, 52] on icon at bounding box center [20, 52] width 12 height 12
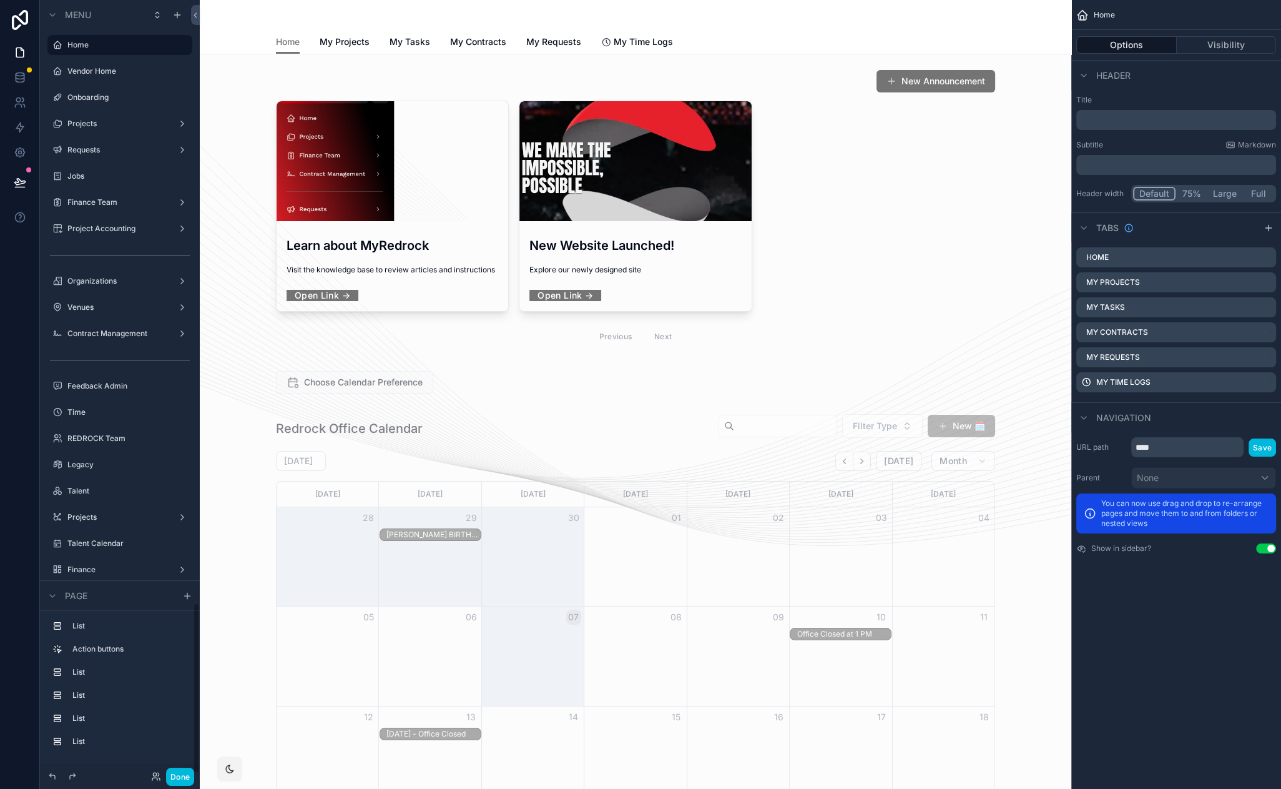
scroll to position [2731, 0]
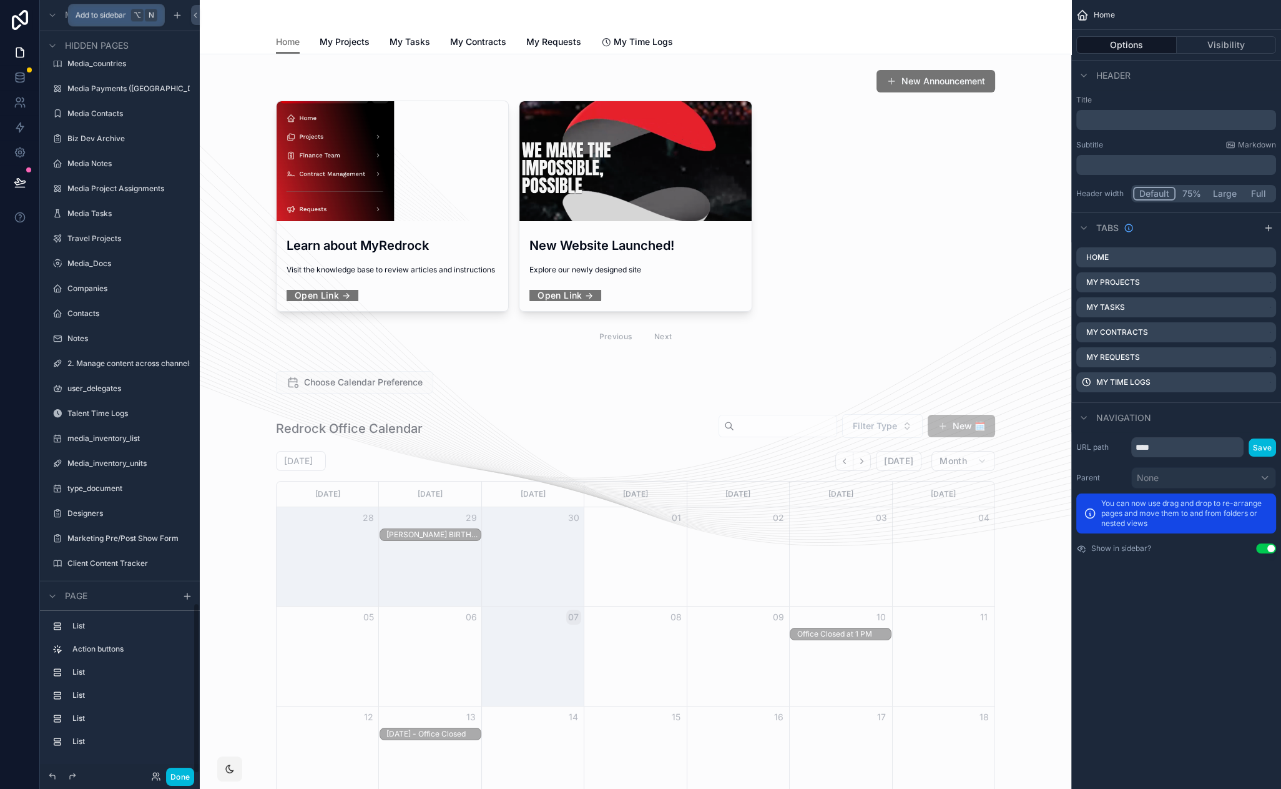
click at [174, 15] on icon "scrollable content" at bounding box center [177, 15] width 6 height 0
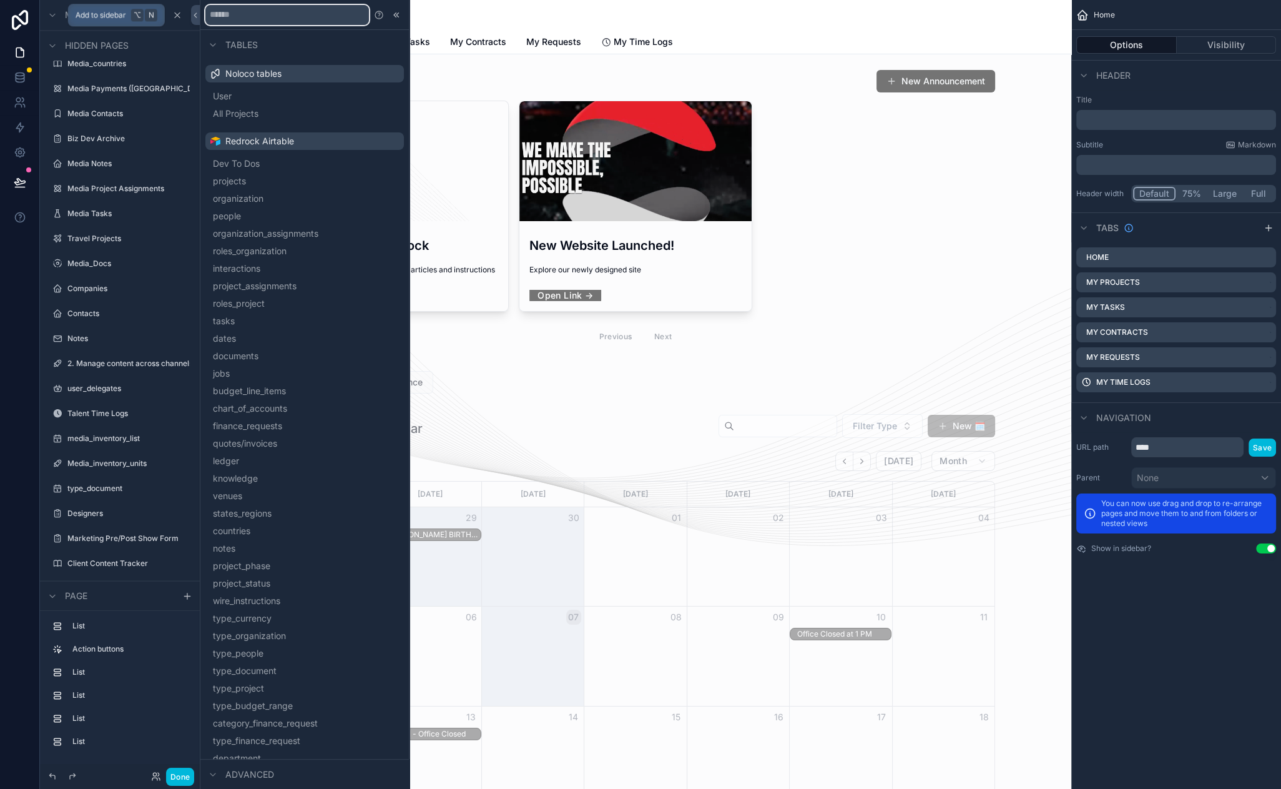
click at [279, 21] on input "text" at bounding box center [287, 15] width 164 height 20
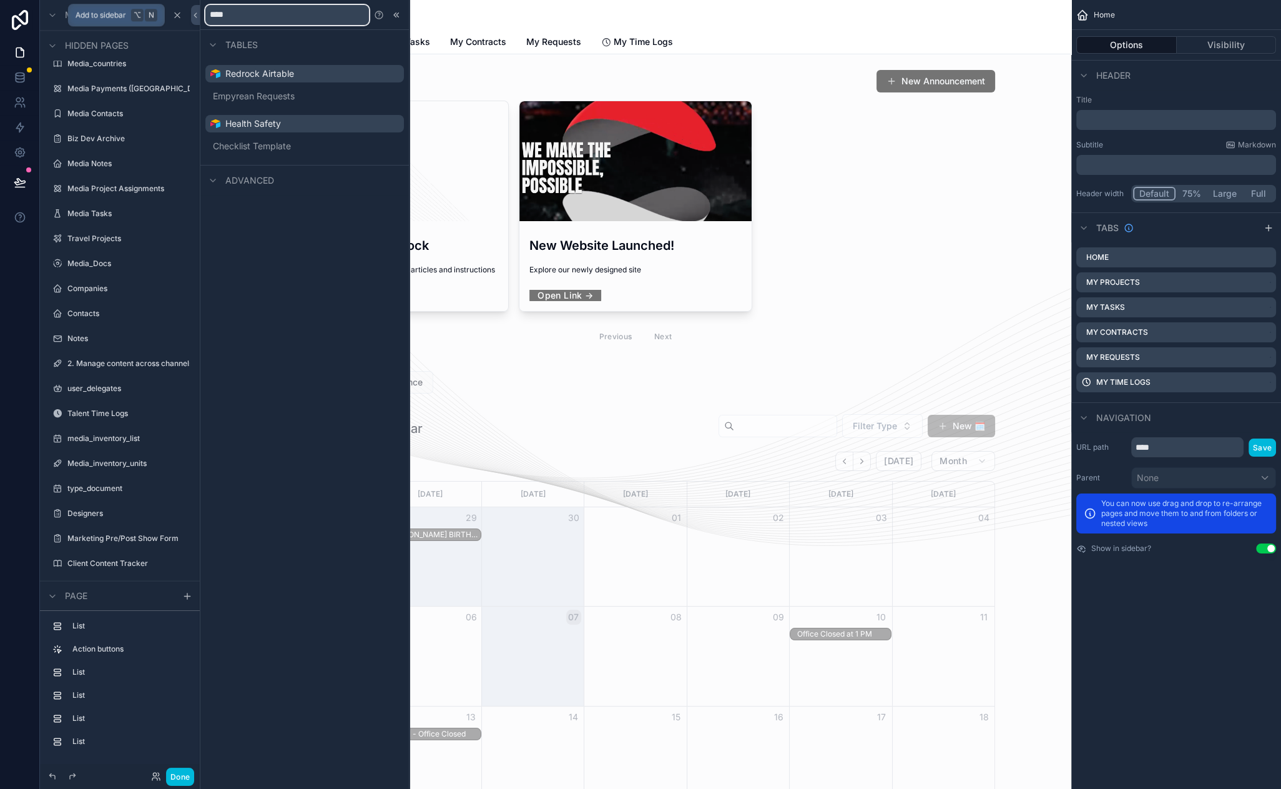
type input "****"
click at [307, 89] on button "Empyrean Requests" at bounding box center [304, 95] width 189 height 17
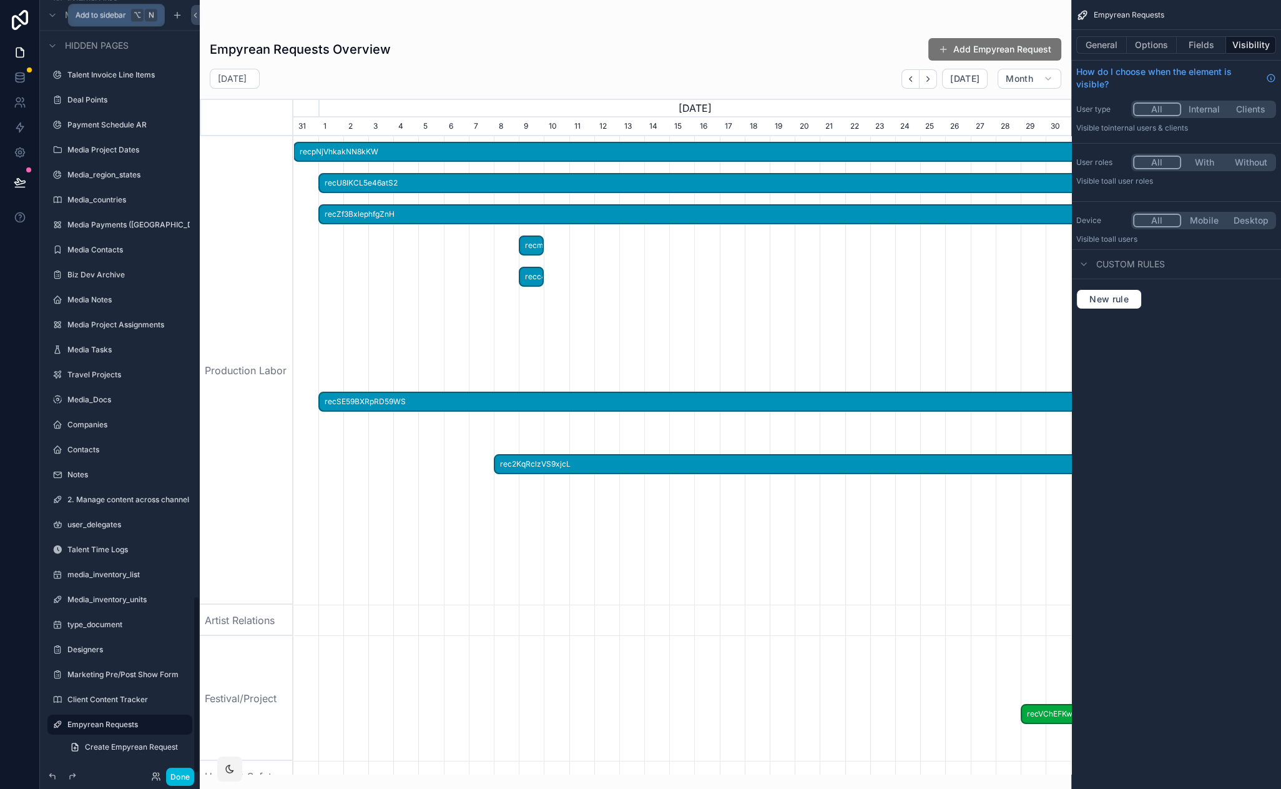
scroll to position [0, 778]
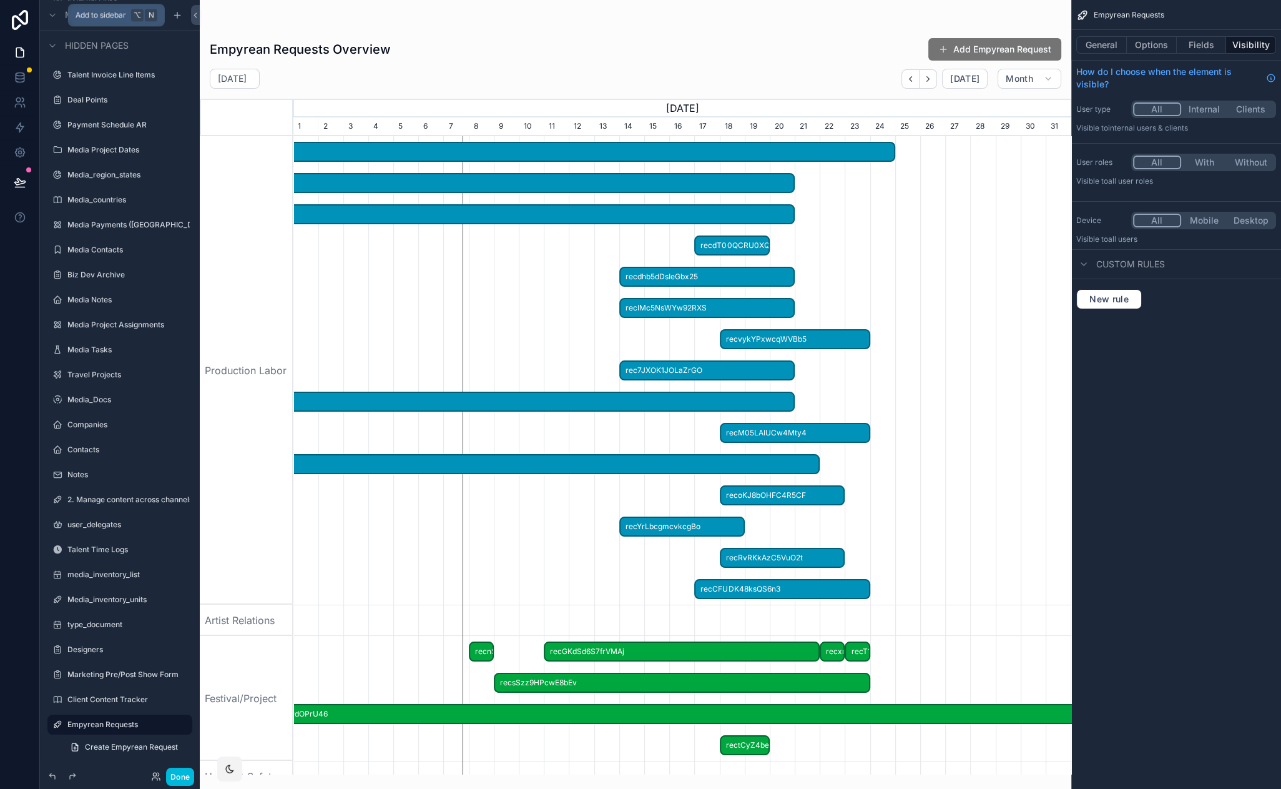
click at [1123, 39] on button "General" at bounding box center [1102, 44] width 51 height 17
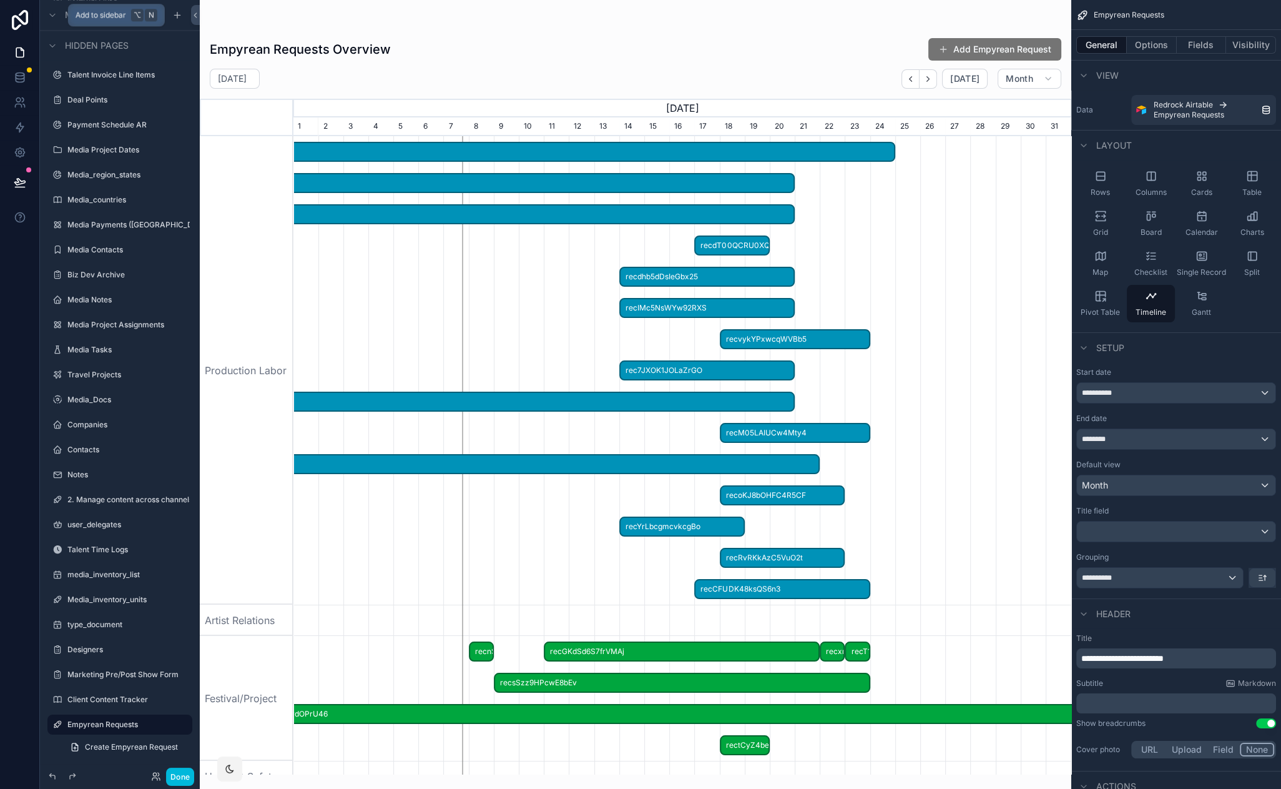
click at [1253, 184] on div "Table" at bounding box center [1252, 183] width 48 height 37
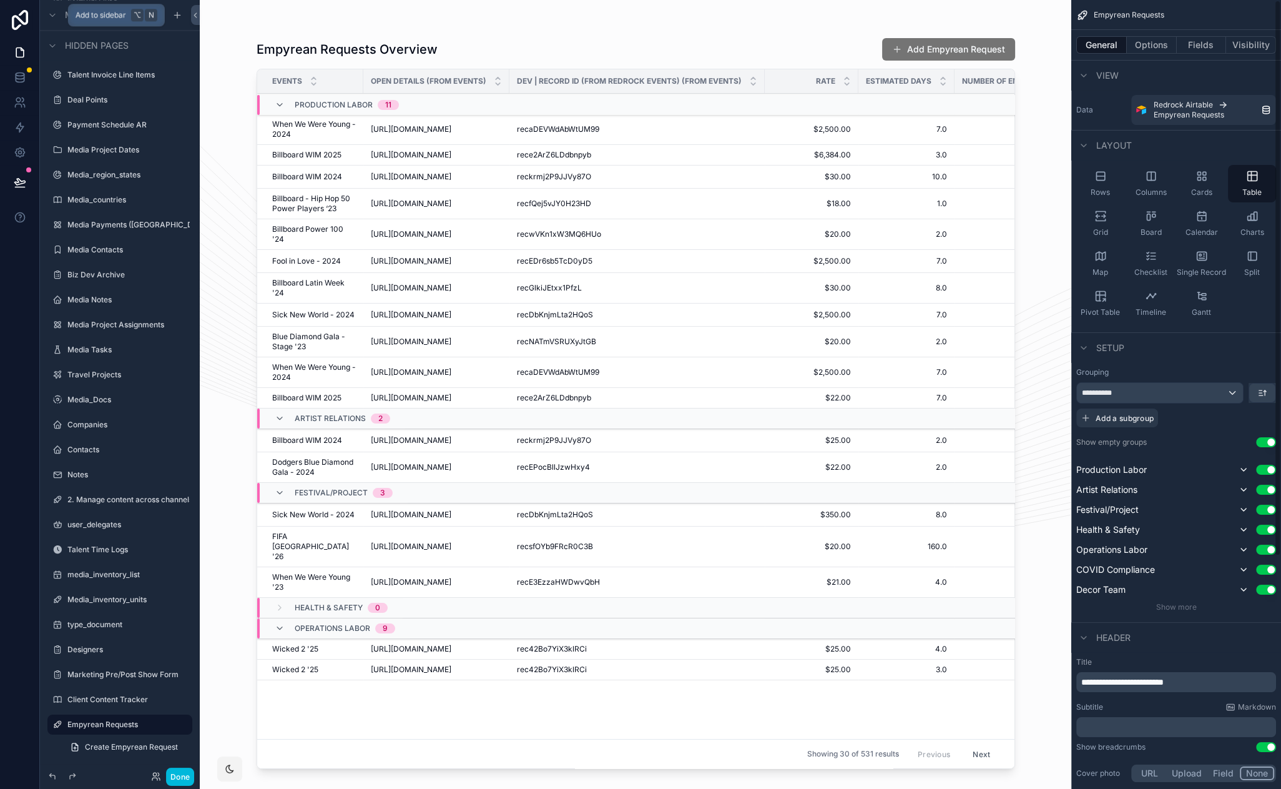
click at [1108, 221] on div "Grid" at bounding box center [1101, 223] width 48 height 37
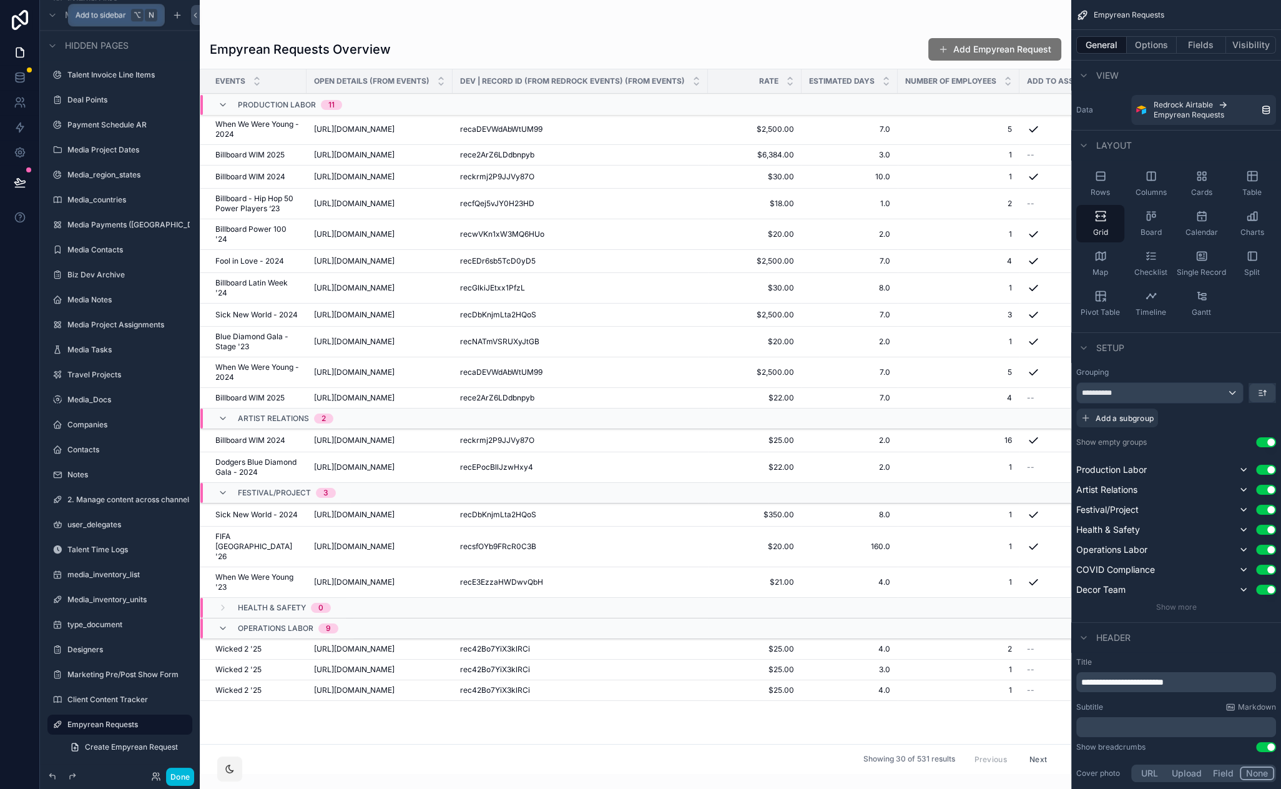
drag, startPoint x: 400, startPoint y: 25, endPoint x: 354, endPoint y: 24, distance: 46.2
drag, startPoint x: 354, startPoint y: 24, endPoint x: 332, endPoint y: 23, distance: 22.5
click at [332, 23] on div "scrollable content" at bounding box center [636, 394] width 872 height 789
drag, startPoint x: 300, startPoint y: 26, endPoint x: 275, endPoint y: 24, distance: 24.4
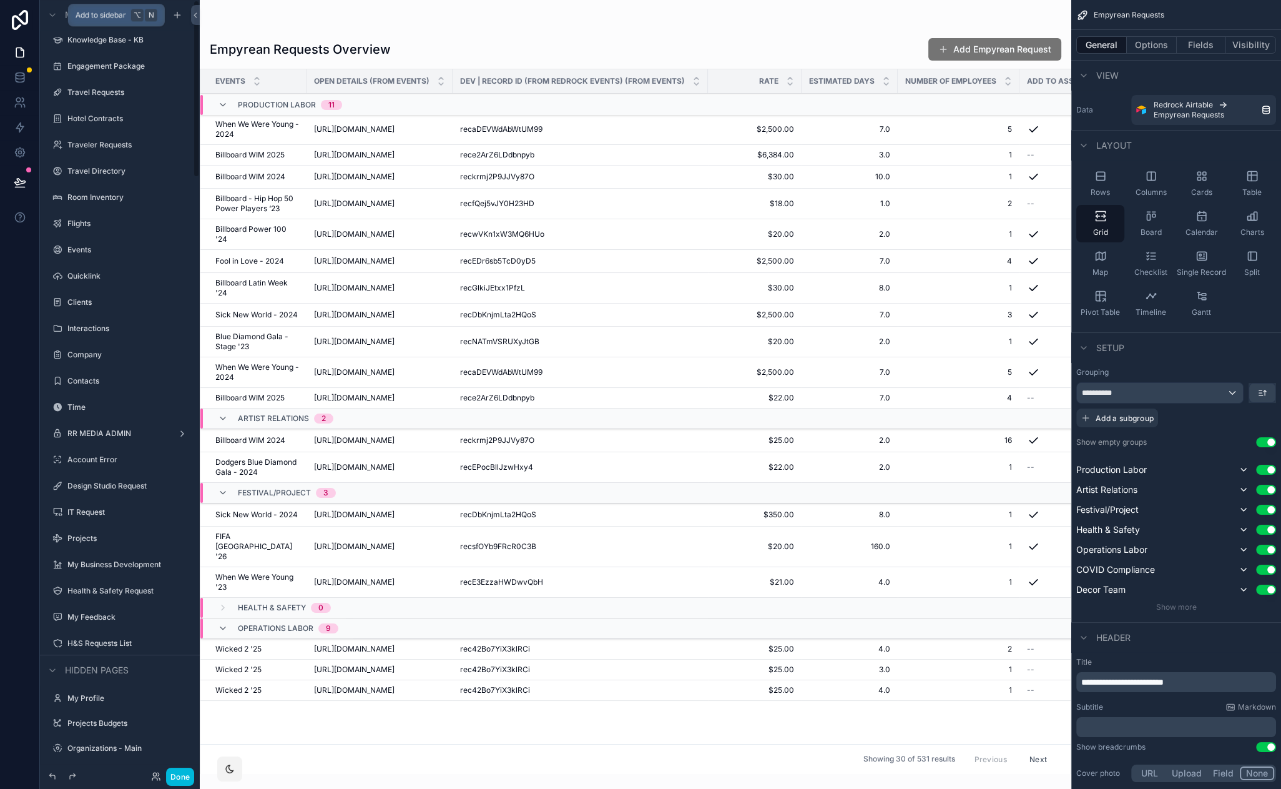
scroll to position [0, 0]
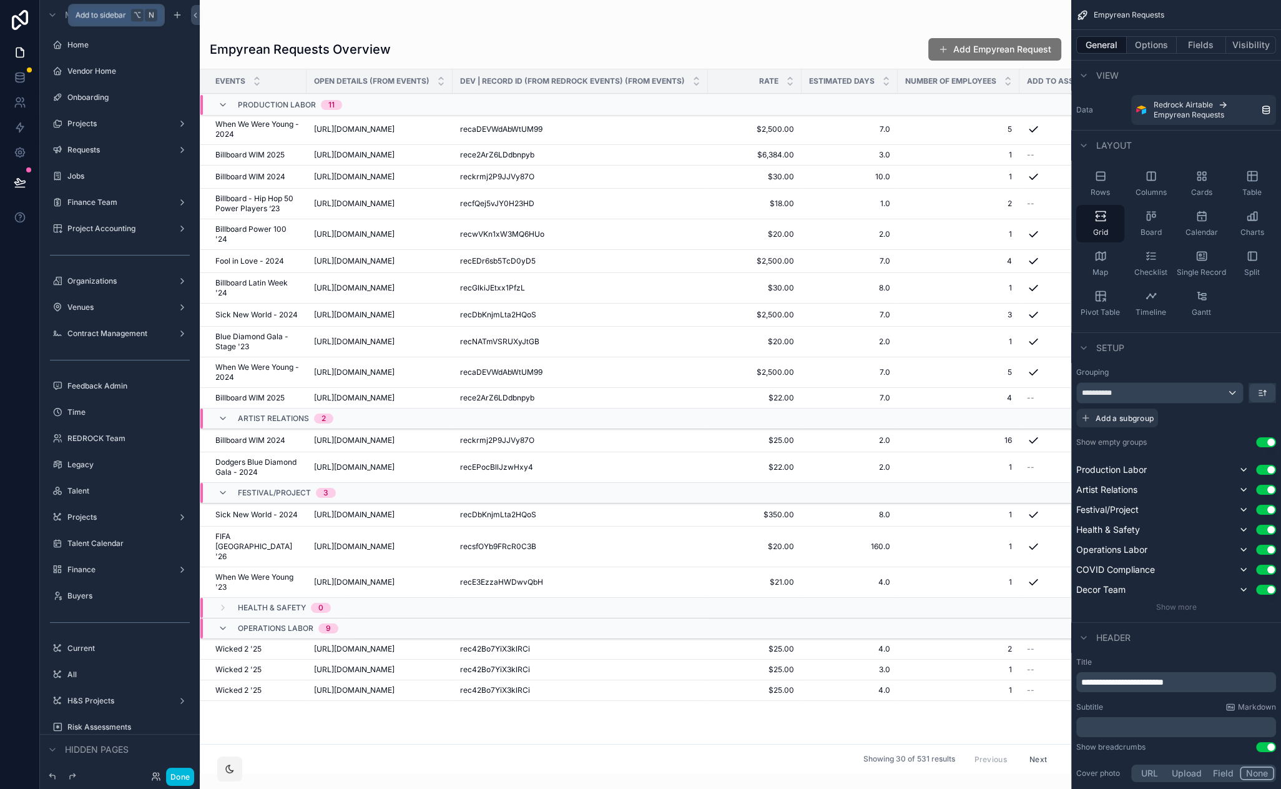
click at [104, 125] on label "Projects" at bounding box center [117, 124] width 100 height 10
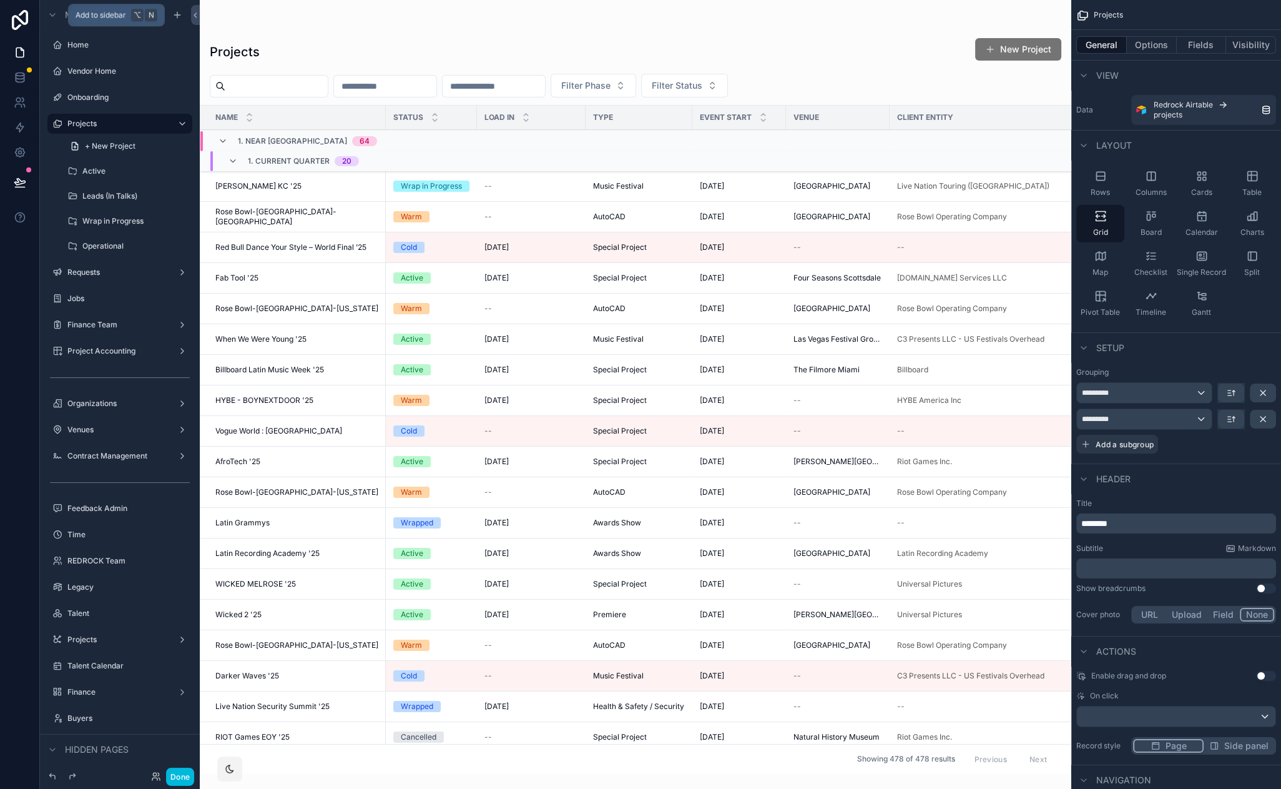
click at [270, 88] on div "scrollable content" at bounding box center [636, 394] width 872 height 789
click at [276, 87] on input "scrollable content" at bounding box center [276, 85] width 102 height 17
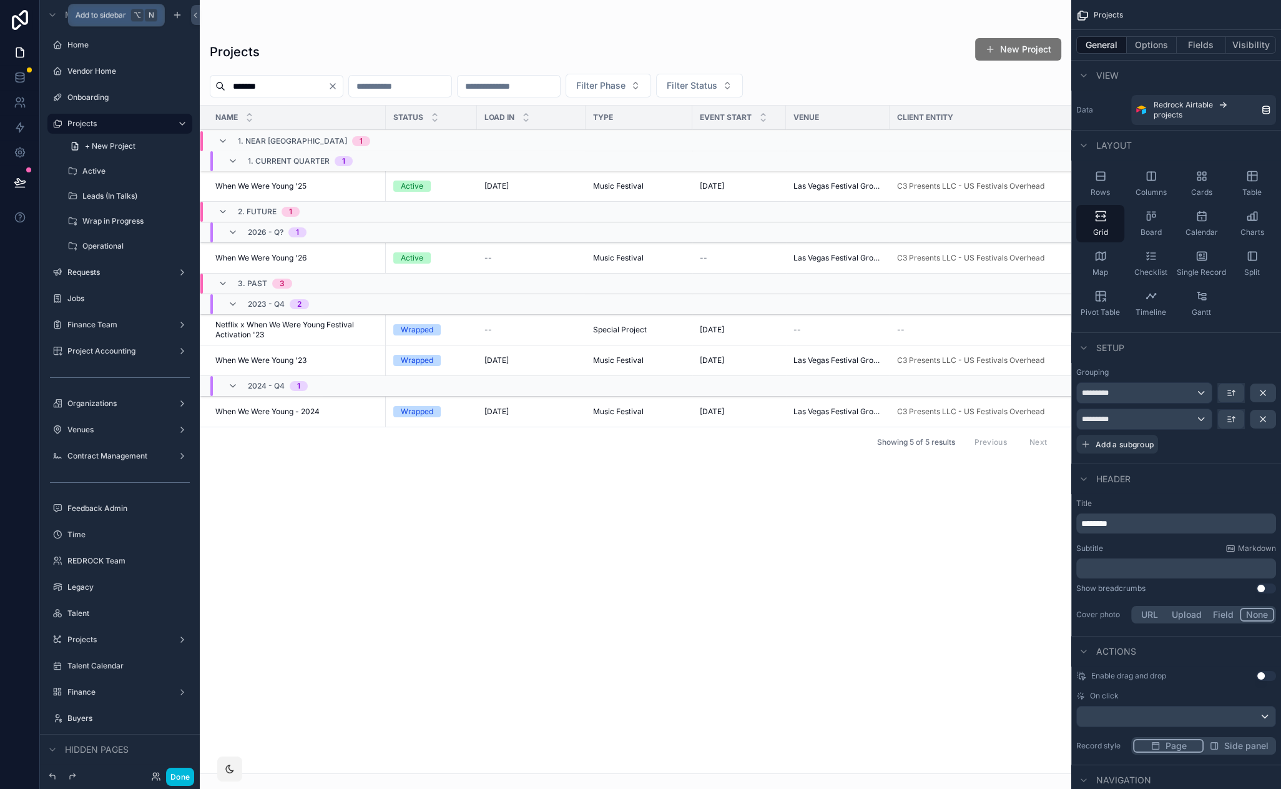
type input "*******"
click at [270, 185] on span "When We Were Young '25" at bounding box center [260, 186] width 91 height 10
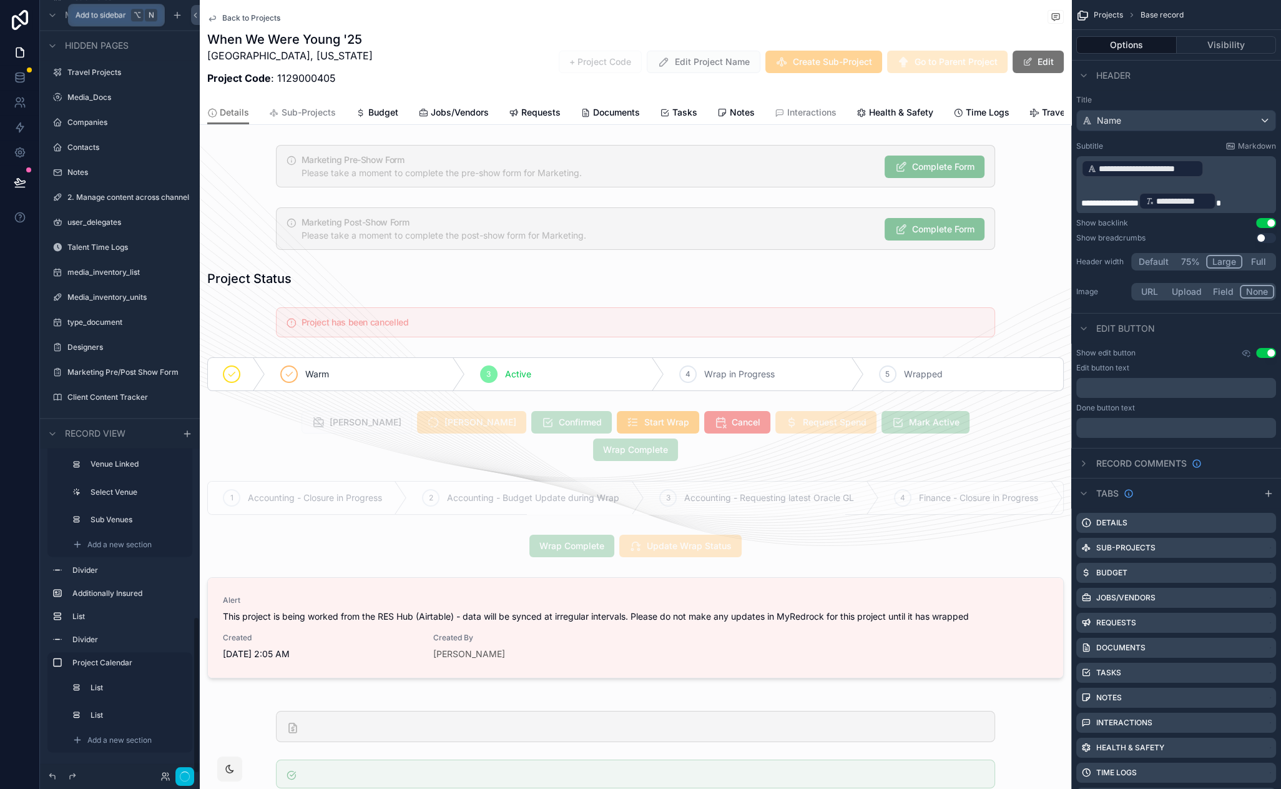
scroll to position [3038, 0]
click at [21, 79] on icon at bounding box center [20, 77] width 12 height 12
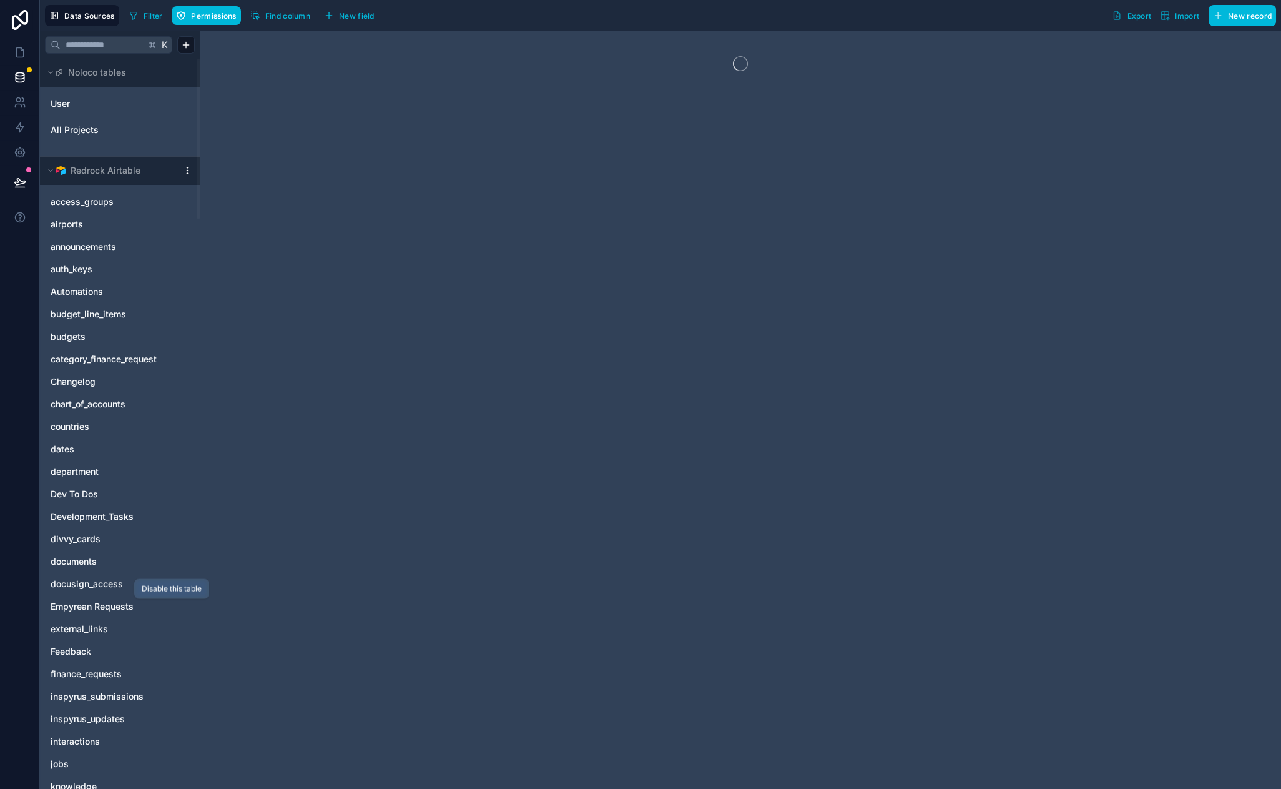
click at [170, 607] on icon "Empyrean Requests" at bounding box center [172, 606] width 10 height 10
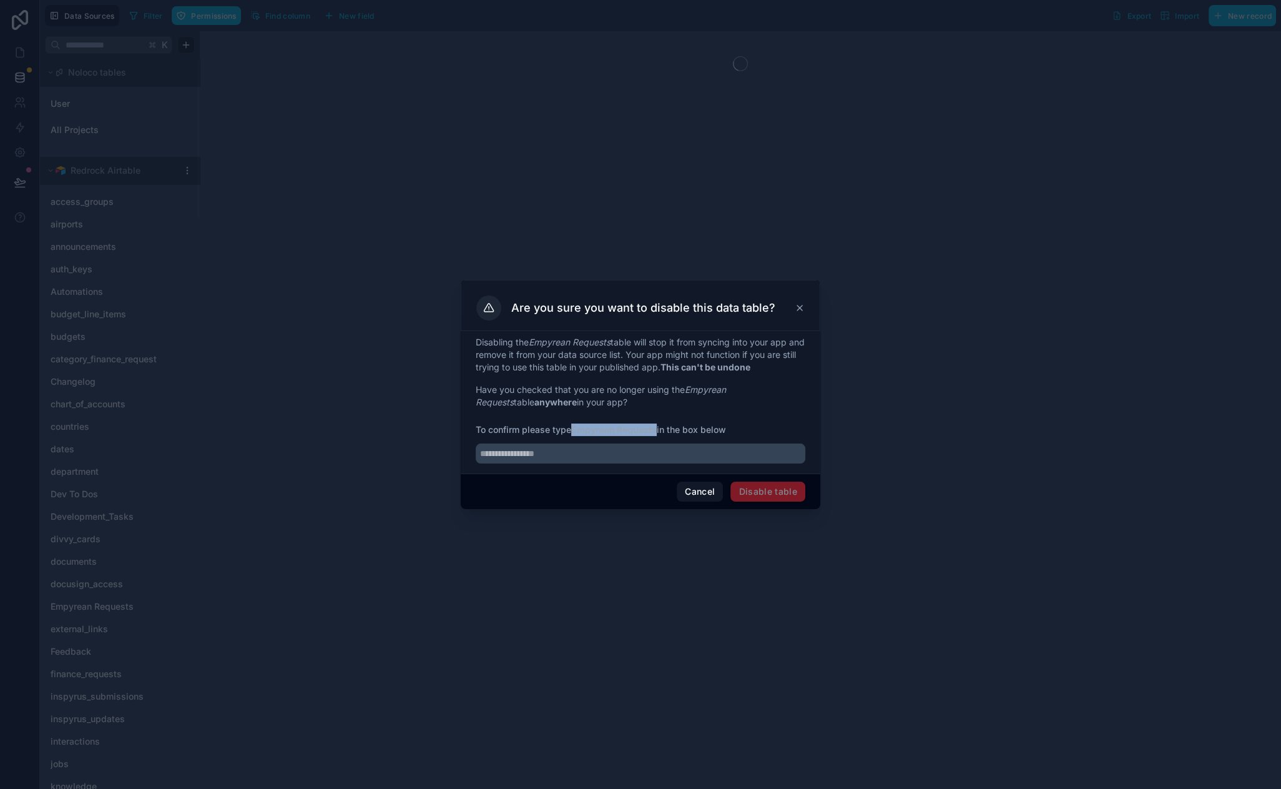
drag, startPoint x: 575, startPoint y: 429, endPoint x: 658, endPoint y: 431, distance: 83.1
click at [658, 431] on span "To confirm please type Empyrean Requests in the box below" at bounding box center [641, 429] width 330 height 12
copy strong "Empyrean Requests"
click at [634, 451] on input "text" at bounding box center [641, 453] width 330 height 20
paste input "**********"
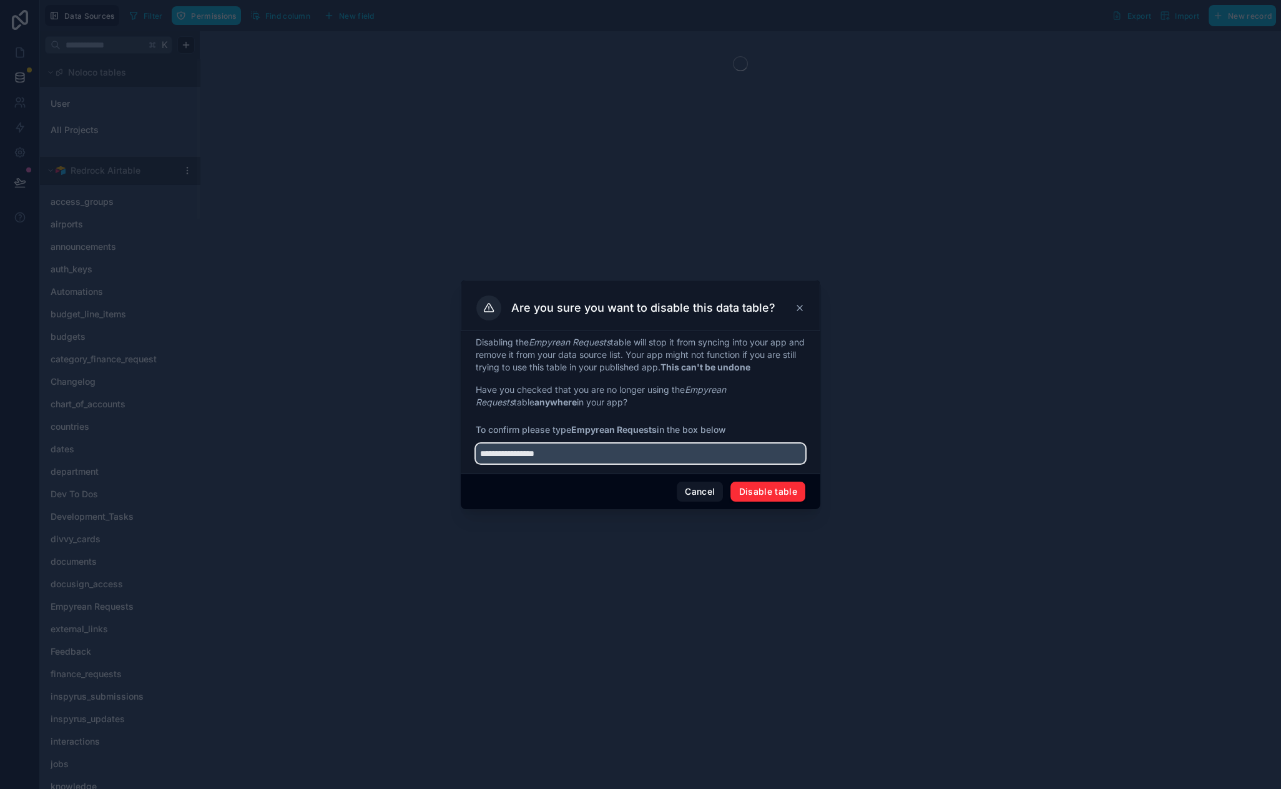
type input "**********"
click at [765, 493] on button "Disable table" at bounding box center [768, 491] width 75 height 20
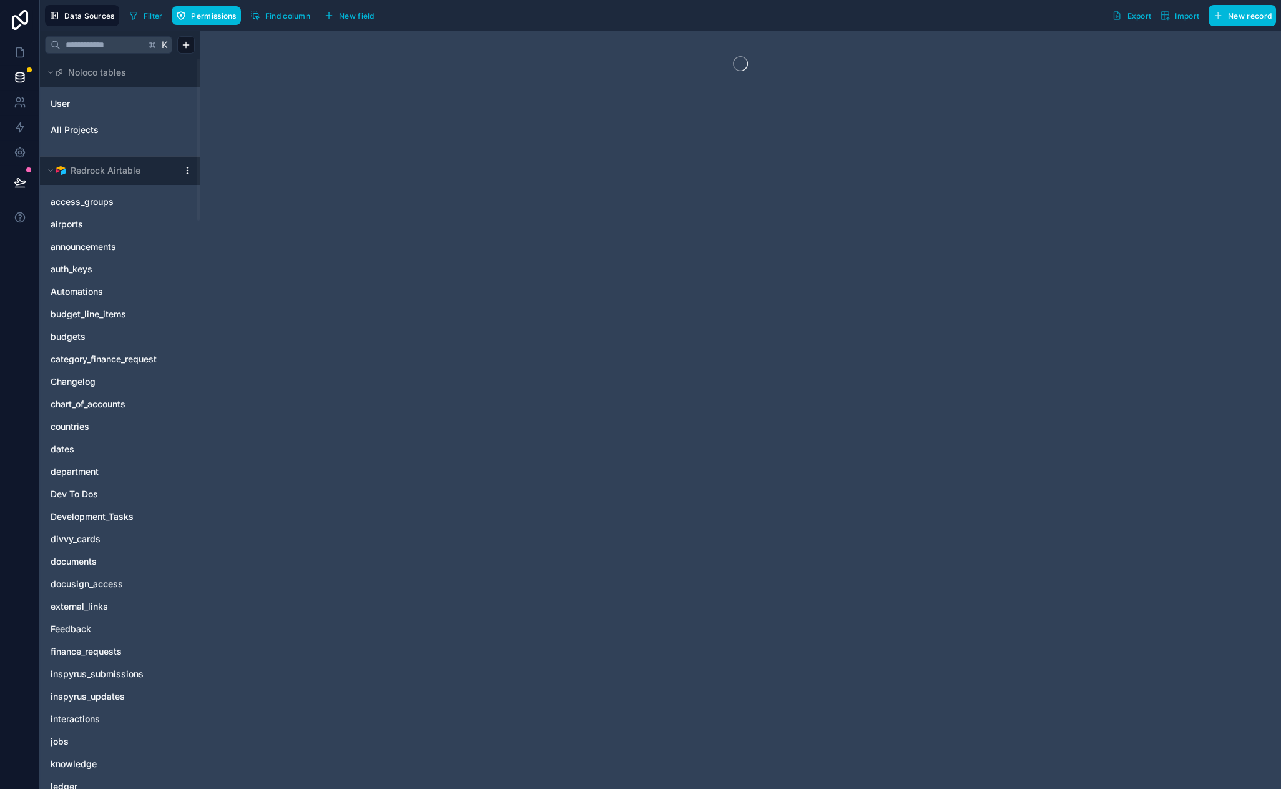
click at [190, 48] on html "Data Sources Filter Permissions Find column New field Export Import New record …" at bounding box center [640, 394] width 1281 height 789
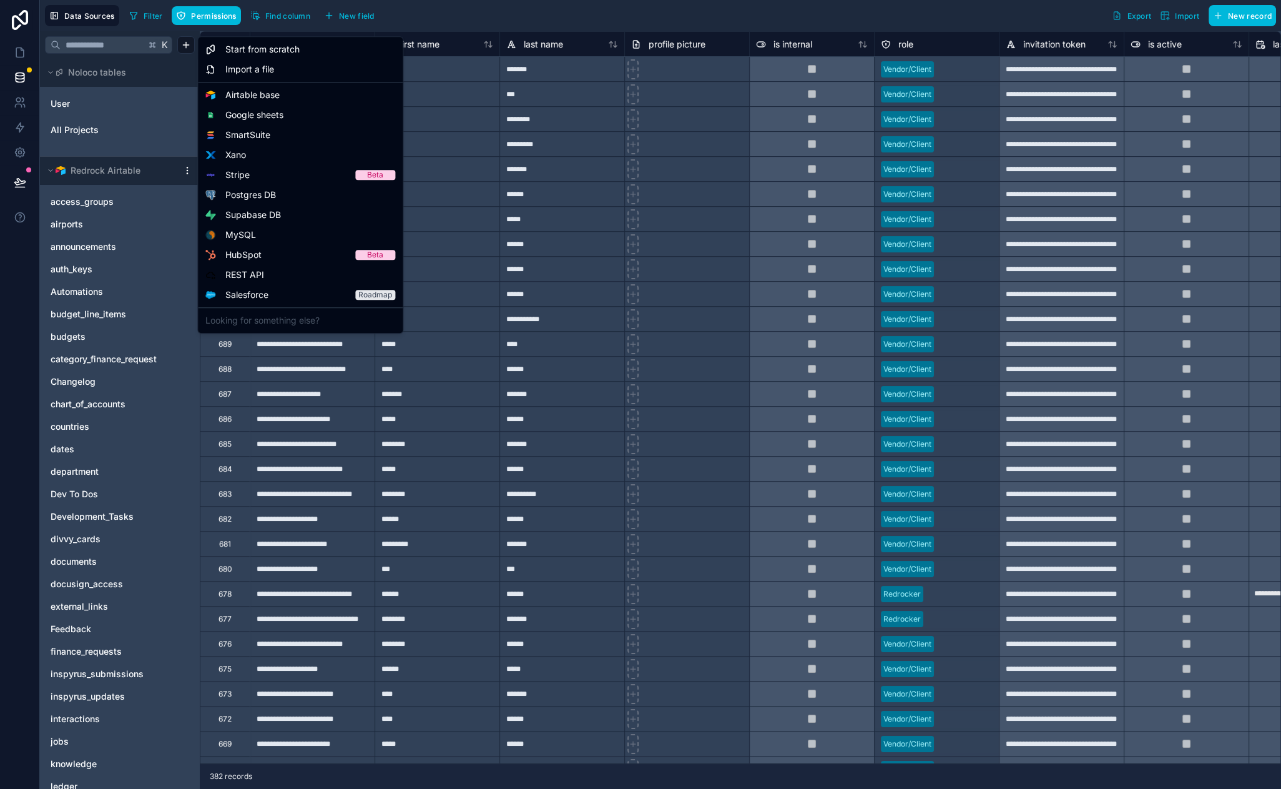
click at [24, 264] on html "Data Sources Filter Permissions Find column New field Export Import New record …" at bounding box center [640, 394] width 1281 height 789
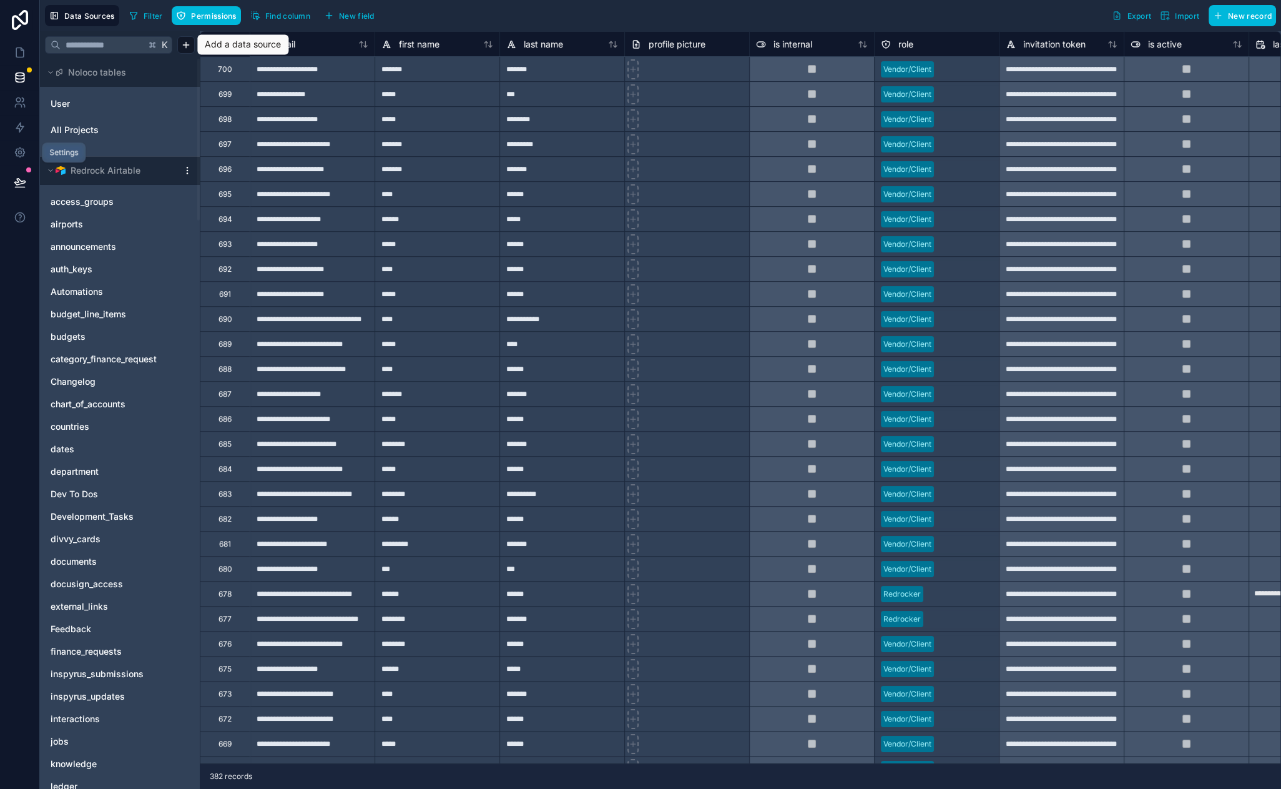
click at [22, 155] on icon at bounding box center [19, 152] width 9 height 9
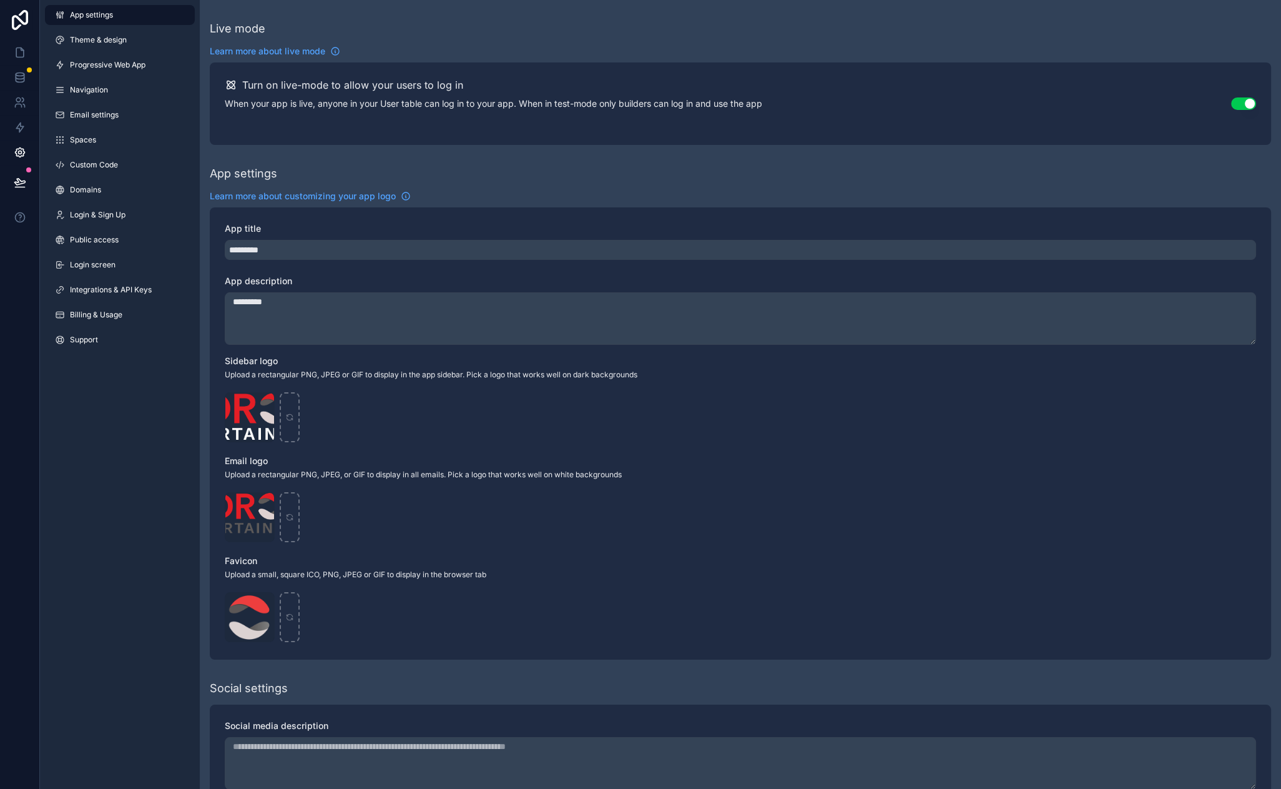
click at [106, 315] on span "Billing & Usage" at bounding box center [96, 315] width 52 height 10
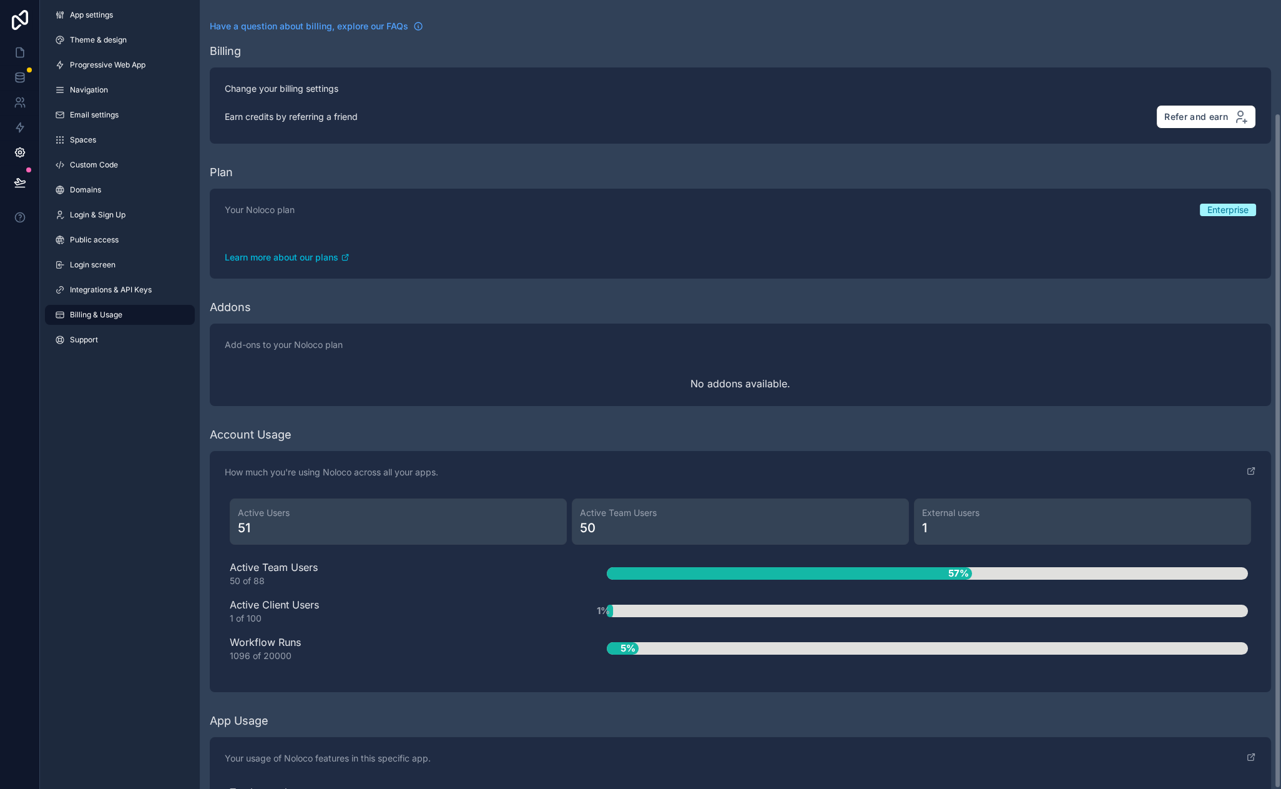
scroll to position [132, 0]
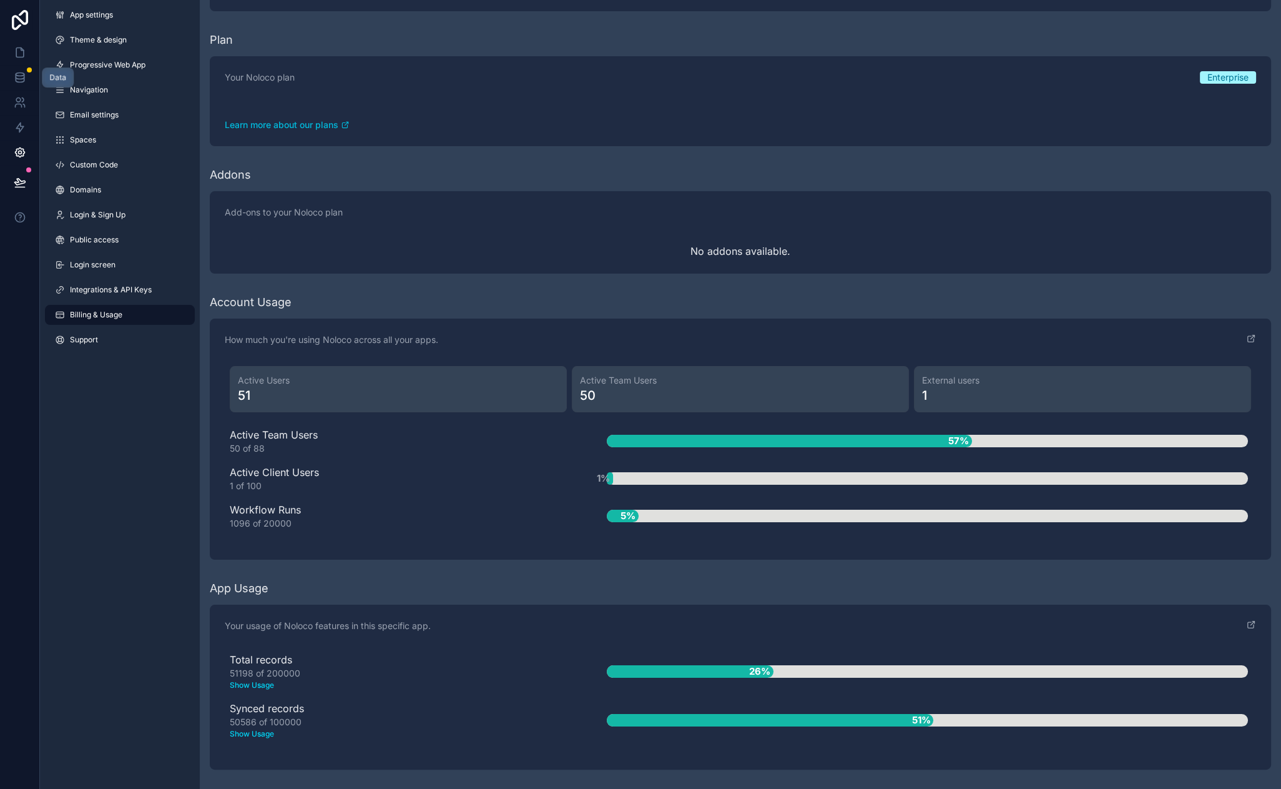
click at [26, 84] on link at bounding box center [19, 77] width 39 height 25
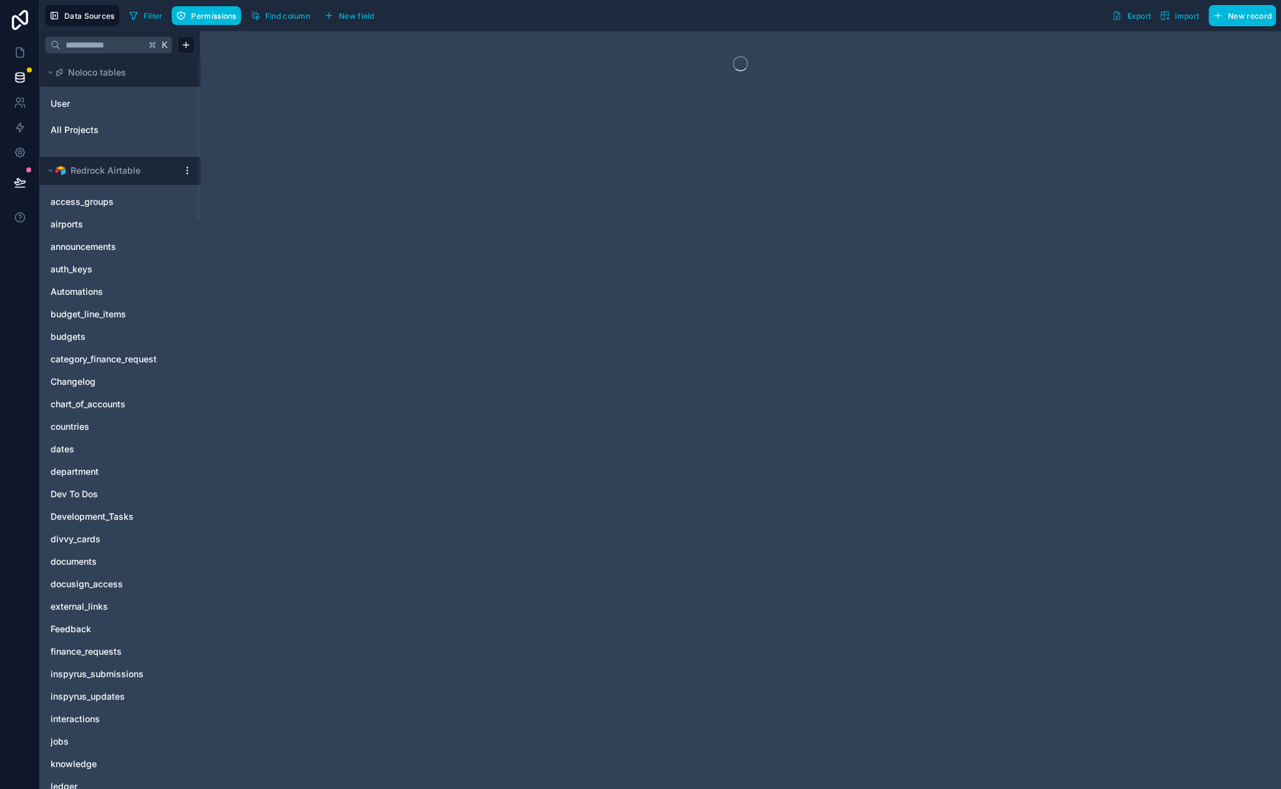
click at [187, 39] on html "Data Sources Filter Permissions Find column New field Export Import New record …" at bounding box center [640, 394] width 1281 height 789
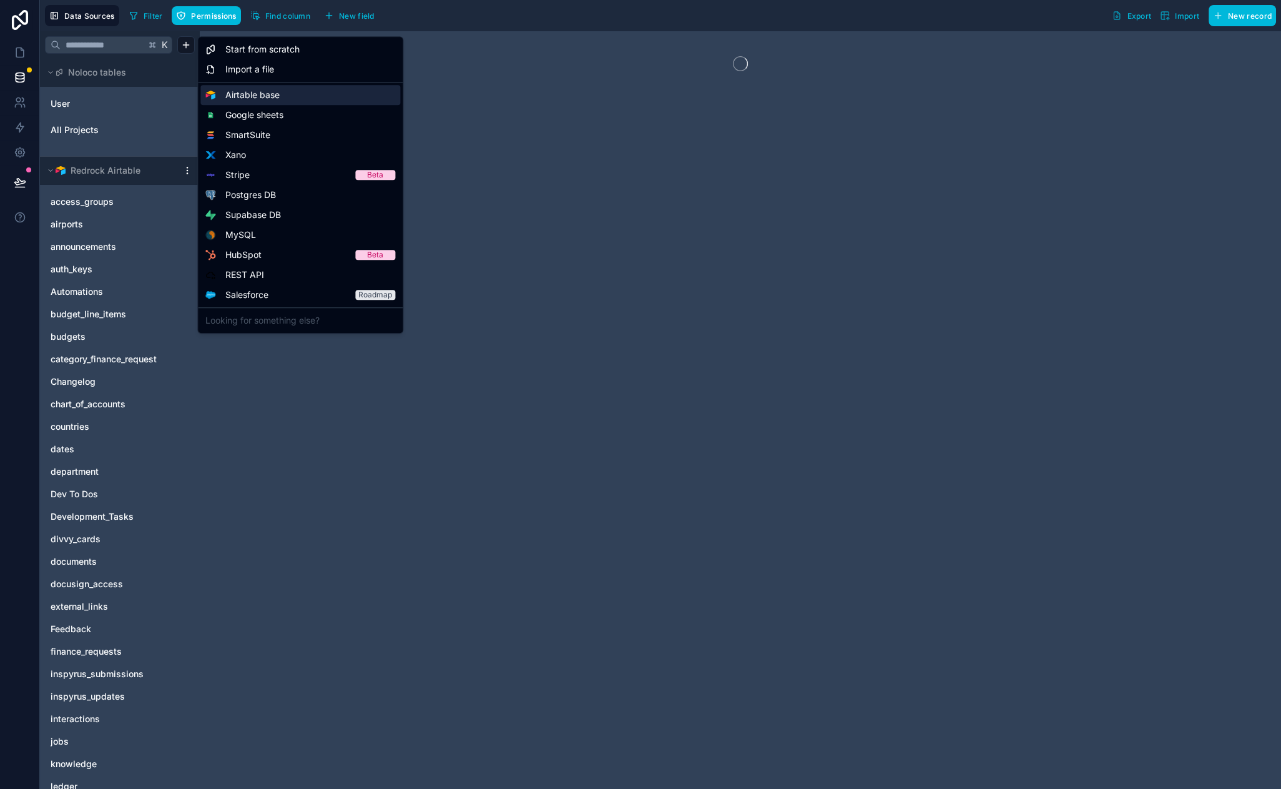
click at [288, 90] on div "Airtable base" at bounding box center [300, 95] width 200 height 20
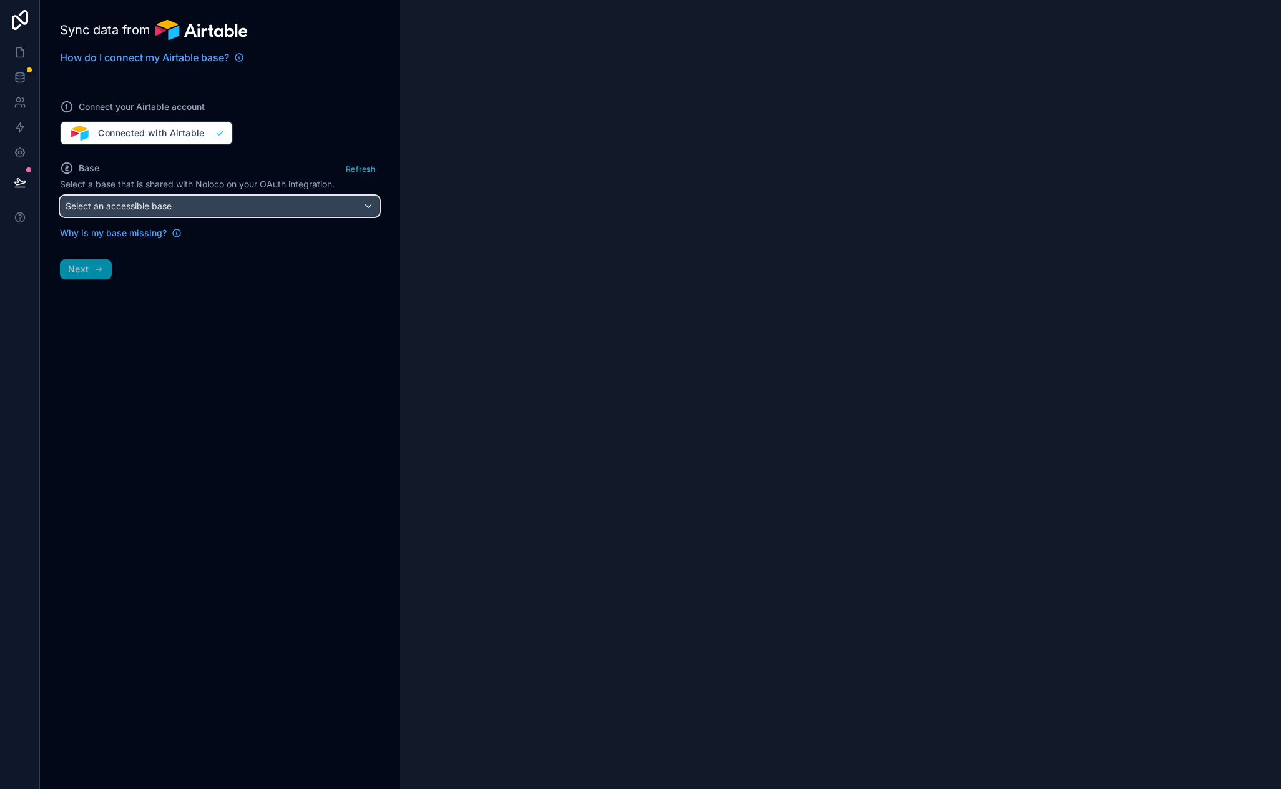
click at [350, 209] on div "Select an accessible base" at bounding box center [220, 206] width 318 height 20
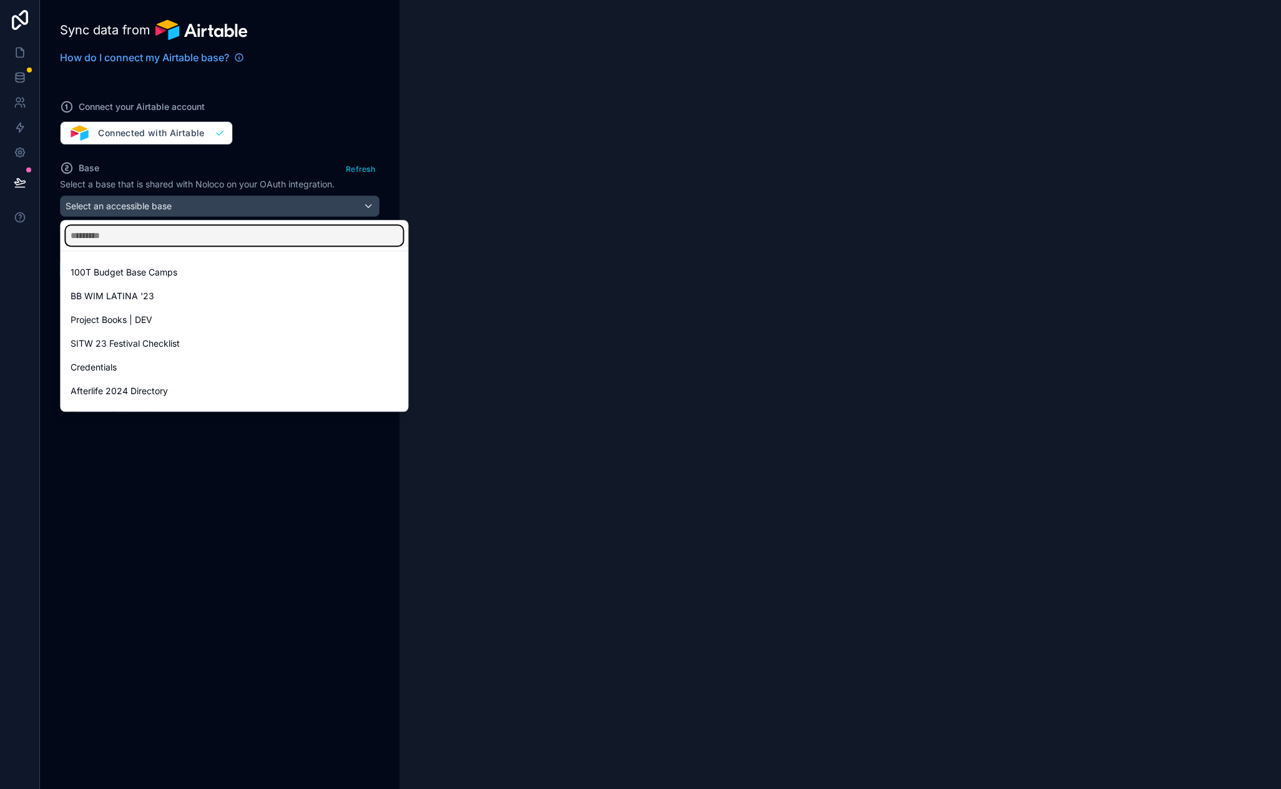
click at [239, 233] on input "text" at bounding box center [234, 235] width 337 height 20
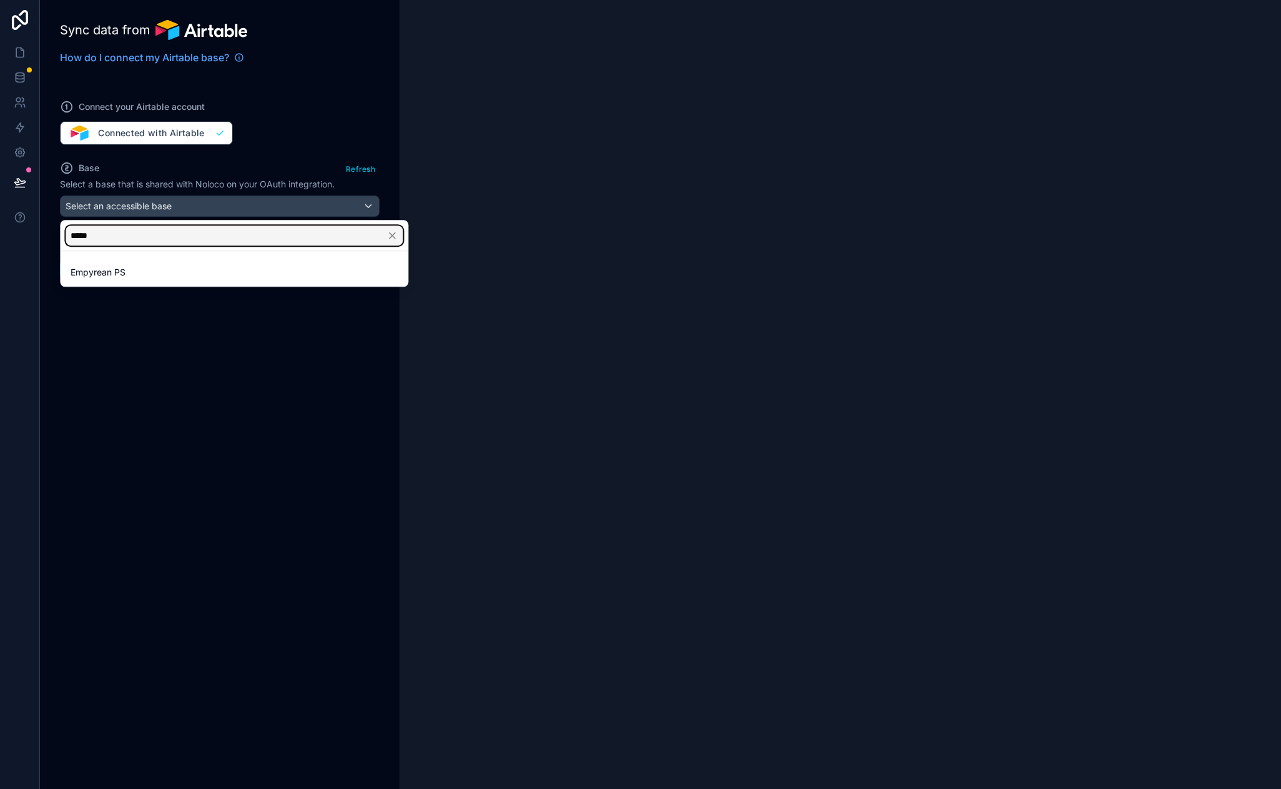
type input "*****"
click at [207, 279] on div "Empyrean PS" at bounding box center [234, 272] width 327 height 15
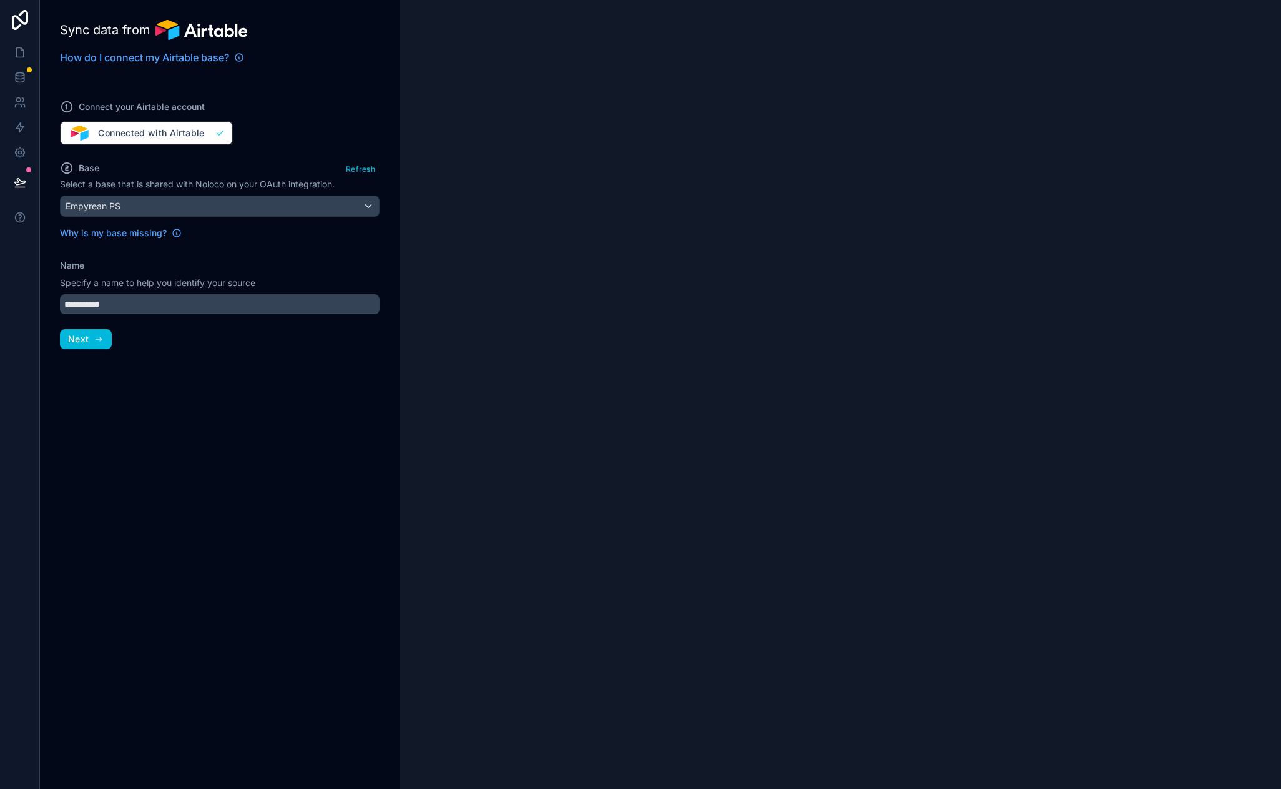
click at [154, 412] on div "**********" at bounding box center [220, 394] width 360 height 789
click at [86, 335] on span "Next" at bounding box center [78, 338] width 21 height 11
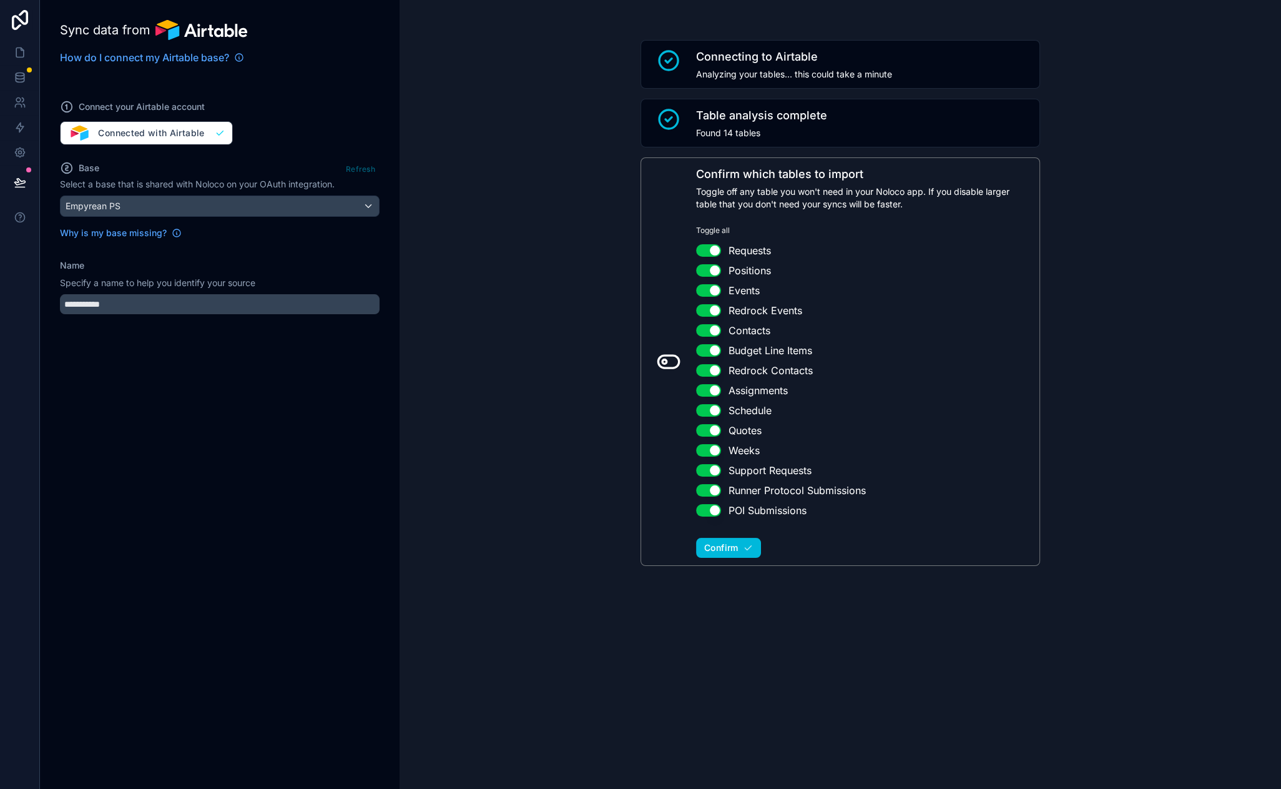
click at [710, 508] on button "Use setting" at bounding box center [708, 510] width 25 height 12
click at [713, 486] on button "Use setting" at bounding box center [708, 490] width 25 height 12
click at [713, 471] on button "Use setting" at bounding box center [708, 470] width 25 height 12
click at [735, 547] on span "Confirm" at bounding box center [721, 547] width 34 height 11
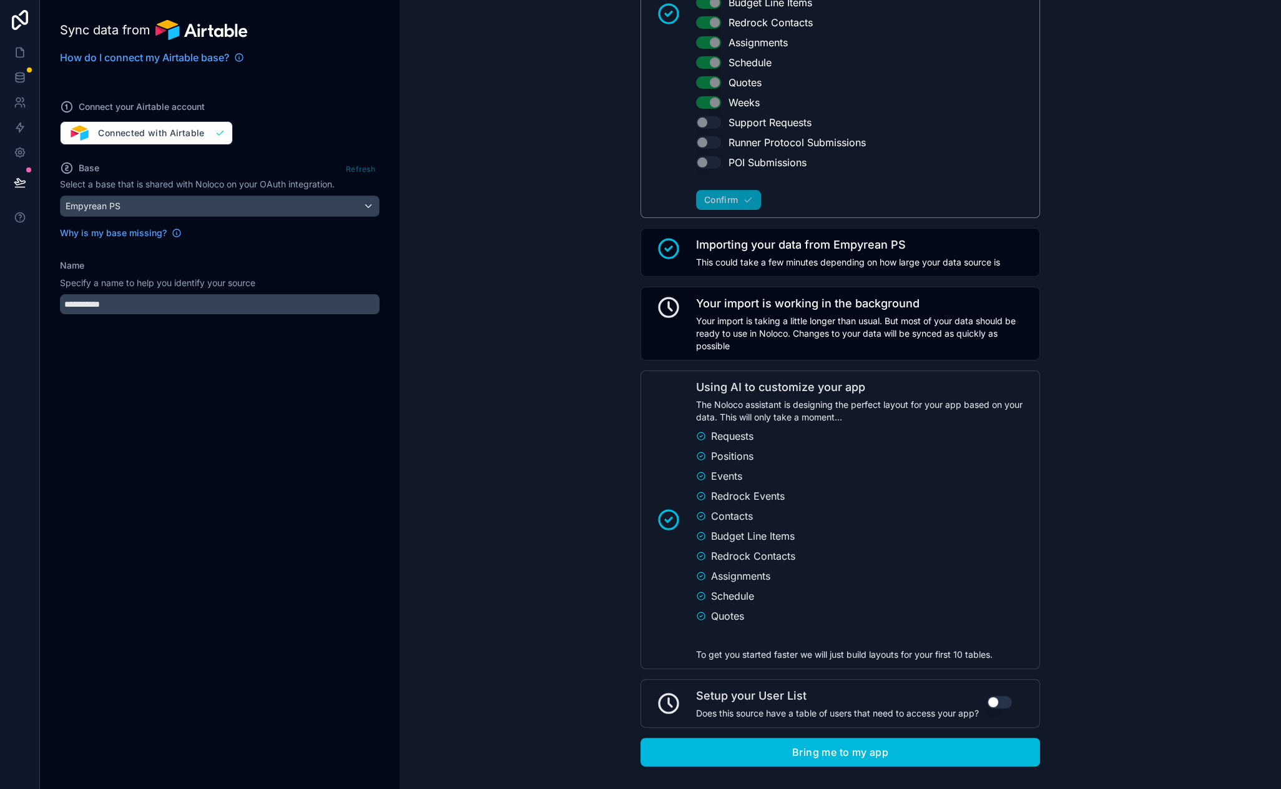
scroll to position [363, 0]
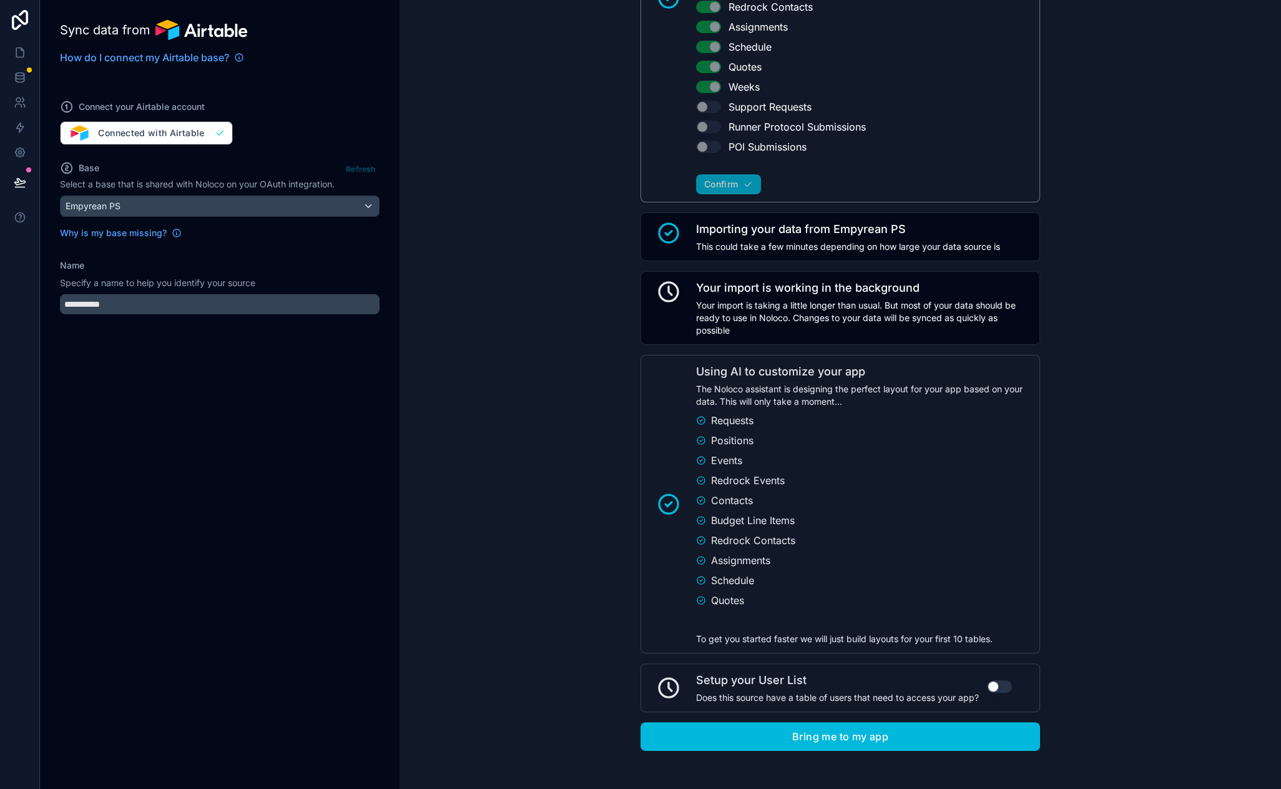
click at [827, 742] on button "Bring me to my app" at bounding box center [841, 736] width 400 height 29
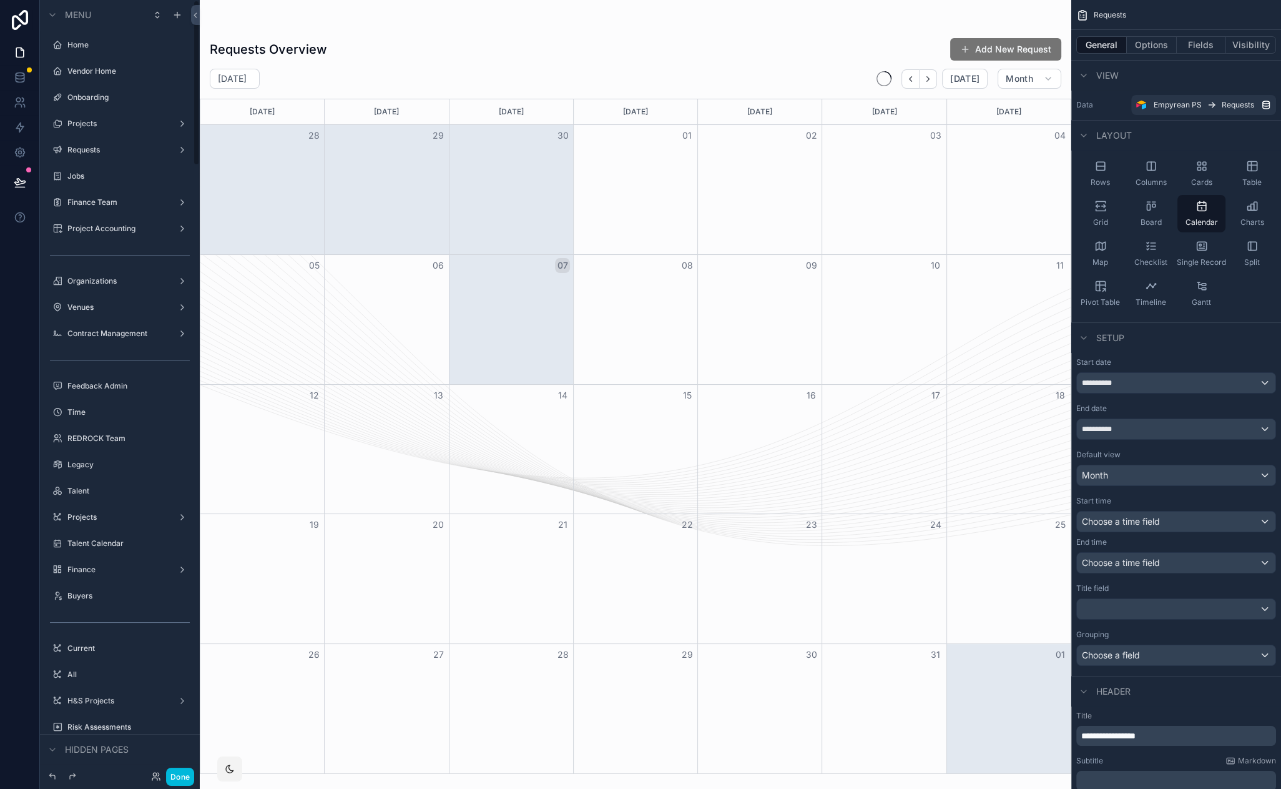
drag, startPoint x: 183, startPoint y: 778, endPoint x: 192, endPoint y: 767, distance: 14.2
click at [183, 778] on button "Done" at bounding box center [180, 776] width 28 height 18
